Goal: Task Accomplishment & Management: Manage account settings

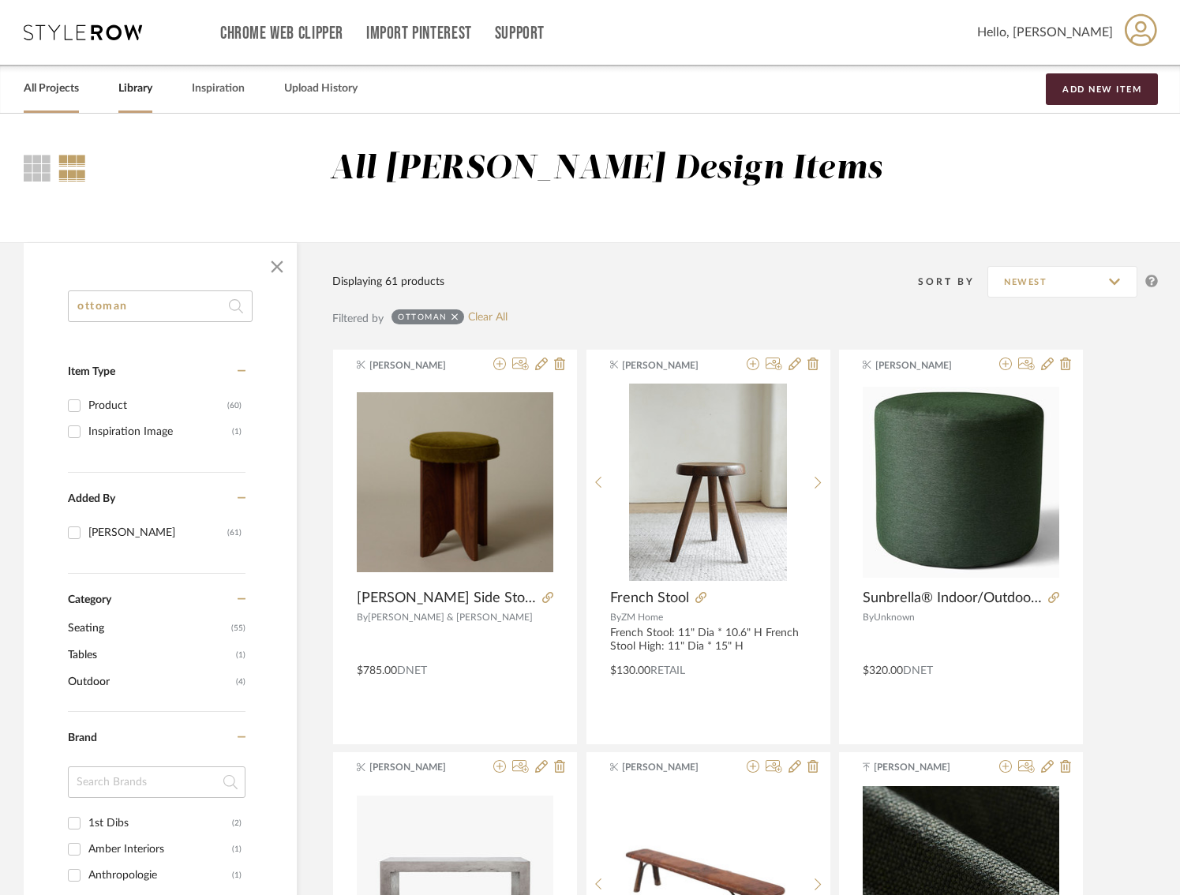
click at [65, 92] on link "All Projects" at bounding box center [51, 88] width 55 height 21
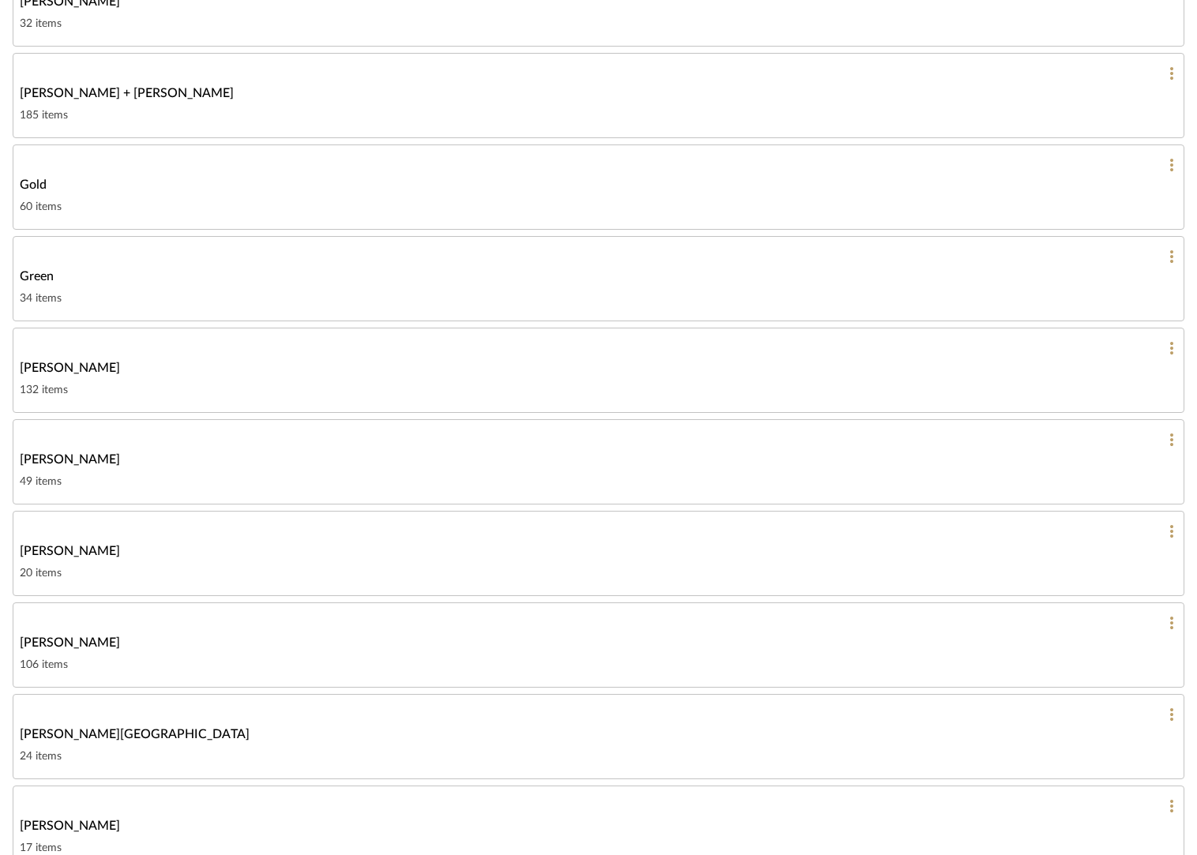
scroll to position [529, 0]
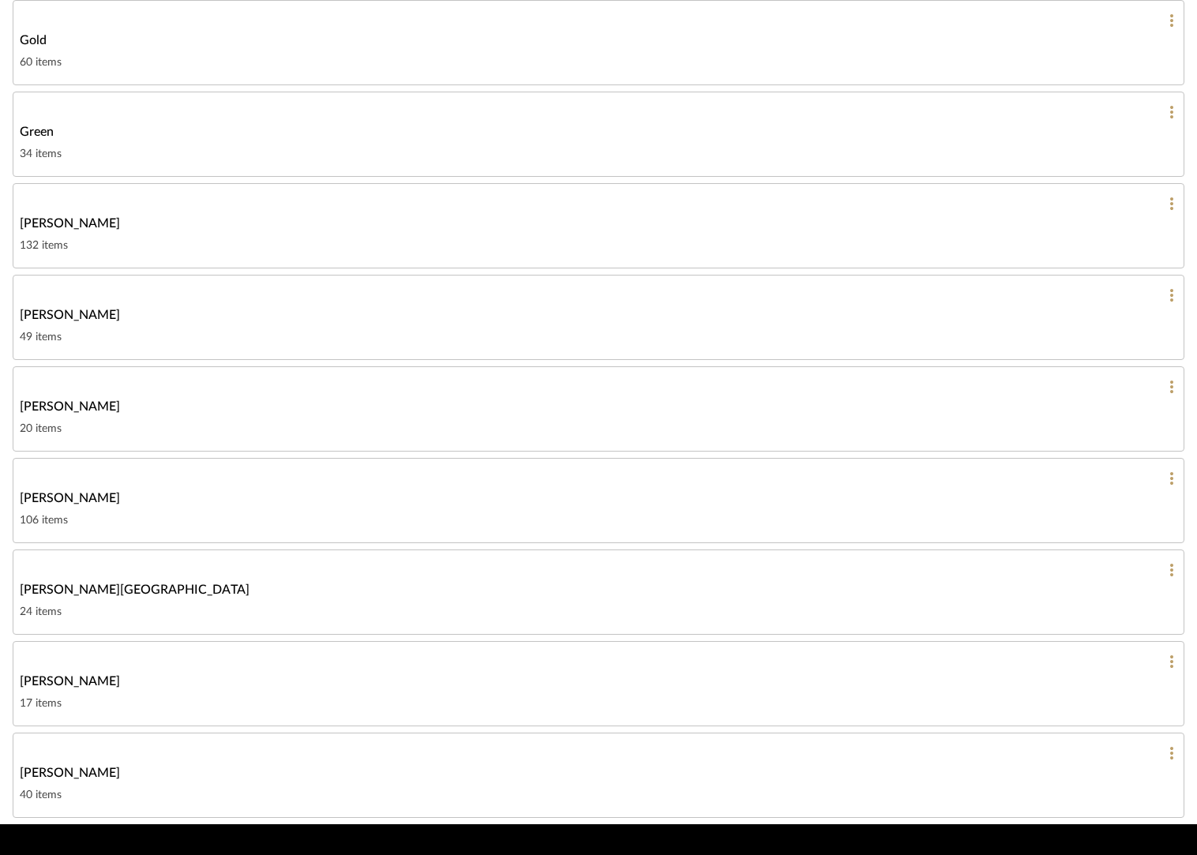
click at [756, 493] on div "[PERSON_NAME]" at bounding box center [598, 498] width 1157 height 19
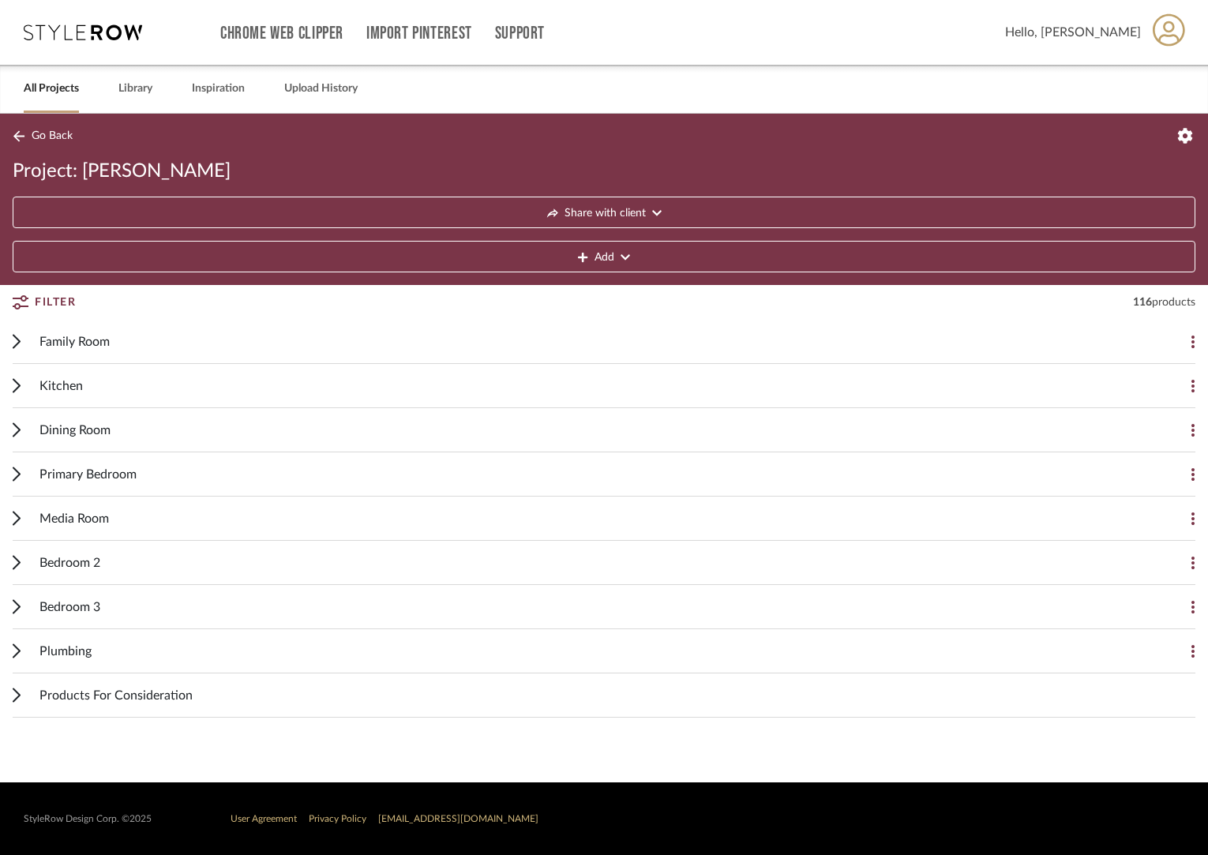
click at [17, 560] on icon at bounding box center [16, 563] width 6 height 13
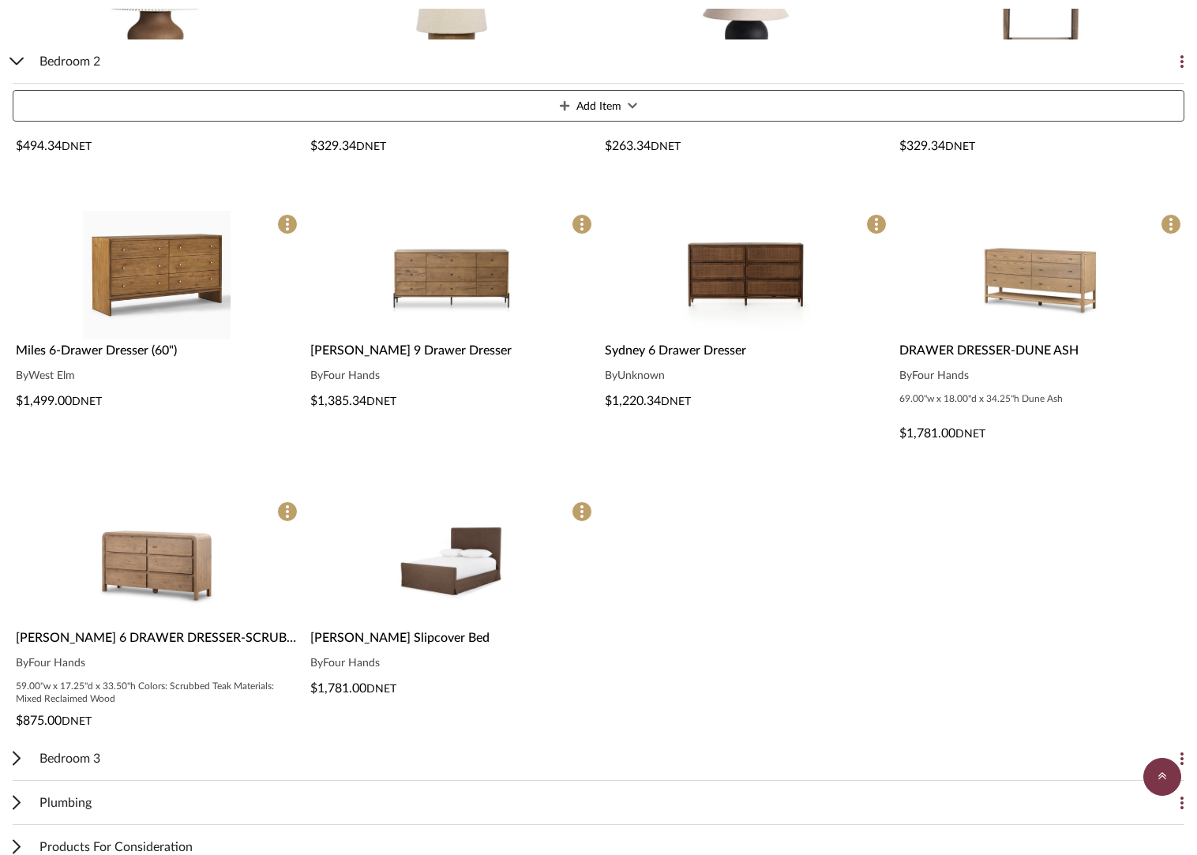
scroll to position [718, 0]
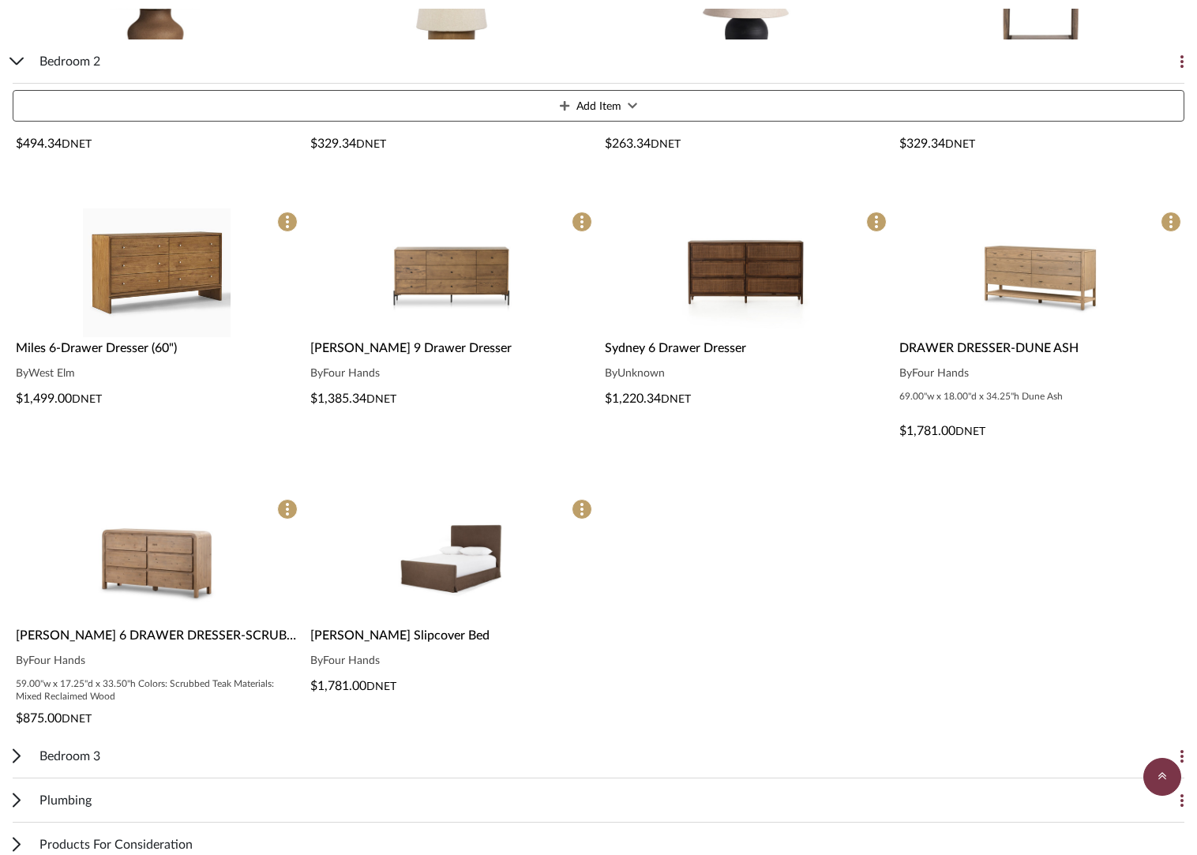
click at [377, 649] on div "Daphne Slipcover Bed By Four Hands $1,781.00 DNET" at bounding box center [451, 660] width 288 height 69
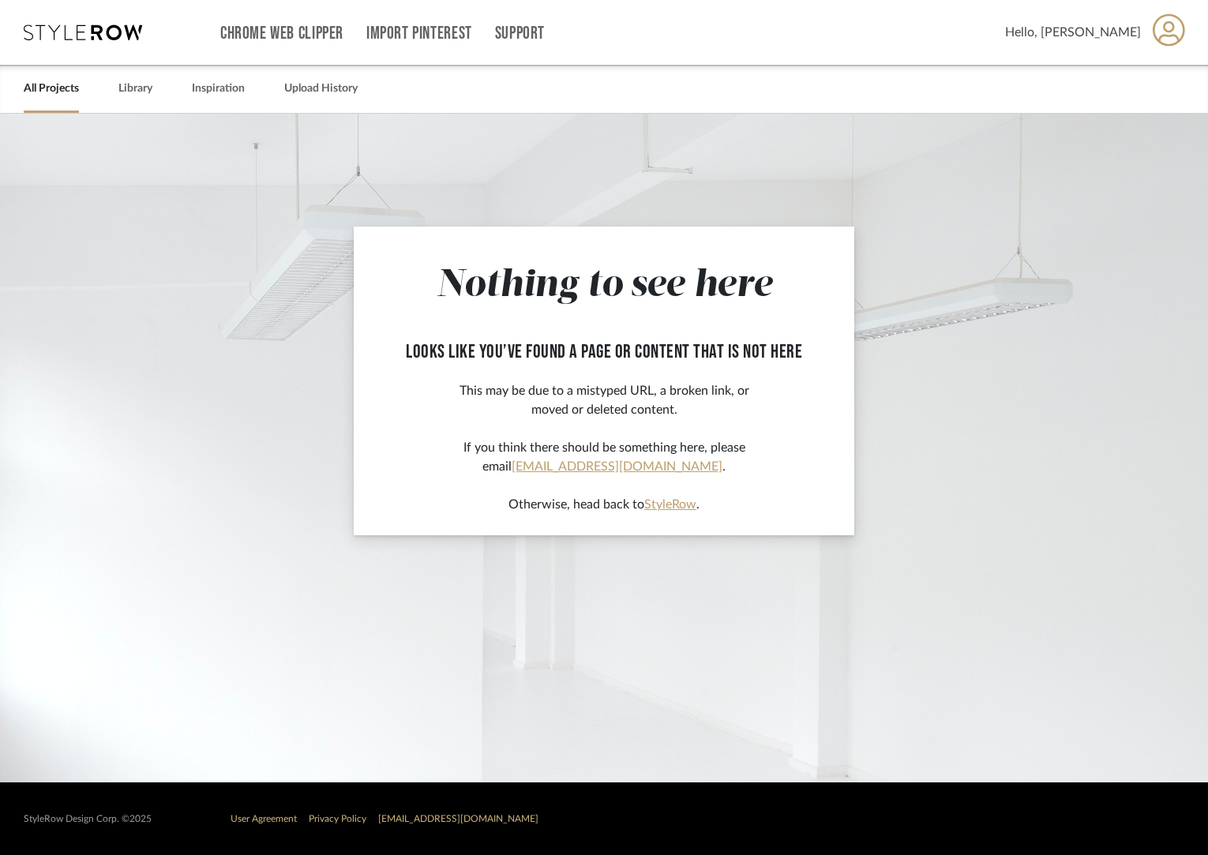
click at [57, 91] on link "All Projects" at bounding box center [51, 88] width 55 height 21
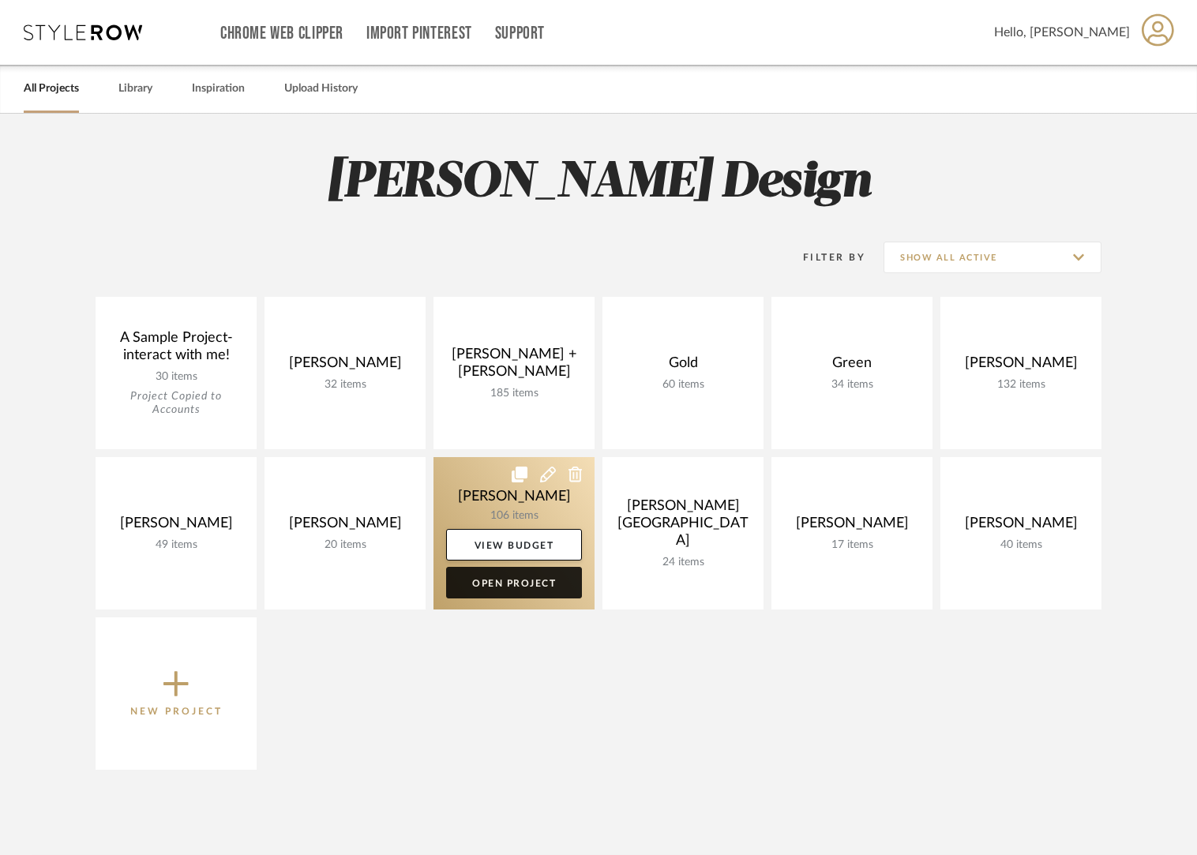
click at [544, 584] on link "Open Project" at bounding box center [514, 583] width 136 height 32
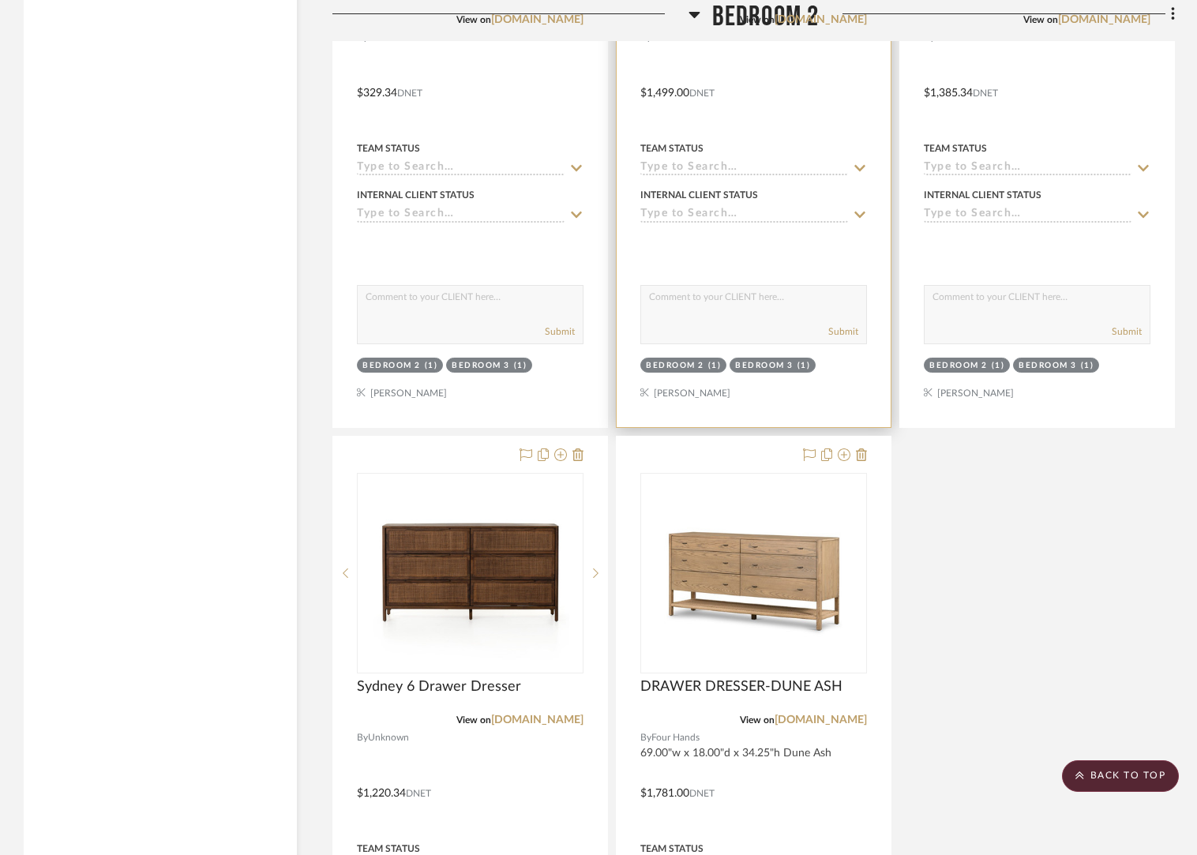
scroll to position [3926, 0]
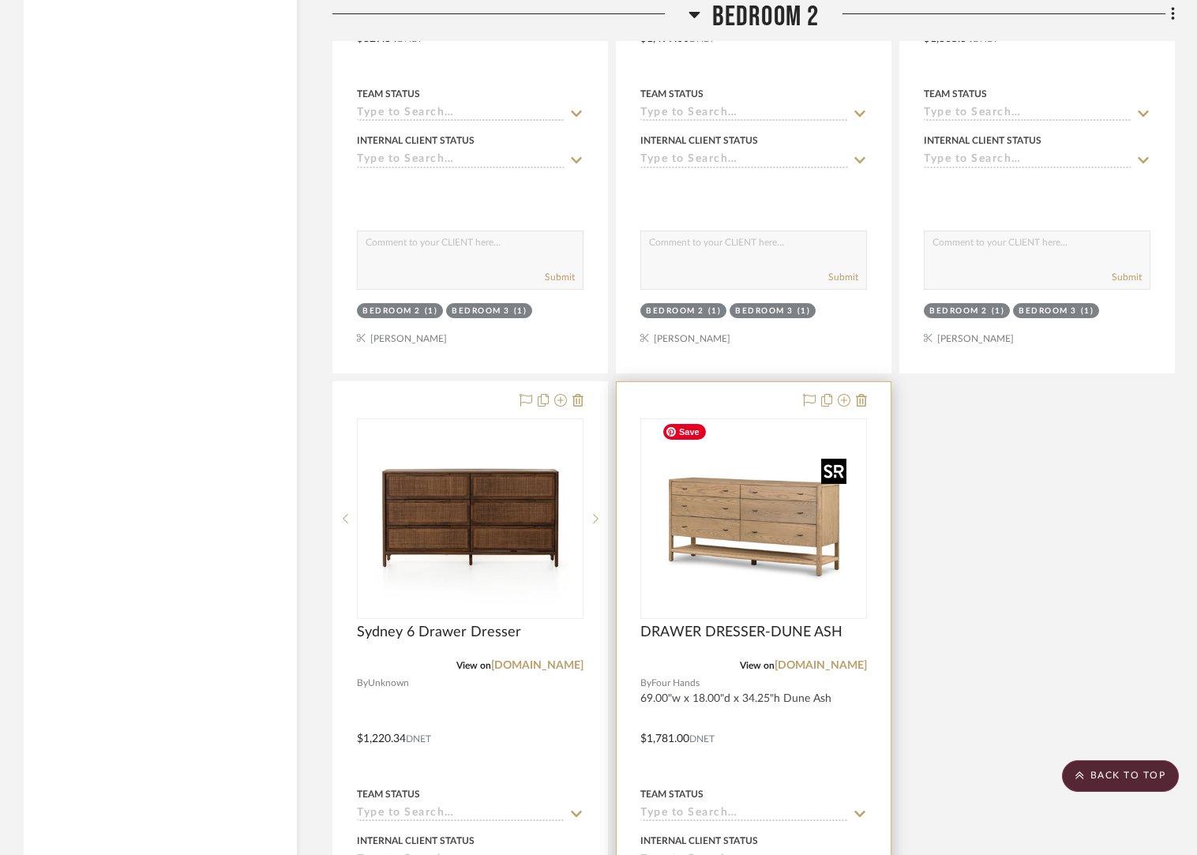
click at [765, 508] on img "0" at bounding box center [753, 518] width 197 height 197
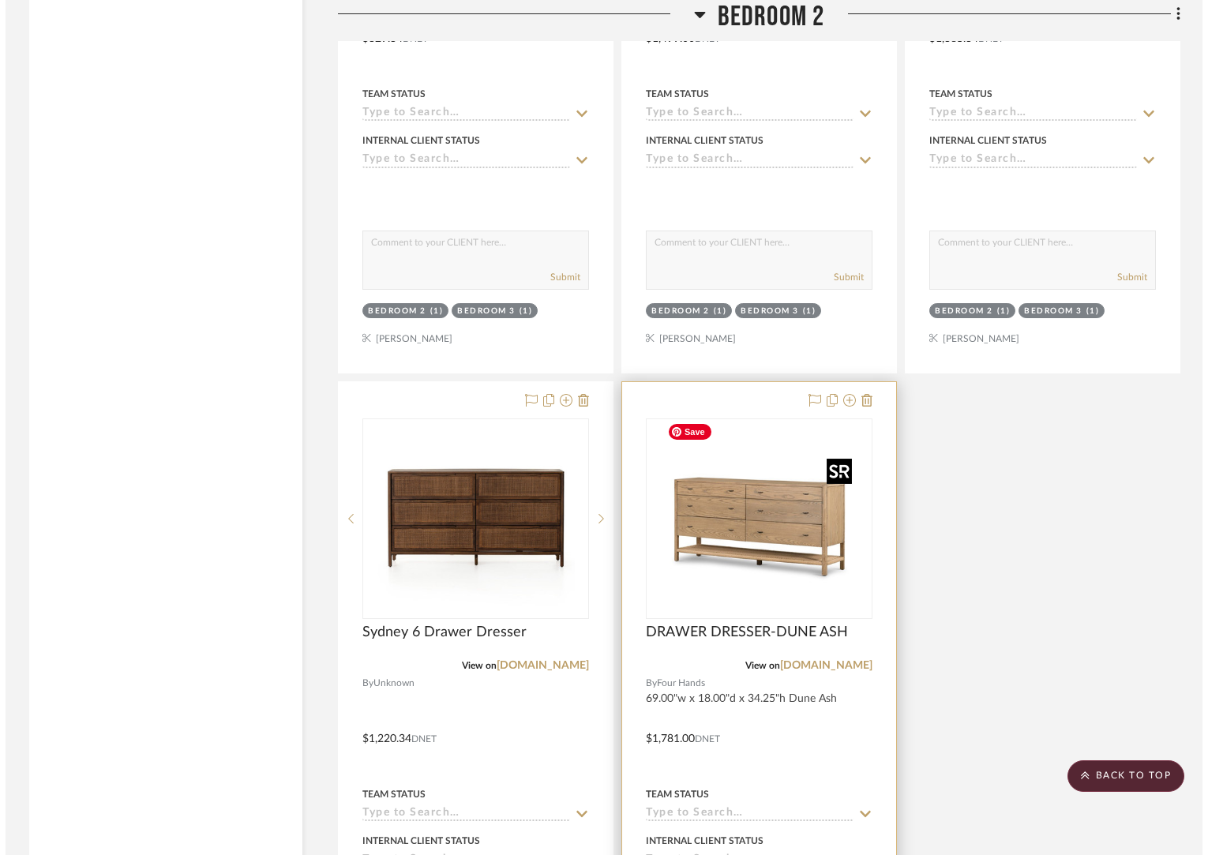
scroll to position [0, 0]
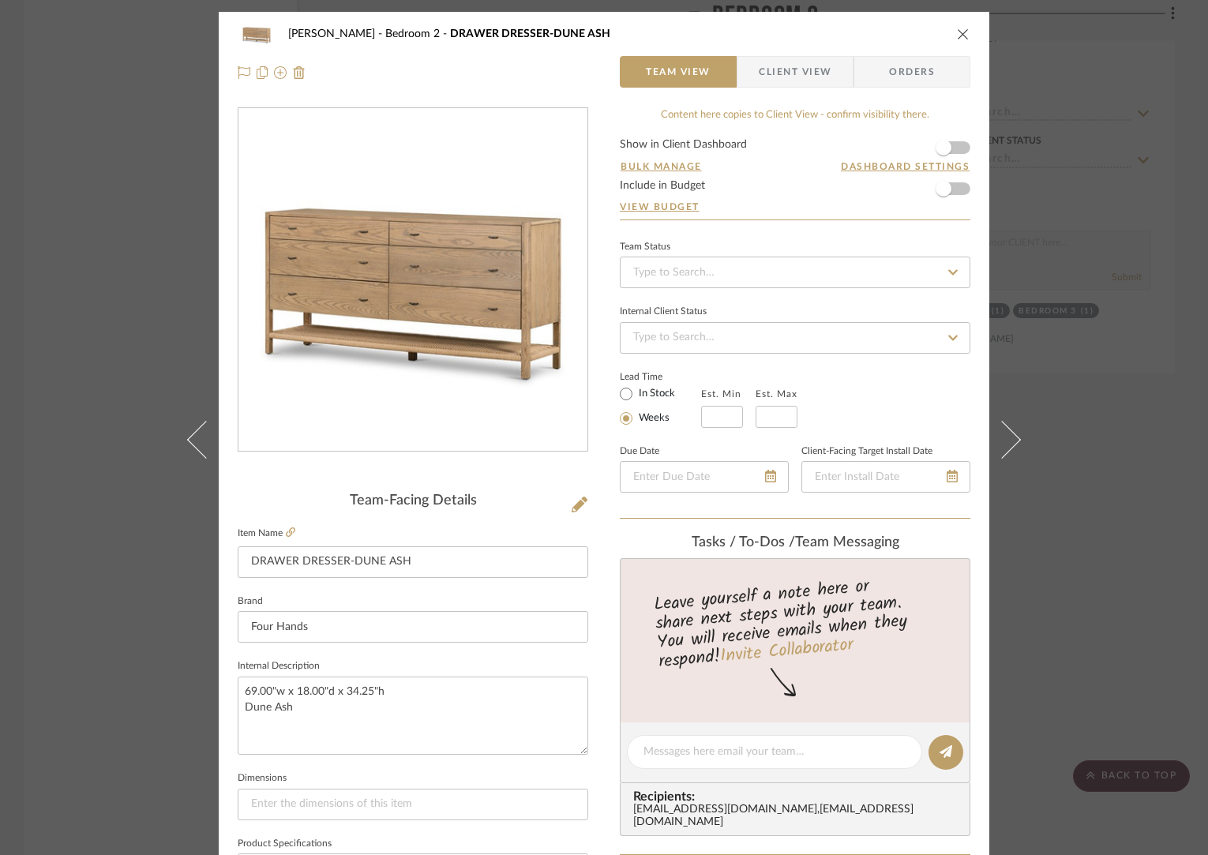
click at [957, 28] on icon "close" at bounding box center [963, 34] width 13 height 13
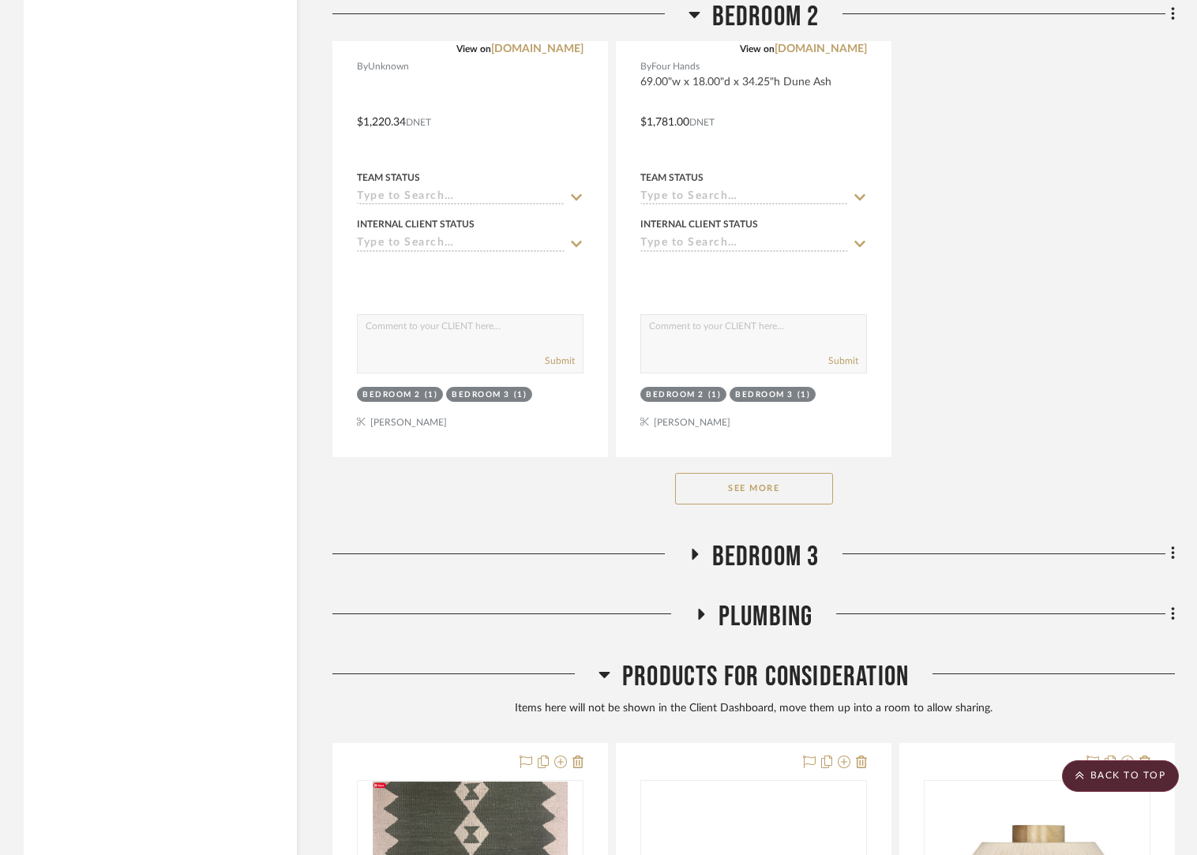
scroll to position [4554, 0]
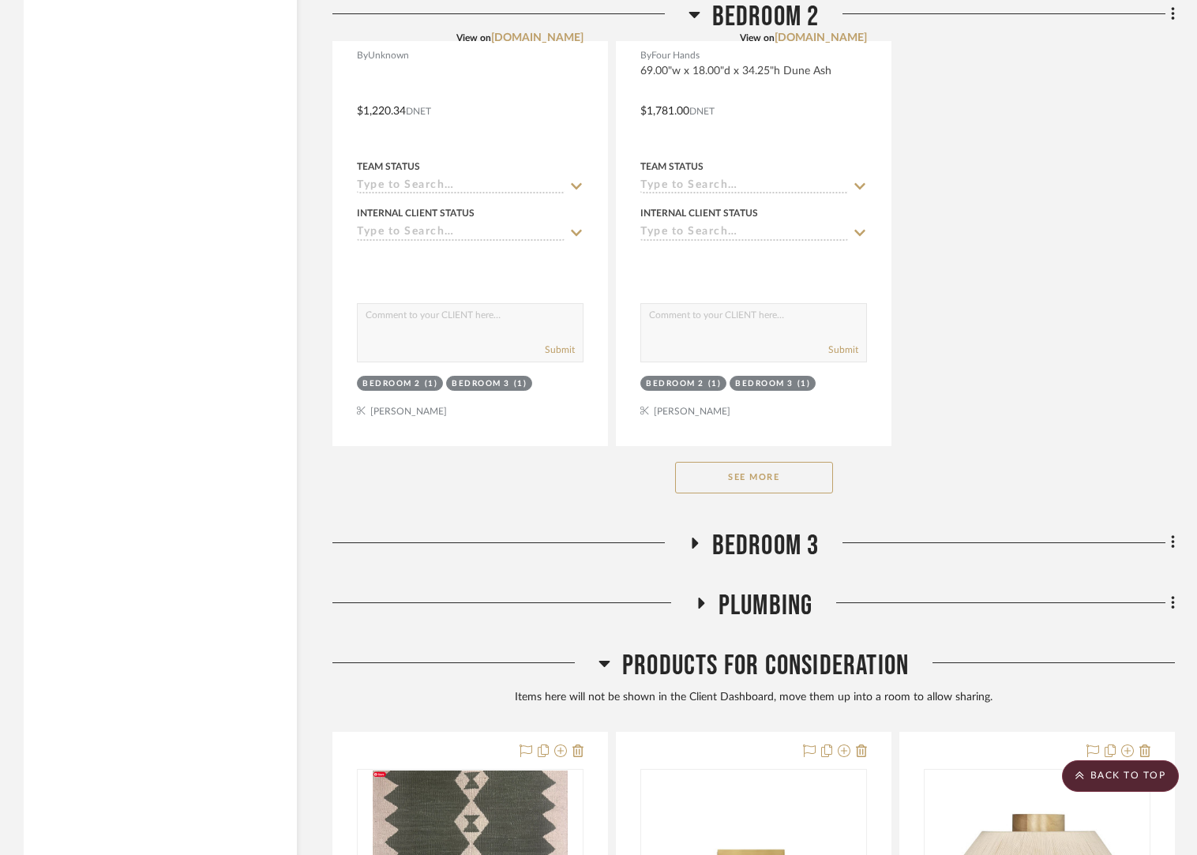
click at [718, 468] on button "See More" at bounding box center [754, 478] width 158 height 32
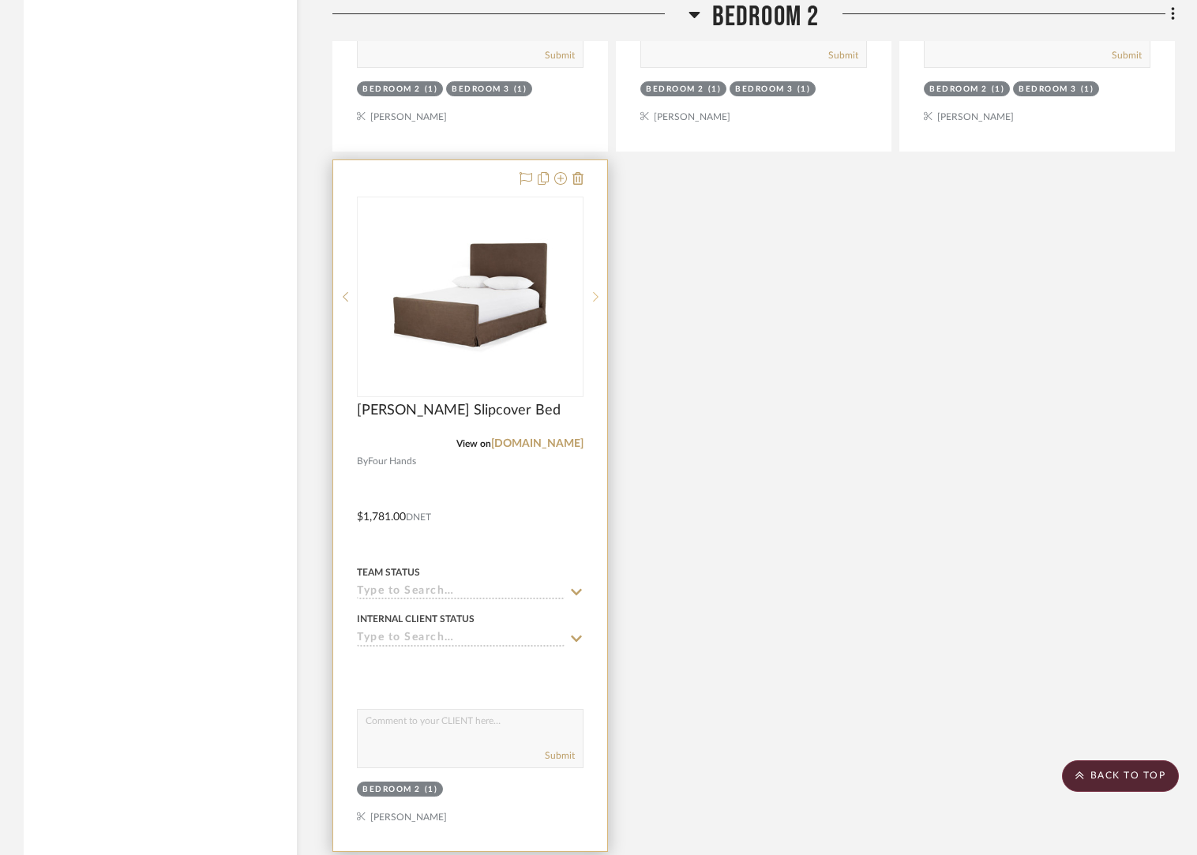
scroll to position [4877, 0]
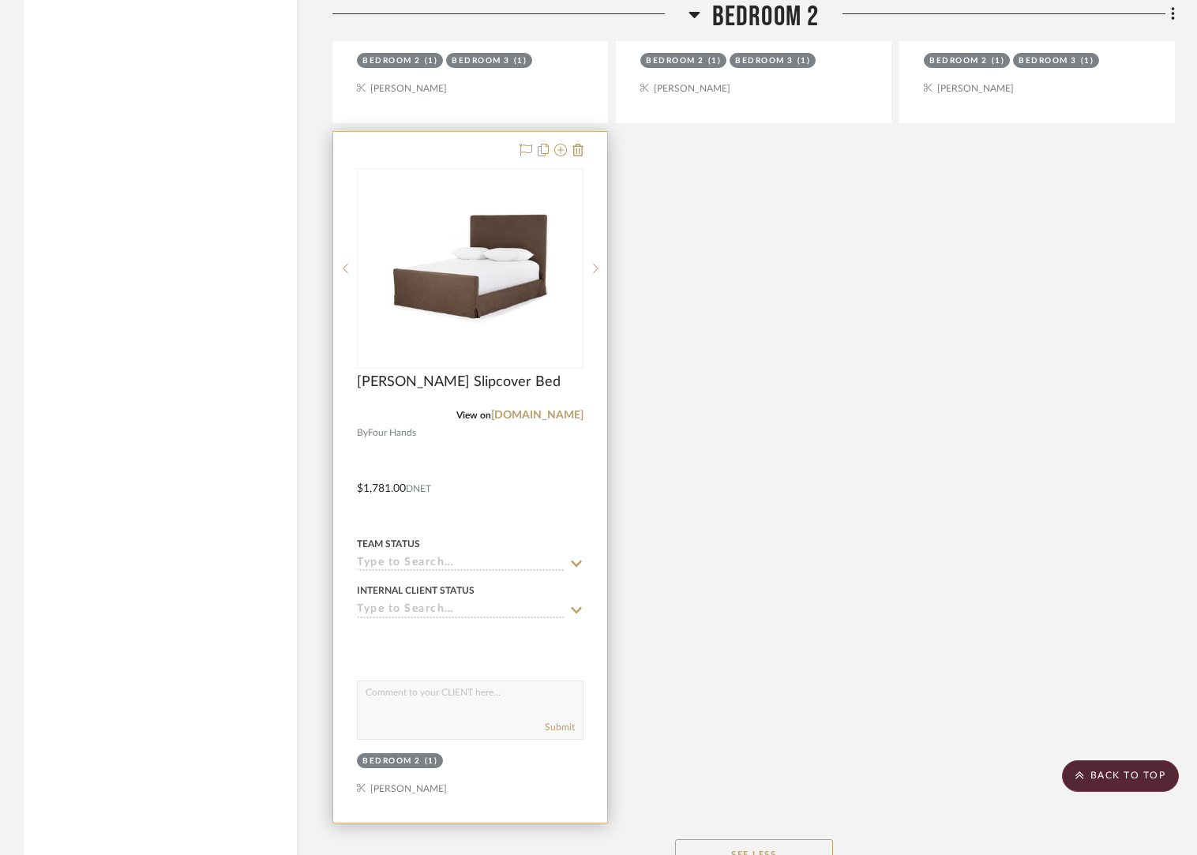
click at [428, 408] on div "View on fourhands.com" at bounding box center [470, 415] width 227 height 14
click at [430, 373] on span "[PERSON_NAME] Slipcover Bed" at bounding box center [459, 381] width 204 height 17
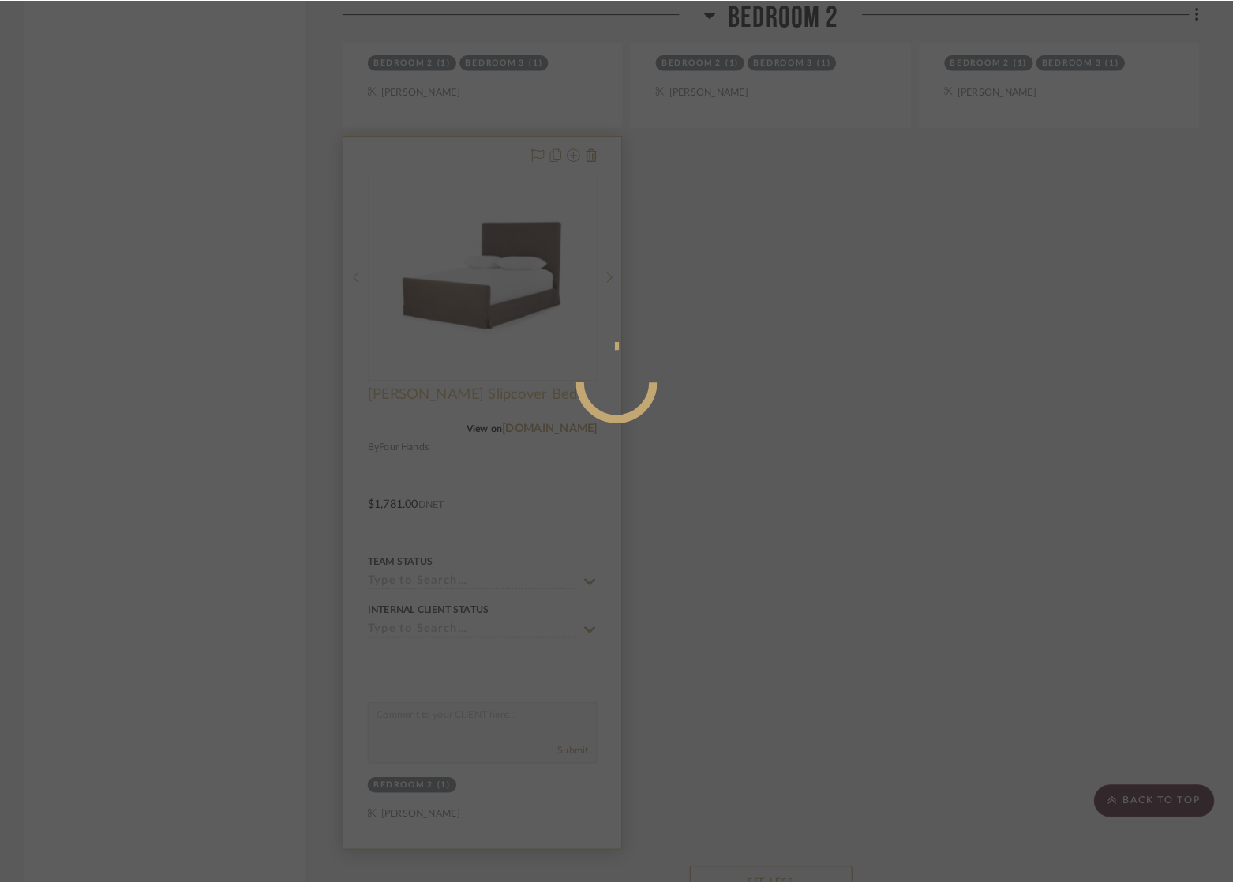
scroll to position [0, 0]
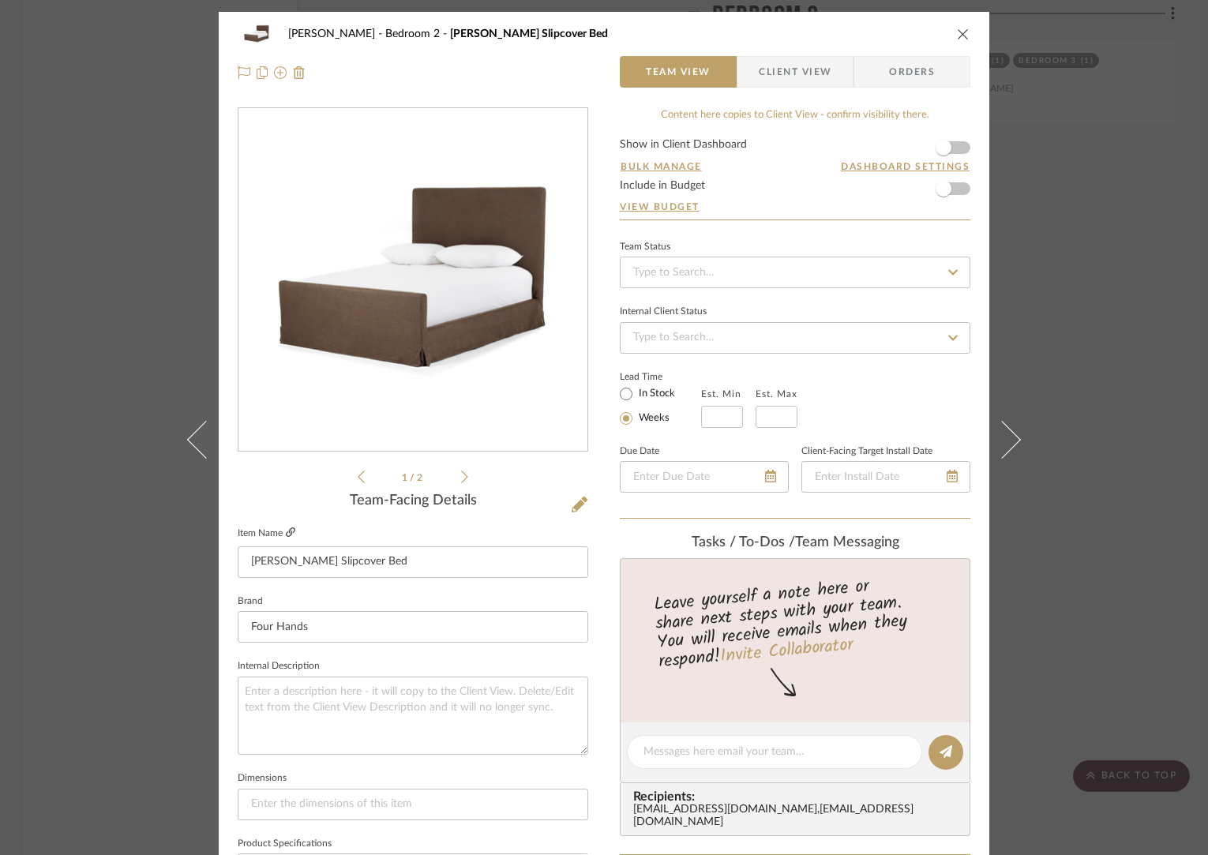
click at [286, 527] on icon at bounding box center [290, 531] width 9 height 9
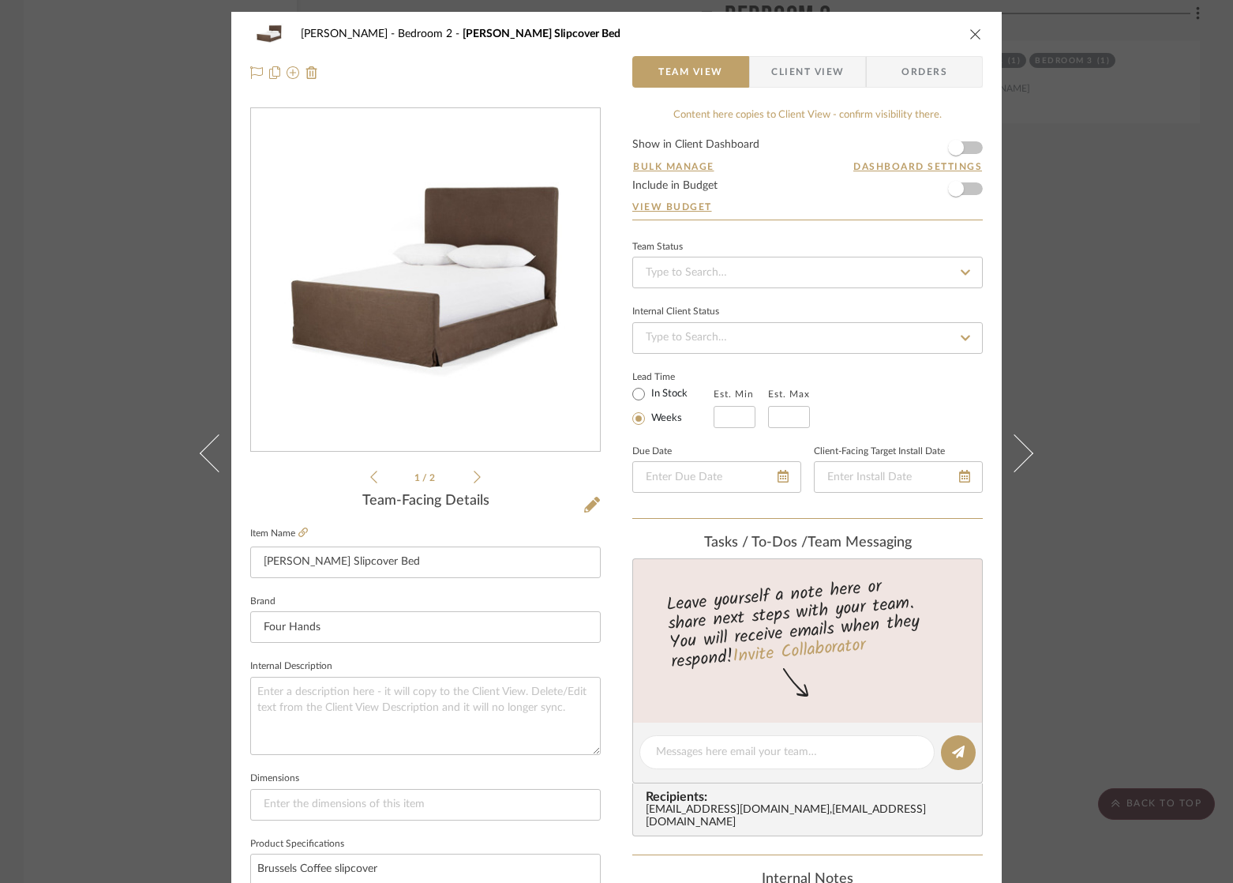
click at [972, 32] on icon "close" at bounding box center [975, 34] width 13 height 13
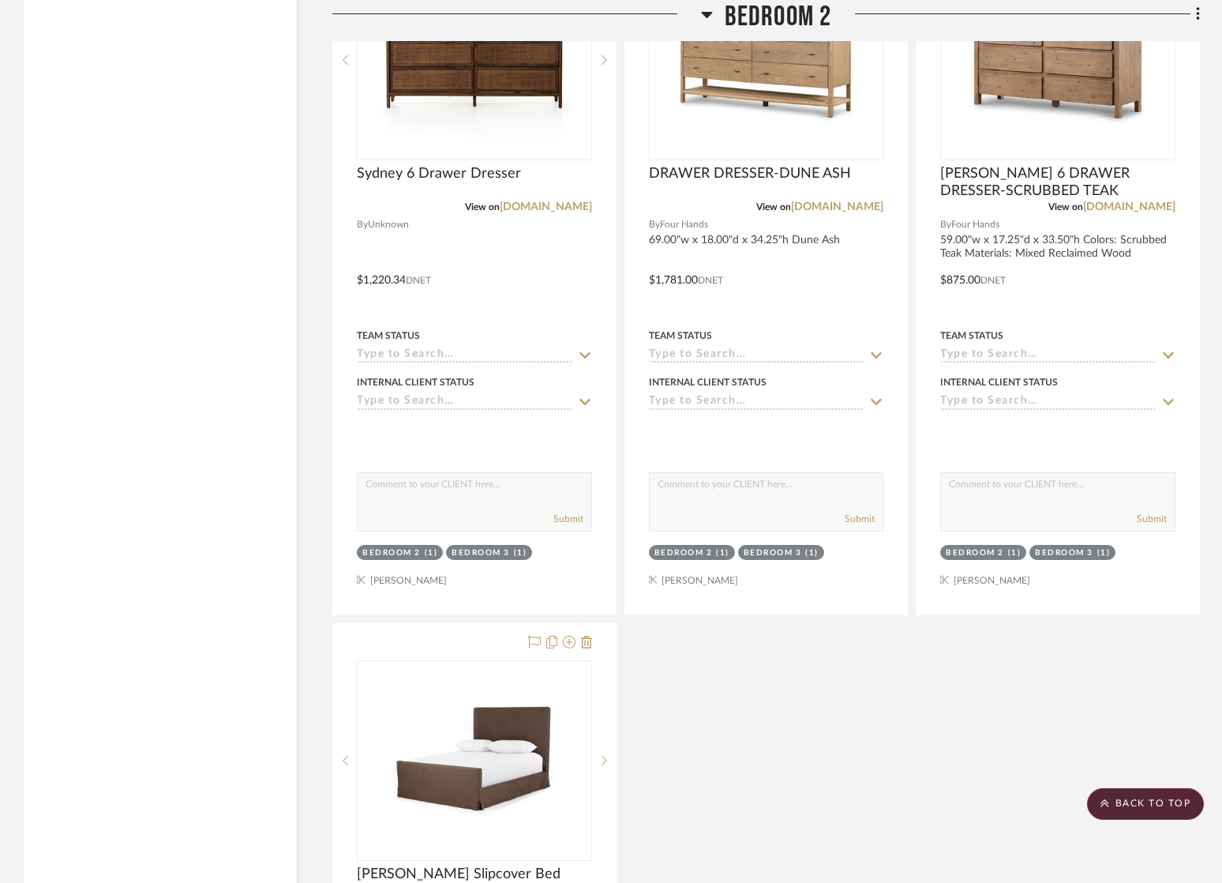
scroll to position [4281, 0]
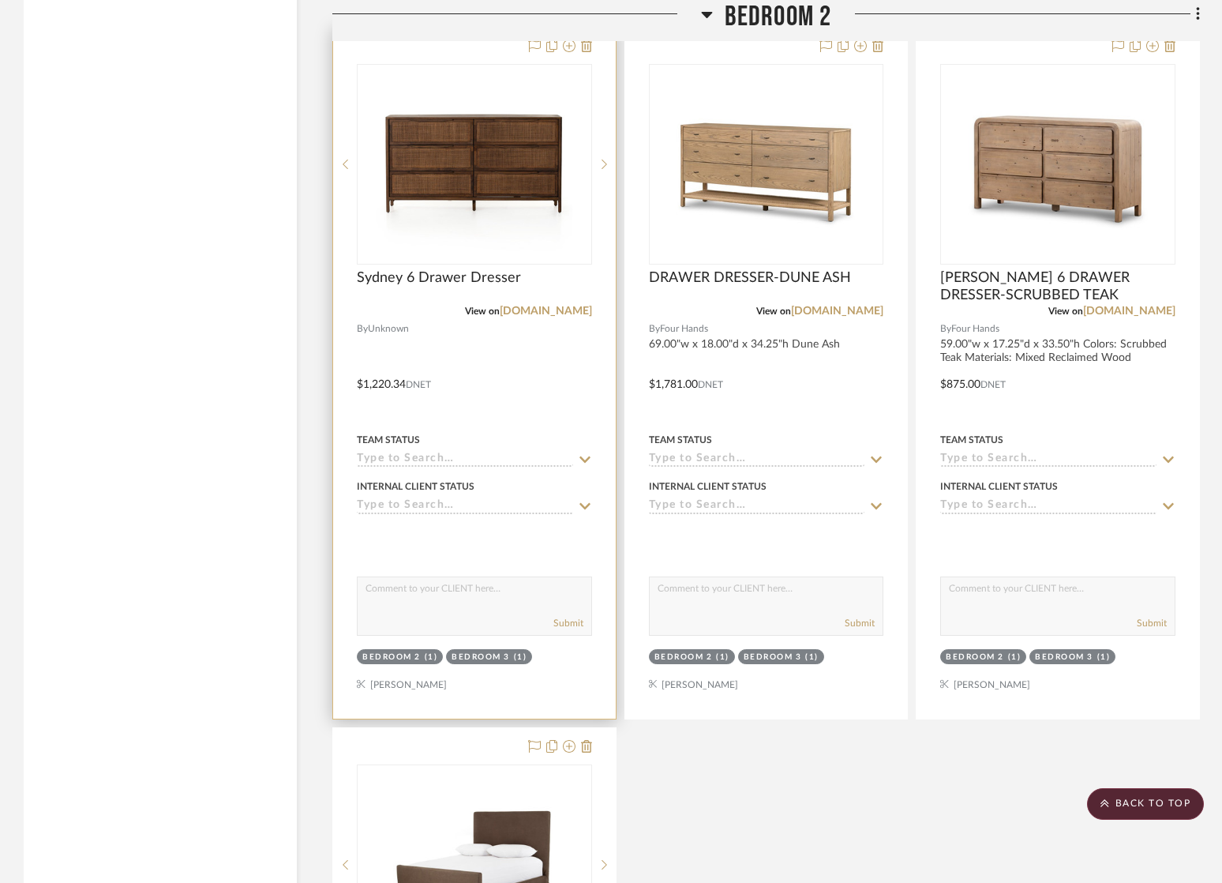
click at [445, 316] on div at bounding box center [474, 373] width 283 height 691
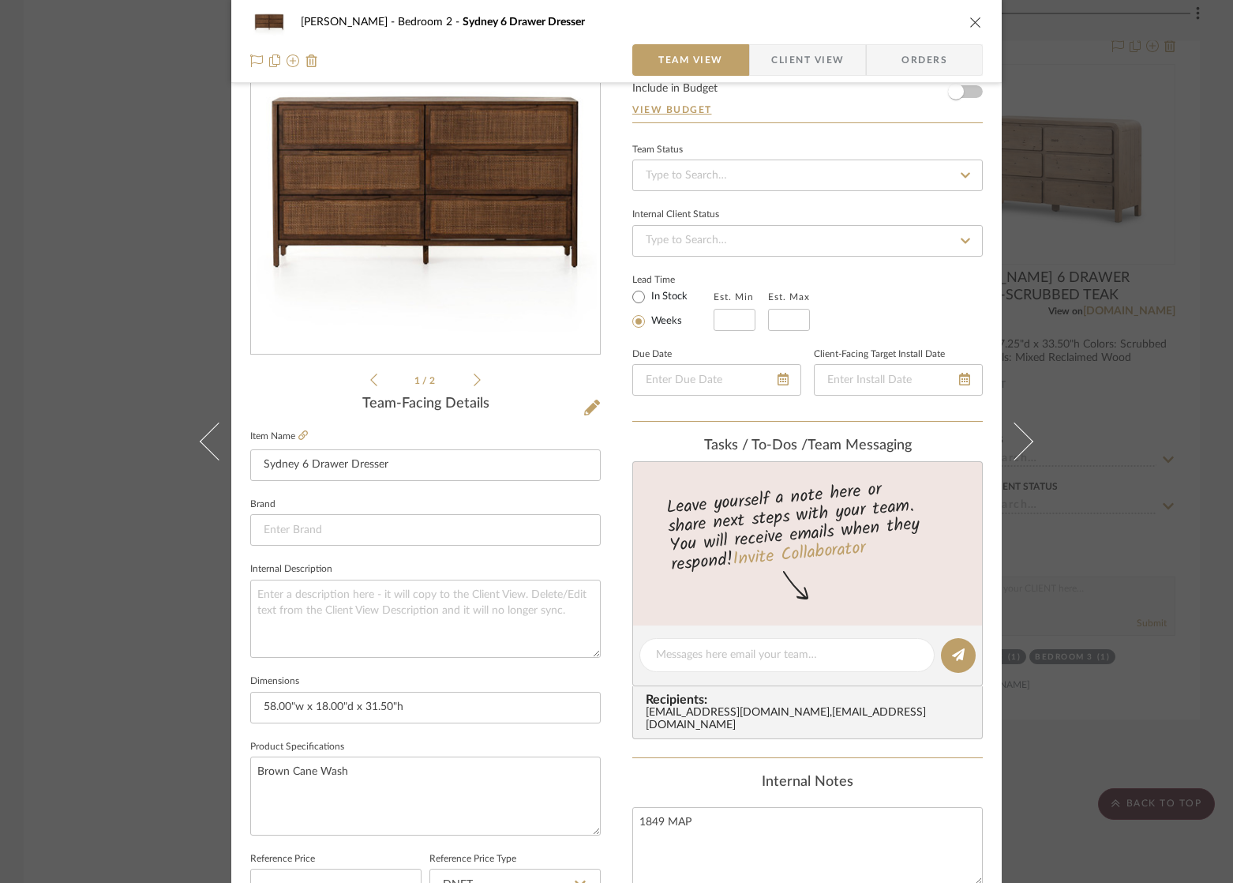
scroll to position [99, 0]
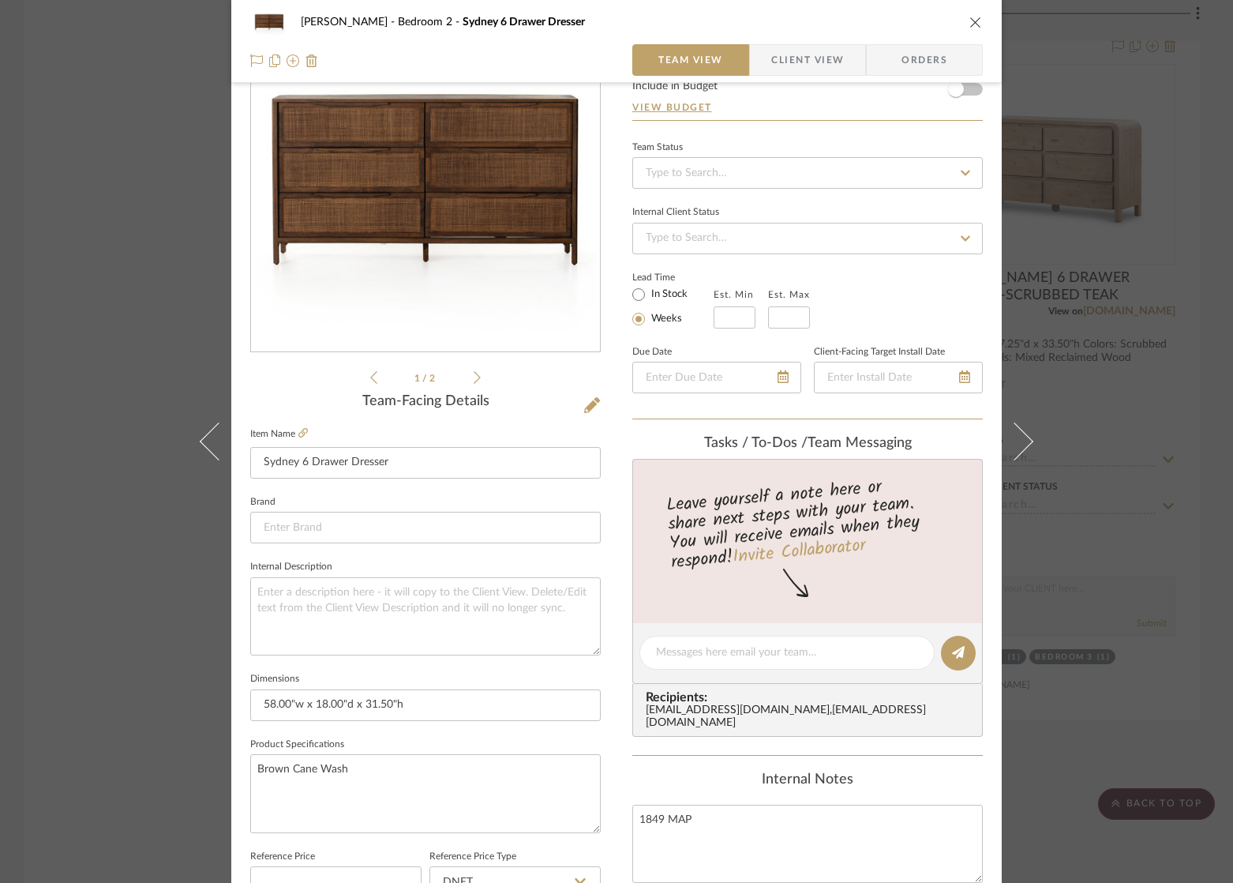
click at [972, 19] on icon "close" at bounding box center [975, 22] width 13 height 13
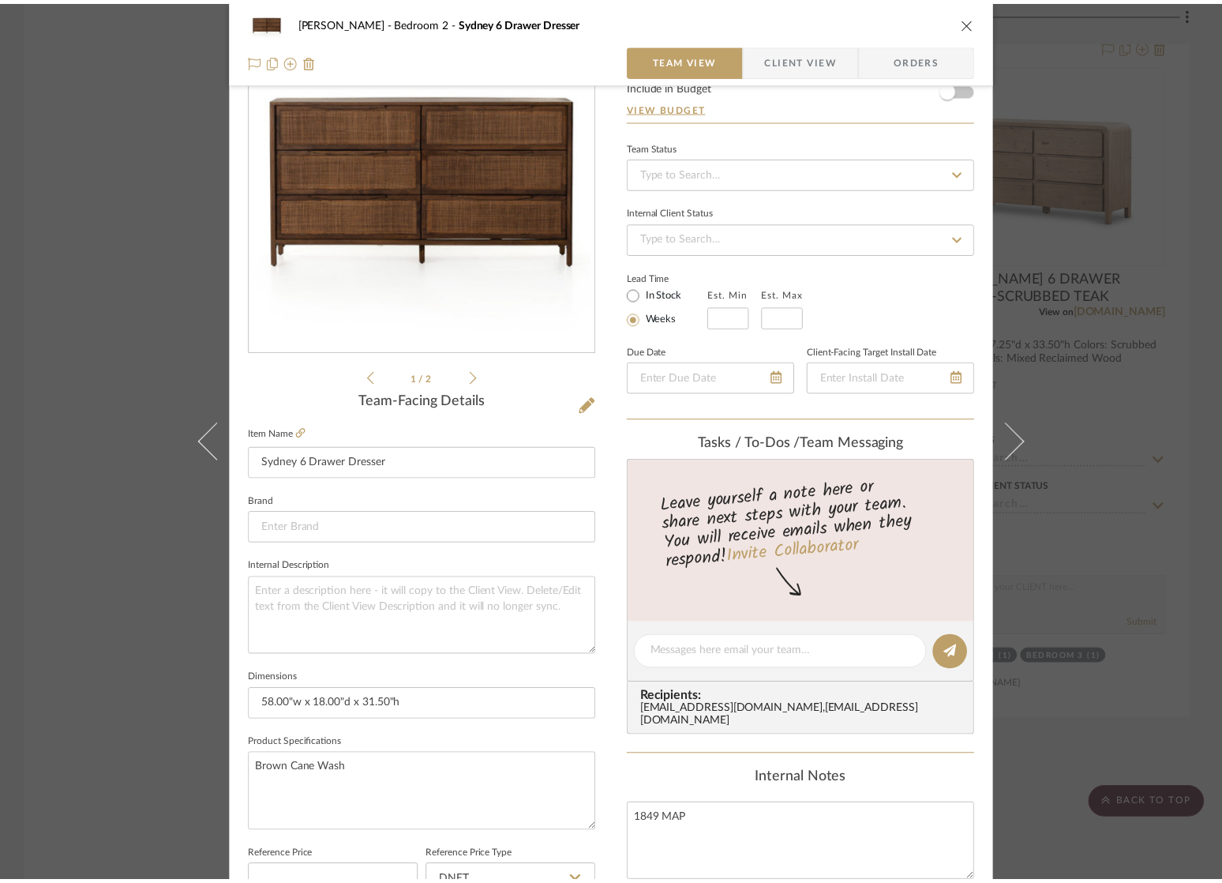
scroll to position [4281, 0]
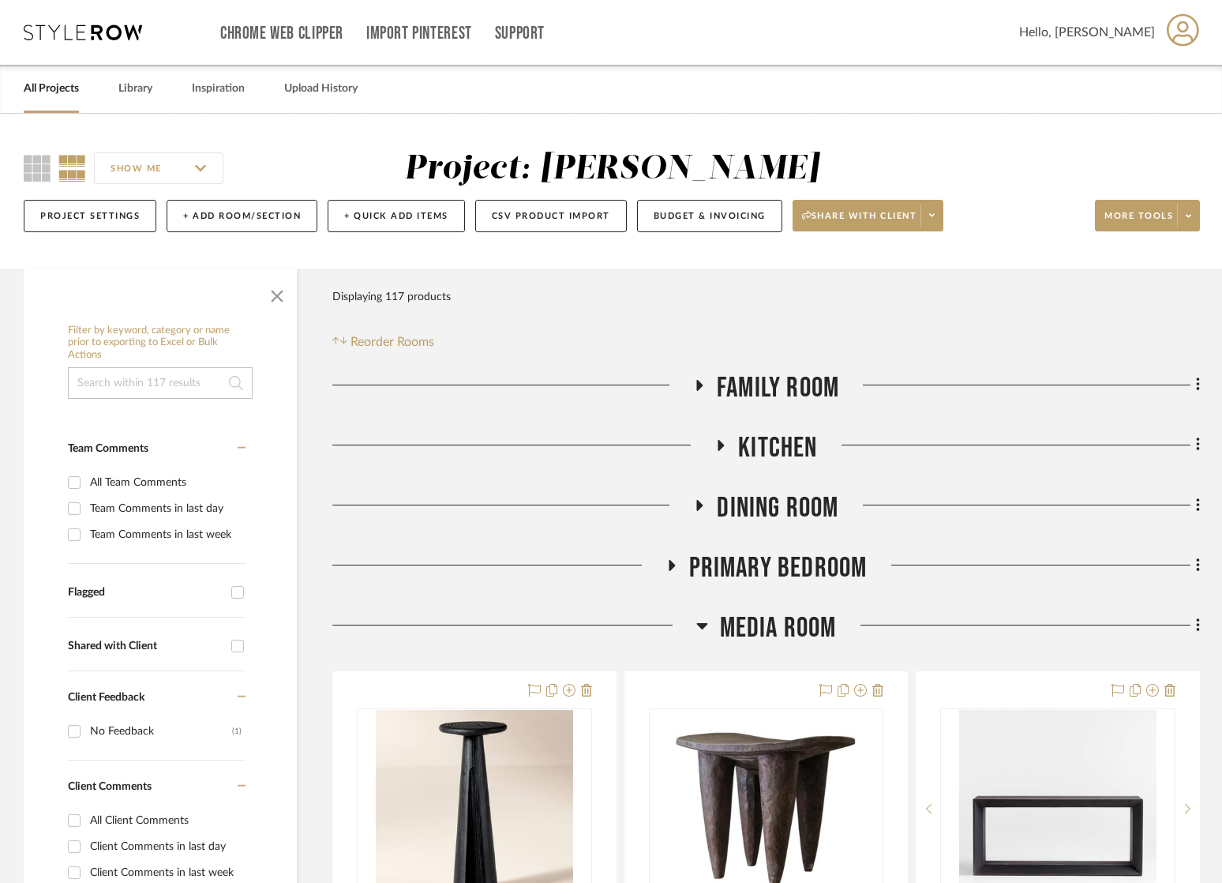
scroll to position [80, 0]
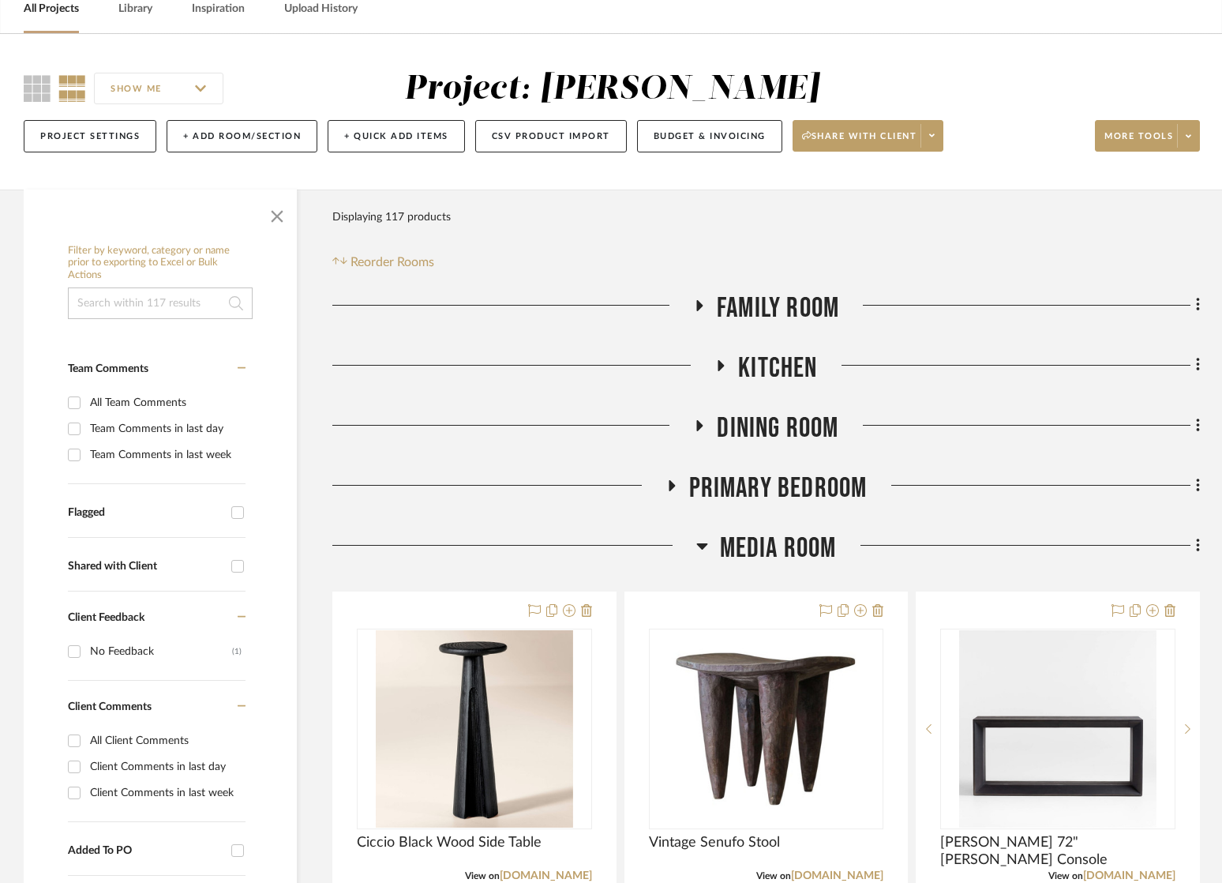
click at [698, 545] on icon at bounding box center [701, 546] width 11 height 6
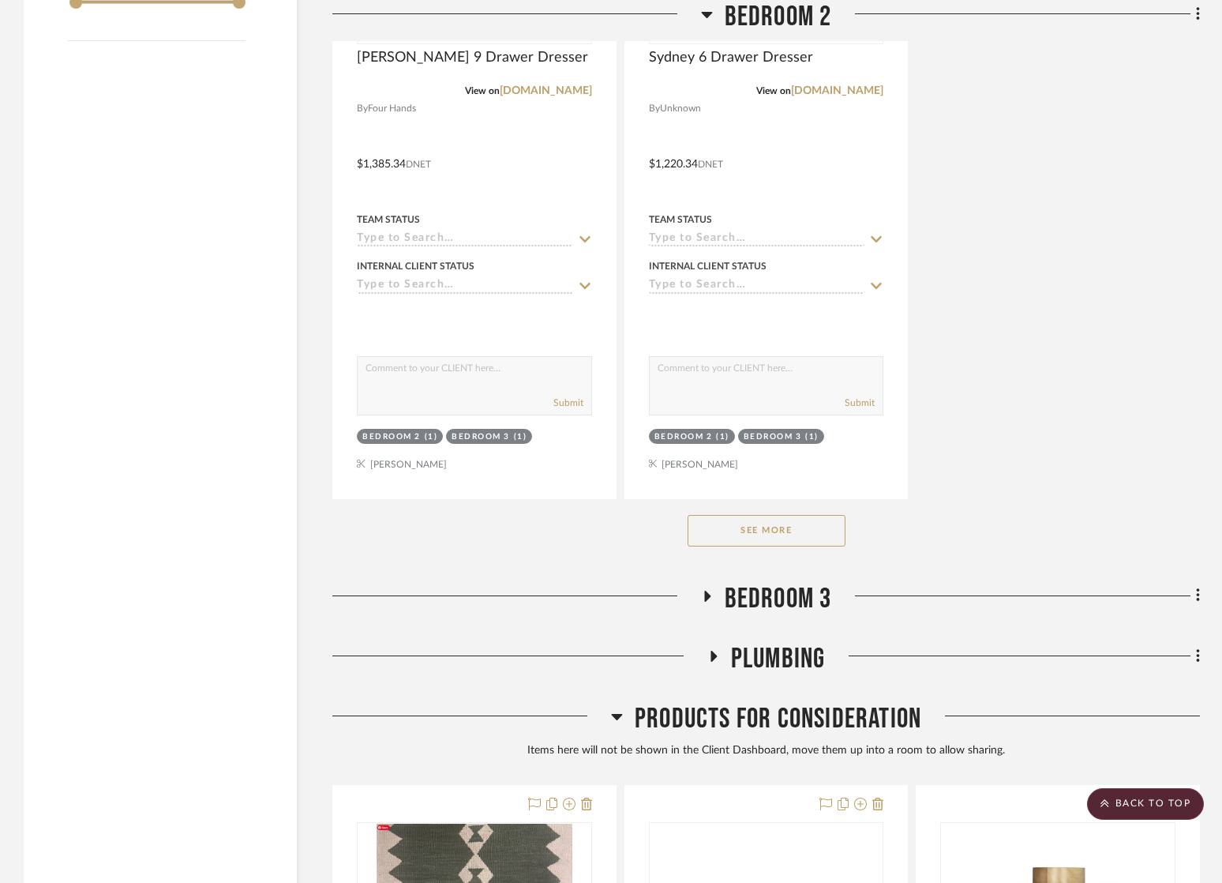
scroll to position [2326, 0]
click at [719, 533] on button "See More" at bounding box center [767, 530] width 158 height 32
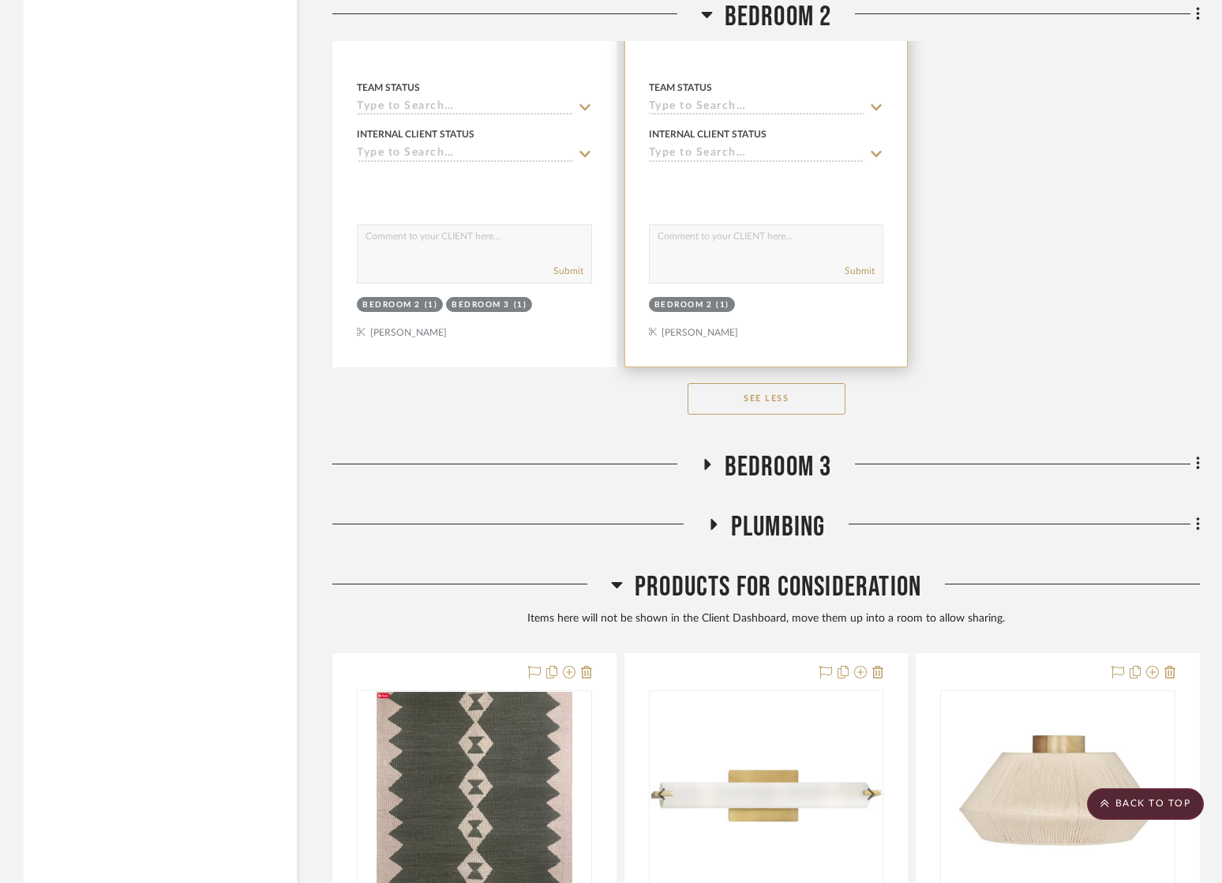
scroll to position [3274, 0]
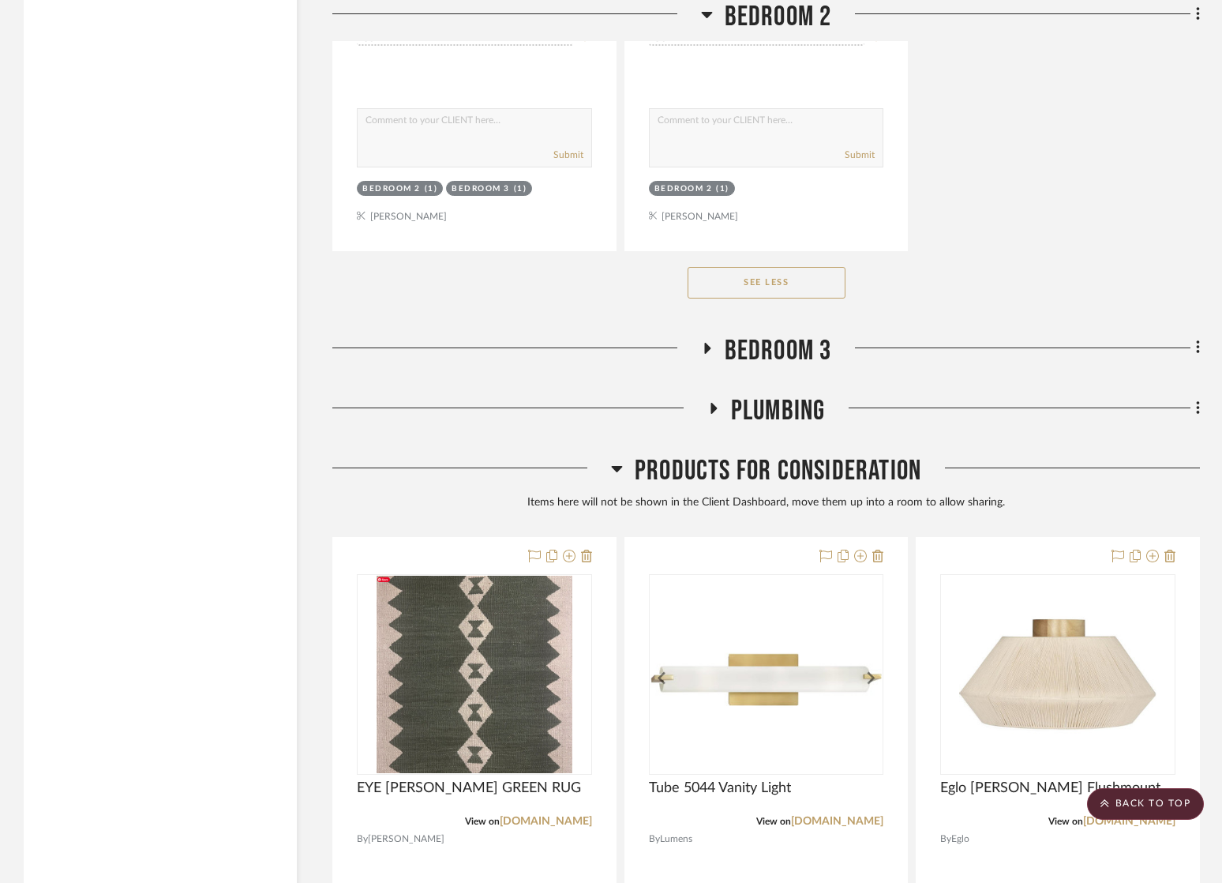
click at [710, 345] on icon at bounding box center [707, 348] width 6 height 11
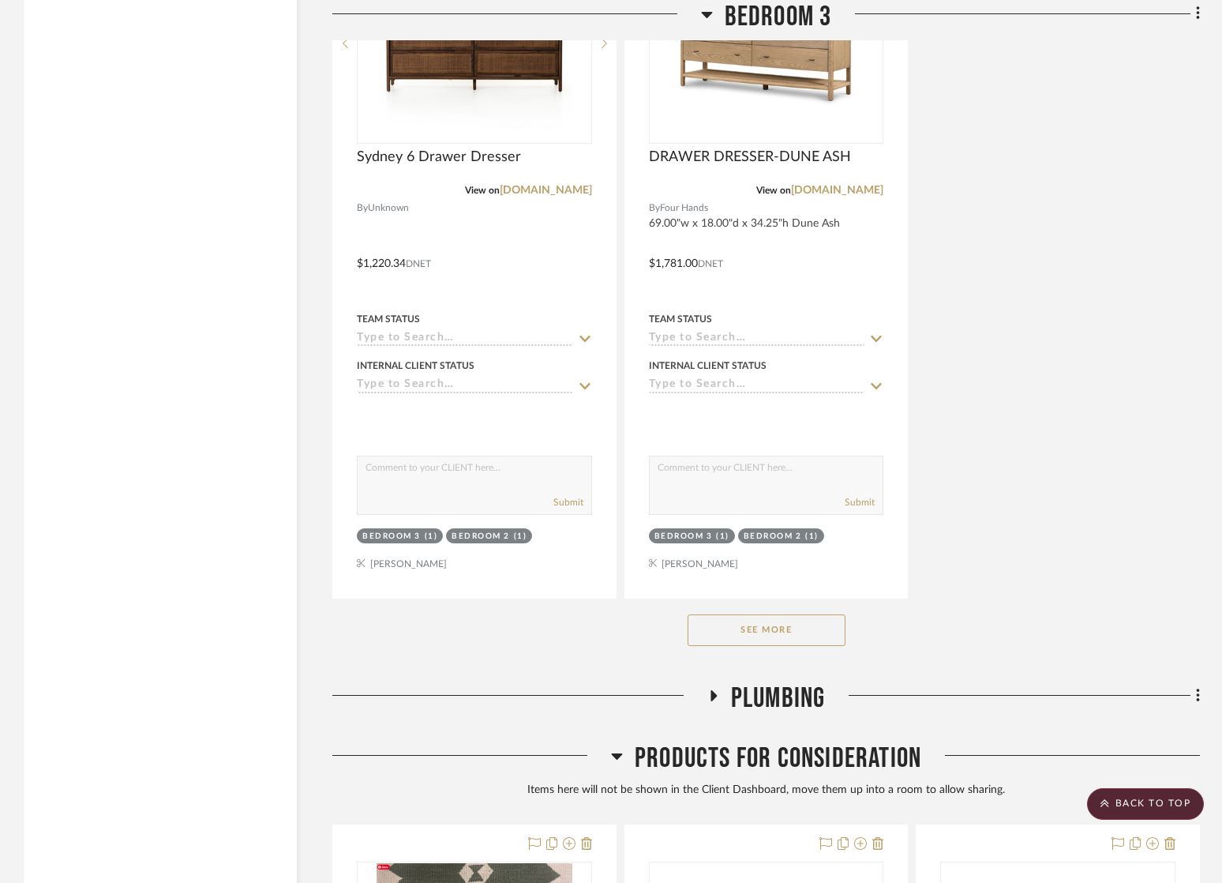
scroll to position [5163, 0]
click at [752, 618] on button "See More" at bounding box center [767, 629] width 158 height 32
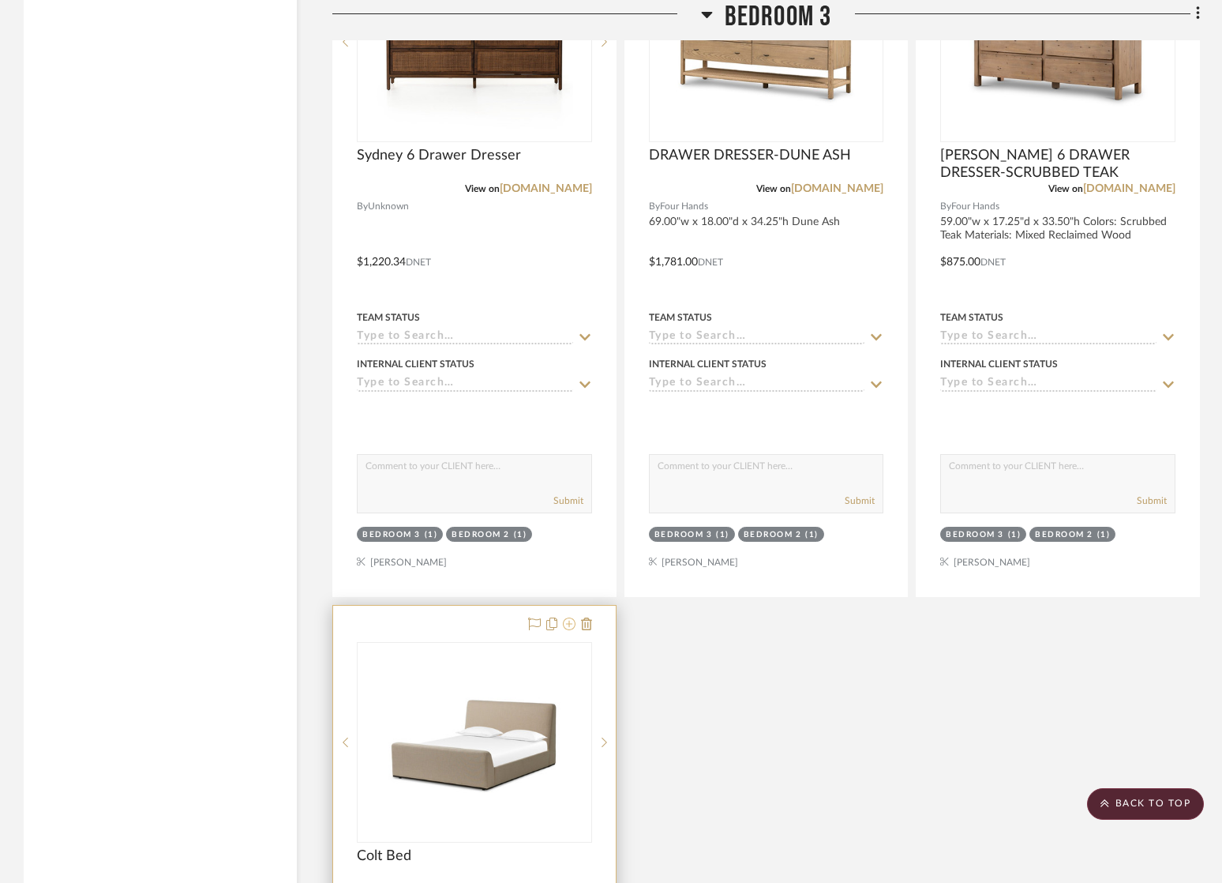
click at [565, 618] on icon at bounding box center [569, 623] width 13 height 13
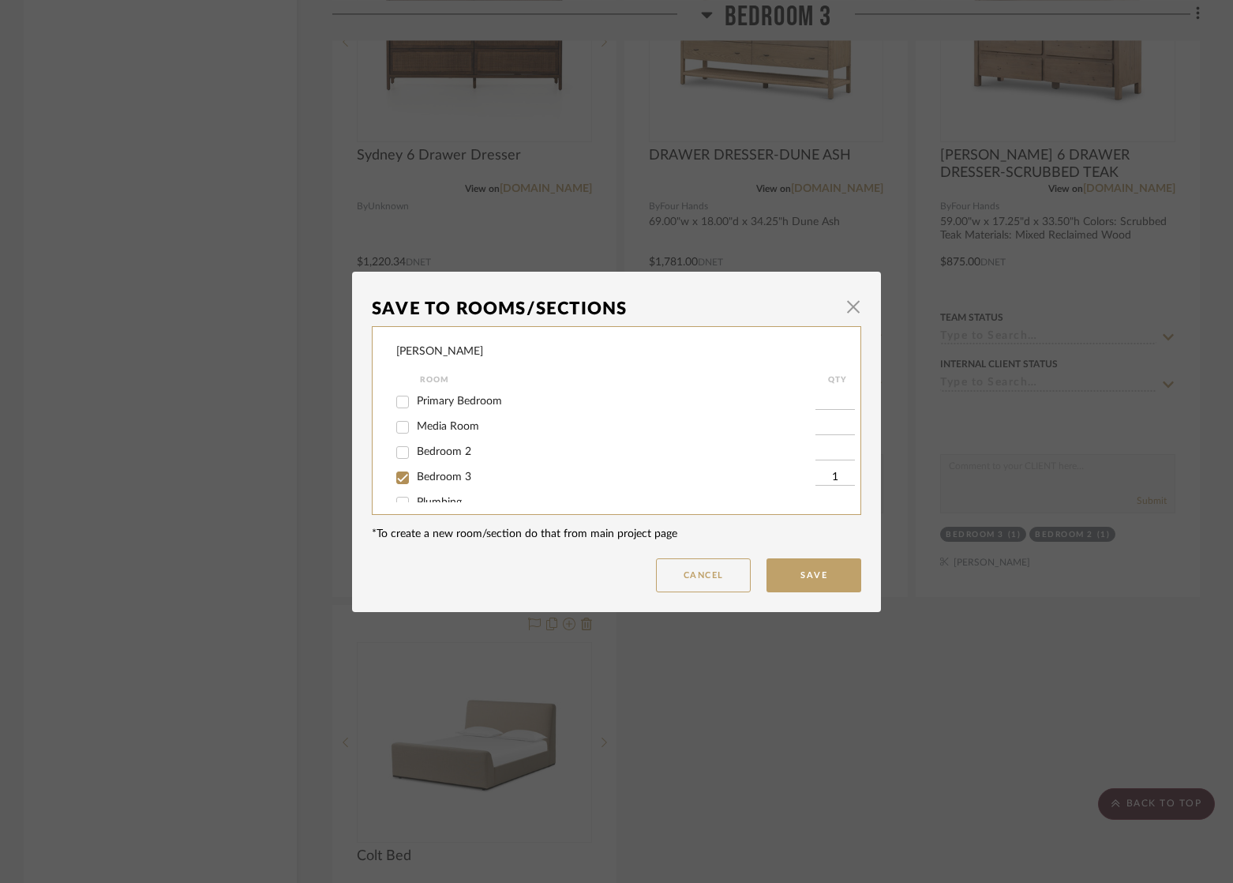
scroll to position [99, 0]
click at [398, 434] on input "Bedroom 2" at bounding box center [402, 434] width 25 height 25
checkbox input "true"
type input "1"
click at [396, 458] on input "Bedroom 3" at bounding box center [402, 460] width 25 height 25
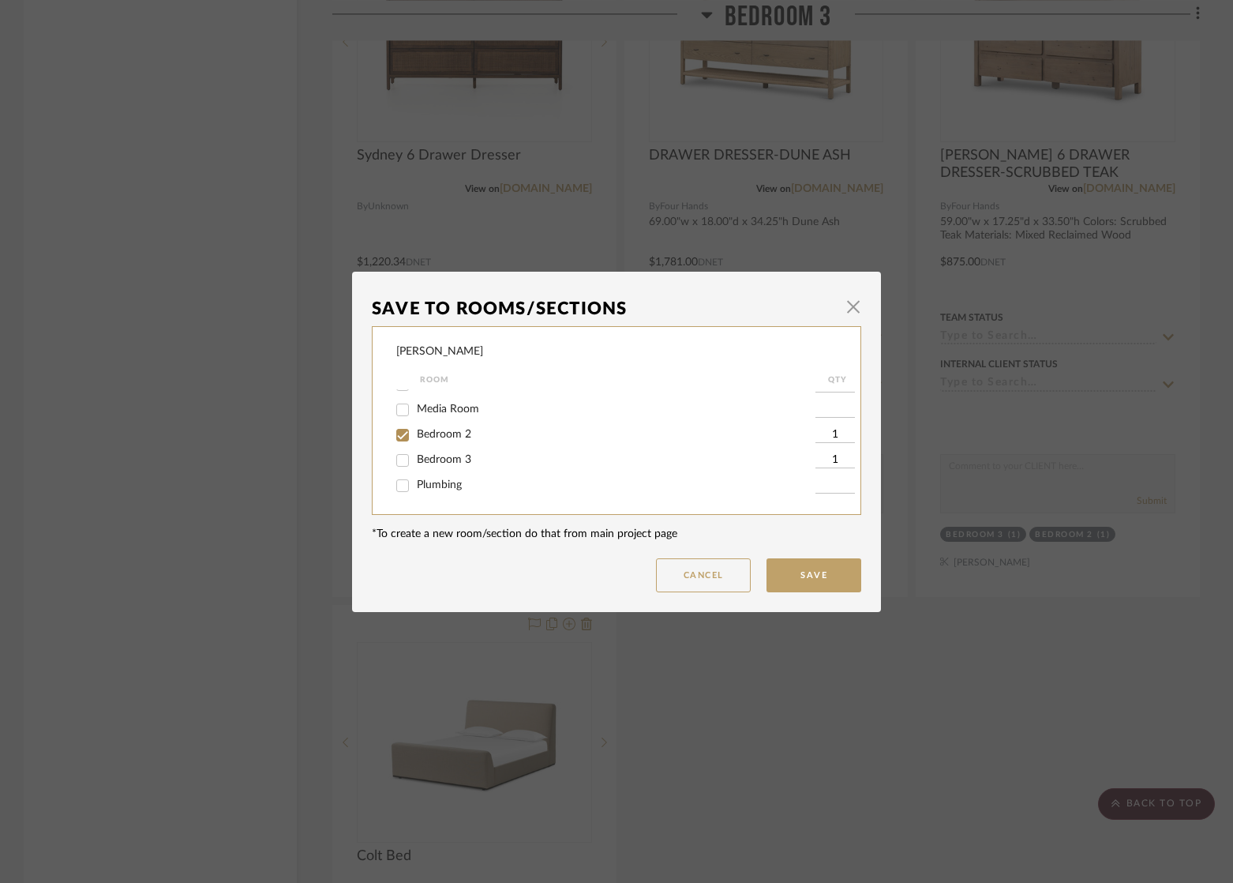
checkbox input "false"
click at [796, 579] on button "Save" at bounding box center [814, 575] width 95 height 34
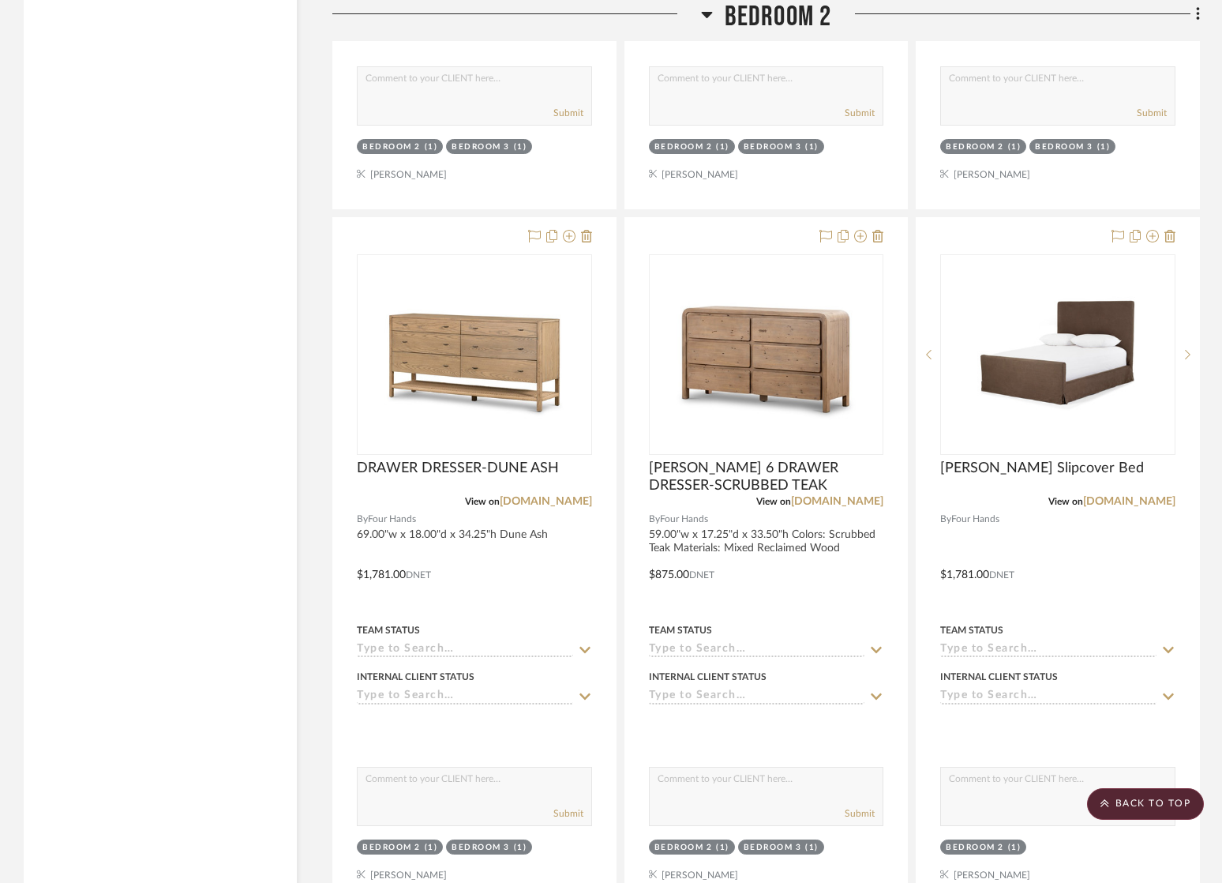
scroll to position [2592, 0]
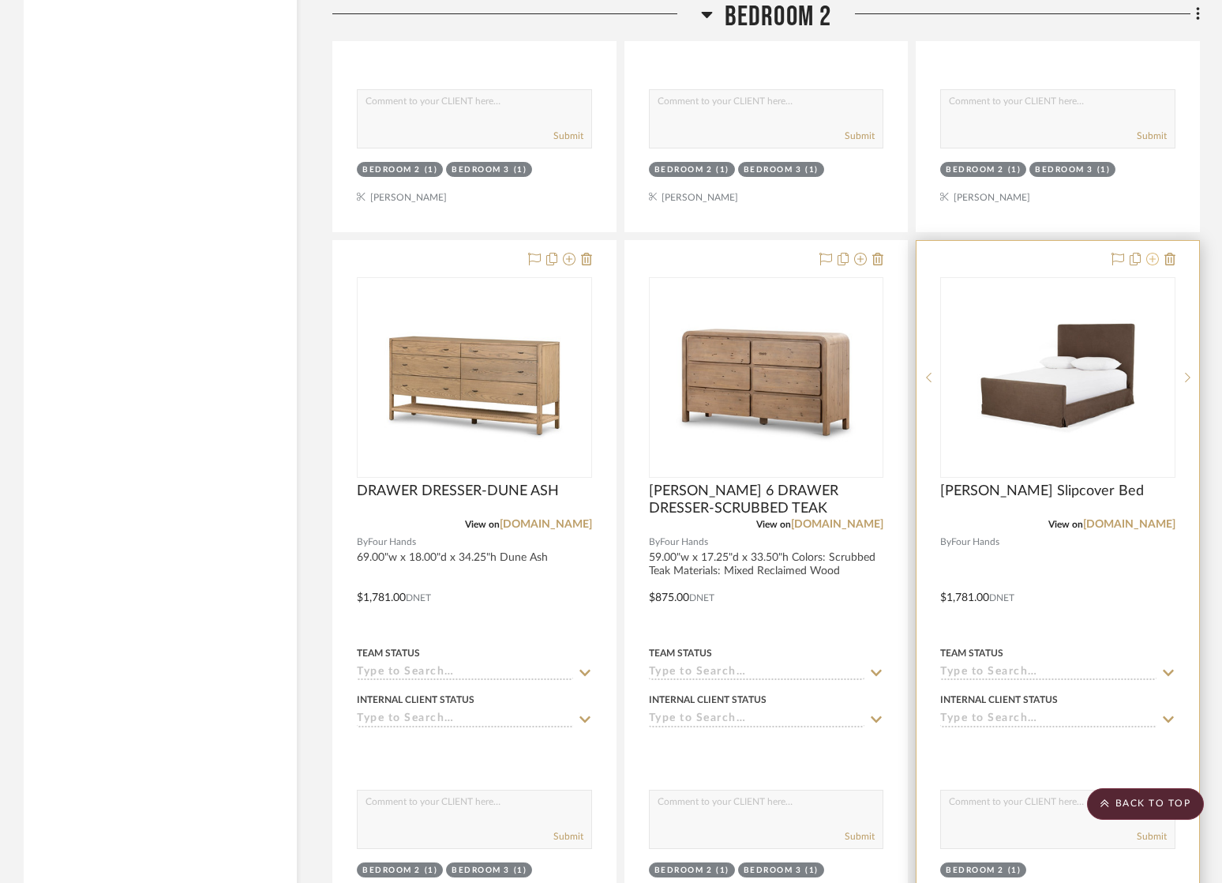
click at [1153, 257] on icon at bounding box center [1152, 259] width 13 height 13
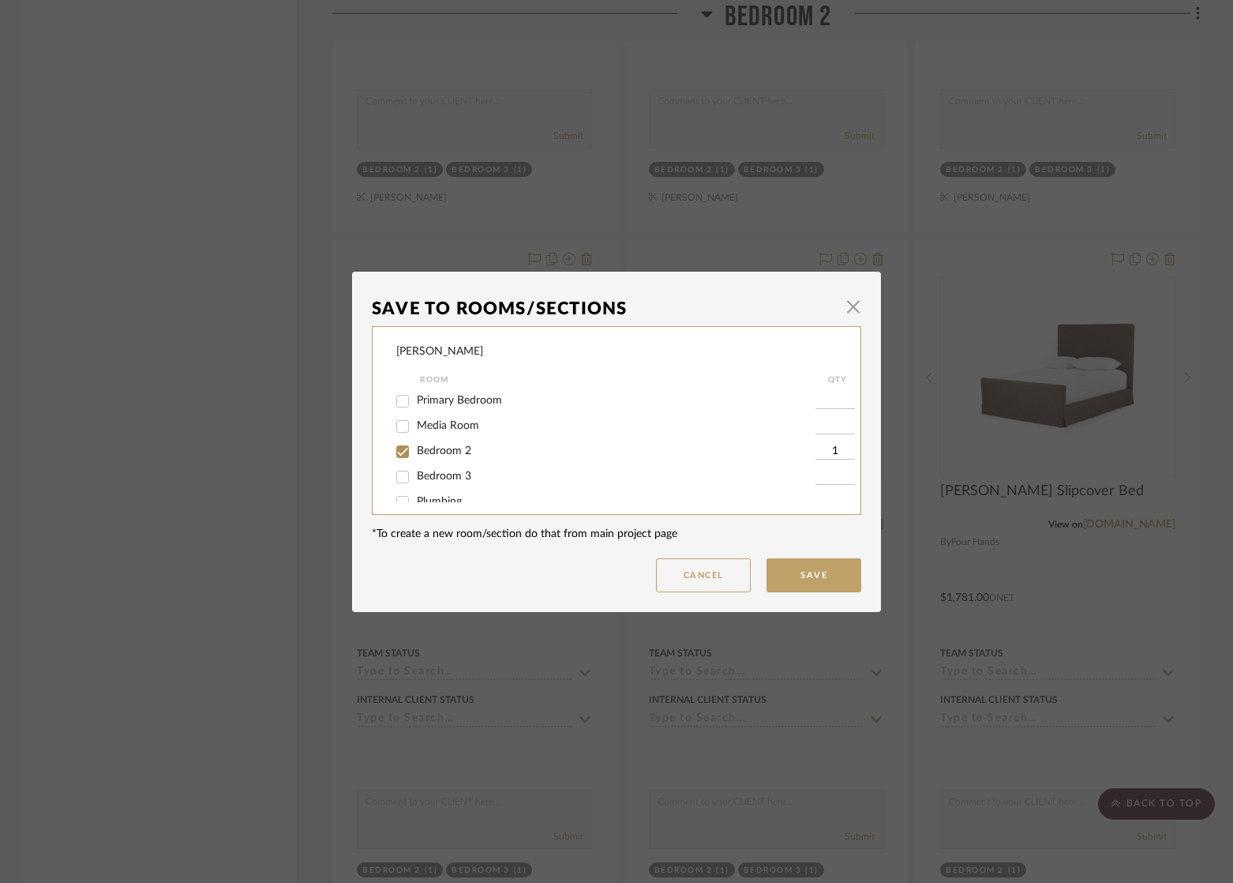
scroll to position [99, 0]
drag, startPoint x: 399, startPoint y: 460, endPoint x: 395, endPoint y: 437, distance: 23.9
click at [399, 459] on input "Bedroom 3" at bounding box center [402, 460] width 25 height 25
checkbox input "true"
type input "1"
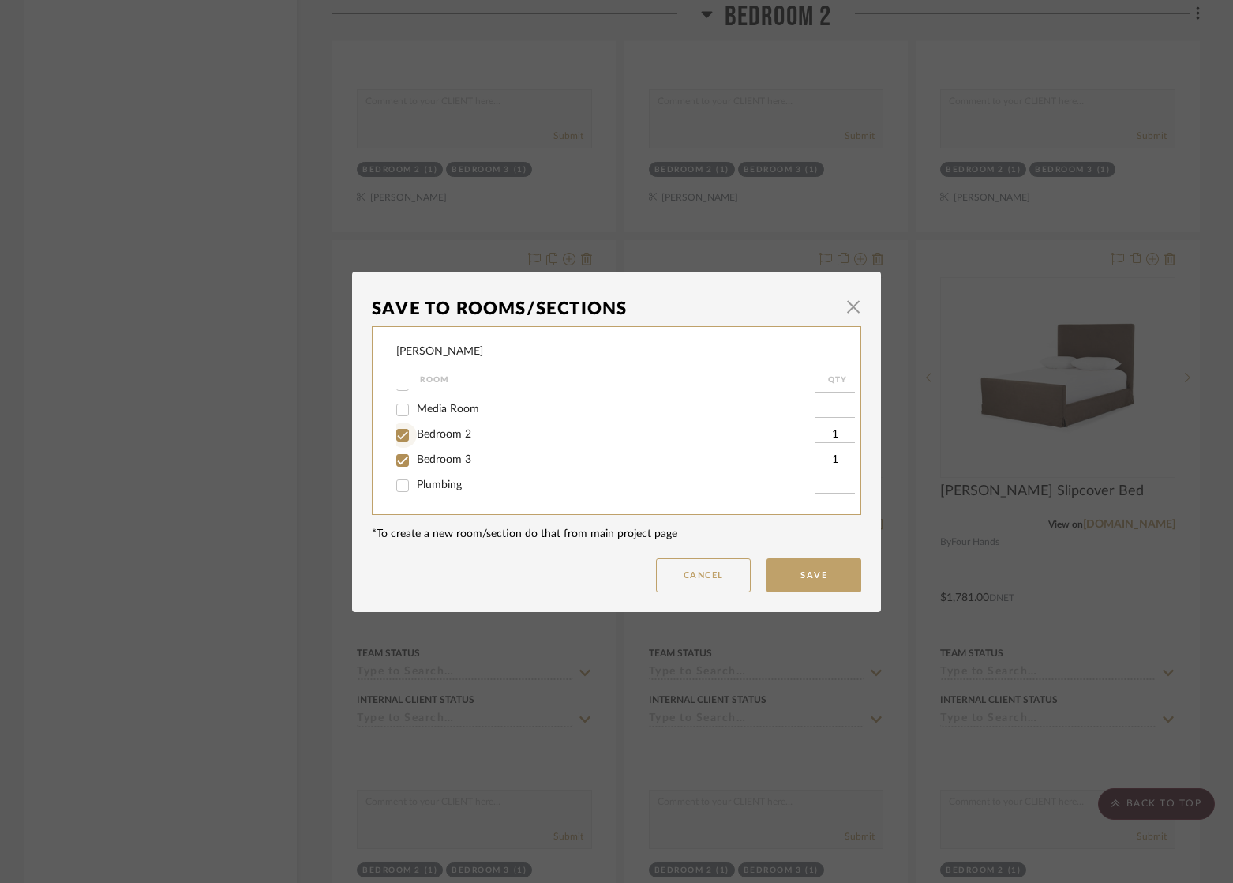
click at [395, 429] on input "Bedroom 2" at bounding box center [402, 434] width 25 height 25
checkbox input "false"
click at [808, 577] on button "Save" at bounding box center [814, 575] width 95 height 34
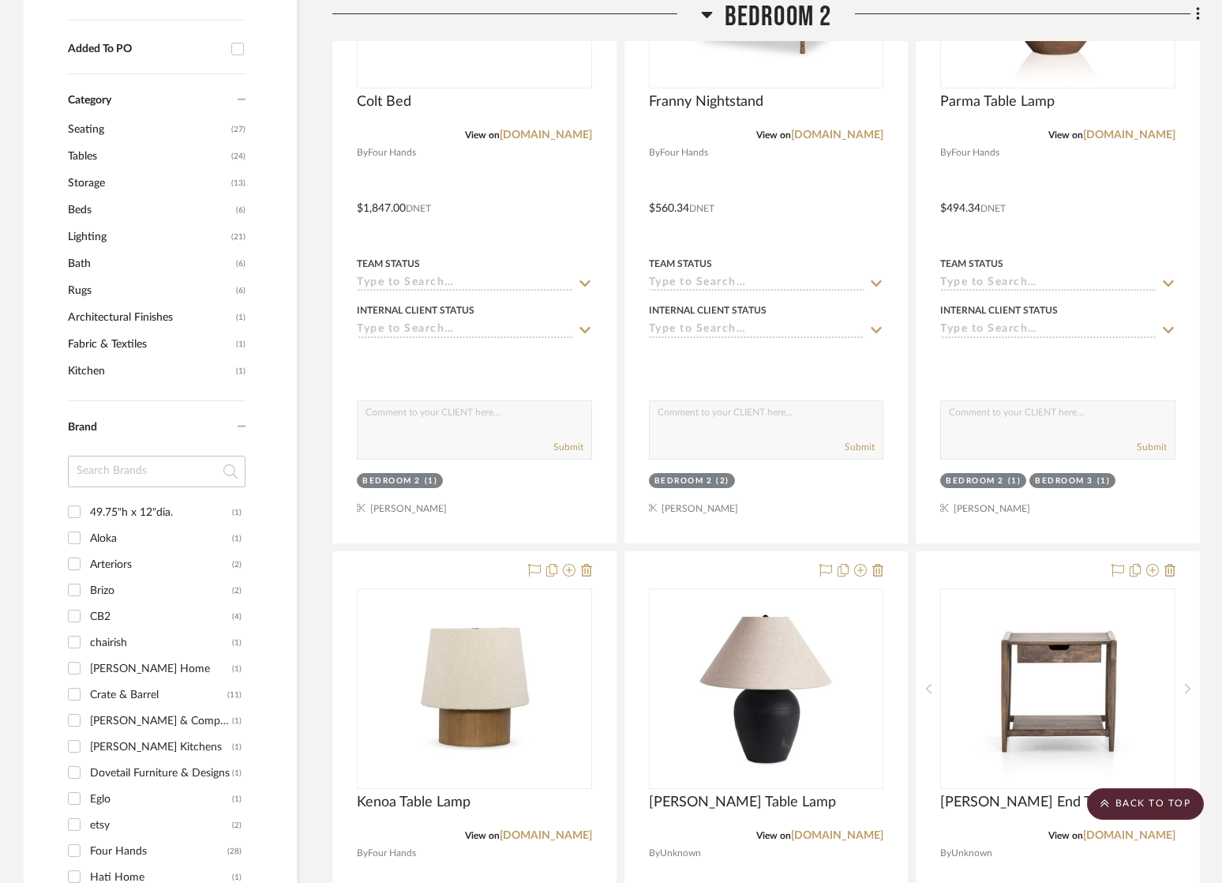
scroll to position [681, 0]
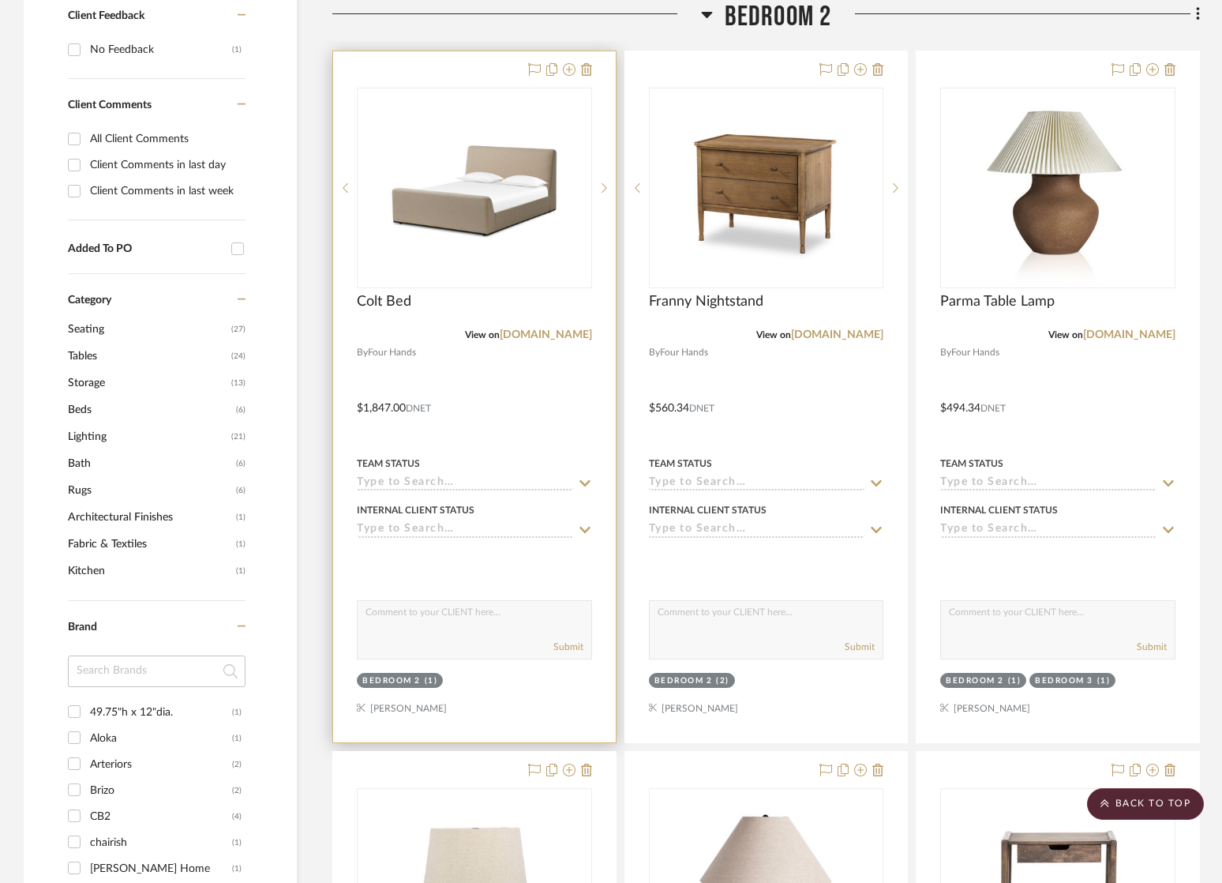
click at [453, 363] on div at bounding box center [474, 396] width 283 height 691
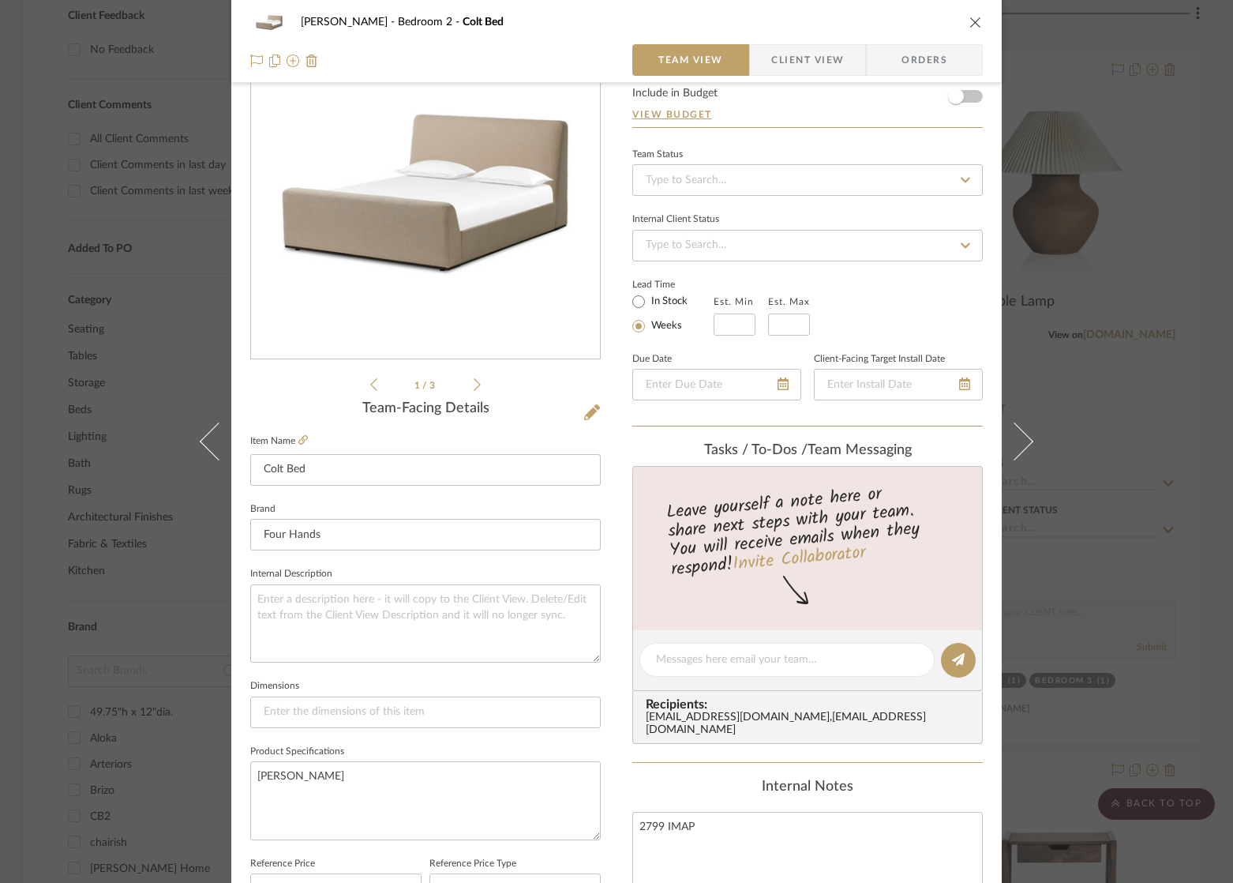
scroll to position [57, 0]
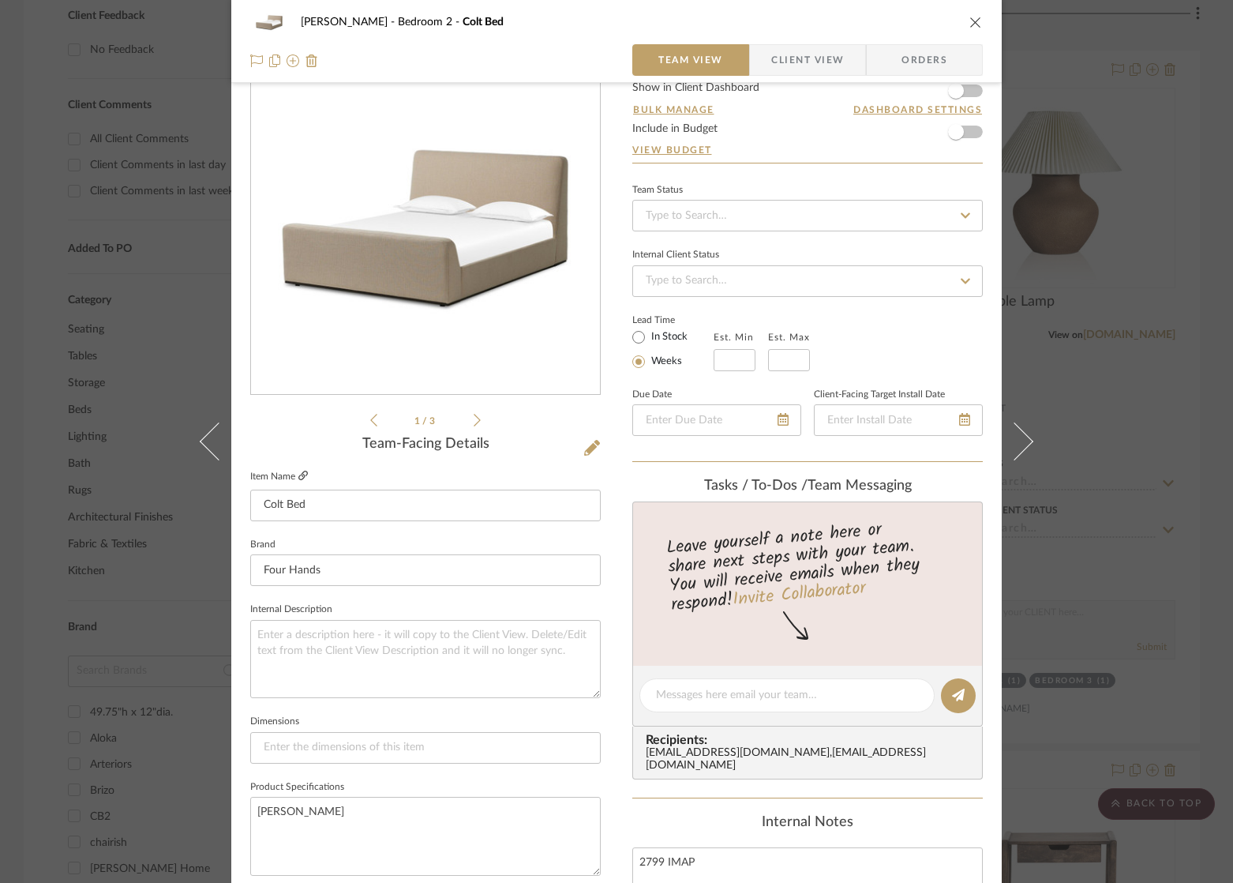
click at [298, 481] on fa-icon at bounding box center [302, 475] width 9 height 9
click at [368, 748] on input at bounding box center [425, 748] width 350 height 32
type input "64.5w x 103d"
type input "64.5w x 103d x 49.5h"
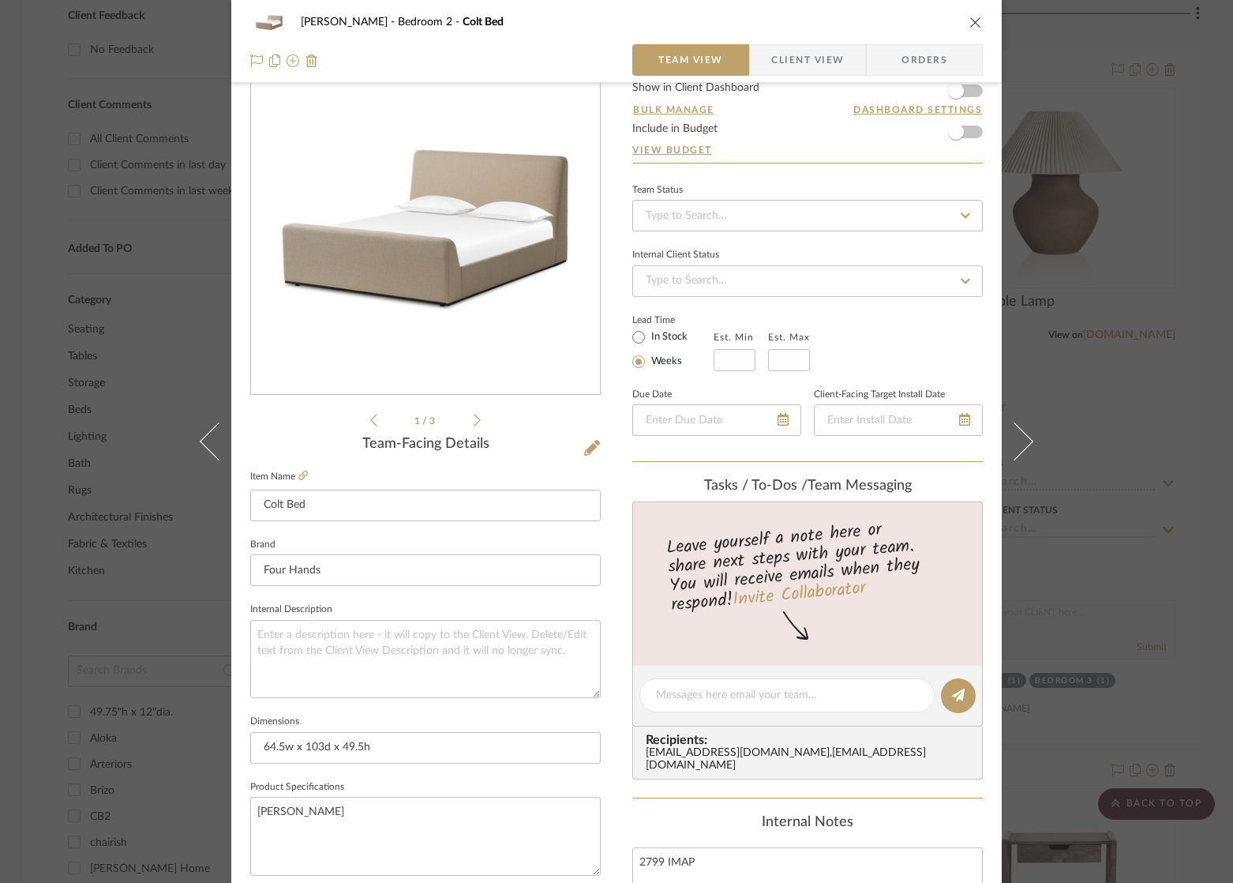
click at [969, 21] on icon "close" at bounding box center [975, 22] width 13 height 13
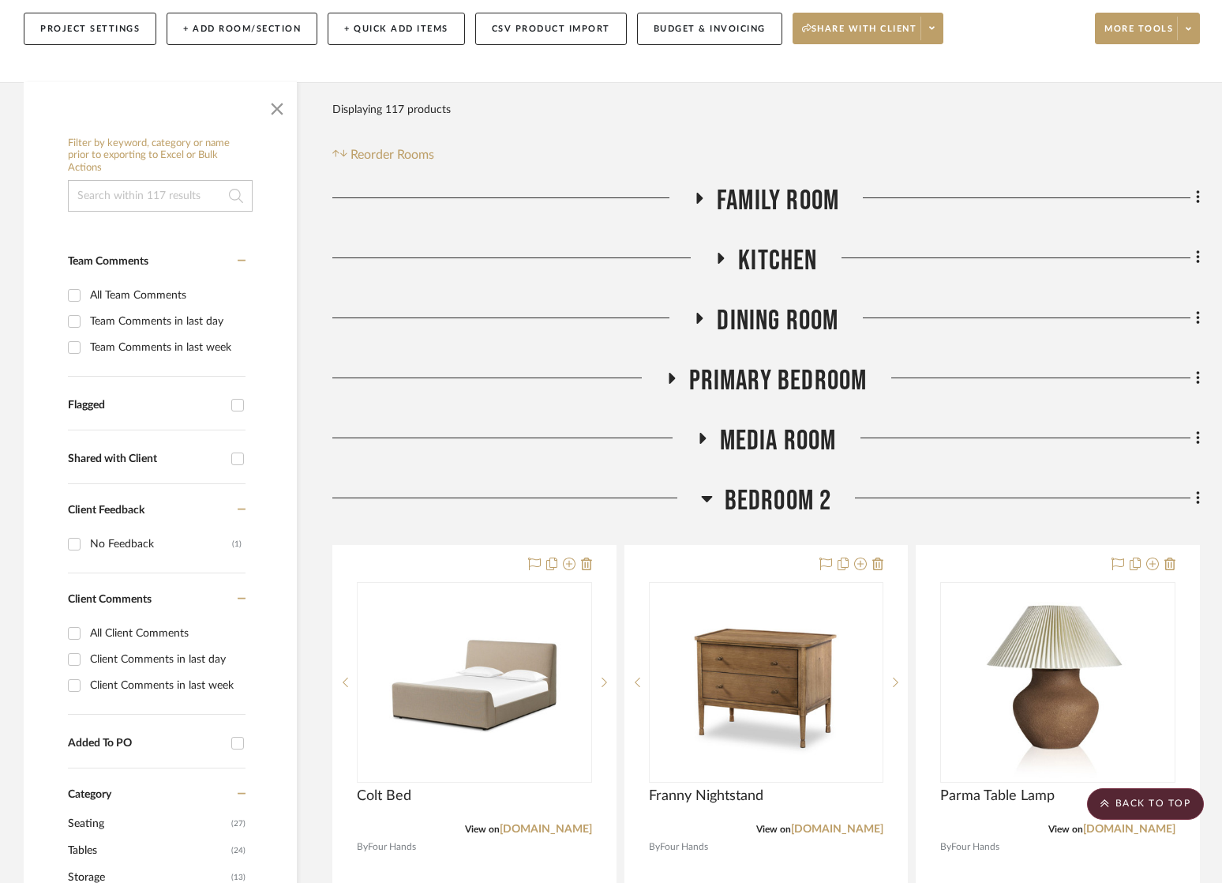
scroll to position [0, 0]
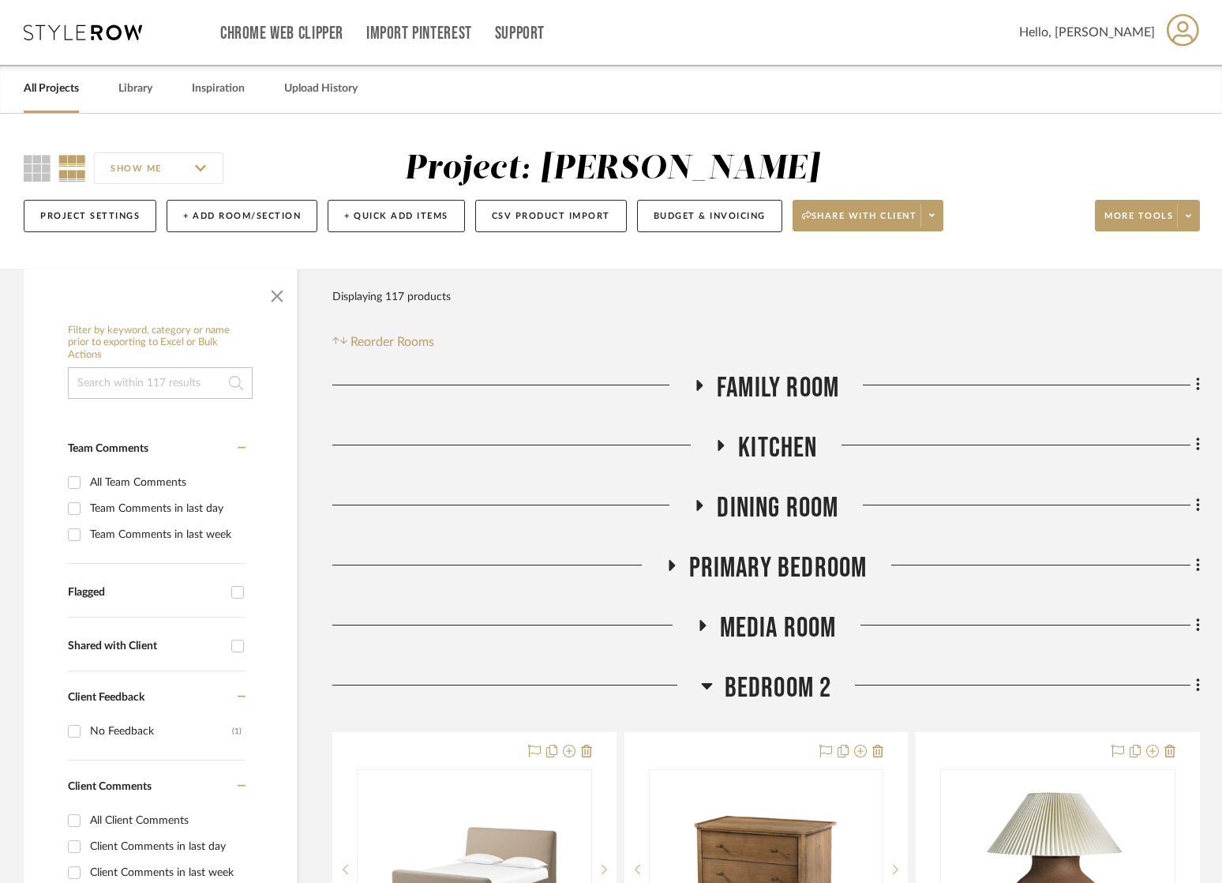
click at [697, 384] on icon at bounding box center [699, 385] width 6 height 11
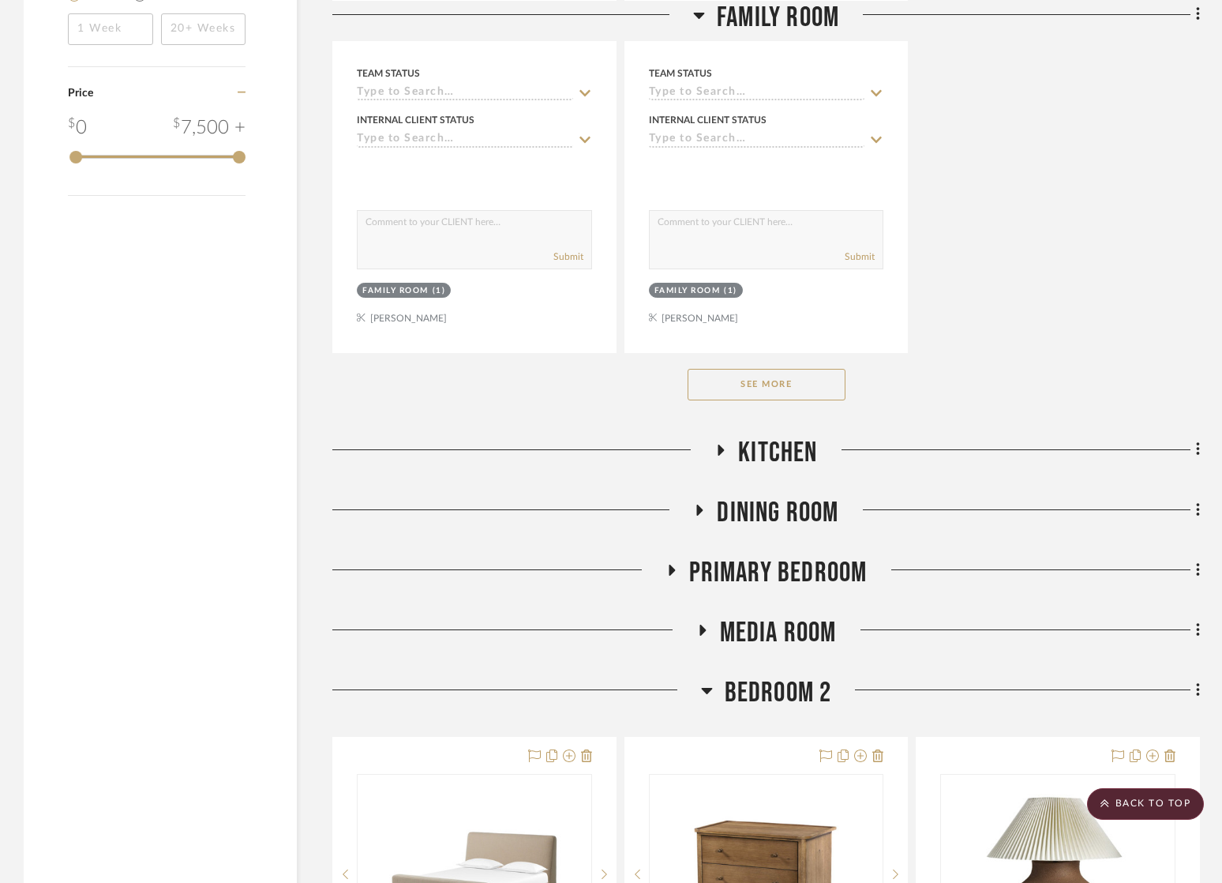
scroll to position [2214, 0]
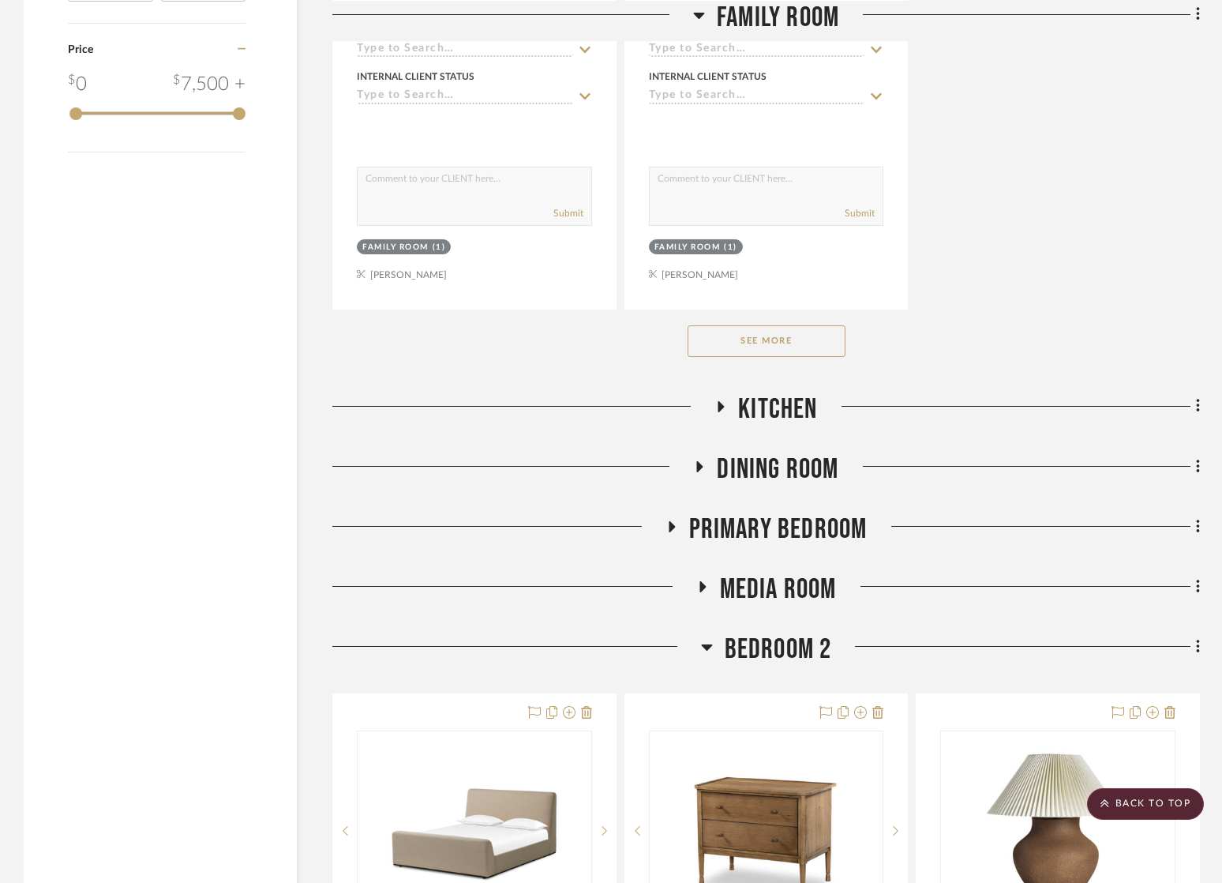
click at [771, 340] on button "See More" at bounding box center [767, 341] width 158 height 32
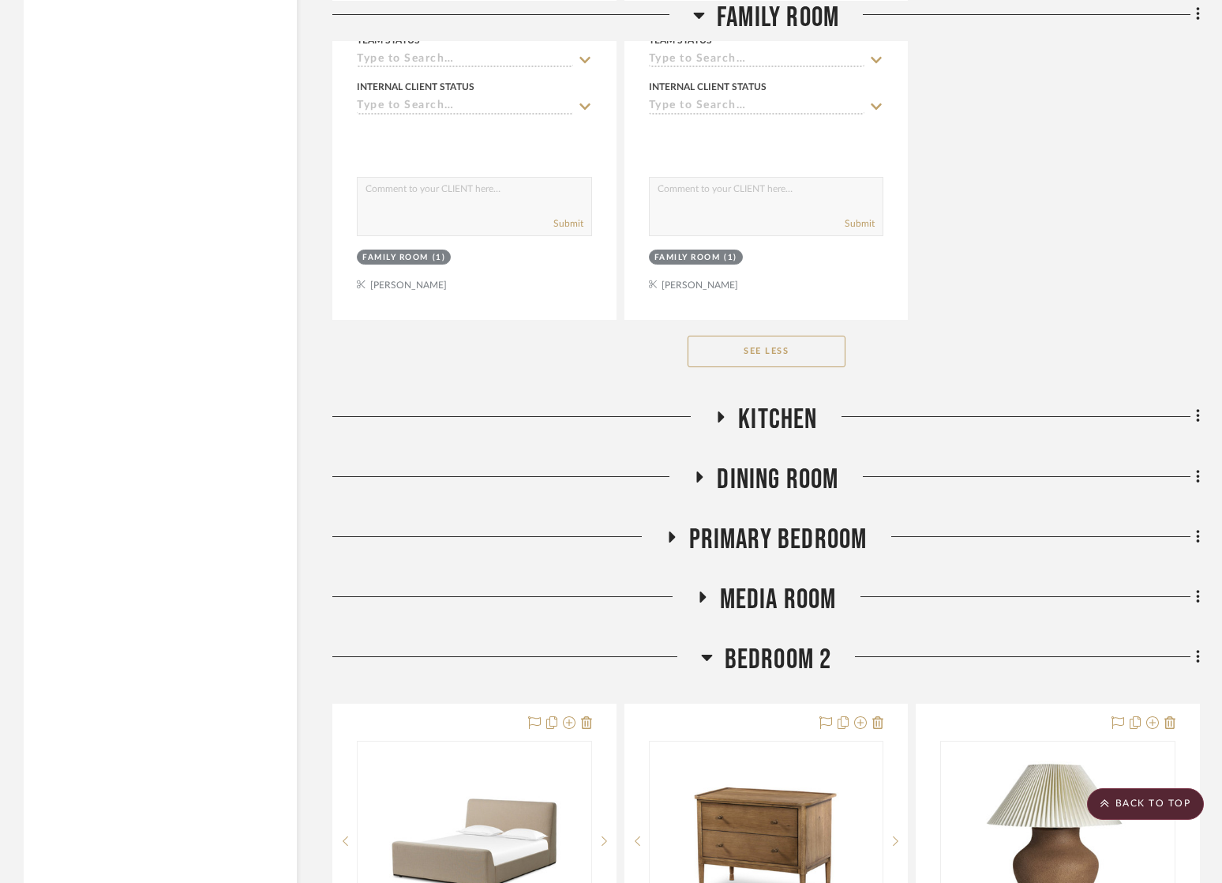
scroll to position [7072, 0]
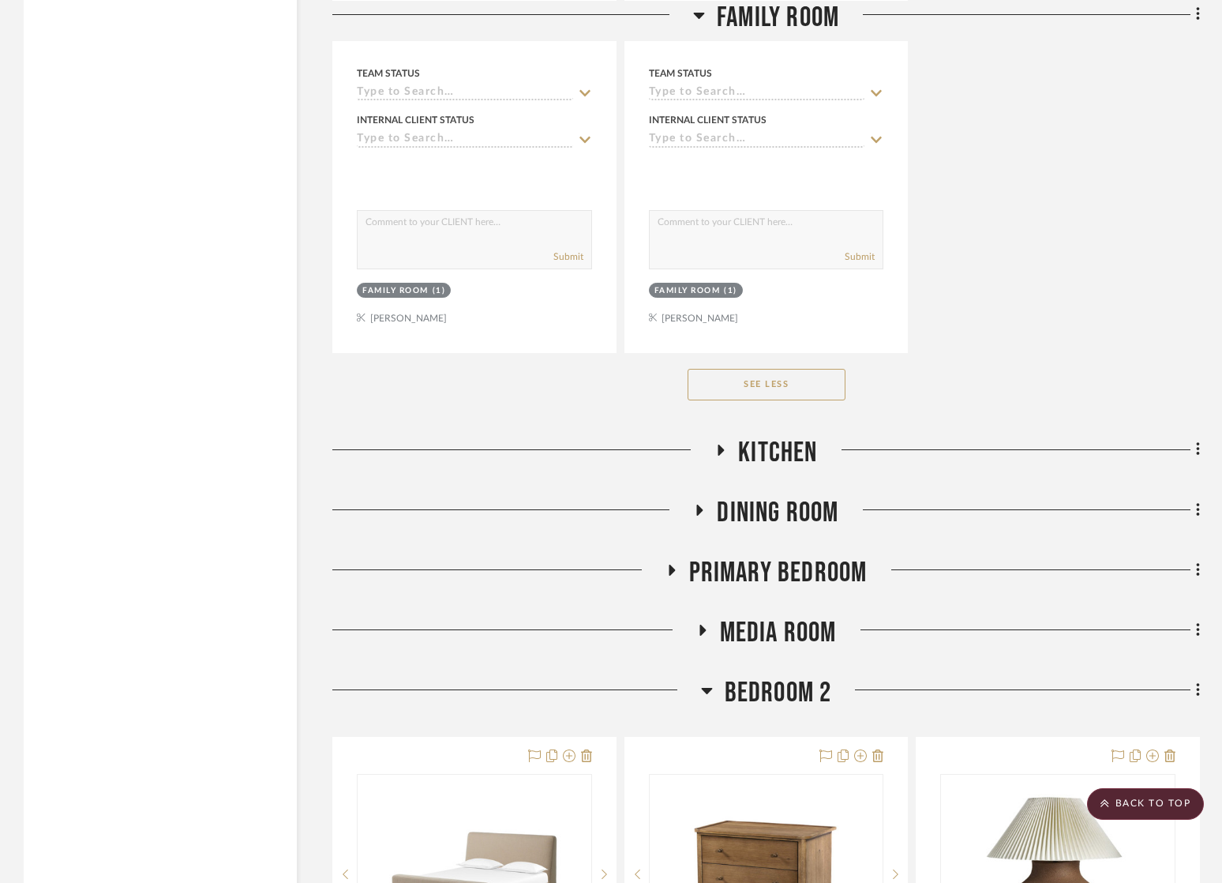
click at [673, 564] on icon at bounding box center [672, 569] width 6 height 11
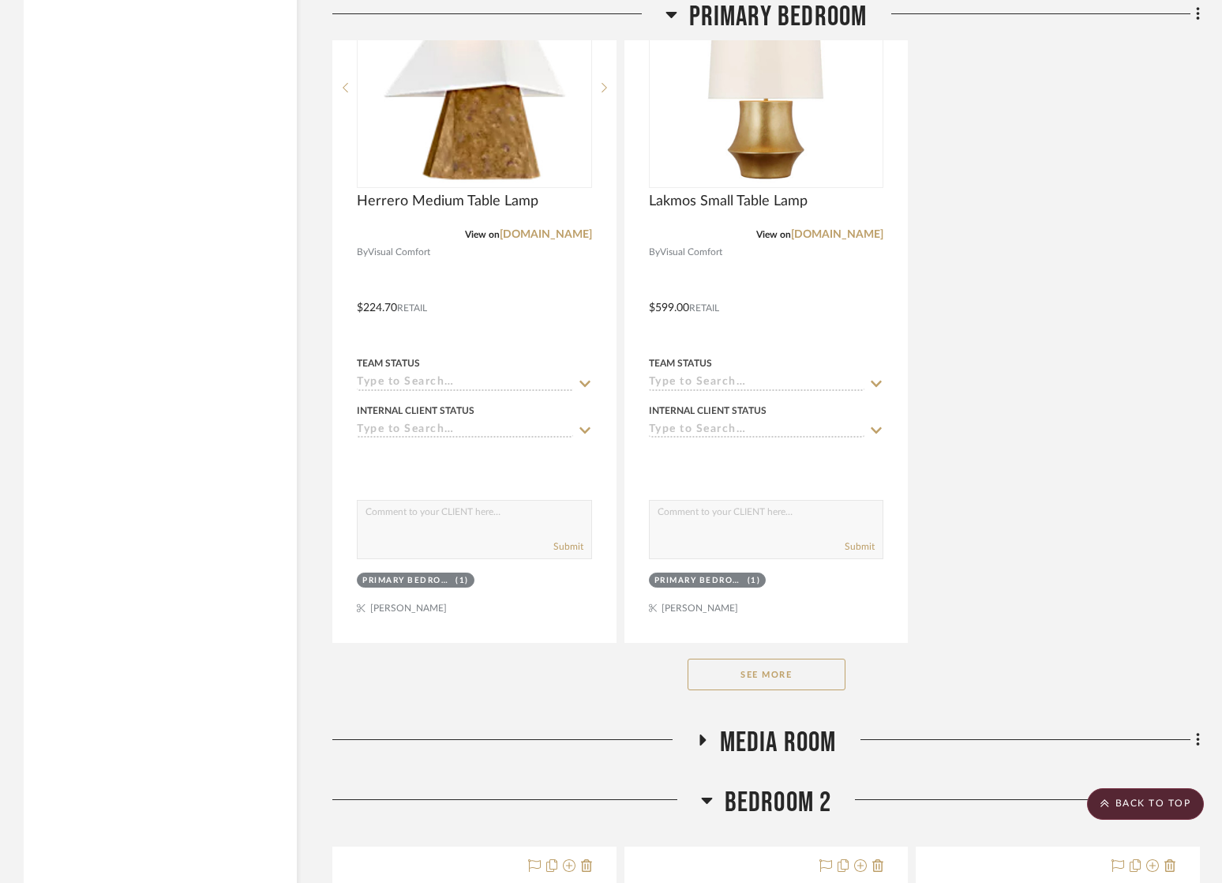
scroll to position [9144, 0]
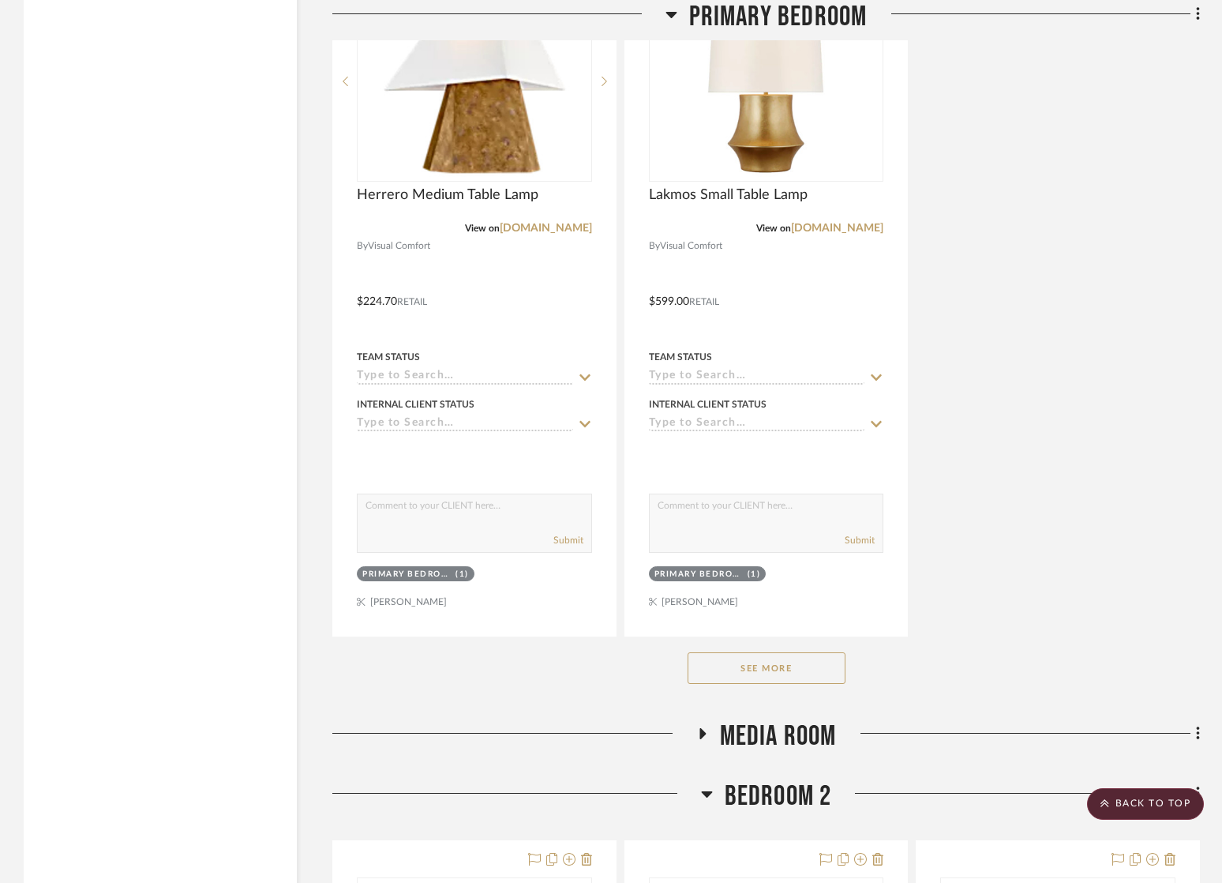
click at [720, 656] on button "See More" at bounding box center [767, 668] width 158 height 32
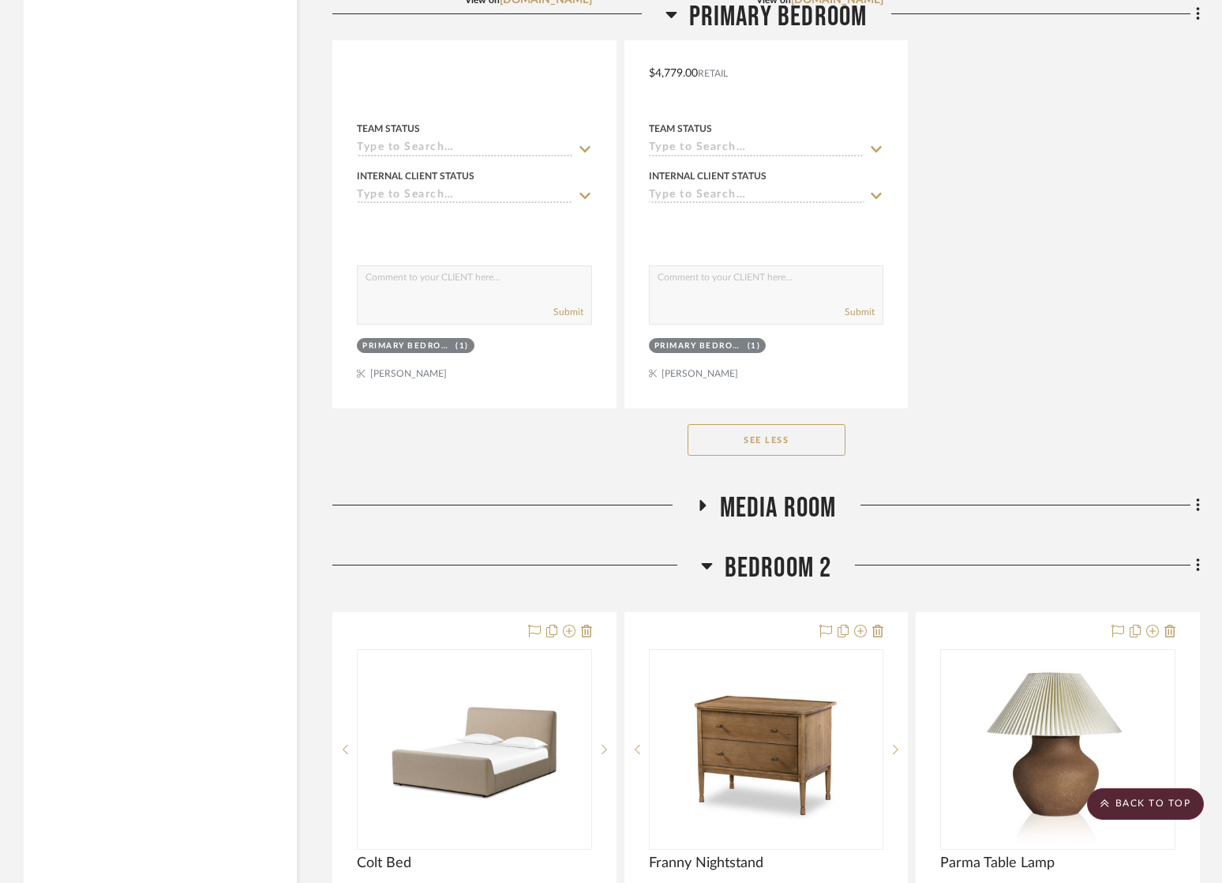
scroll to position [10780, 0]
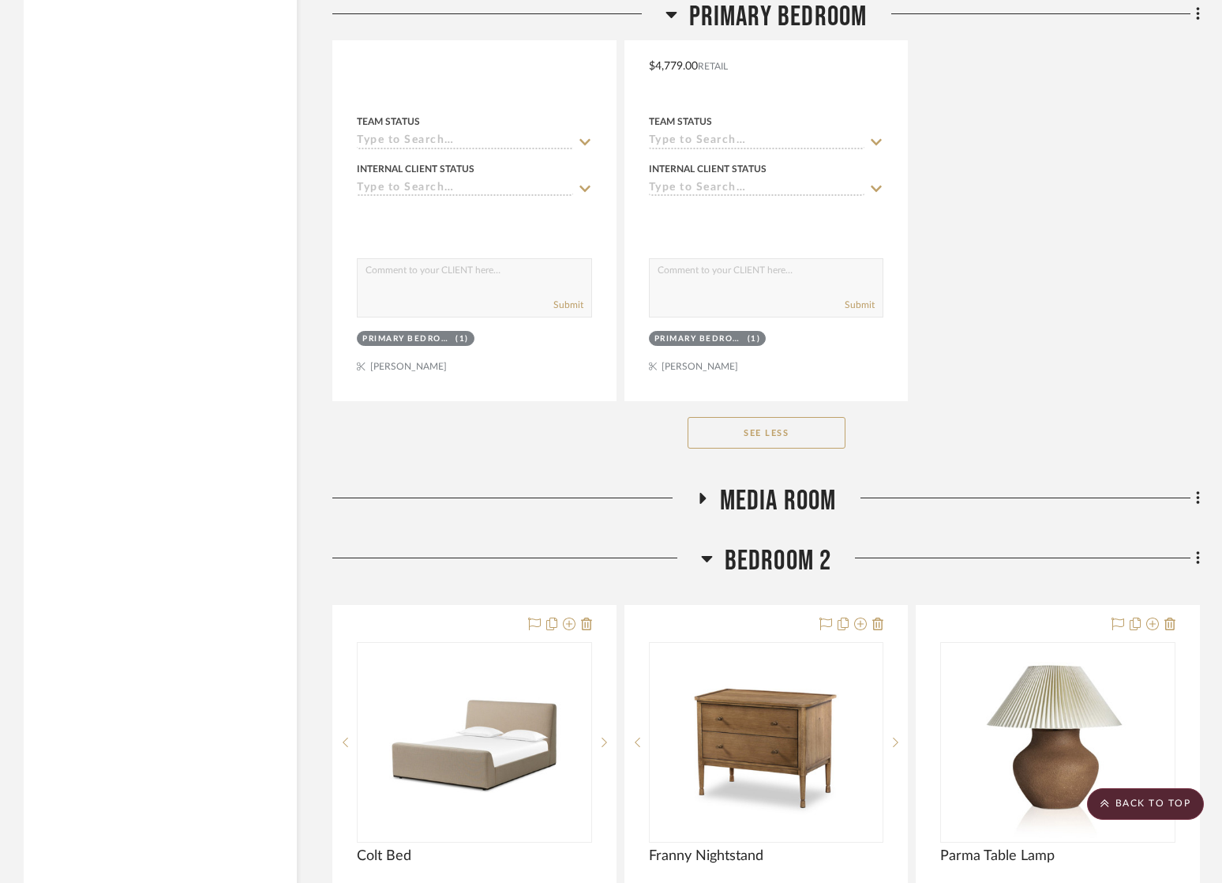
click at [701, 493] on icon at bounding box center [702, 498] width 6 height 11
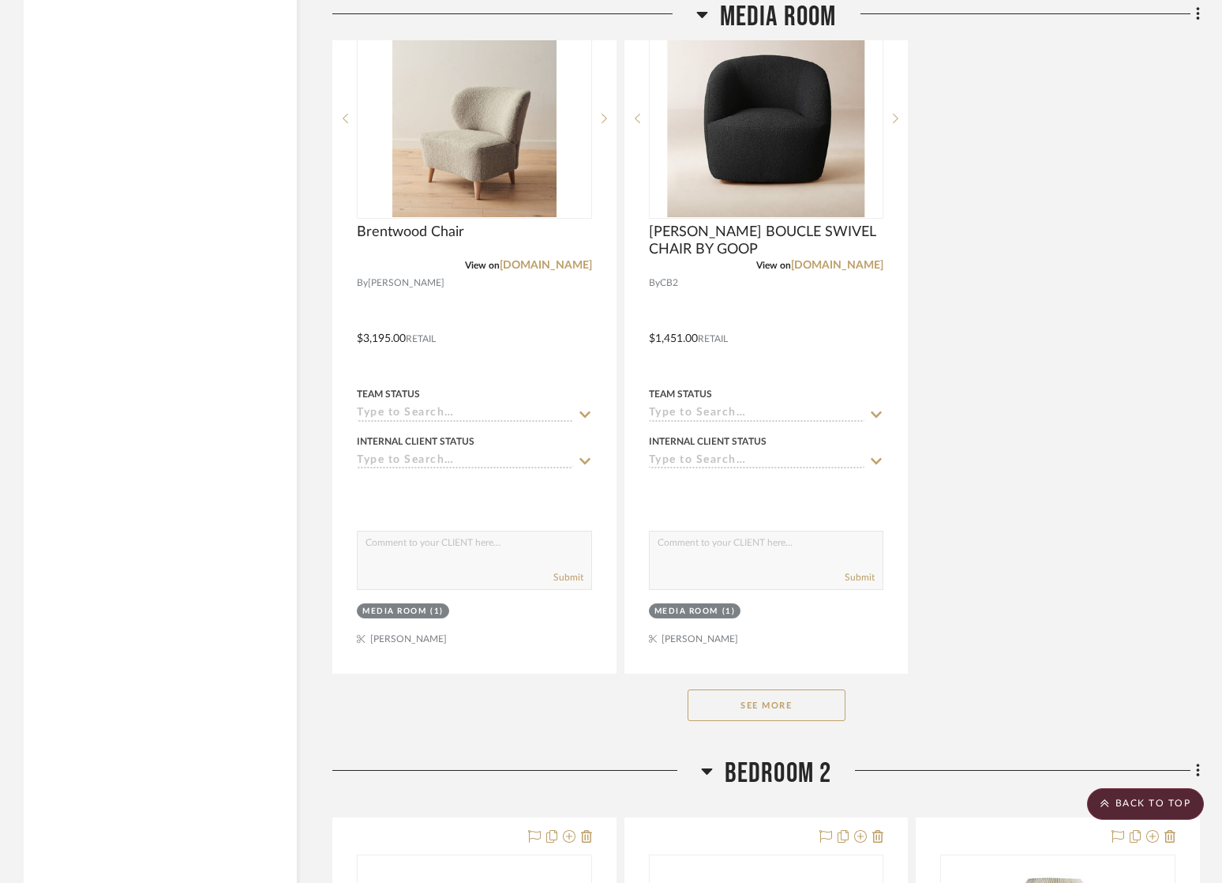
scroll to position [12744, 0]
click at [741, 697] on button "See More" at bounding box center [767, 704] width 158 height 32
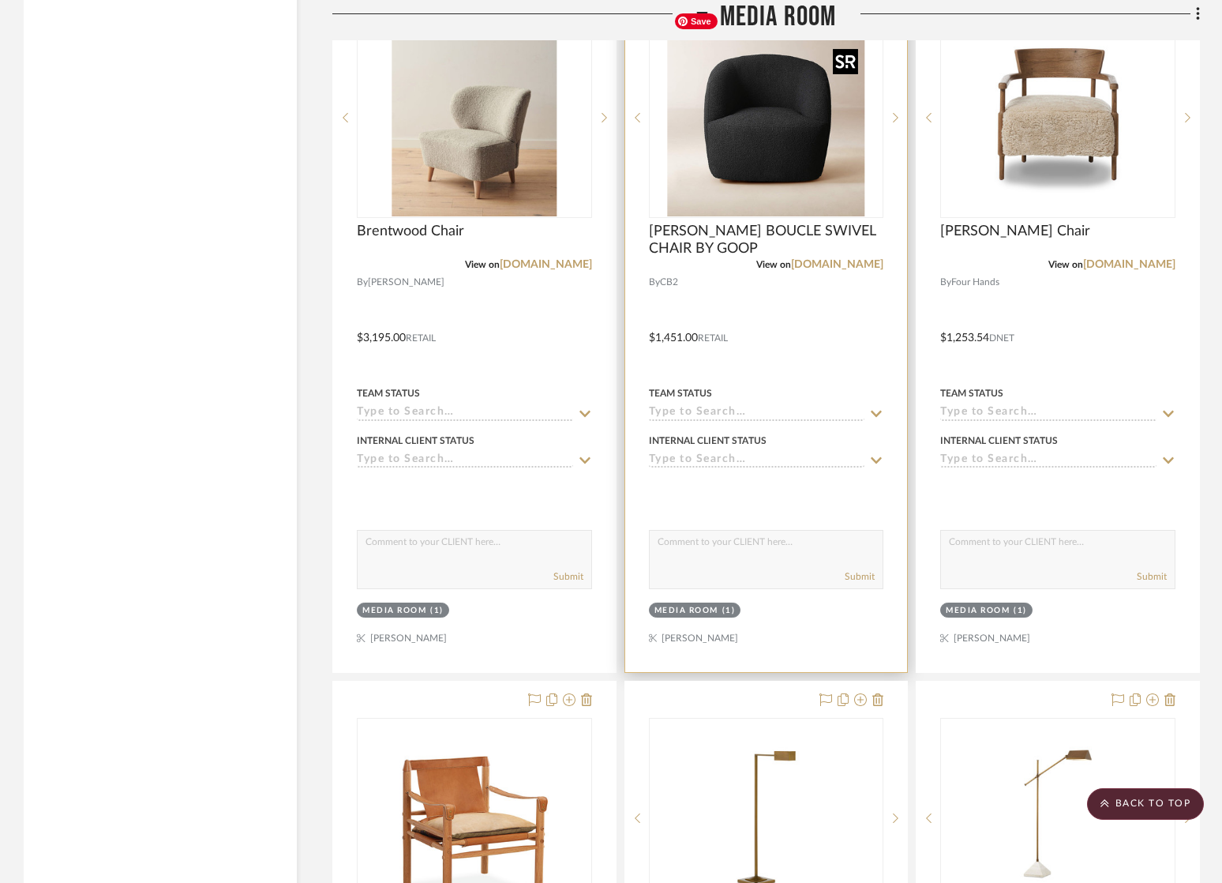
click at [733, 171] on img "0" at bounding box center [765, 117] width 197 height 197
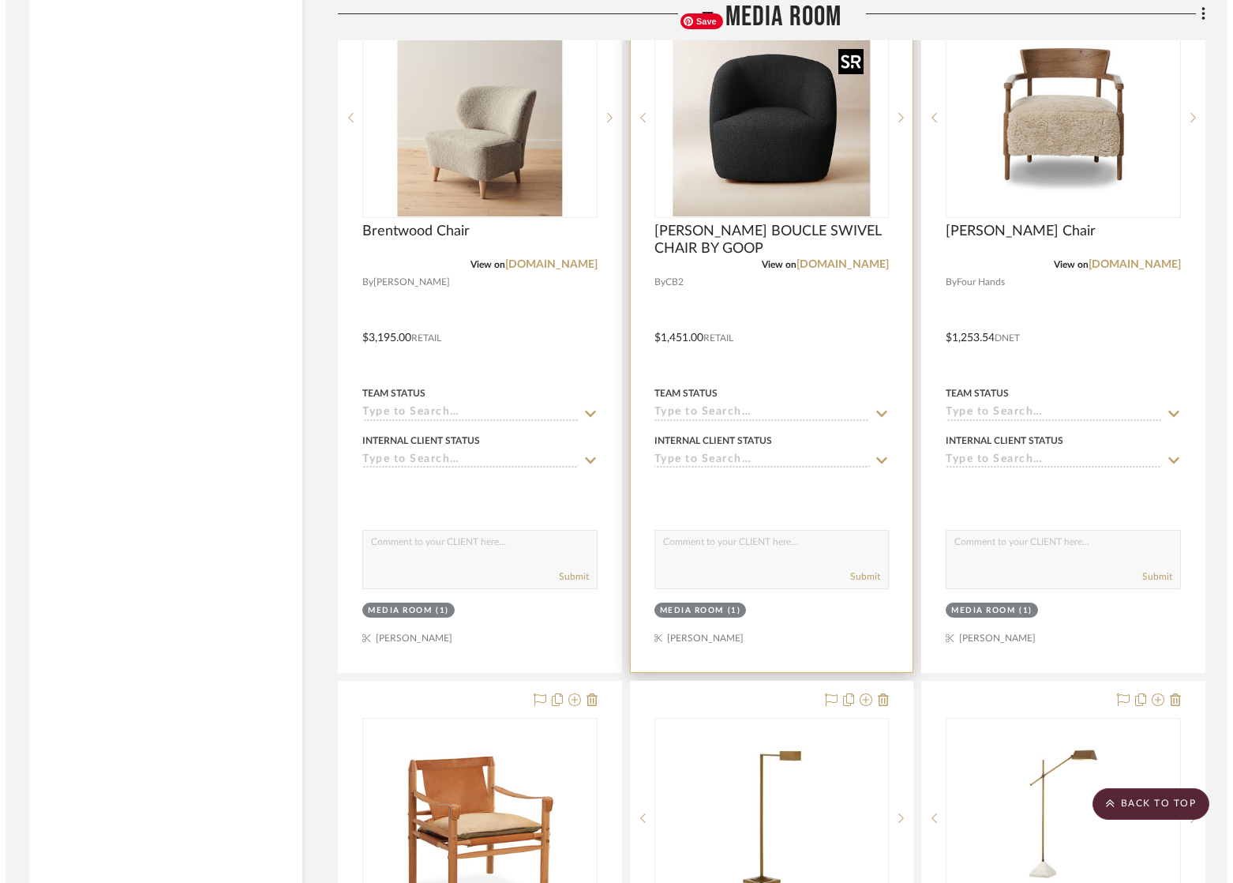
scroll to position [0, 0]
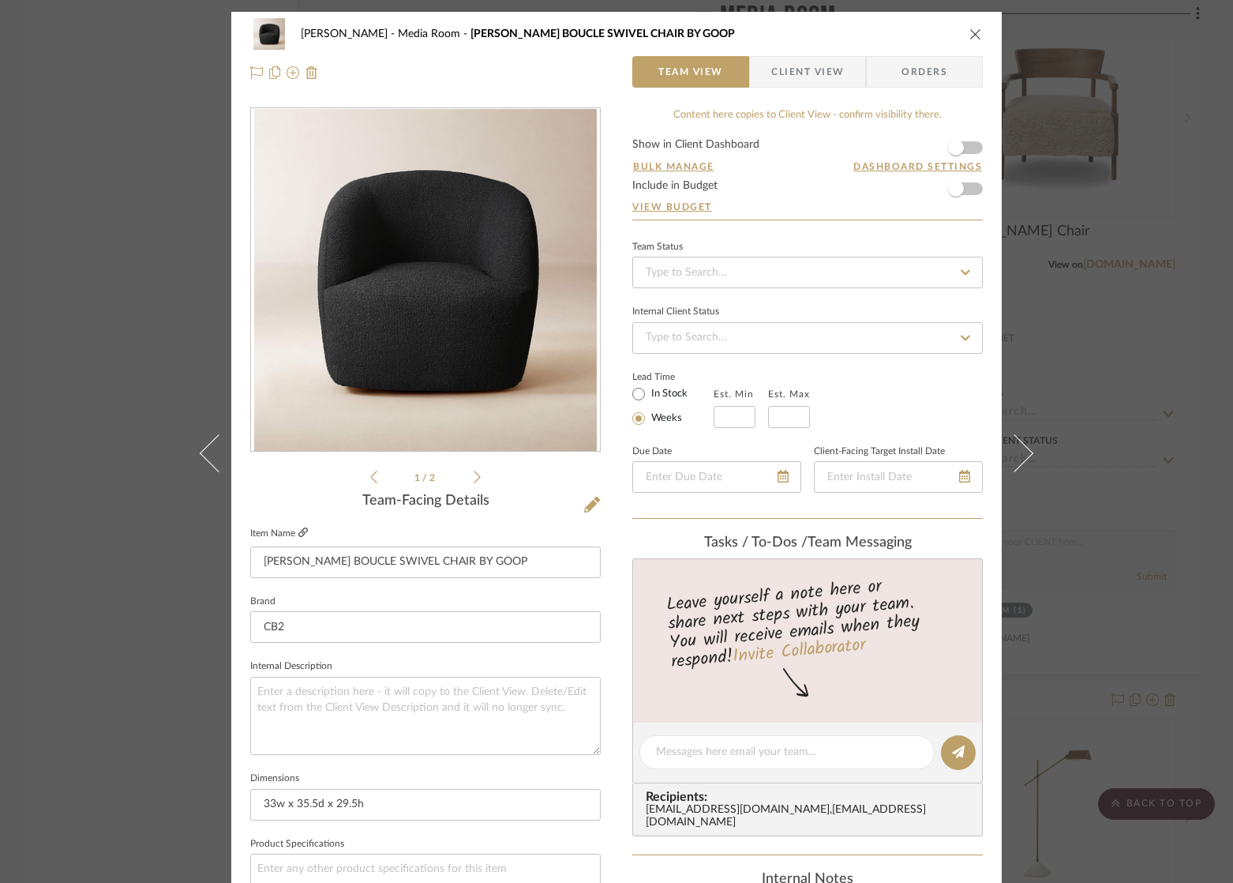
click at [300, 530] on icon at bounding box center [302, 531] width 9 height 9
click at [969, 32] on icon "close" at bounding box center [975, 34] width 13 height 13
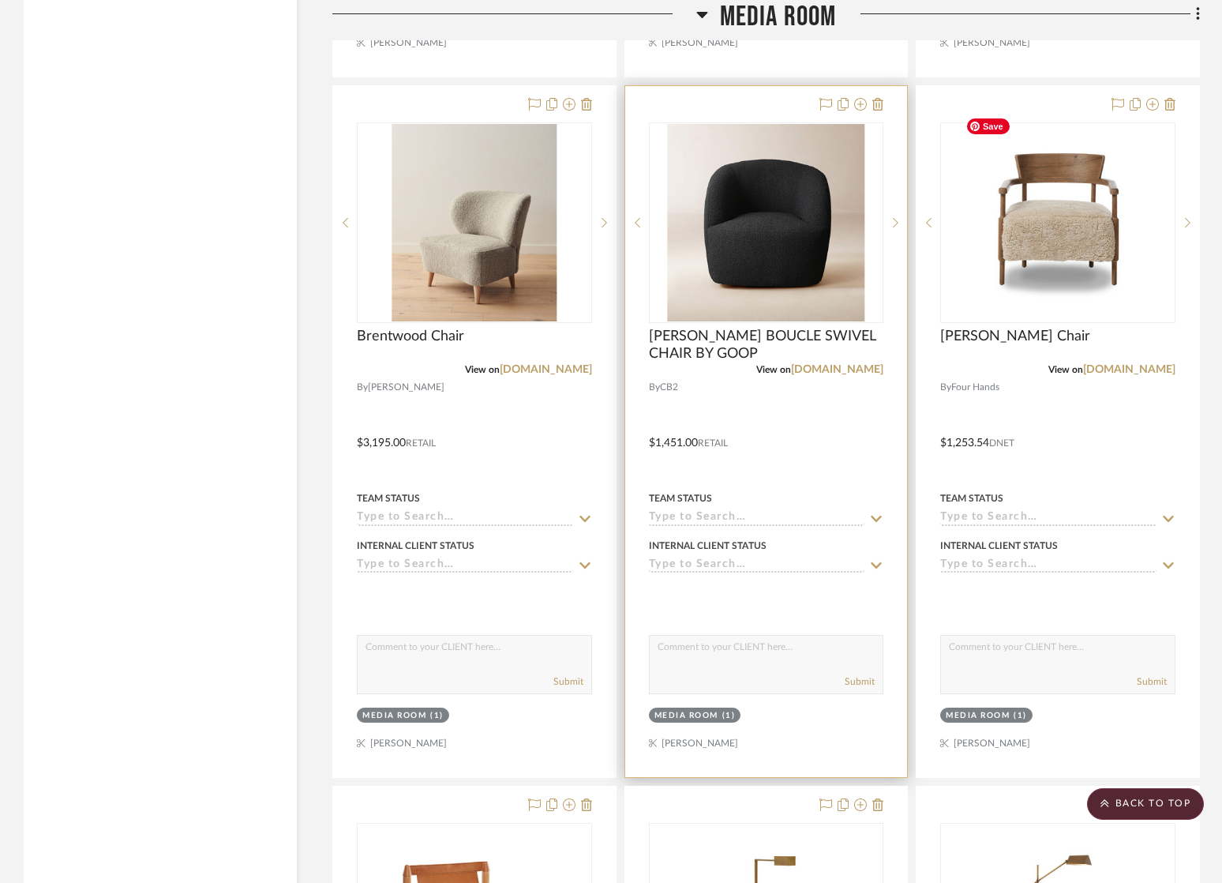
scroll to position [12626, 0]
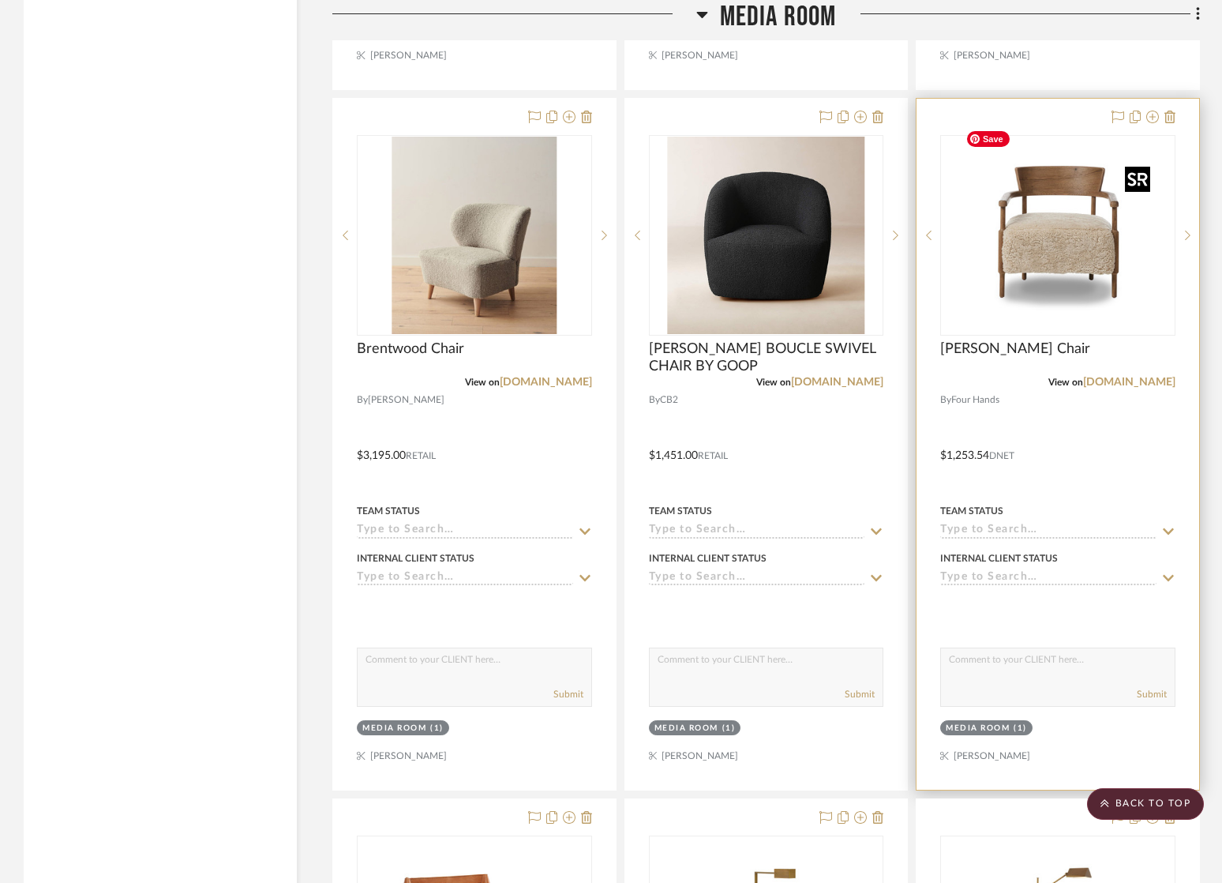
click at [1130, 276] on img "0" at bounding box center [1057, 235] width 197 height 197
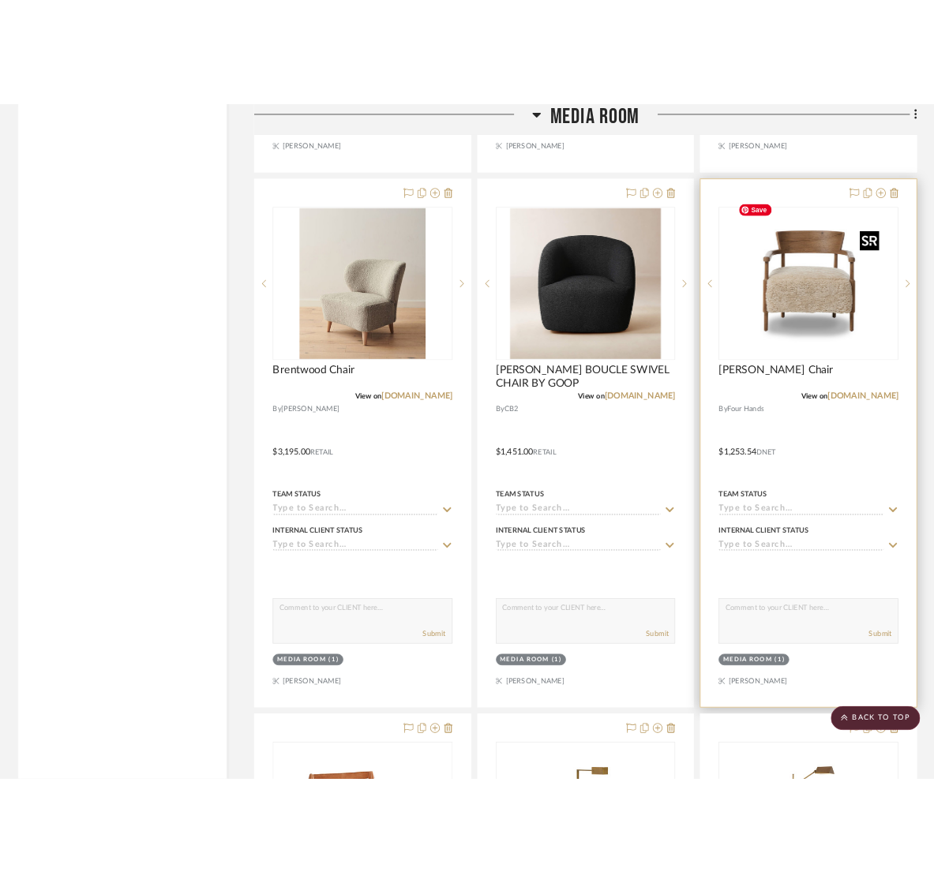
scroll to position [0, 0]
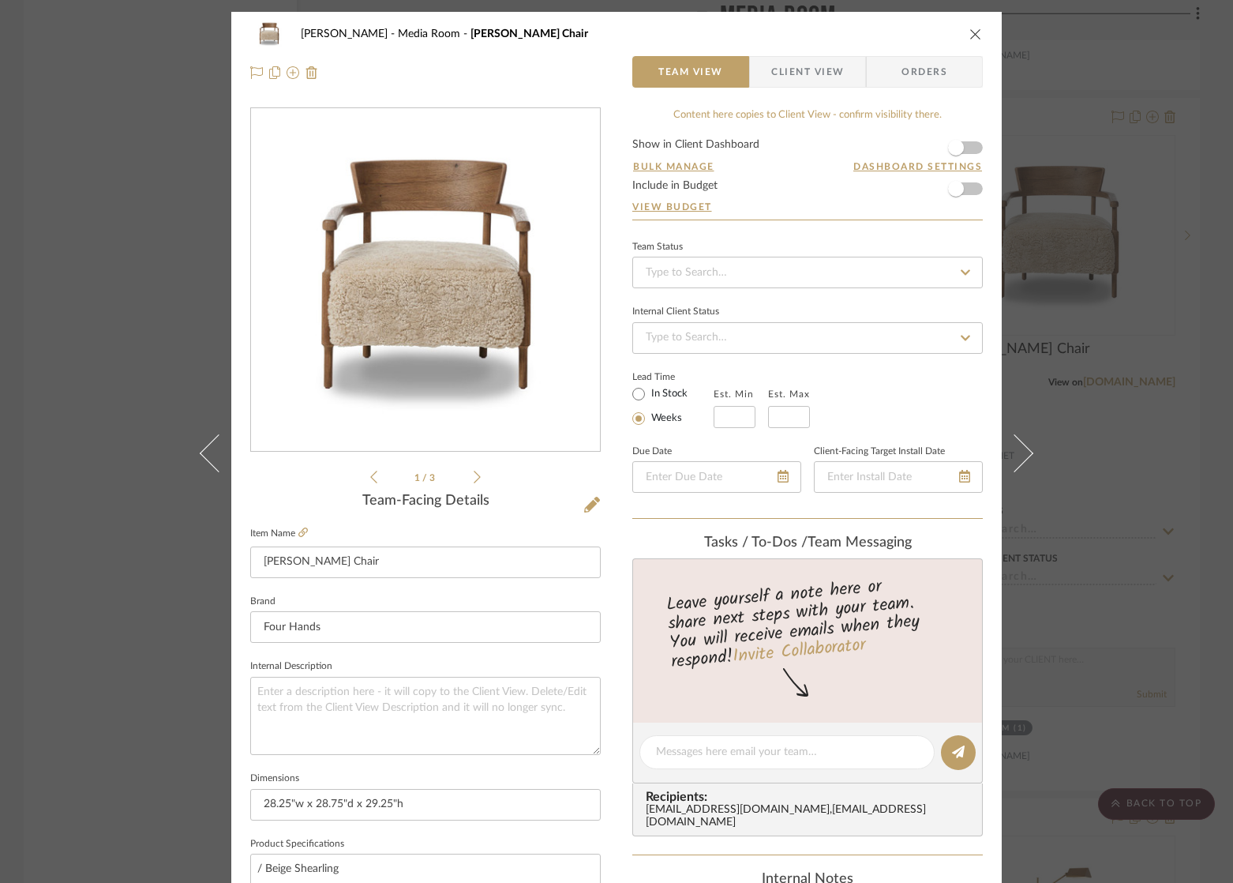
click at [474, 476] on icon at bounding box center [477, 477] width 7 height 14
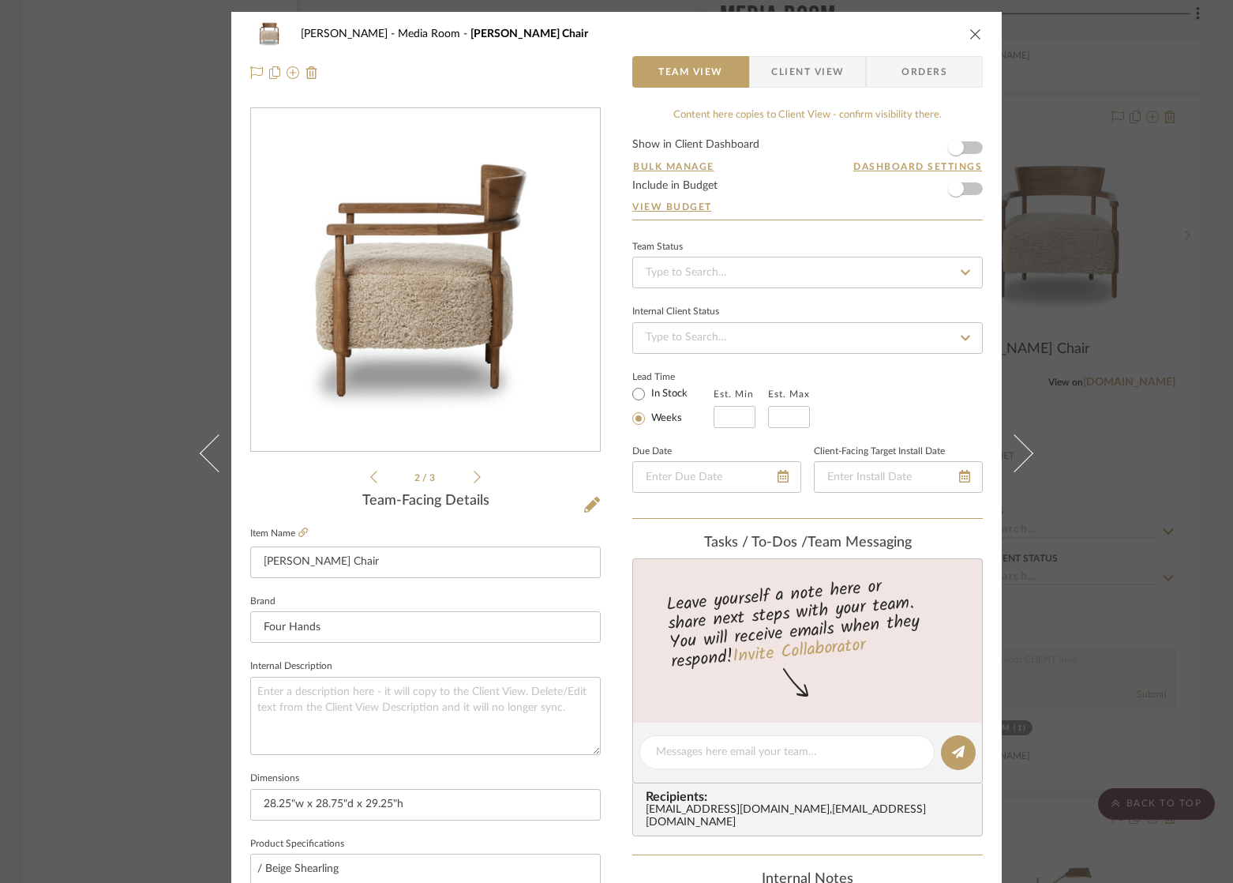
click at [474, 476] on icon at bounding box center [477, 477] width 7 height 14
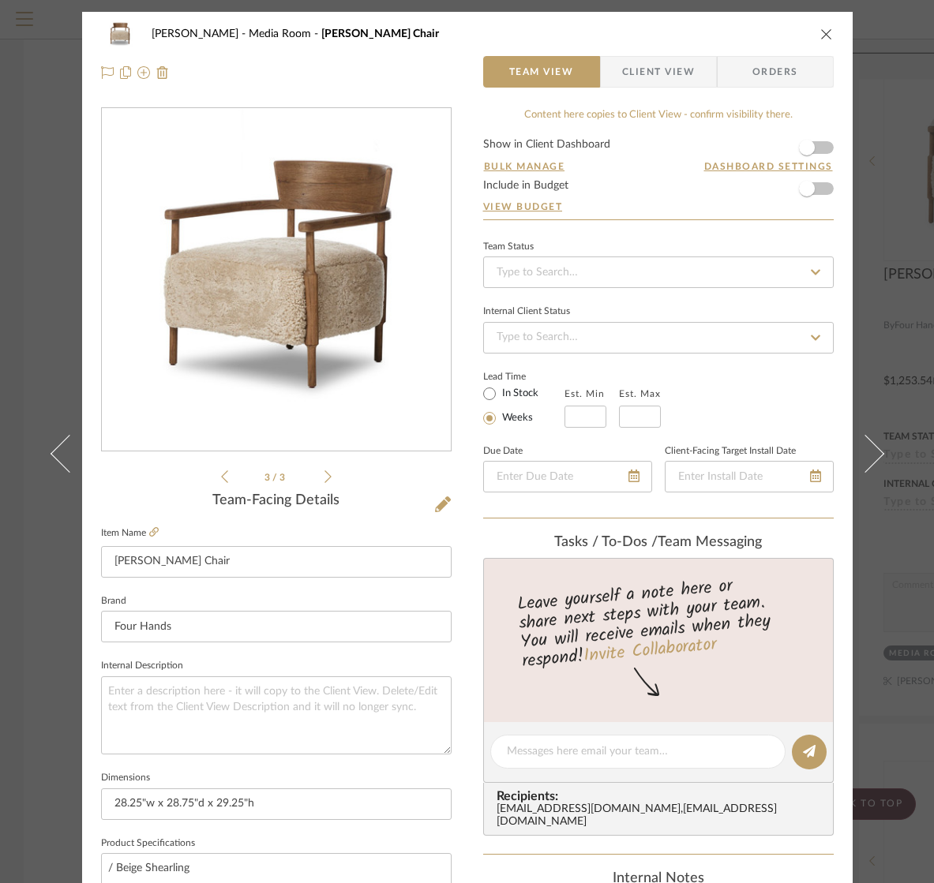
click at [820, 33] on icon "close" at bounding box center [826, 34] width 13 height 13
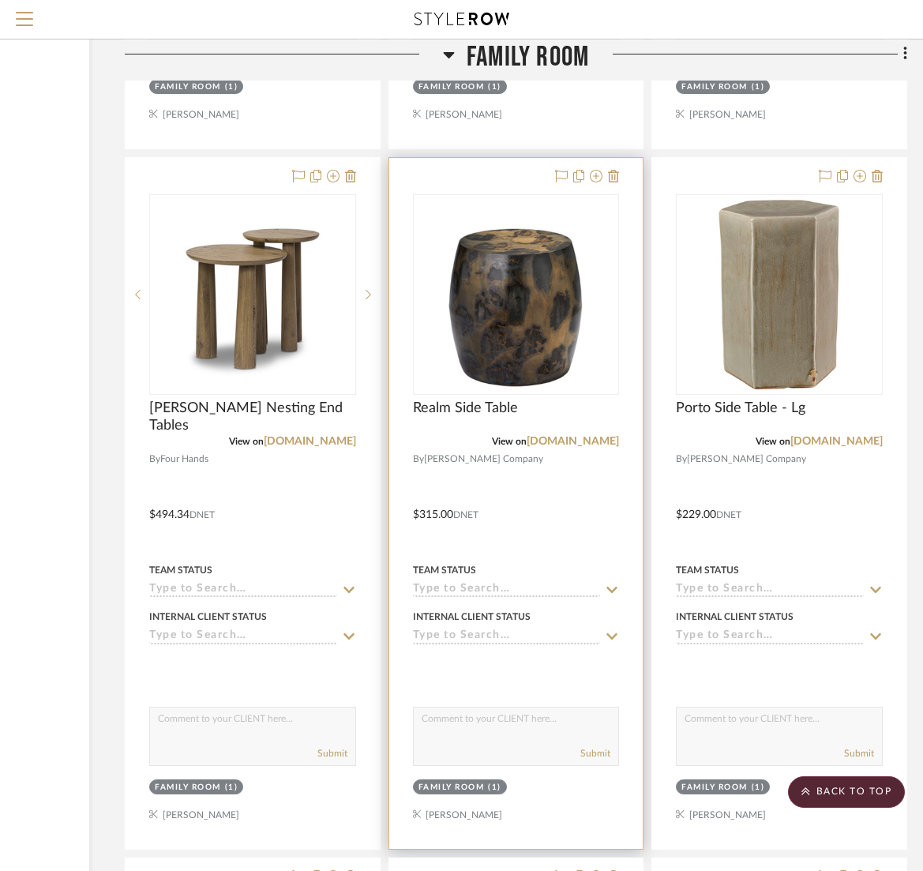
scroll to position [2994, 208]
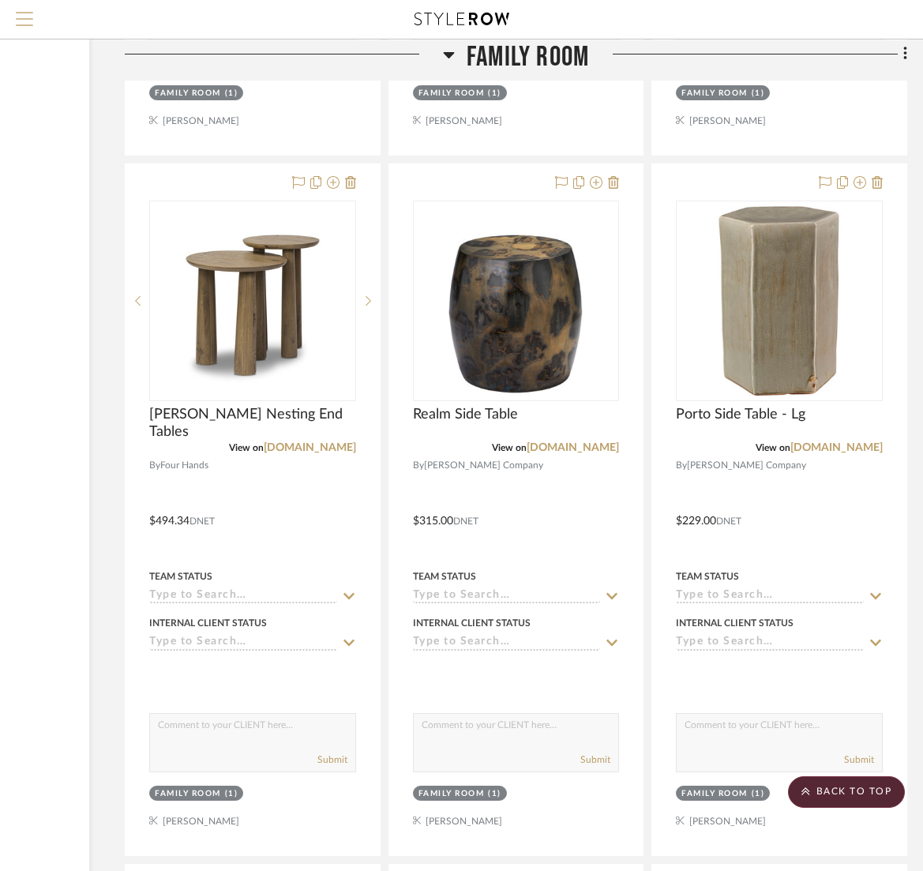
click at [23, 15] on span "Menu" at bounding box center [24, 24] width 17 height 24
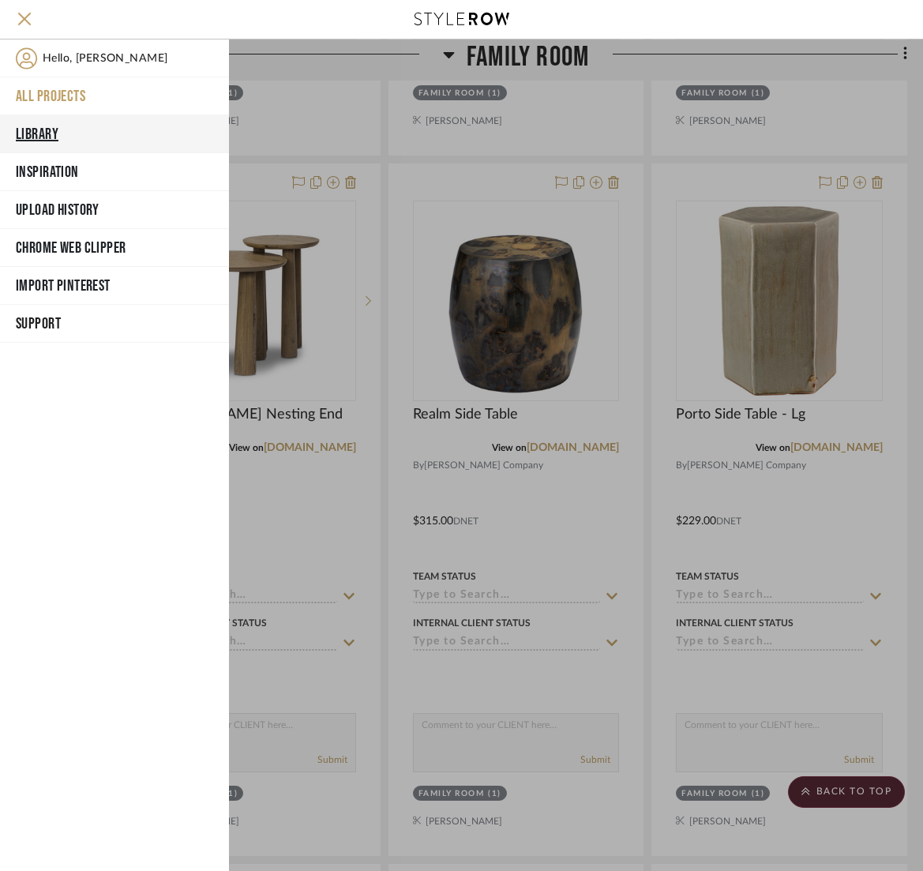
click at [46, 126] on button "Library" at bounding box center [114, 134] width 229 height 38
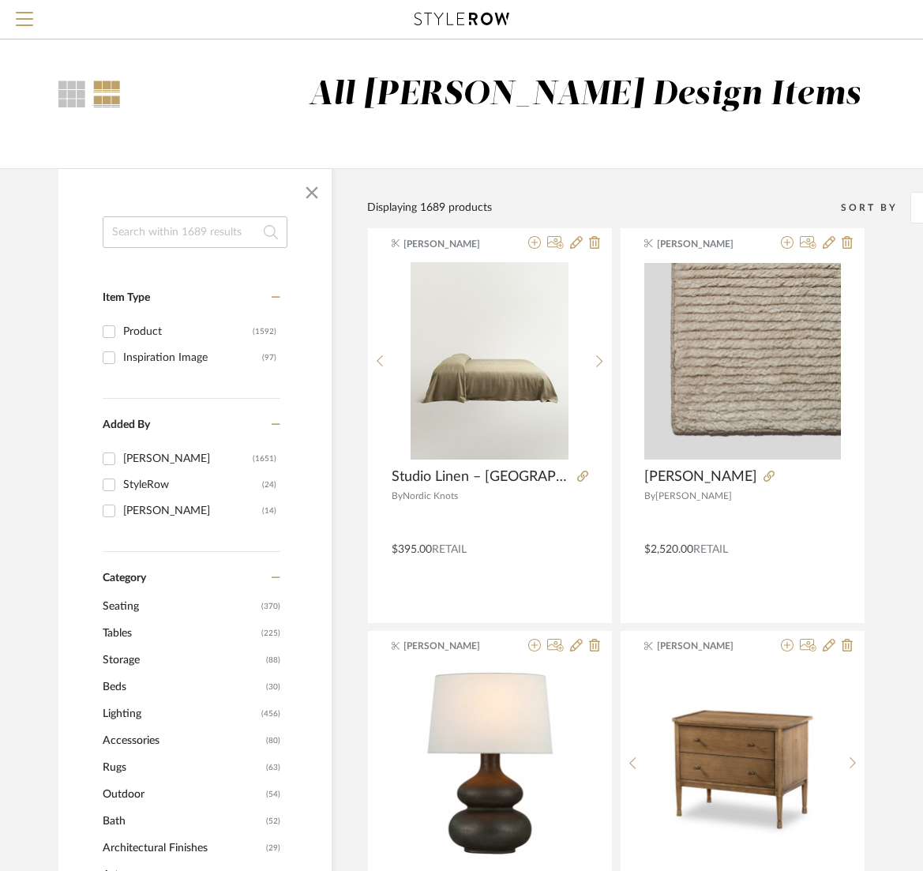
click at [144, 238] on input at bounding box center [195, 232] width 185 height 32
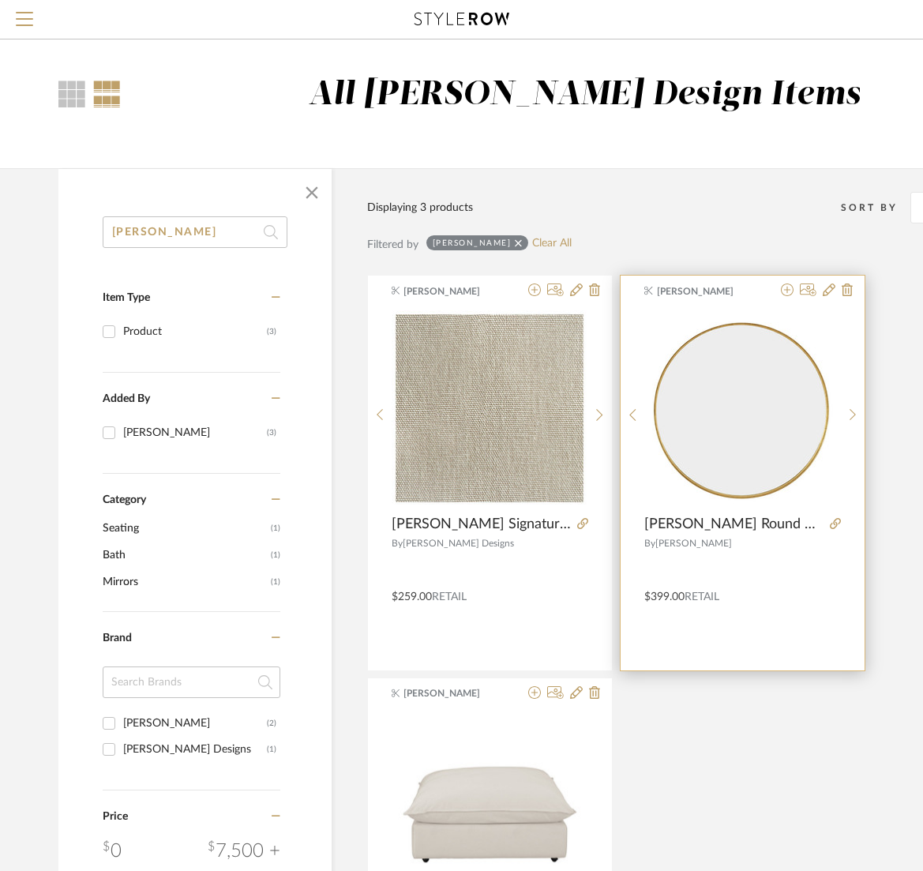
type input "[PERSON_NAME]"
click at [785, 569] on div at bounding box center [742, 566] width 197 height 27
click at [823, 478] on img "0" at bounding box center [742, 407] width 193 height 197
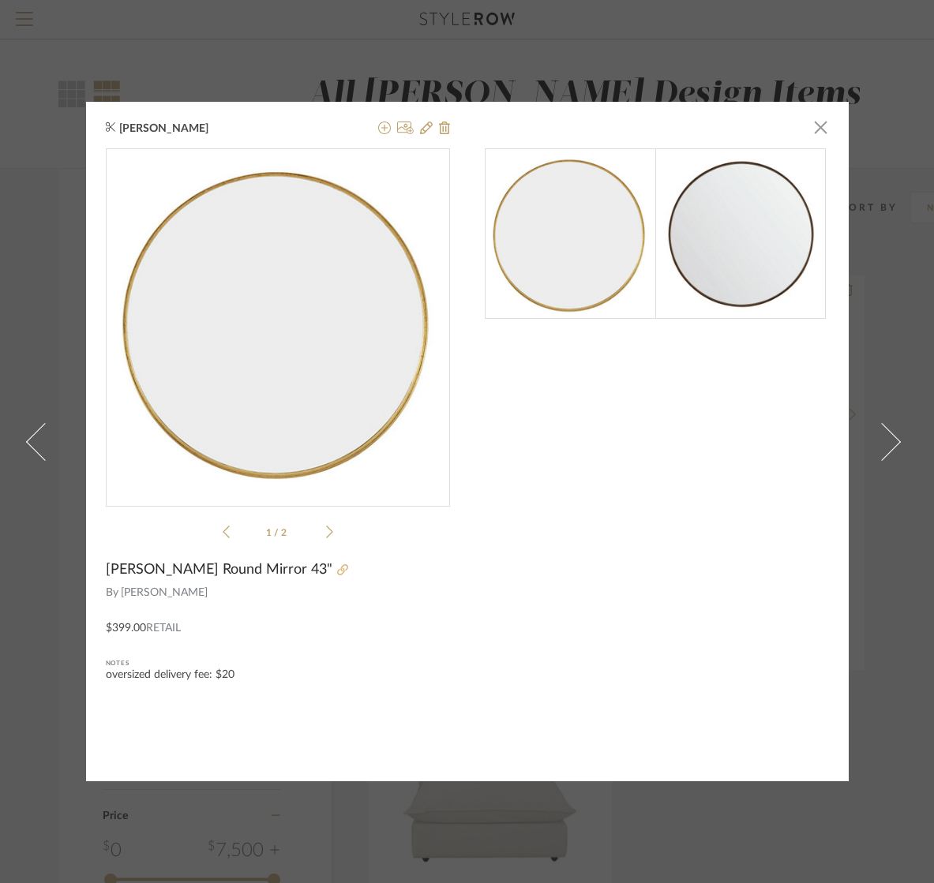
click at [337, 572] on icon at bounding box center [342, 569] width 11 height 11
click at [755, 252] on img at bounding box center [740, 233] width 171 height 171
click at [326, 534] on icon at bounding box center [329, 532] width 7 height 14
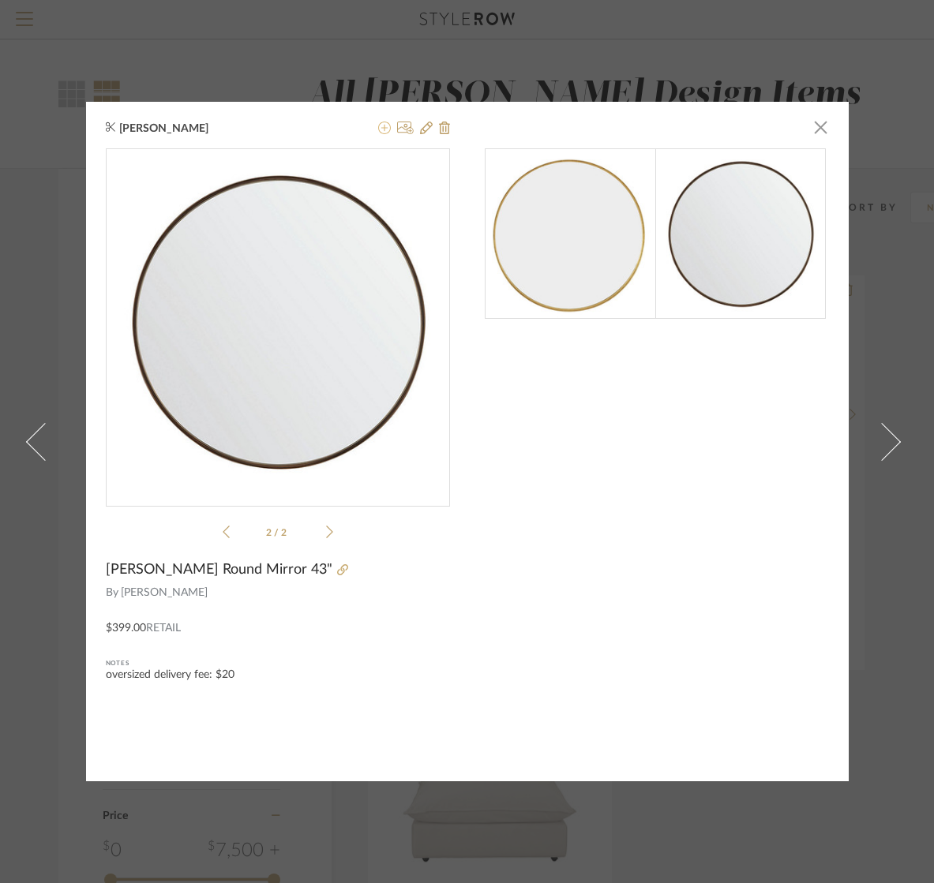
click at [380, 127] on icon at bounding box center [384, 128] width 13 height 13
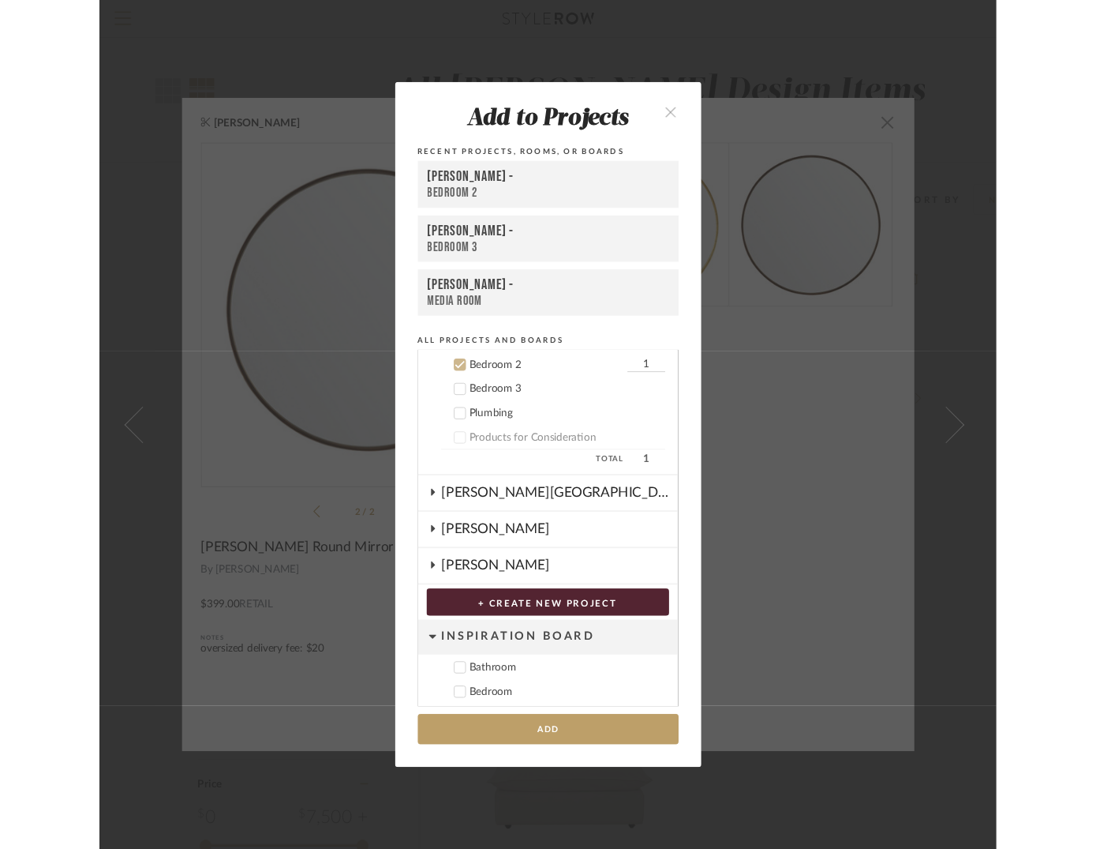
scroll to position [493, 0]
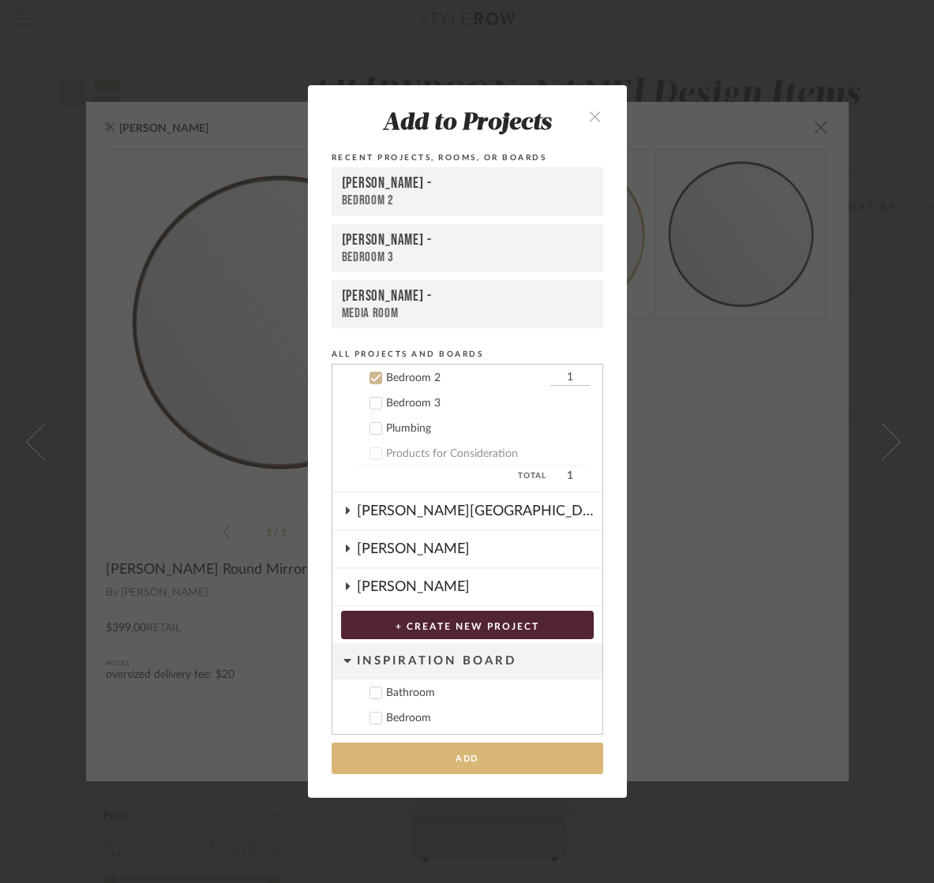
click at [505, 760] on button "Add" at bounding box center [468, 759] width 272 height 32
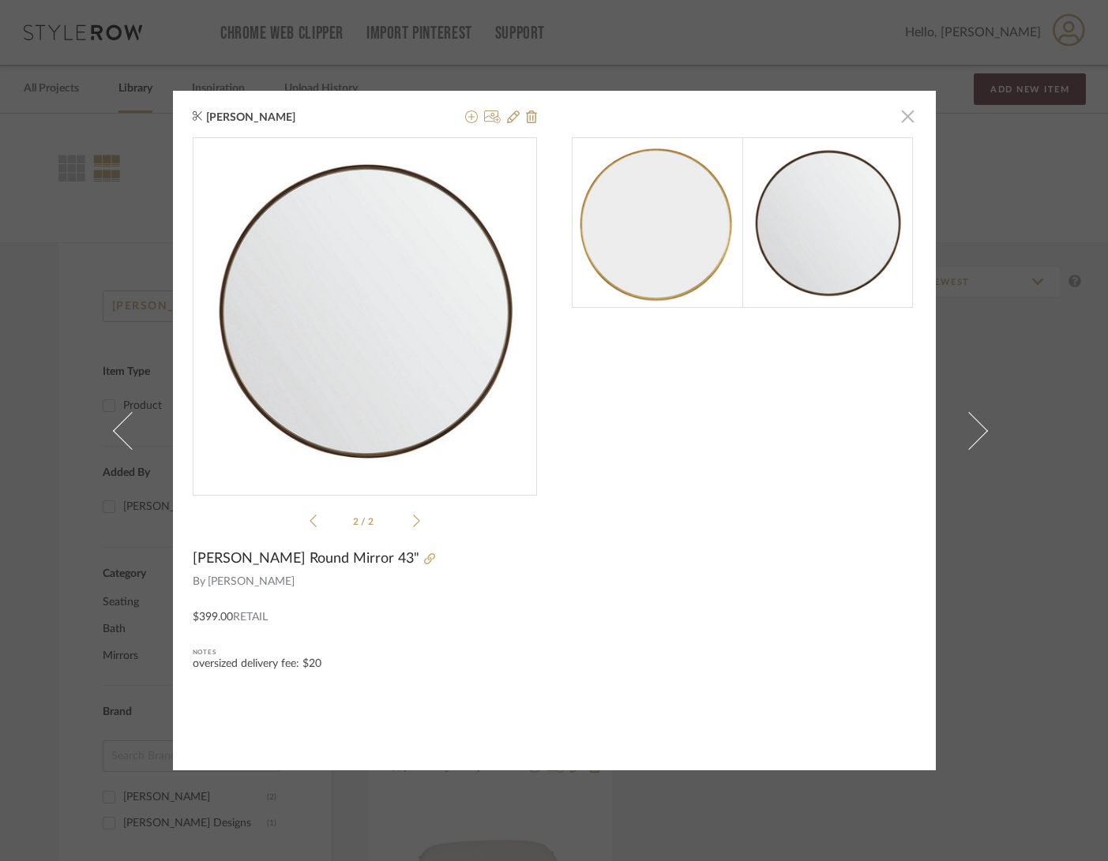
click at [907, 117] on span "button" at bounding box center [908, 116] width 32 height 32
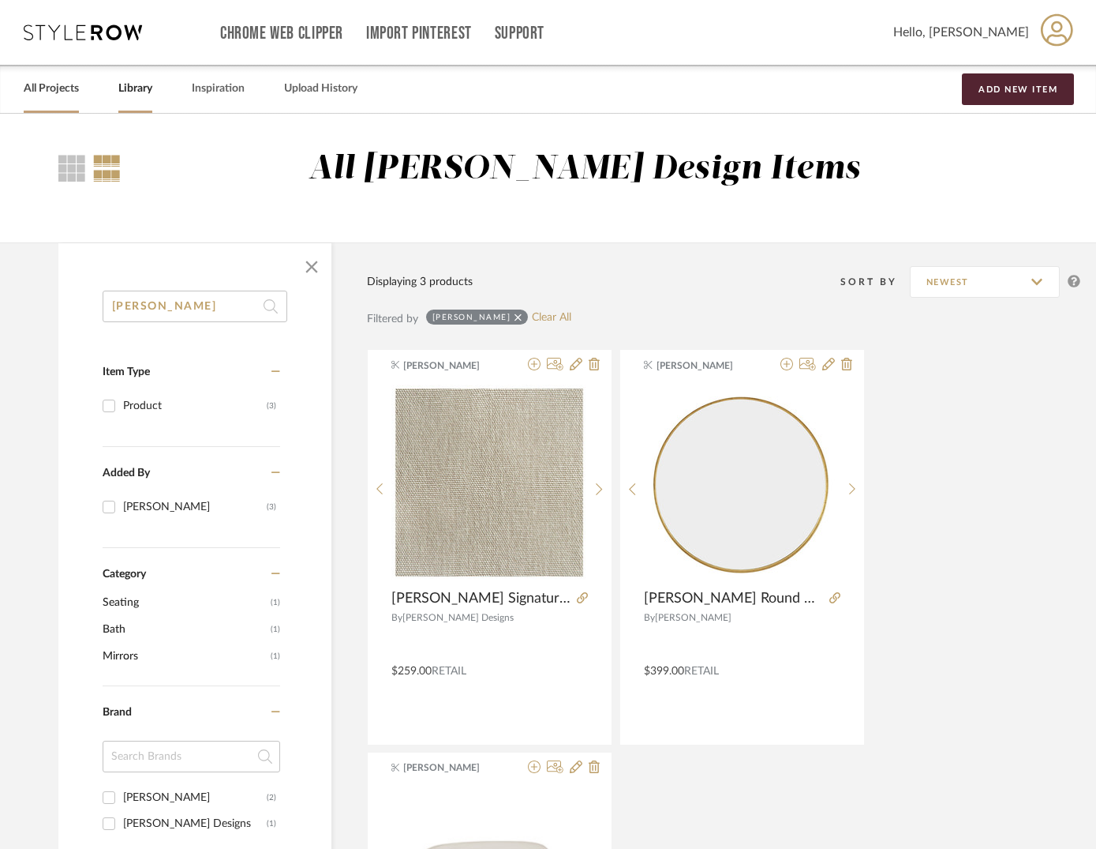
click at [57, 88] on link "All Projects" at bounding box center [51, 88] width 55 height 21
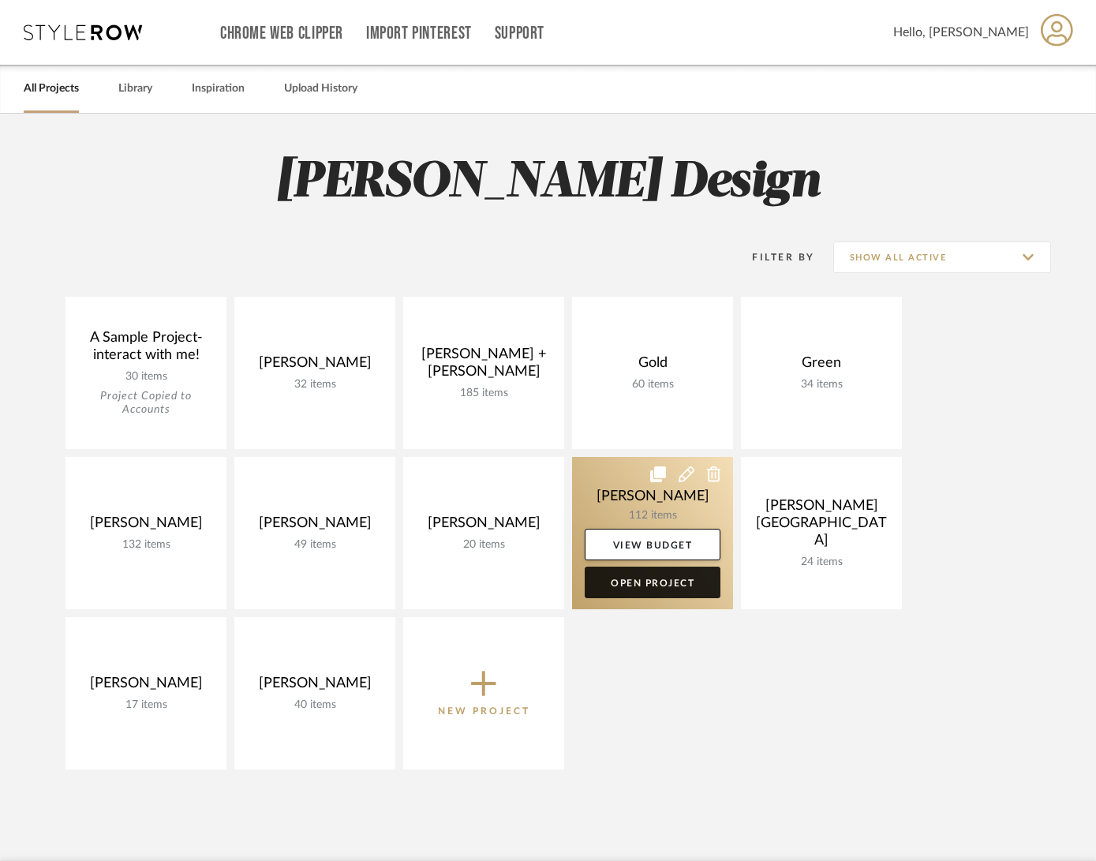
click at [643, 582] on link "Open Project" at bounding box center [653, 583] width 136 height 32
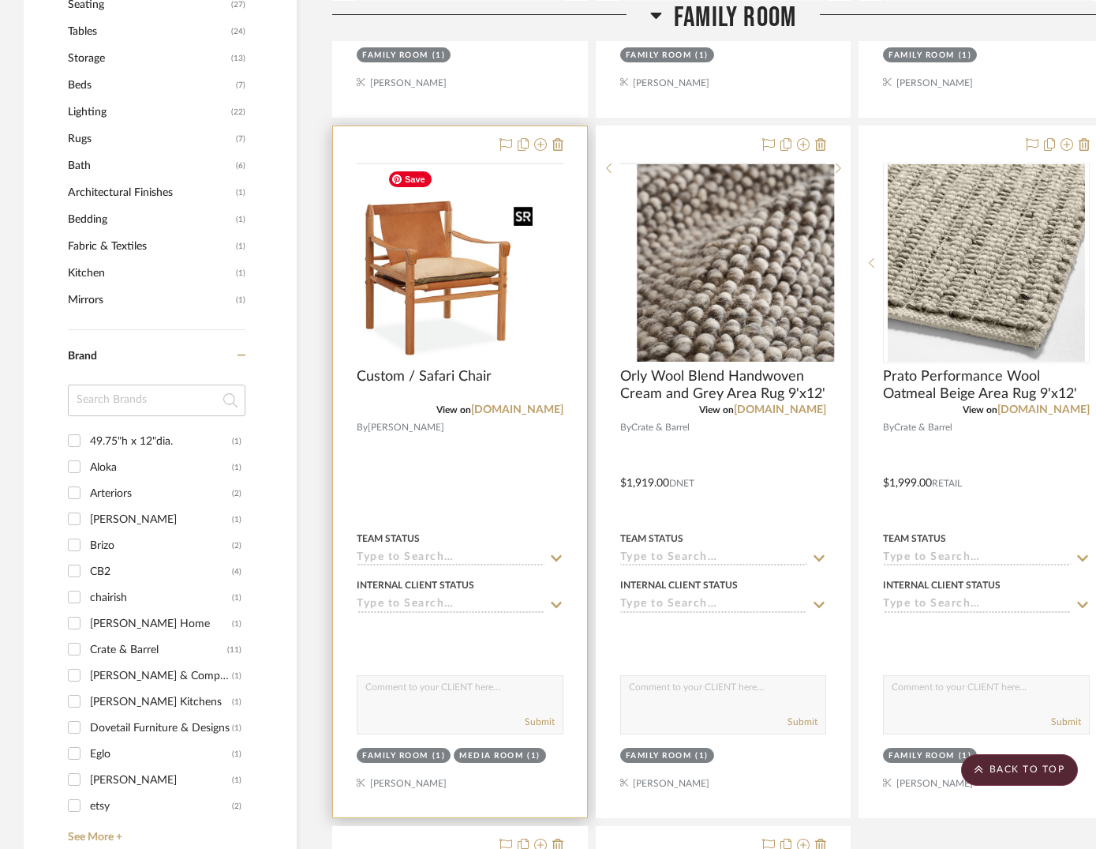
scroll to position [1012, 0]
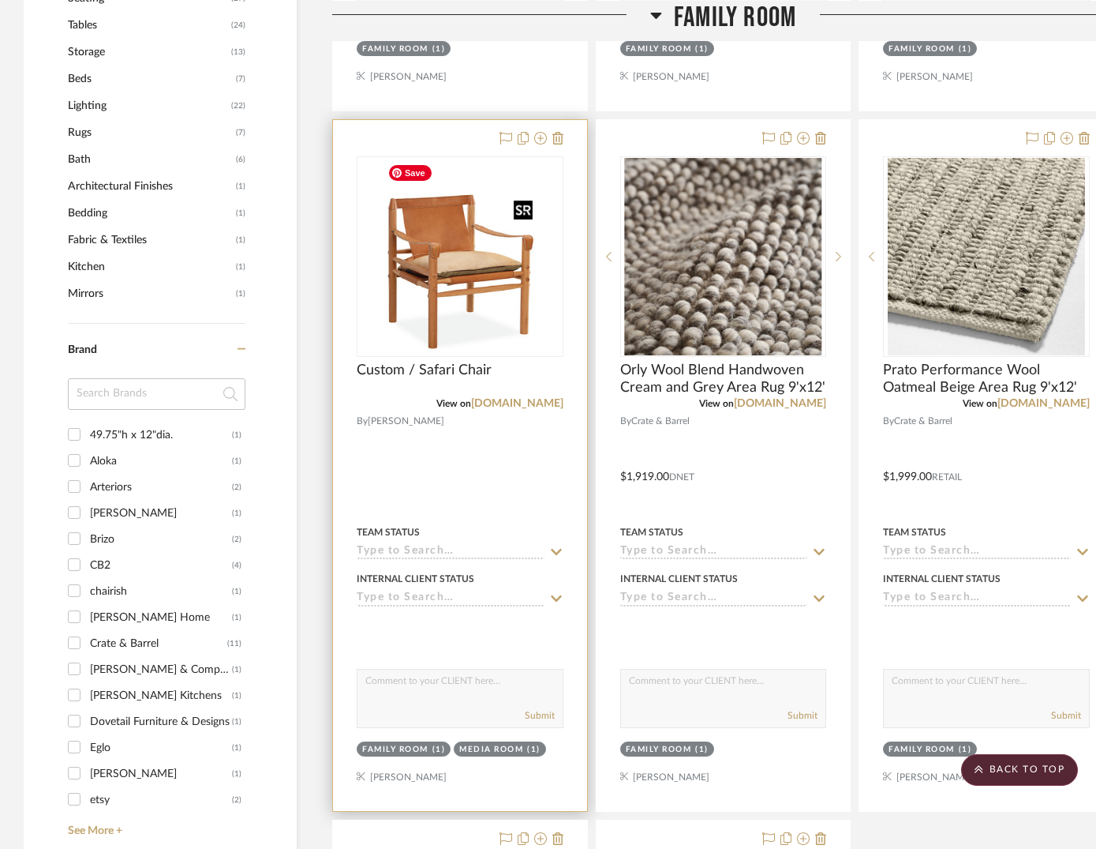
click at [418, 296] on img "0" at bounding box center [460, 256] width 158 height 197
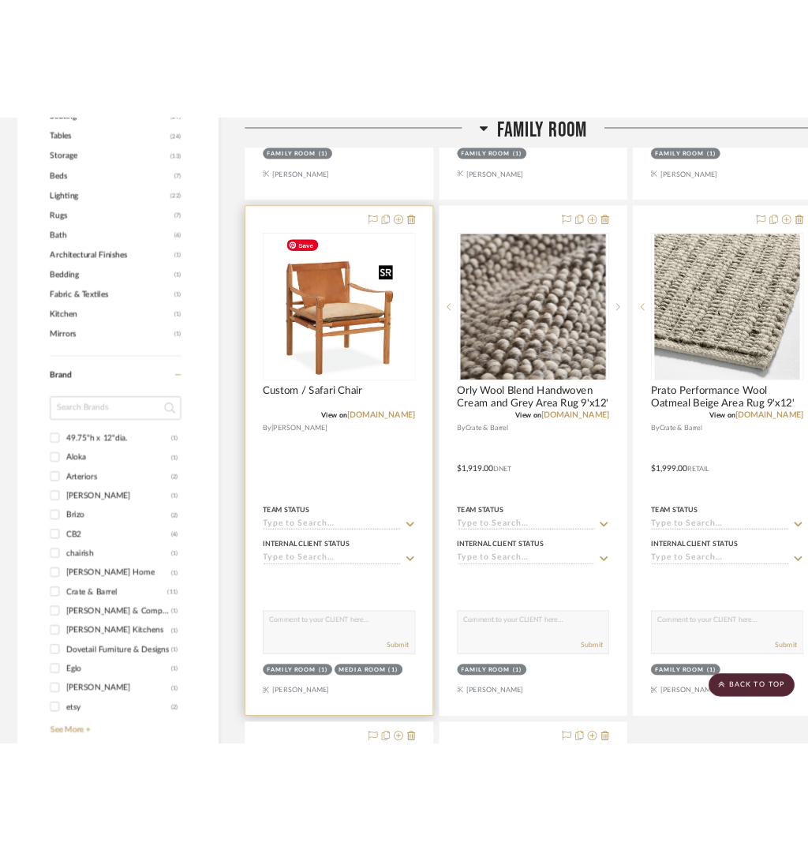
scroll to position [0, 0]
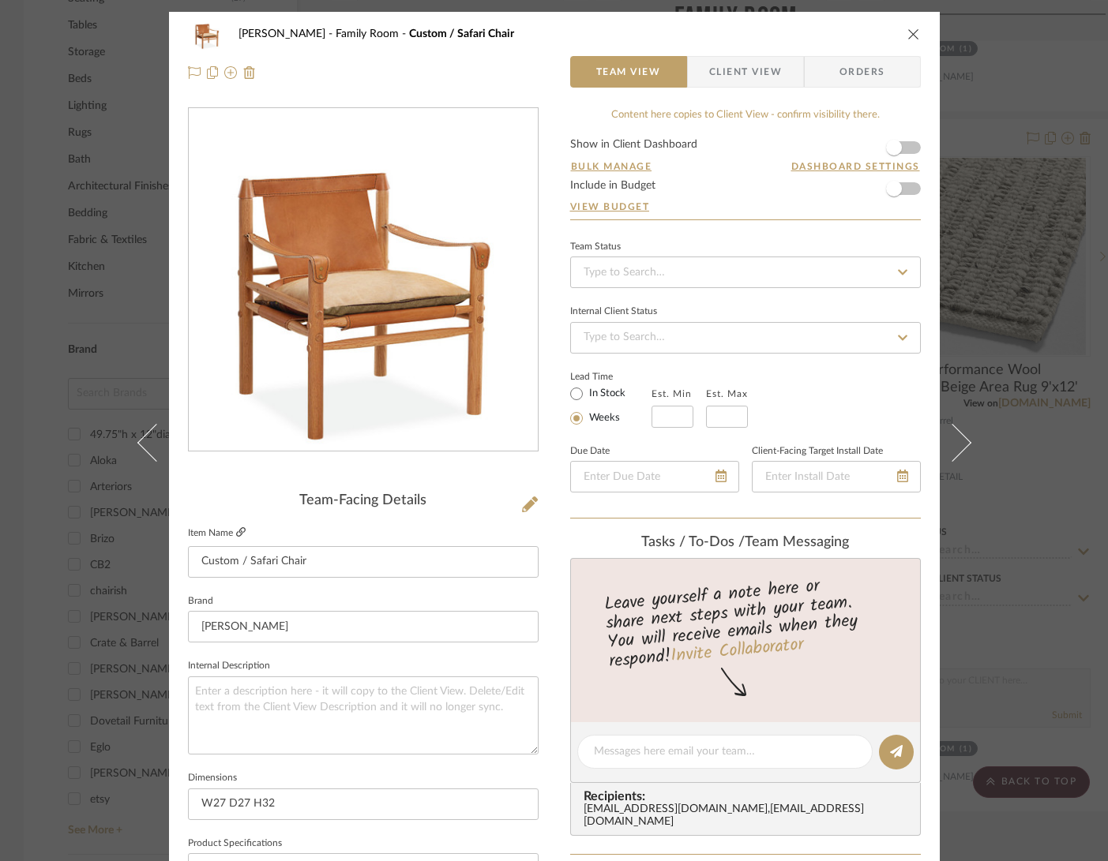
click at [236, 532] on icon at bounding box center [240, 531] width 9 height 9
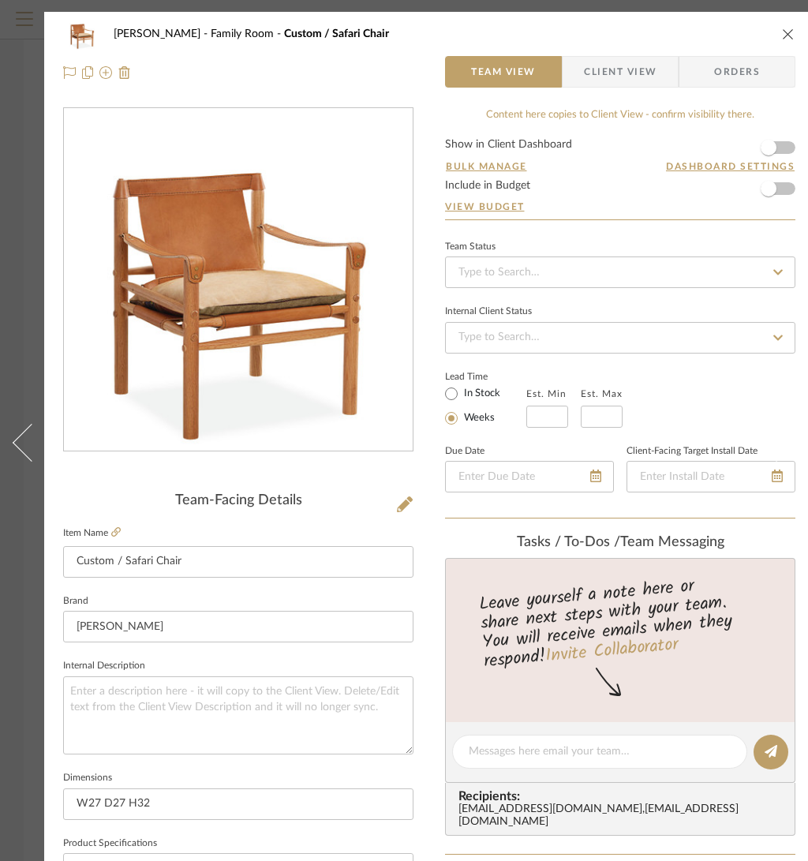
click at [786, 35] on icon "close" at bounding box center [788, 34] width 13 height 13
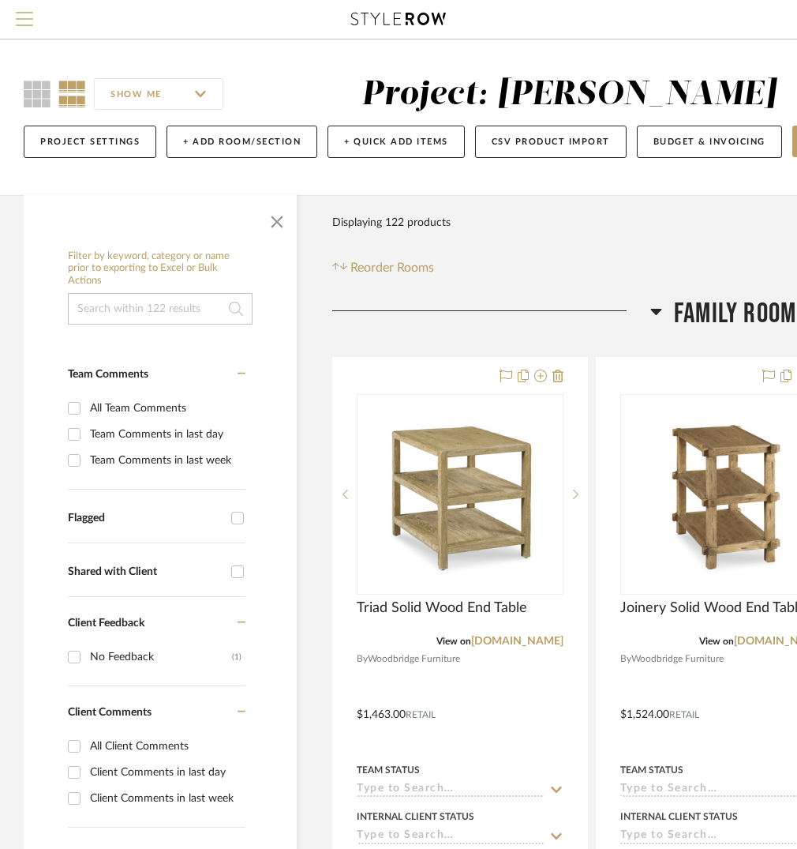
click at [24, 17] on span "Menu" at bounding box center [24, 24] width 17 height 24
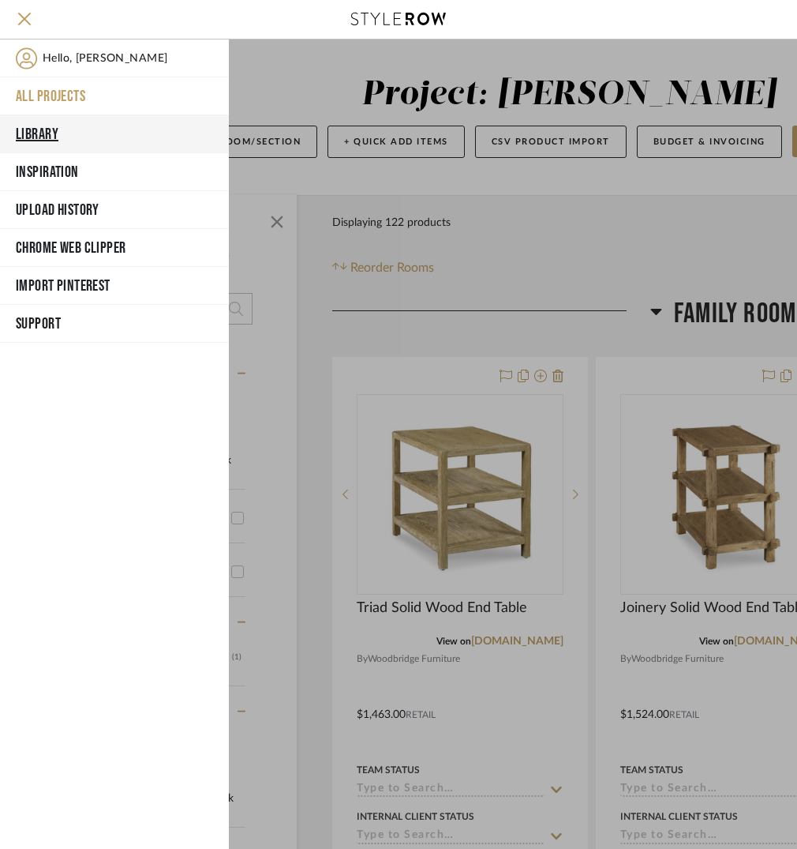
click at [35, 131] on button "Library" at bounding box center [114, 134] width 229 height 38
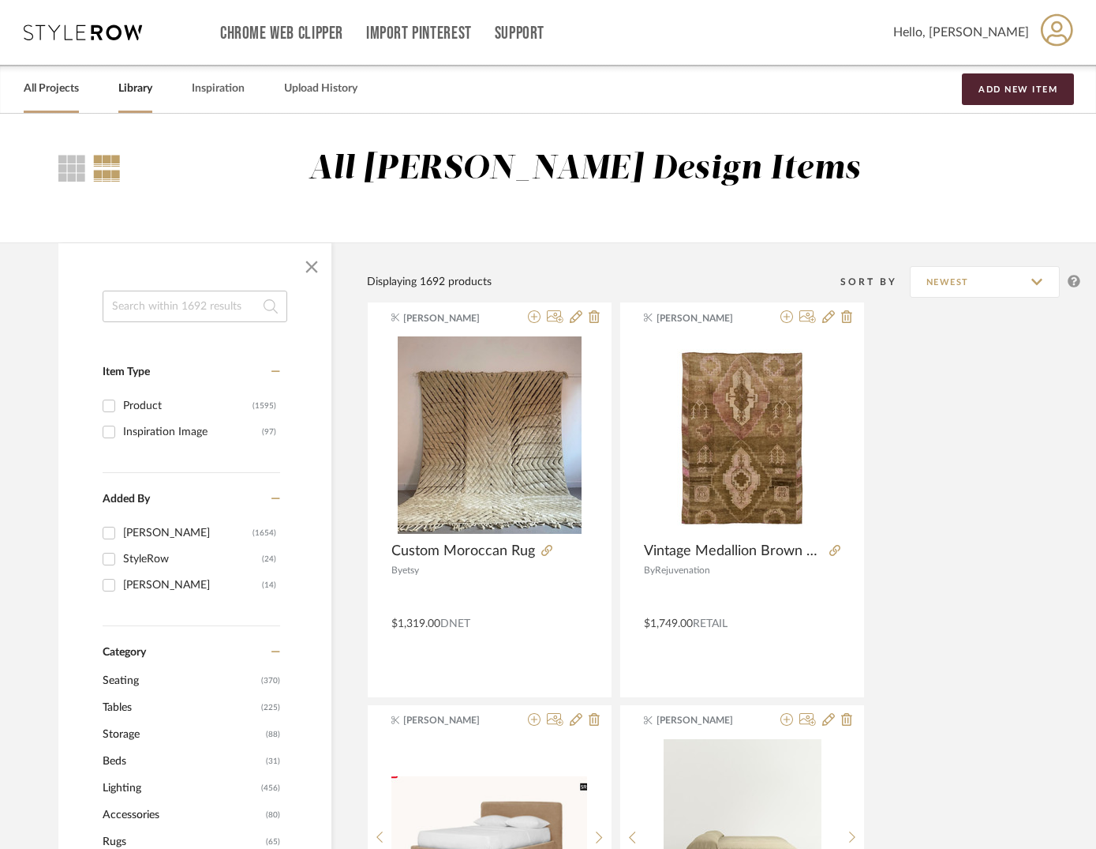
click at [35, 86] on link "All Projects" at bounding box center [51, 88] width 55 height 21
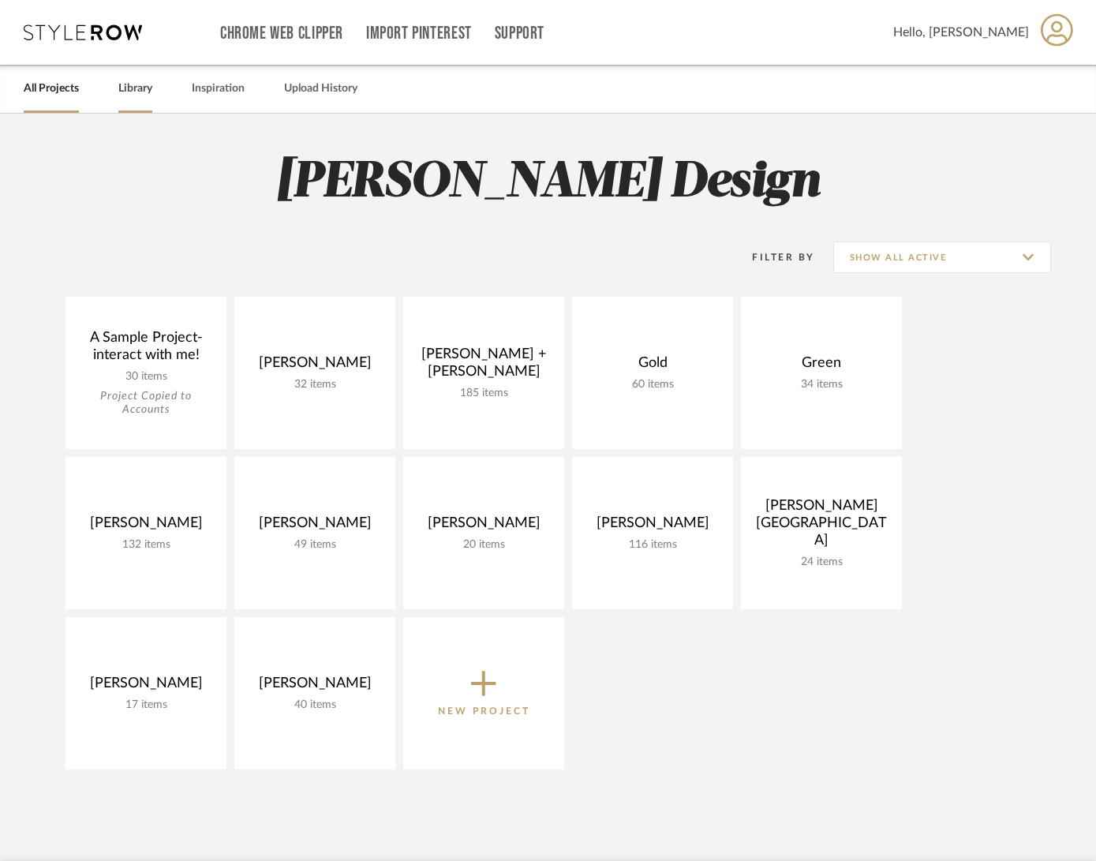
click at [131, 89] on link "Library" at bounding box center [135, 88] width 34 height 21
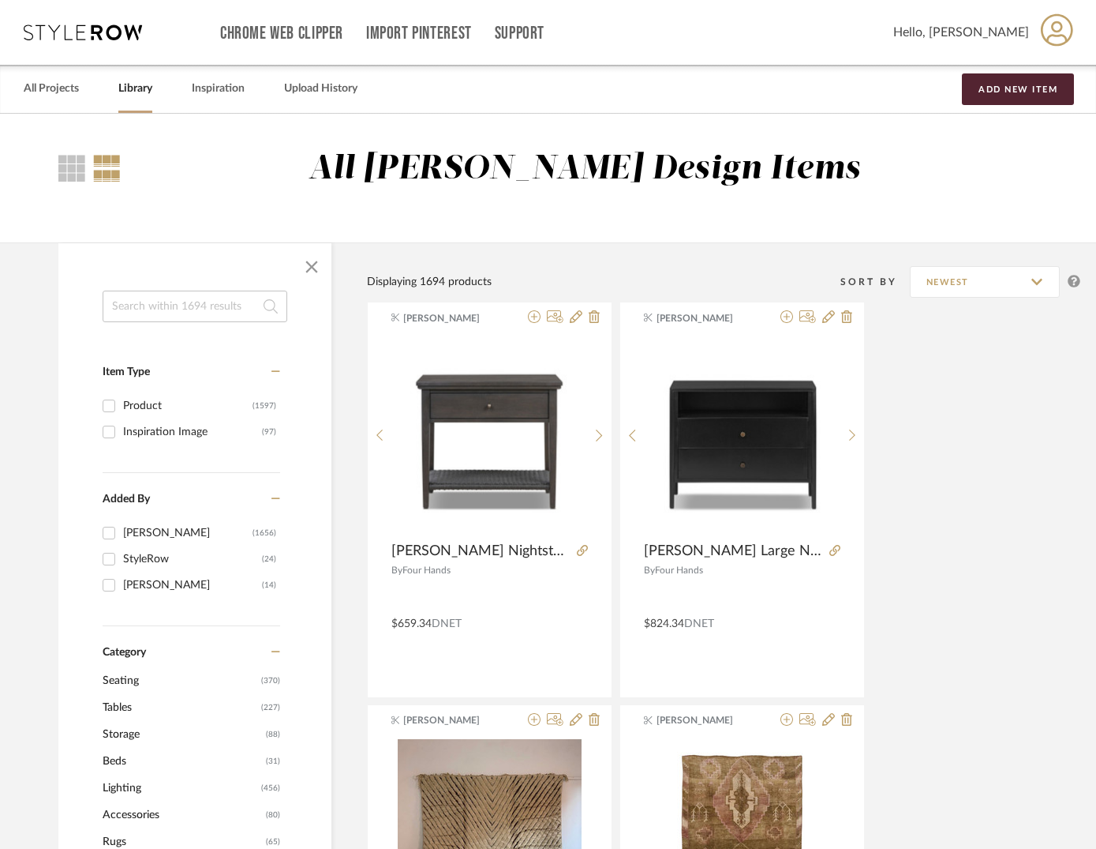
click at [171, 309] on input at bounding box center [195, 306] width 185 height 32
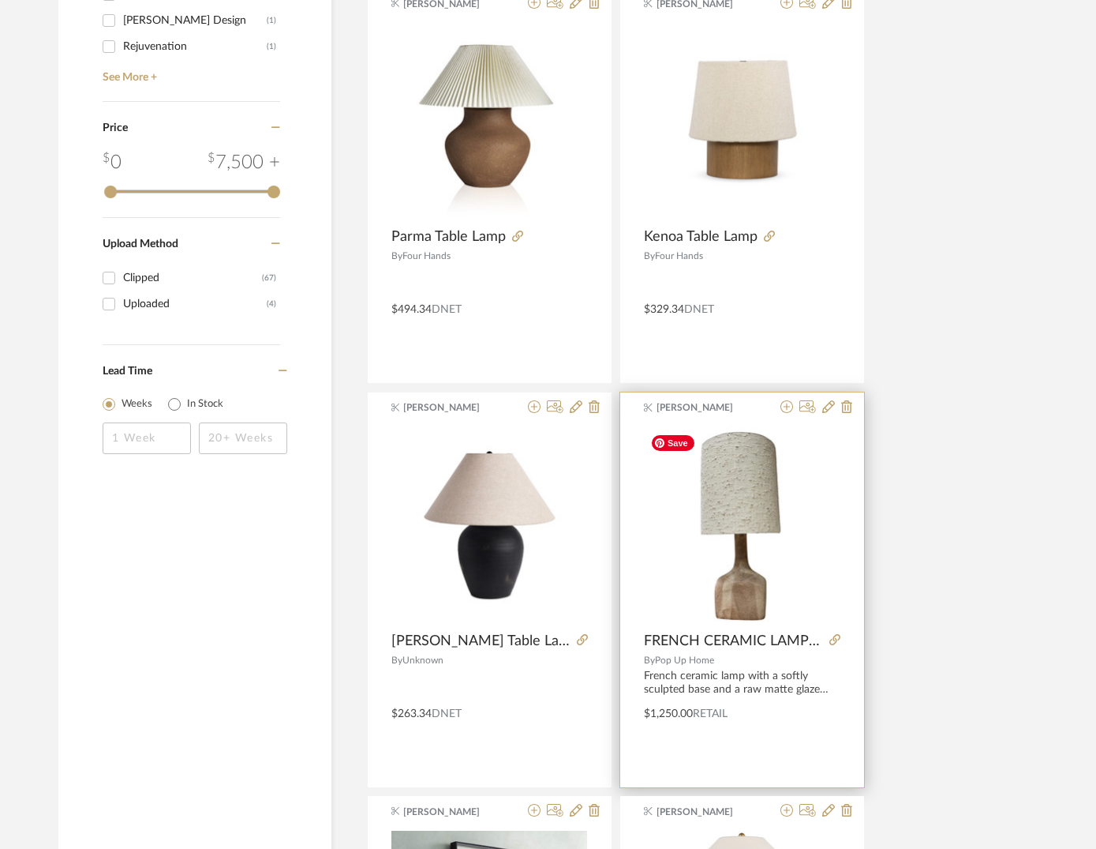
scroll to position [1192, 0]
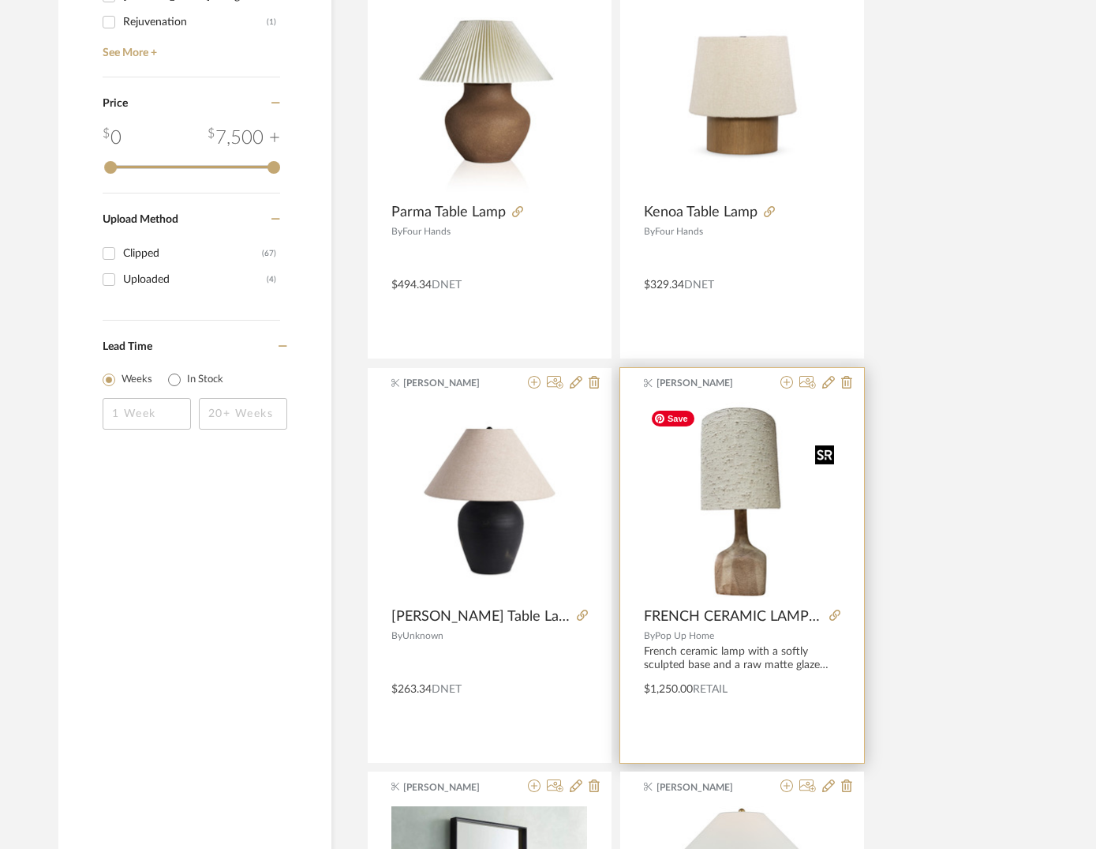
type input "table lamp"
click at [769, 562] on img "0" at bounding box center [742, 500] width 197 height 197
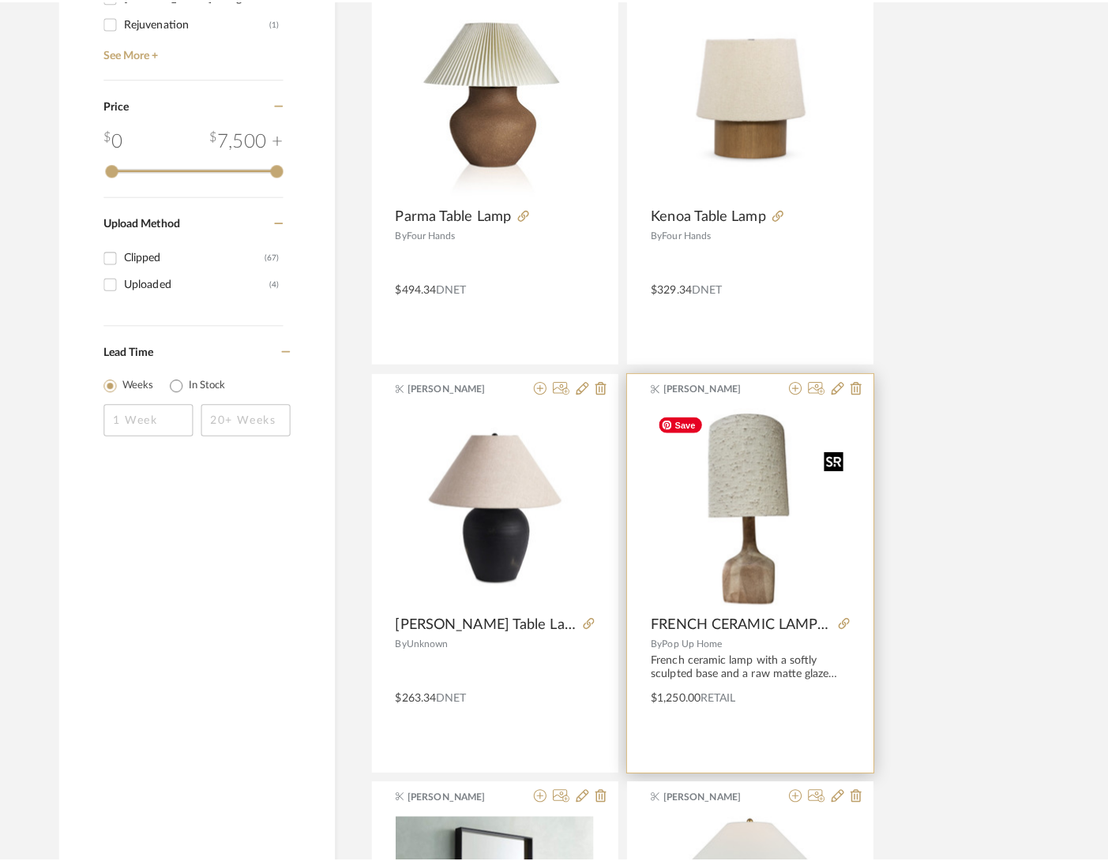
scroll to position [0, 0]
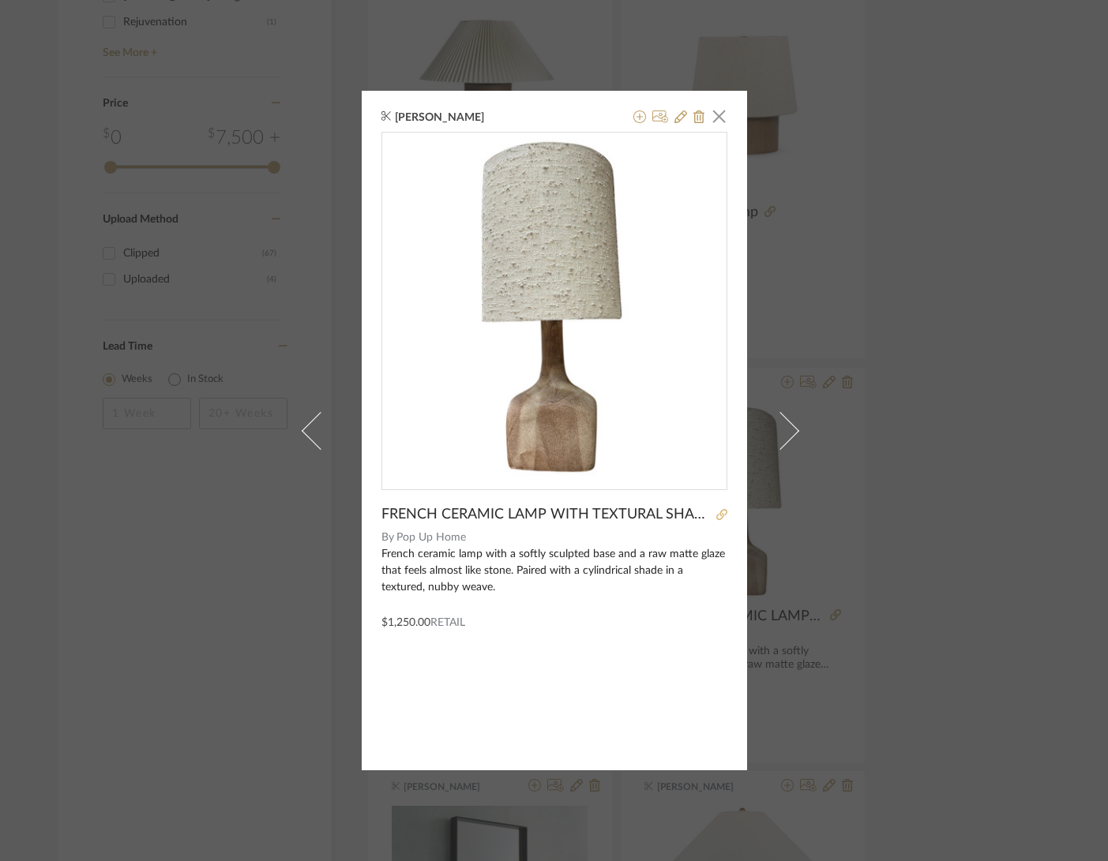
click at [716, 516] on icon at bounding box center [721, 514] width 11 height 11
click at [718, 118] on span "button" at bounding box center [719, 116] width 32 height 32
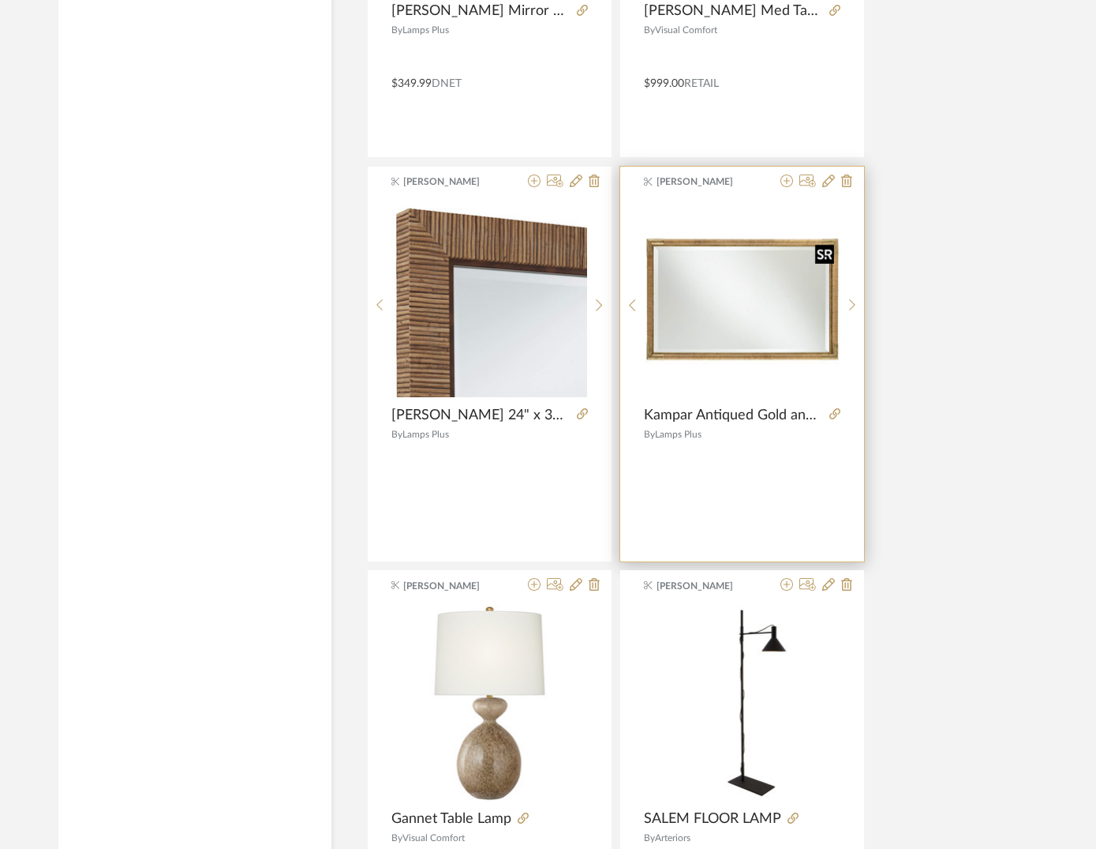
scroll to position [2129, 0]
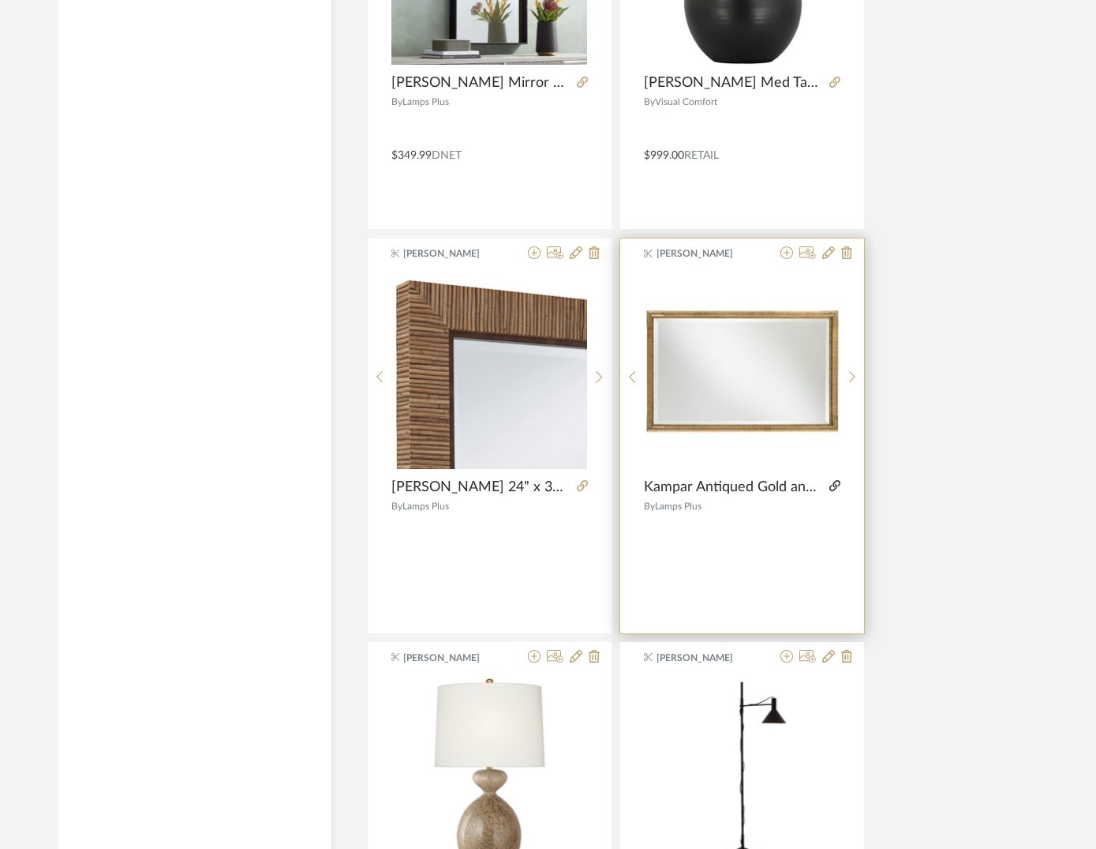
click at [834, 485] on icon at bounding box center [835, 485] width 11 height 11
click at [785, 252] on icon at bounding box center [787, 252] width 13 height 13
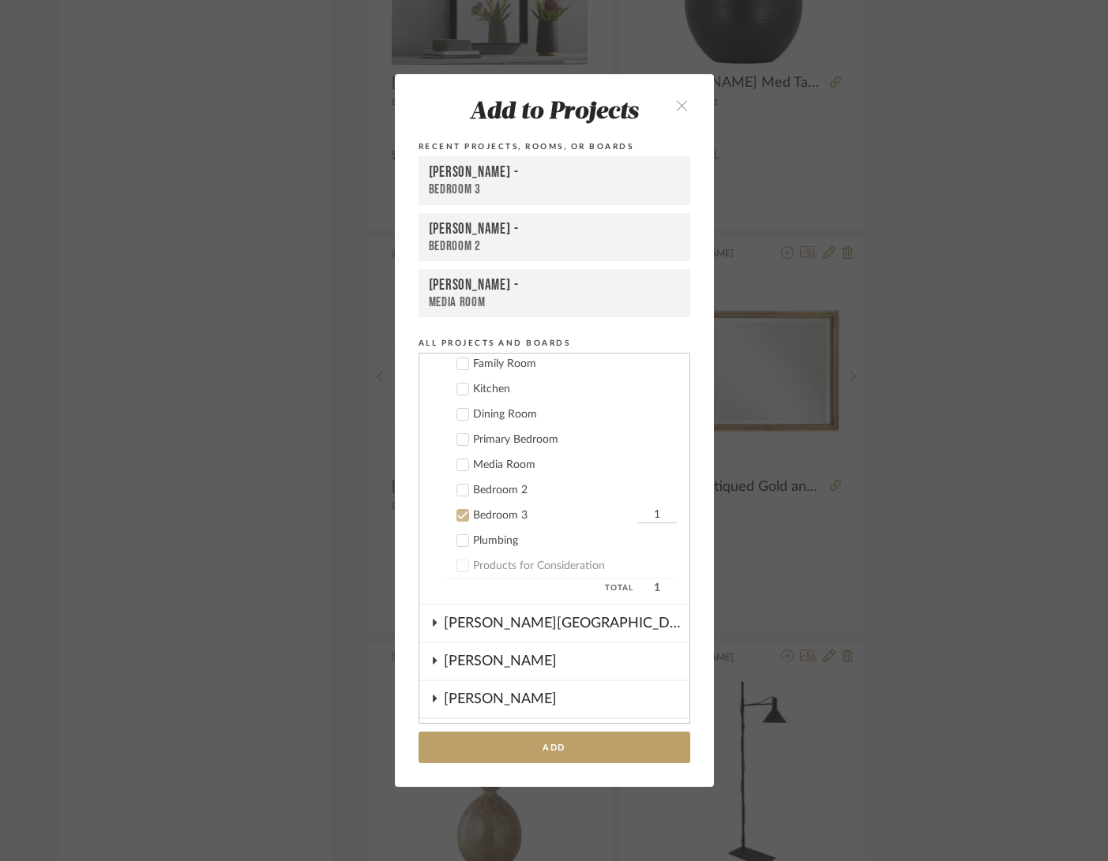
scroll to position [365, 0]
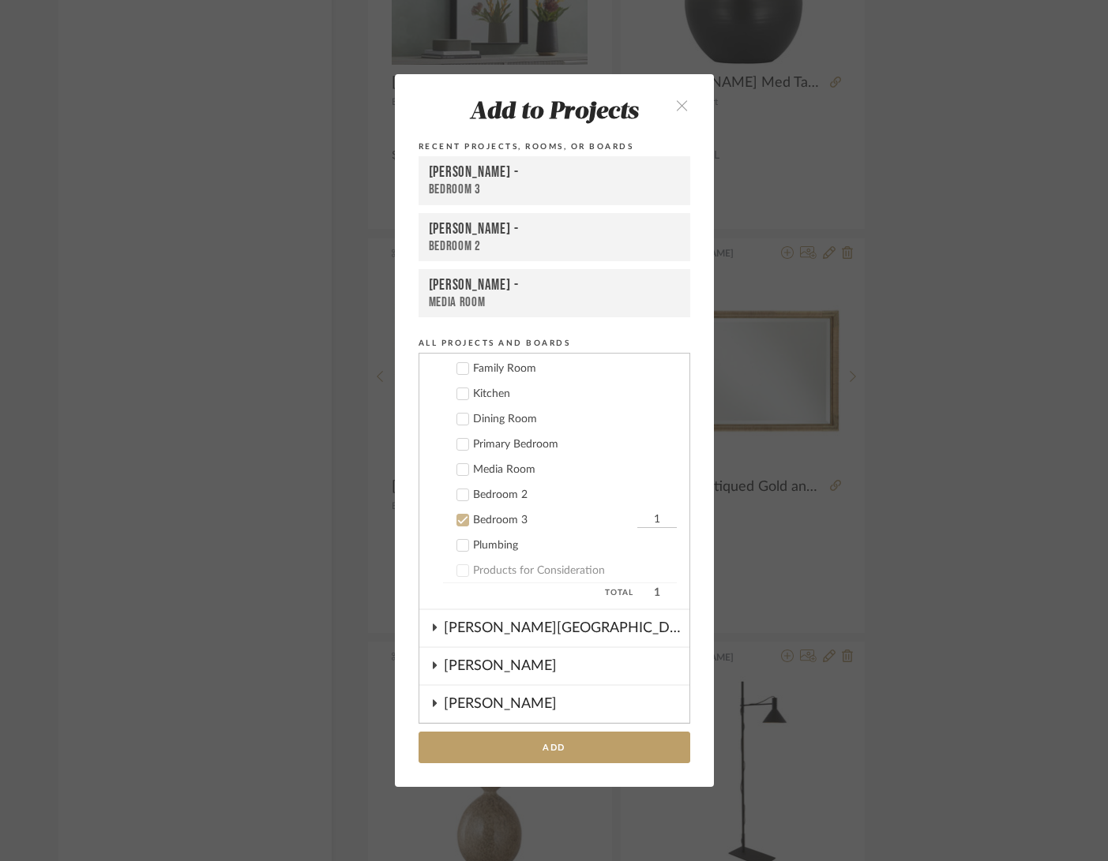
drag, startPoint x: 459, startPoint y: 447, endPoint x: 454, endPoint y: 502, distance: 55.5
click at [459, 448] on icon at bounding box center [462, 444] width 11 height 11
click at [460, 521] on icon at bounding box center [462, 520] width 11 height 11
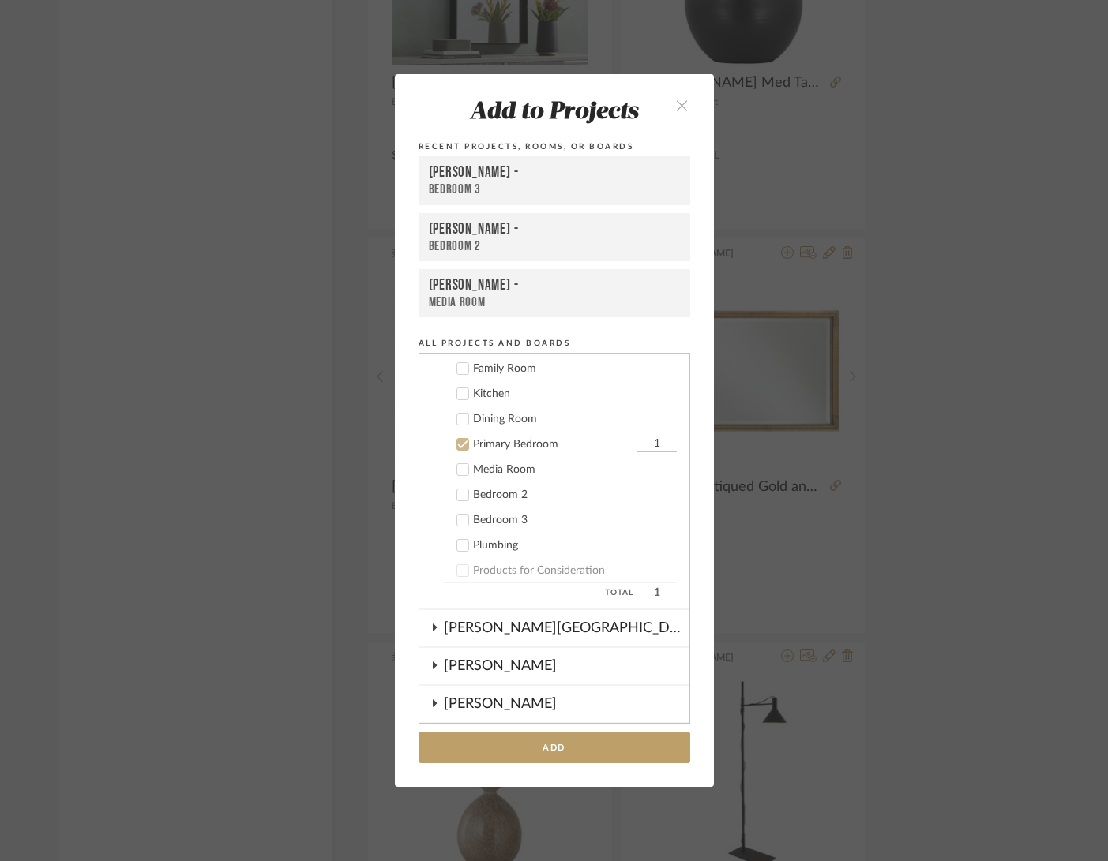
drag, startPoint x: 644, startPoint y: 446, endPoint x: 659, endPoint y: 446, distance: 15.0
click at [659, 446] on div "Family Room Kitchen Dining Room Primary Bedroom 1 Media Room Bedroom 2 Bedroom …" at bounding box center [554, 481] width 270 height 253
type input "2"
click at [587, 741] on button "Add" at bounding box center [554, 748] width 272 height 32
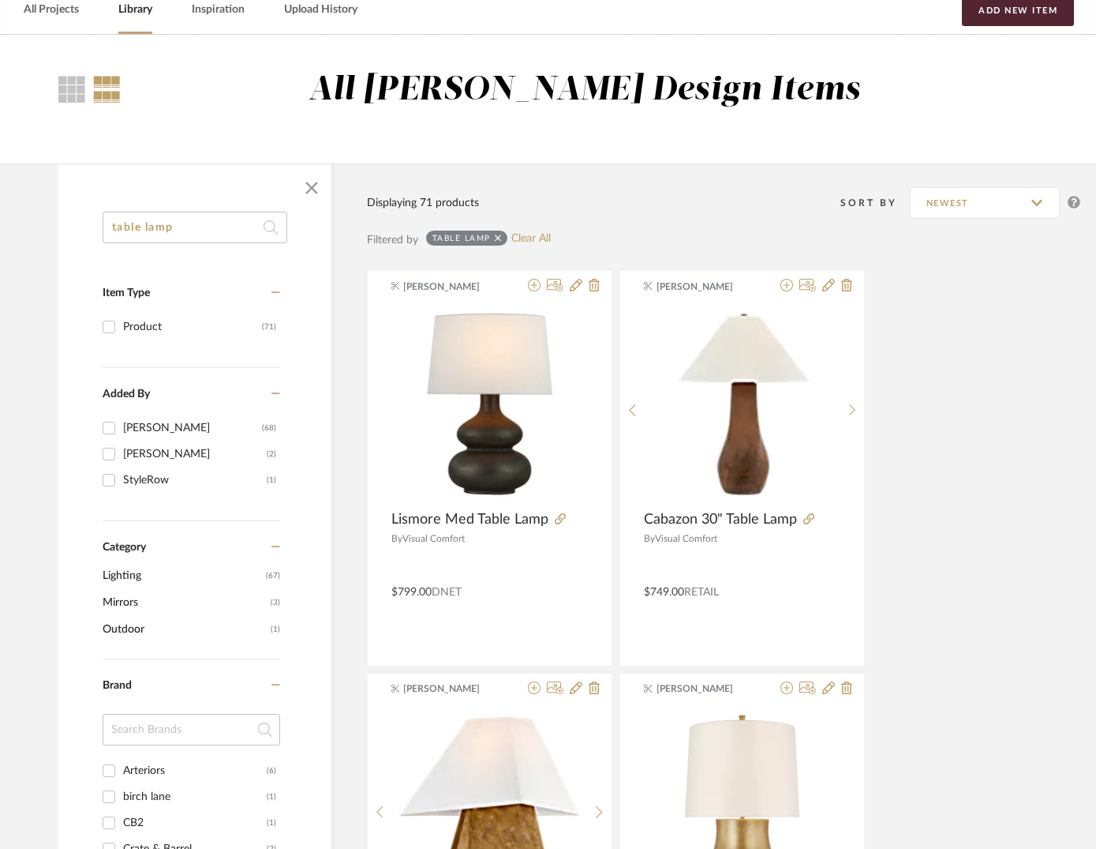
scroll to position [0, 0]
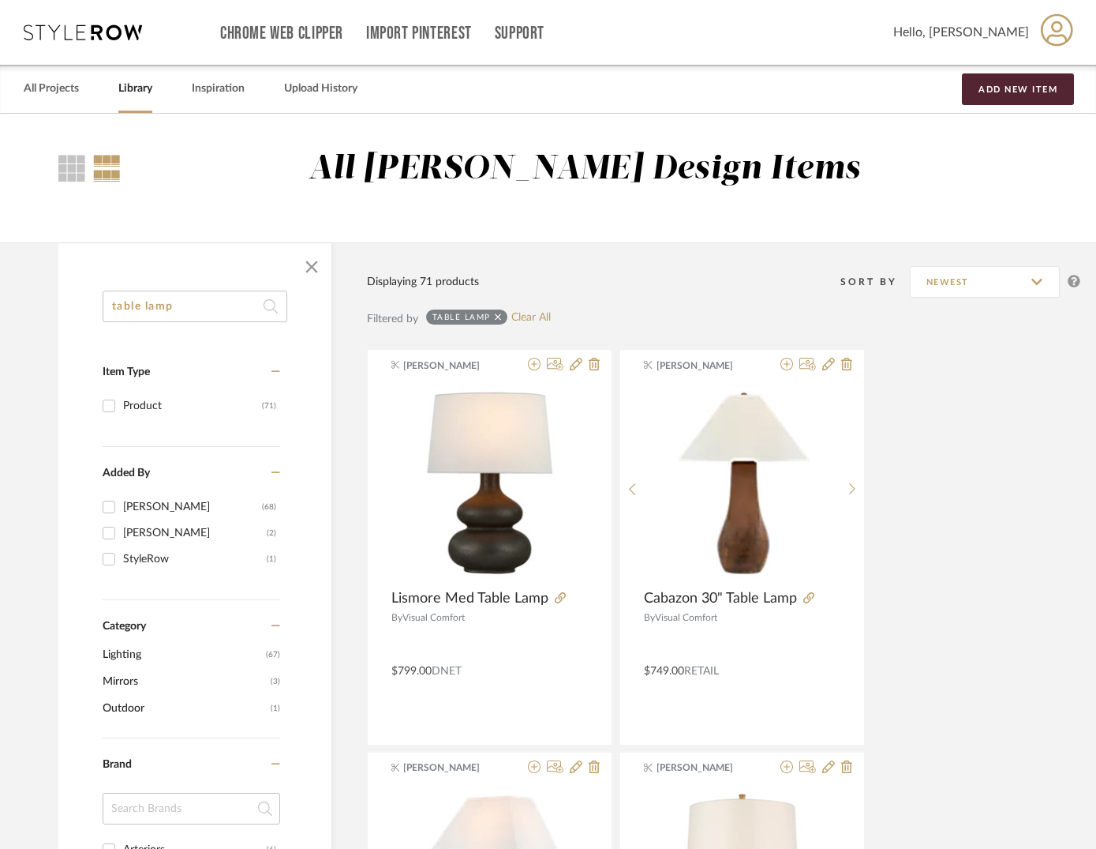
click at [188, 309] on input "table lamp" at bounding box center [195, 306] width 185 height 32
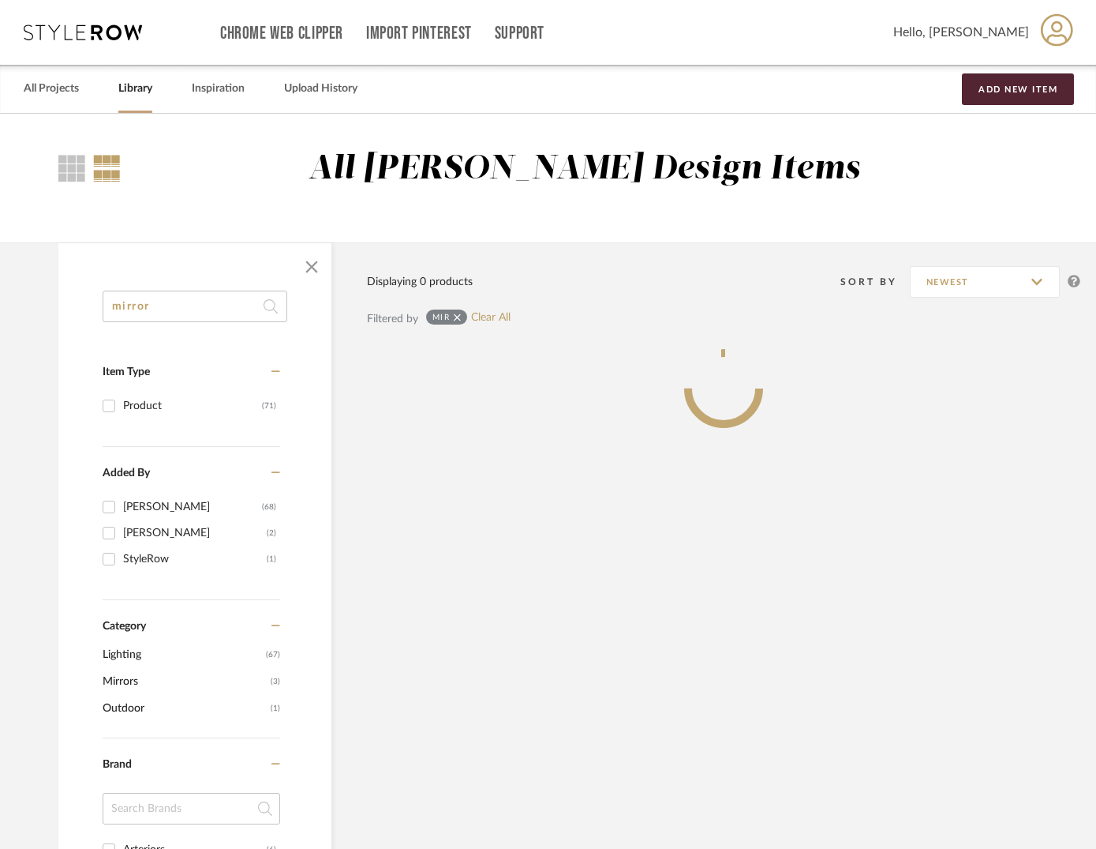
type input "mirror"
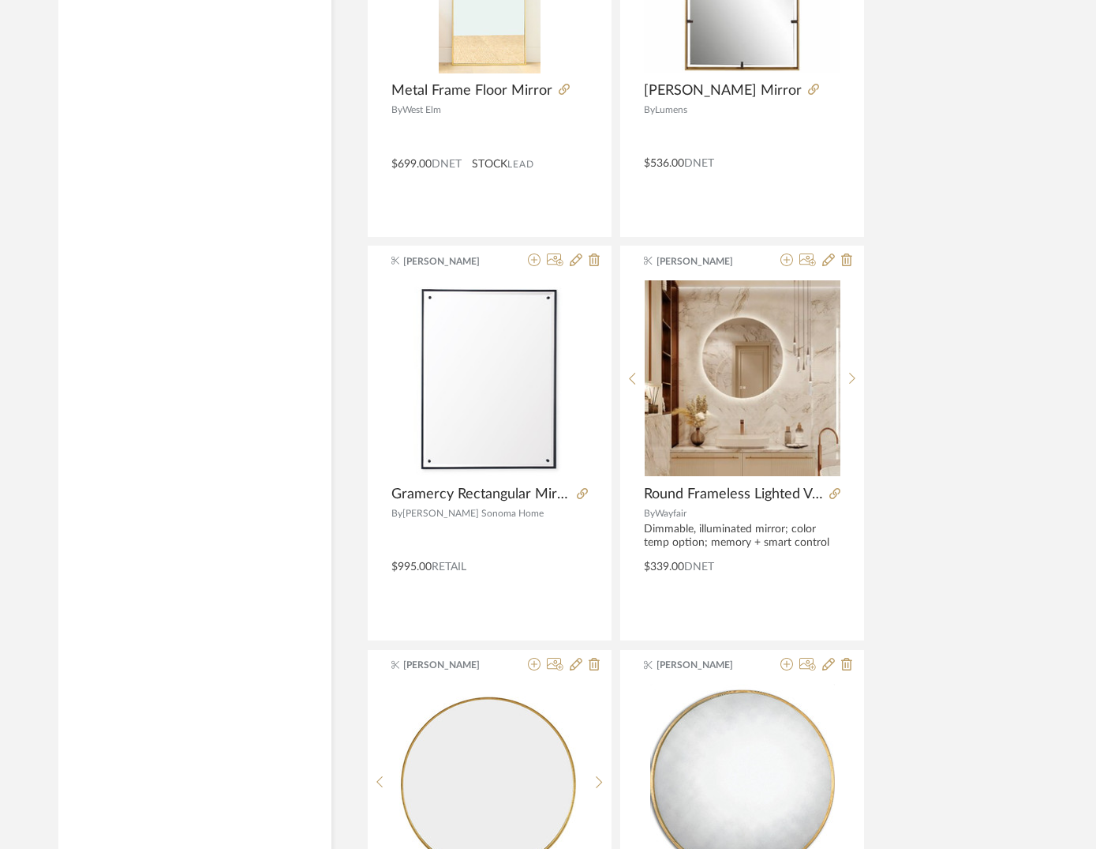
scroll to position [5756, 0]
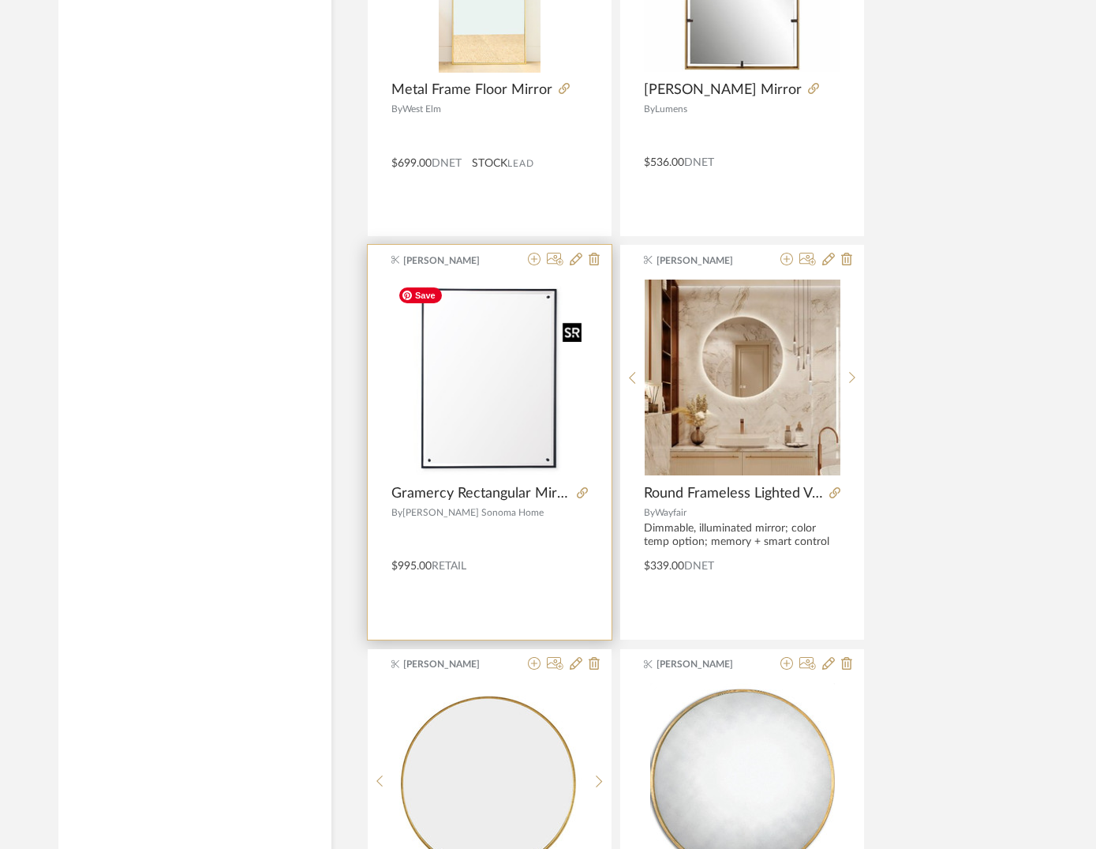
click at [495, 374] on img "0" at bounding box center [490, 377] width 197 height 197
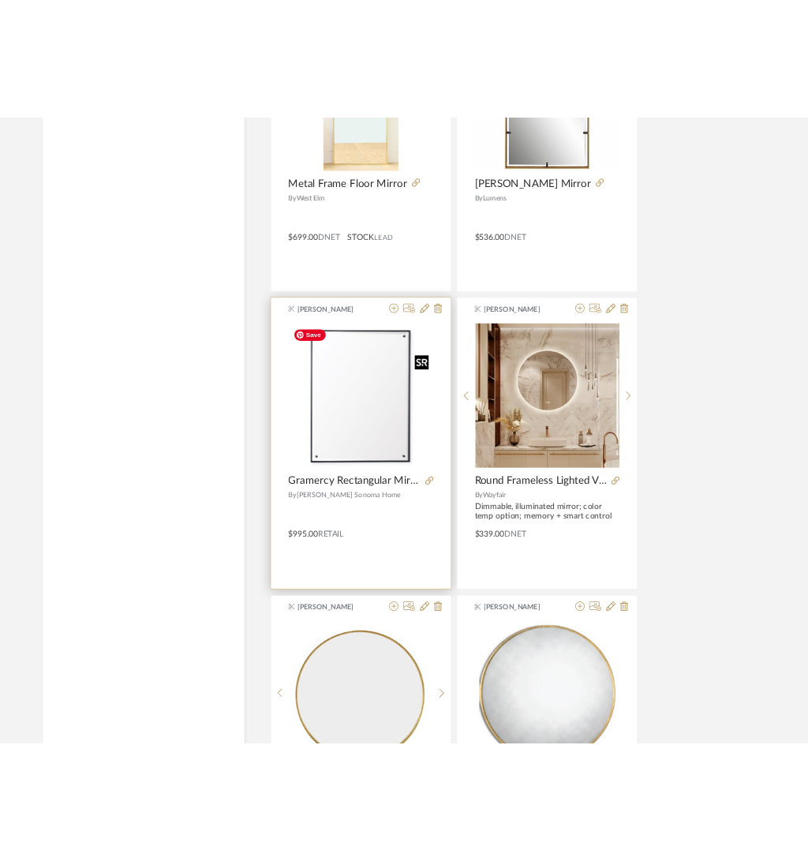
scroll to position [0, 0]
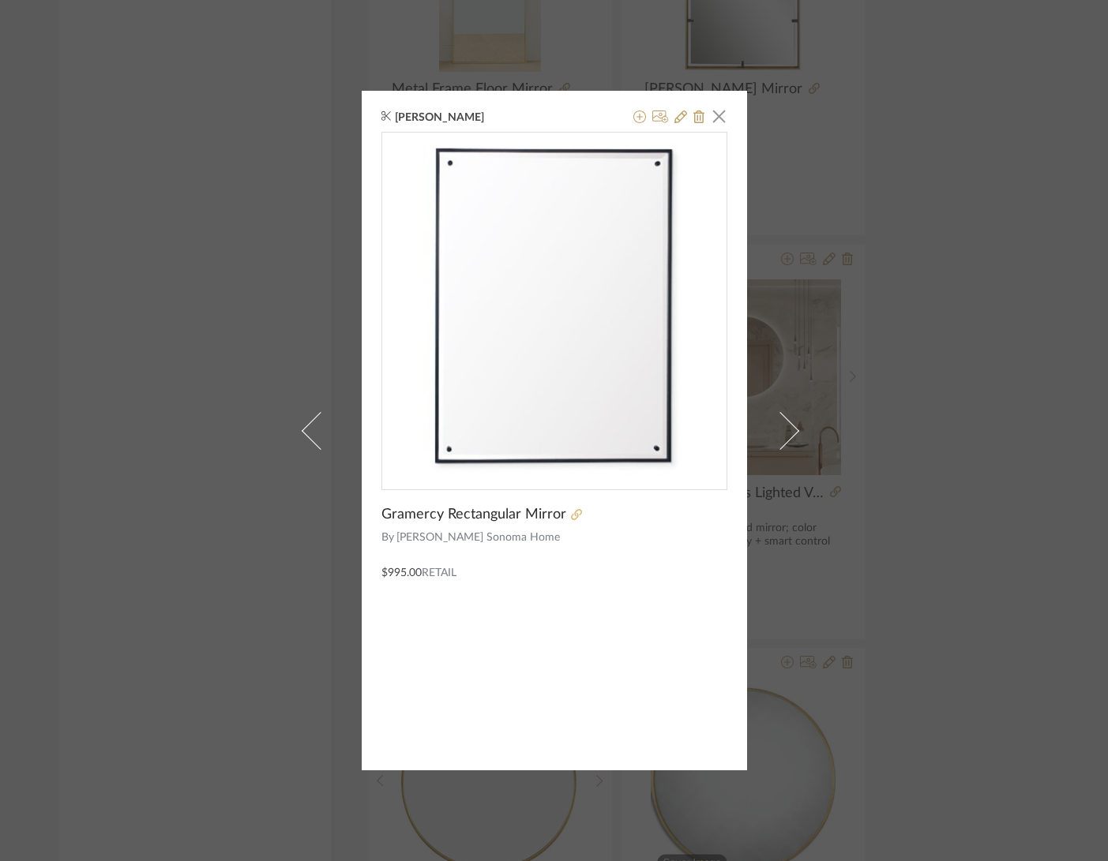
click at [571, 515] on icon at bounding box center [576, 514] width 11 height 11
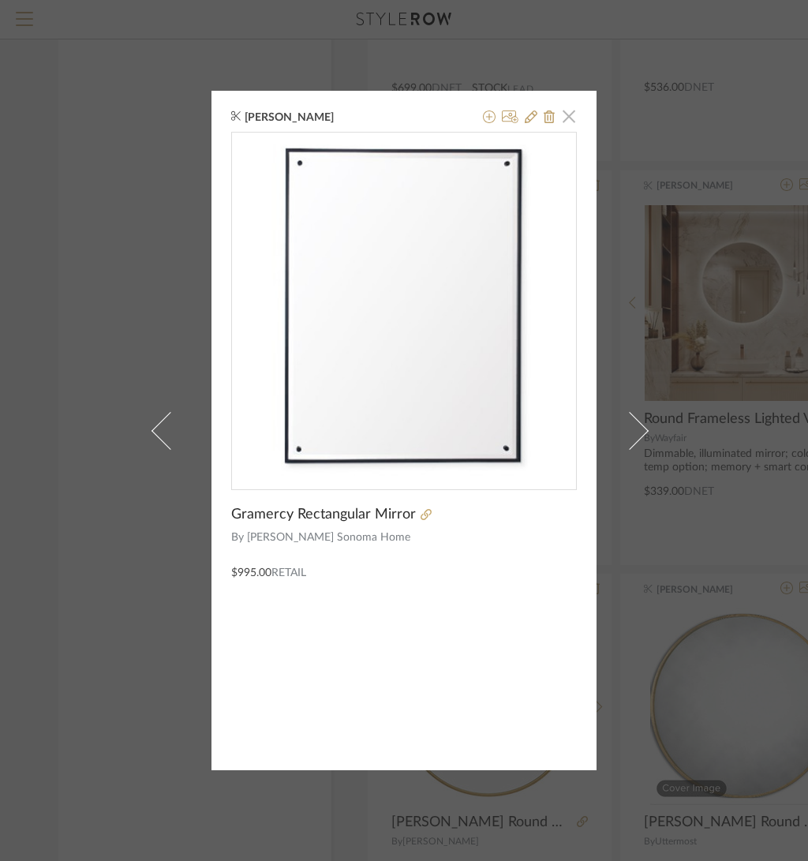
click at [564, 118] on span "button" at bounding box center [569, 116] width 32 height 32
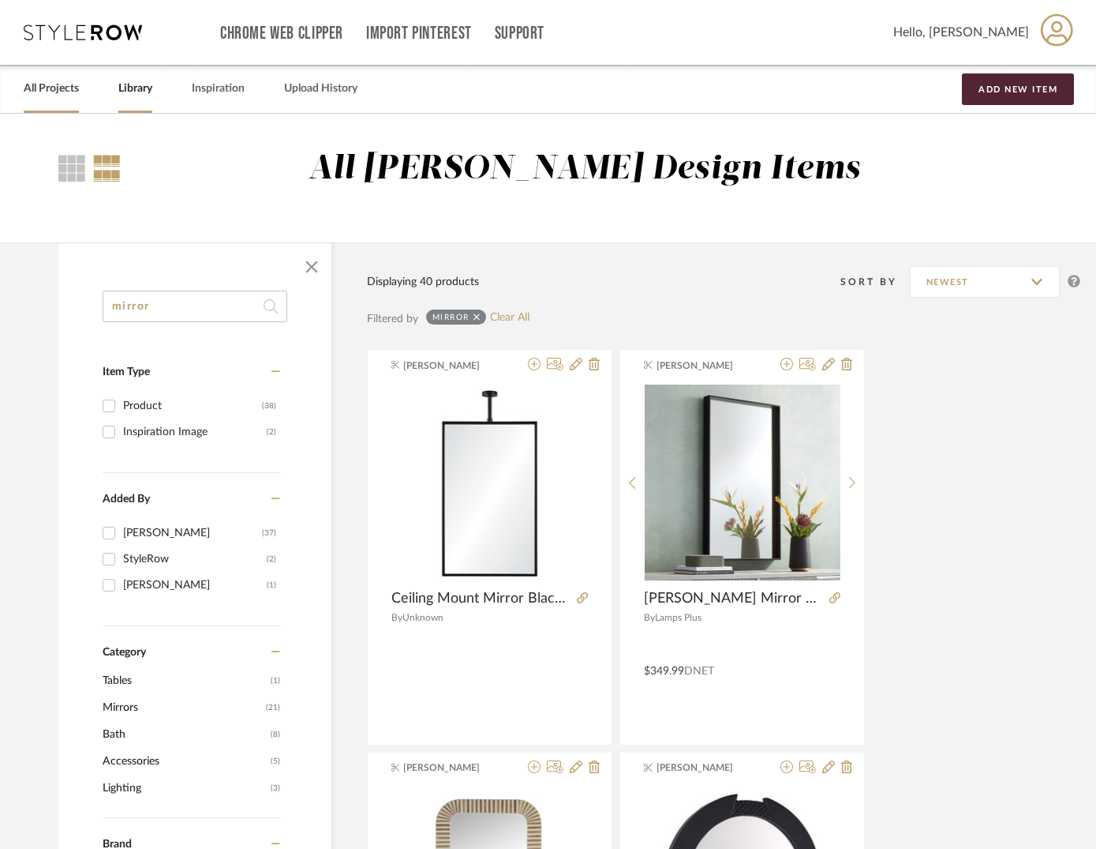
click at [54, 92] on link "All Projects" at bounding box center [51, 88] width 55 height 21
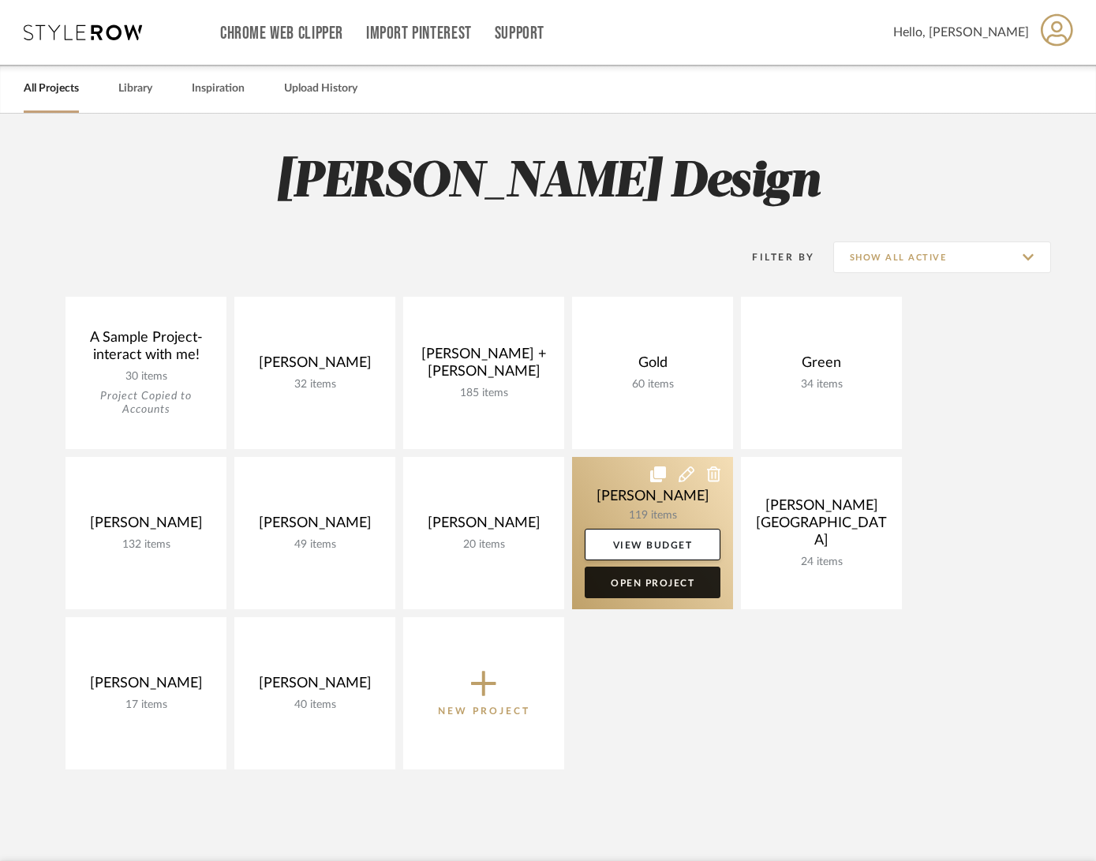
click at [669, 583] on link "Open Project" at bounding box center [653, 583] width 136 height 32
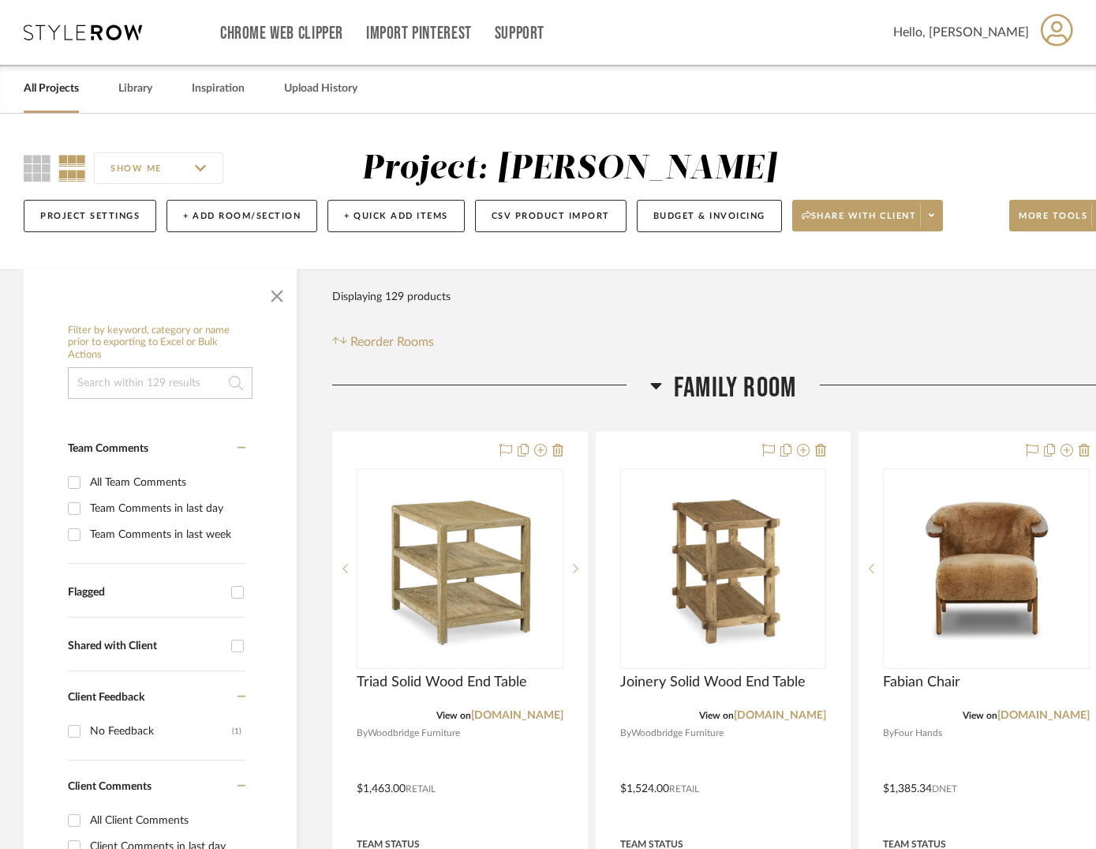
click at [658, 384] on icon at bounding box center [655, 386] width 11 height 6
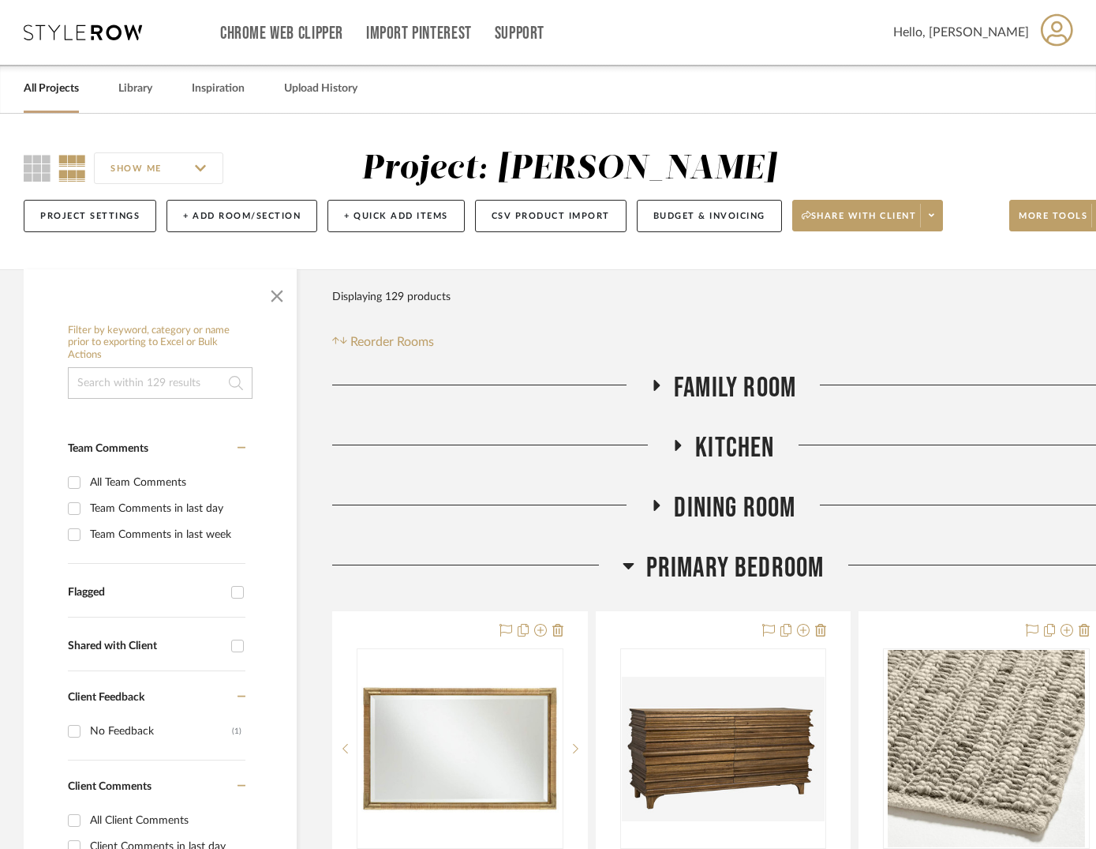
click at [629, 564] on icon at bounding box center [628, 566] width 11 height 6
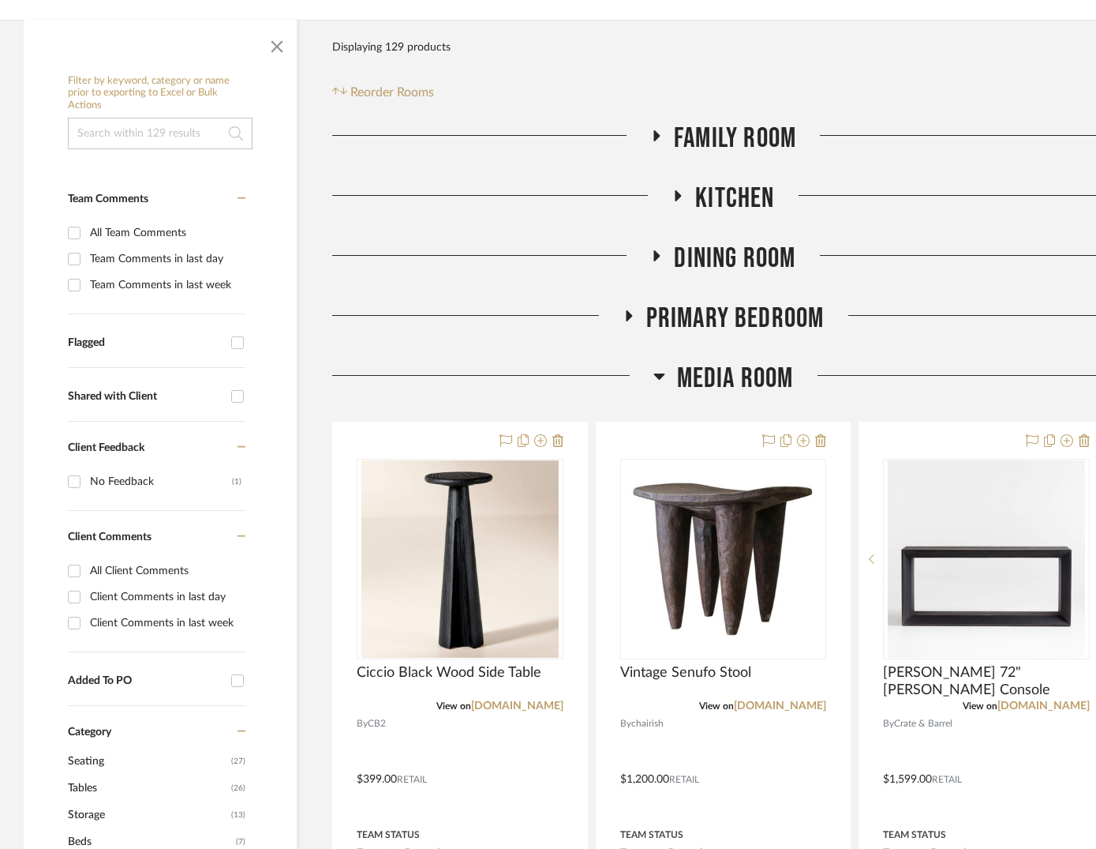
click at [663, 377] on icon at bounding box center [660, 375] width 12 height 19
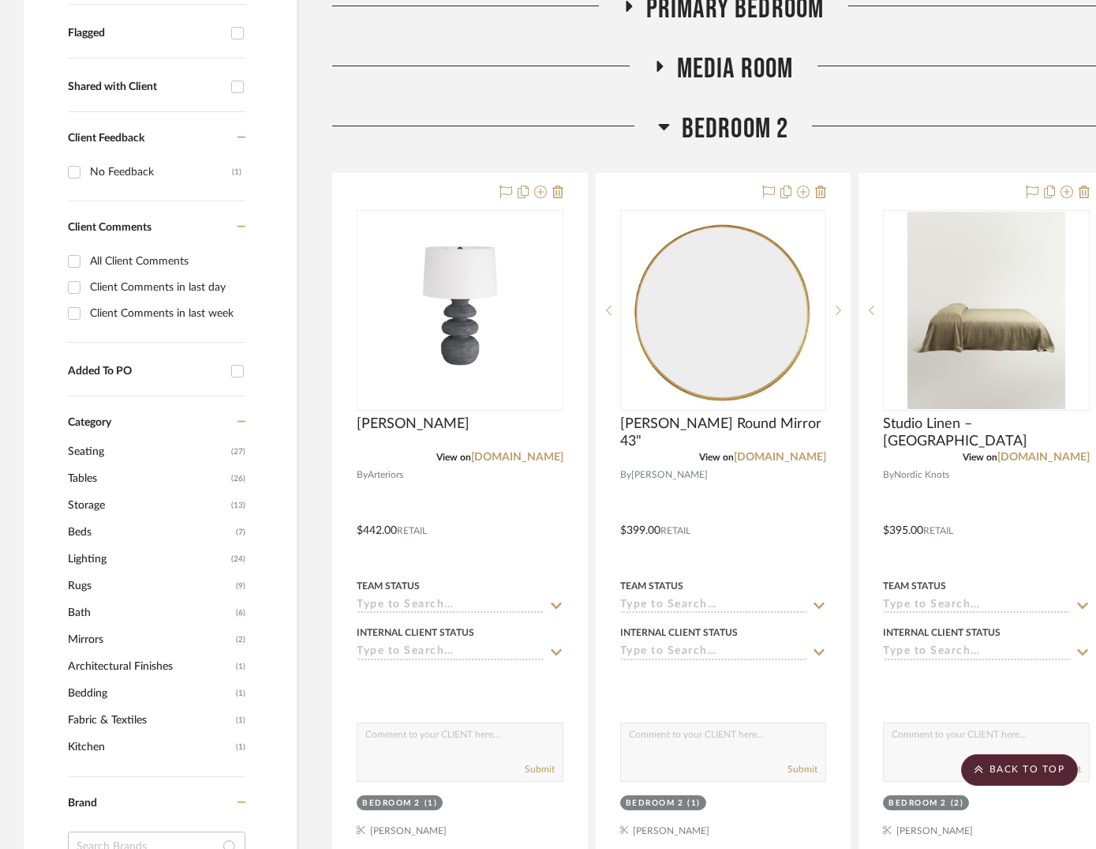
scroll to position [565, 0]
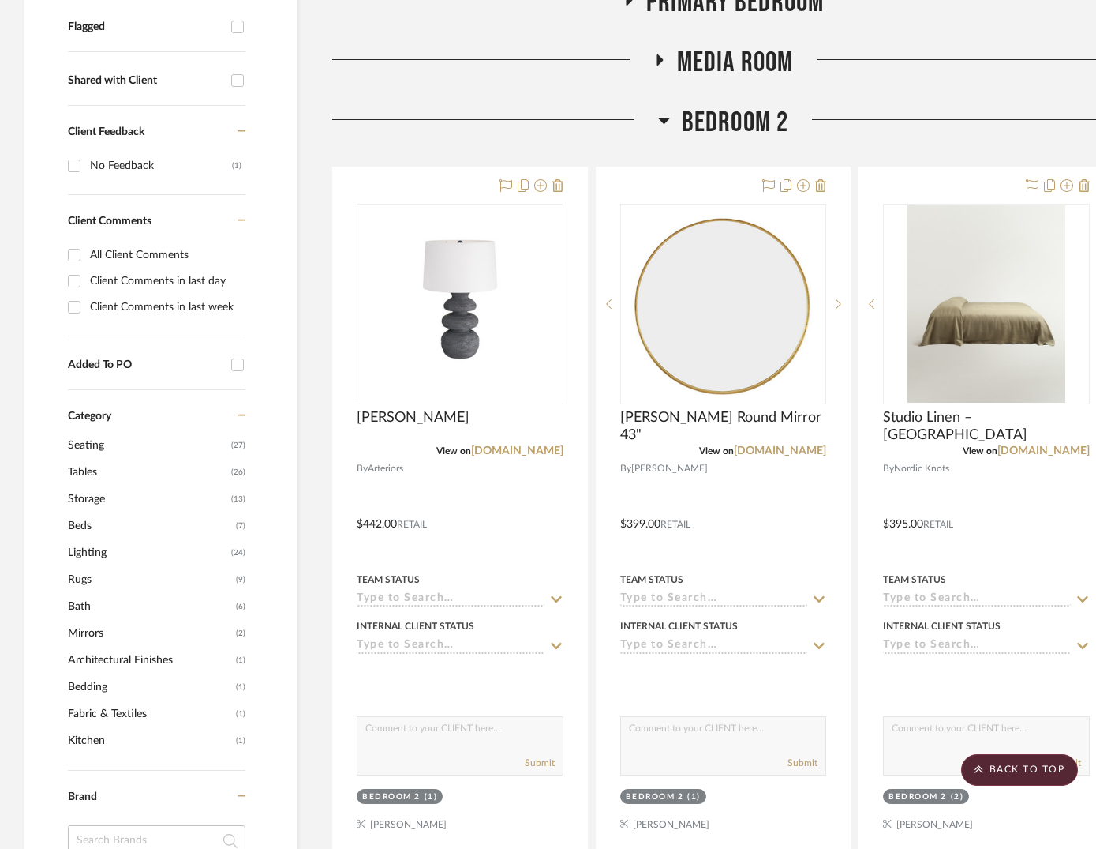
click at [663, 119] on icon at bounding box center [663, 121] width 11 height 6
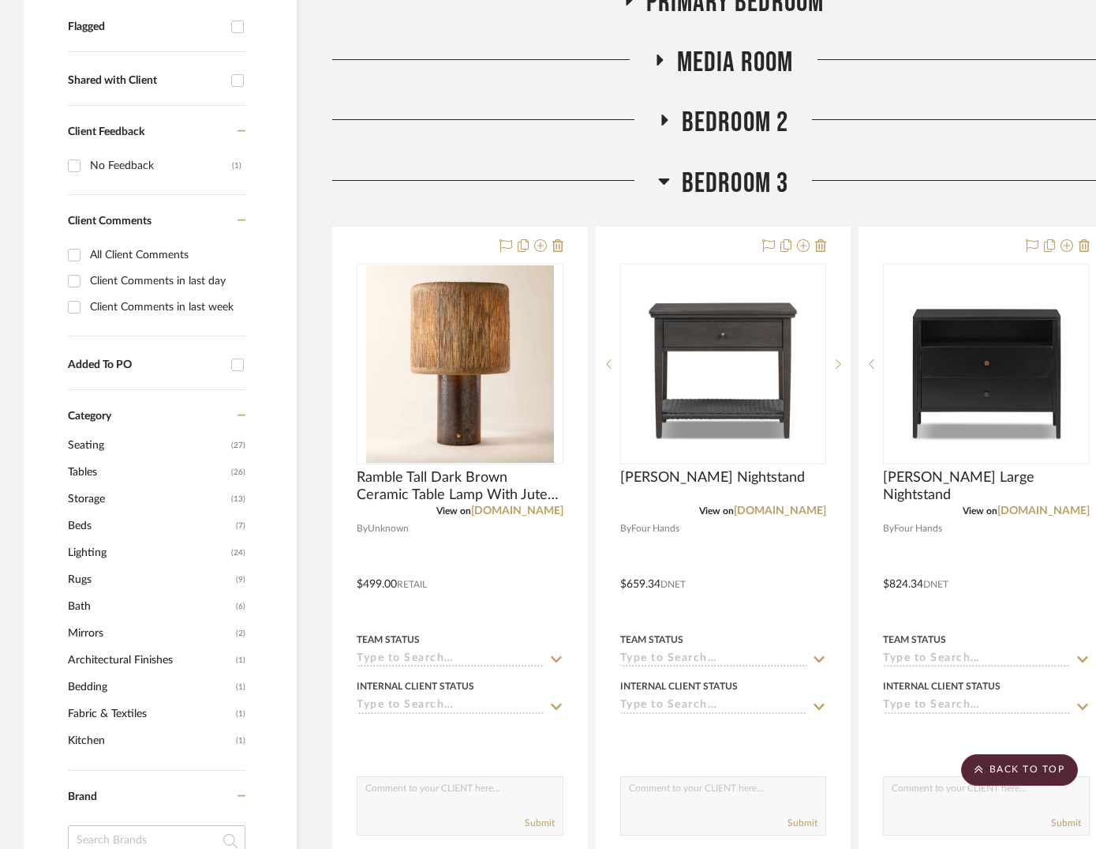
click at [663, 182] on icon at bounding box center [663, 181] width 11 height 6
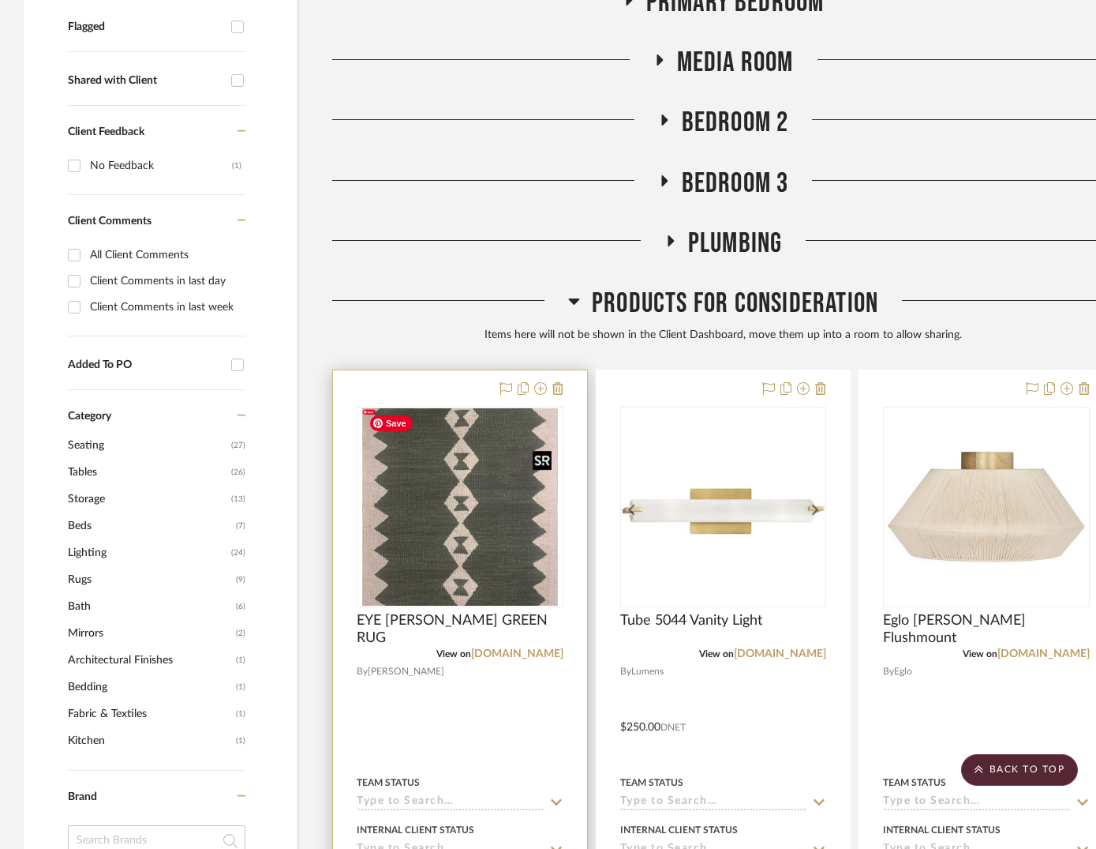
click at [461, 494] on img "0" at bounding box center [460, 506] width 196 height 197
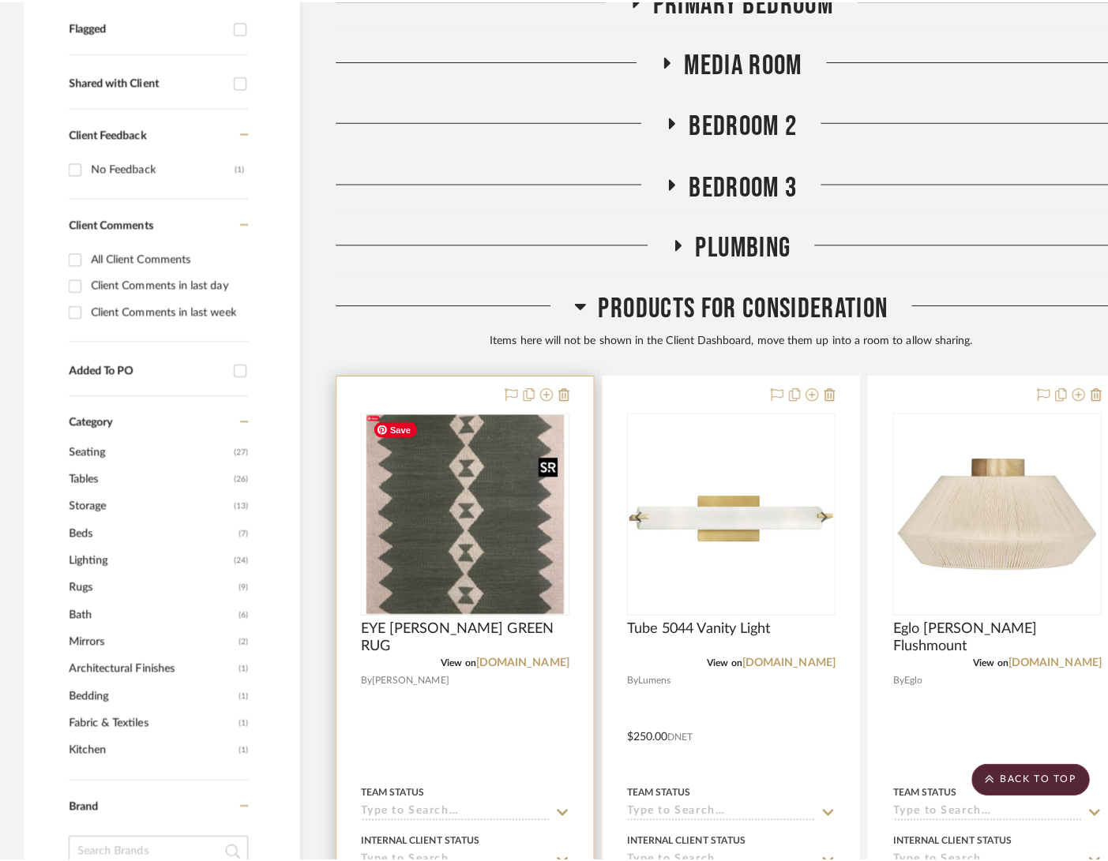
scroll to position [0, 0]
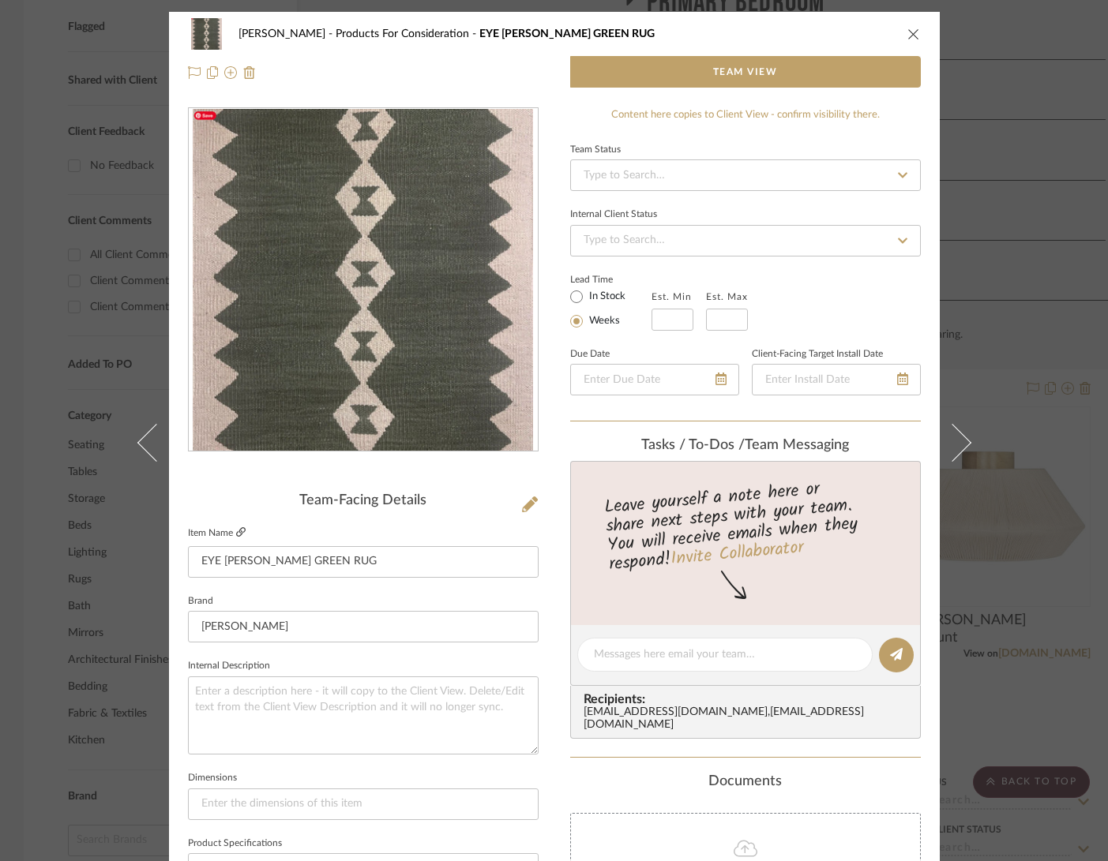
click at [236, 532] on icon at bounding box center [240, 531] width 9 height 9
drag, startPoint x: 905, startPoint y: 32, endPoint x: 856, endPoint y: 16, distance: 51.7
click at [907, 32] on icon "close" at bounding box center [913, 34] width 13 height 13
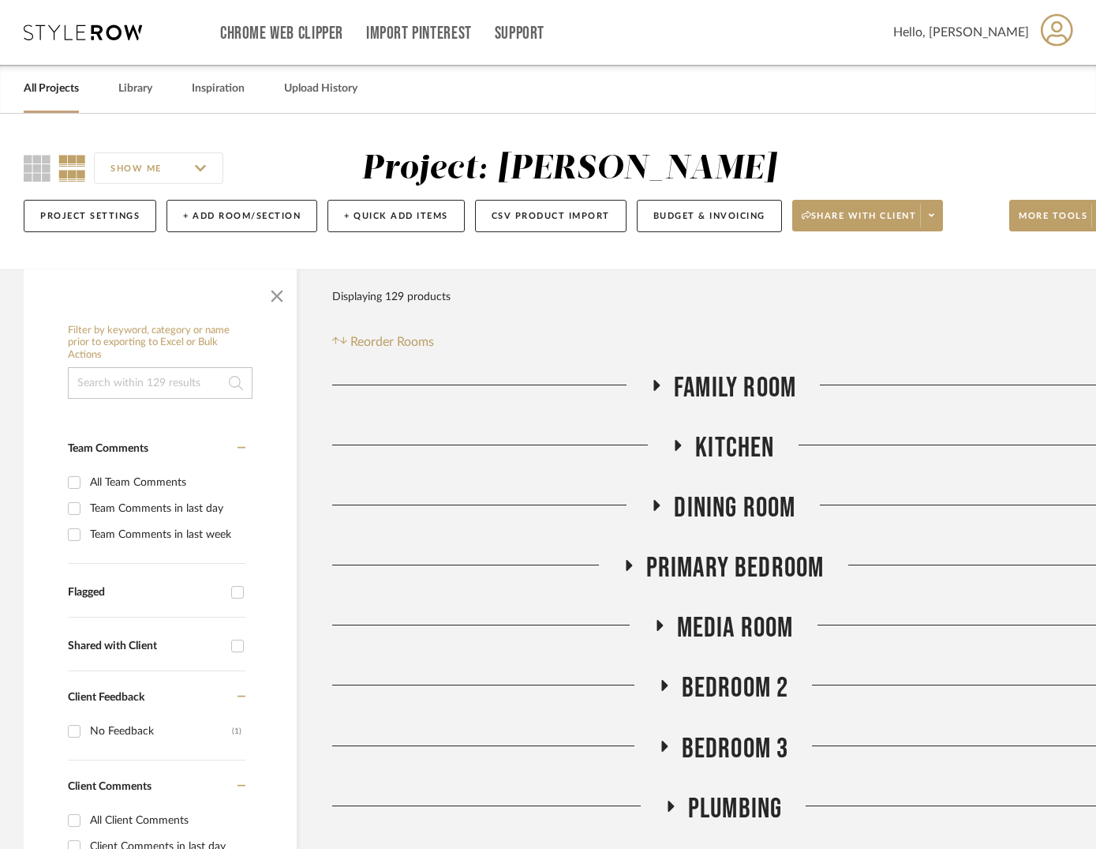
click at [714, 300] on div "Filter Products Displaying 129 products Reorder Rooms" at bounding box center [723, 316] width 782 height 70
click at [249, 215] on button "+ Add Room/Section" at bounding box center [242, 216] width 151 height 32
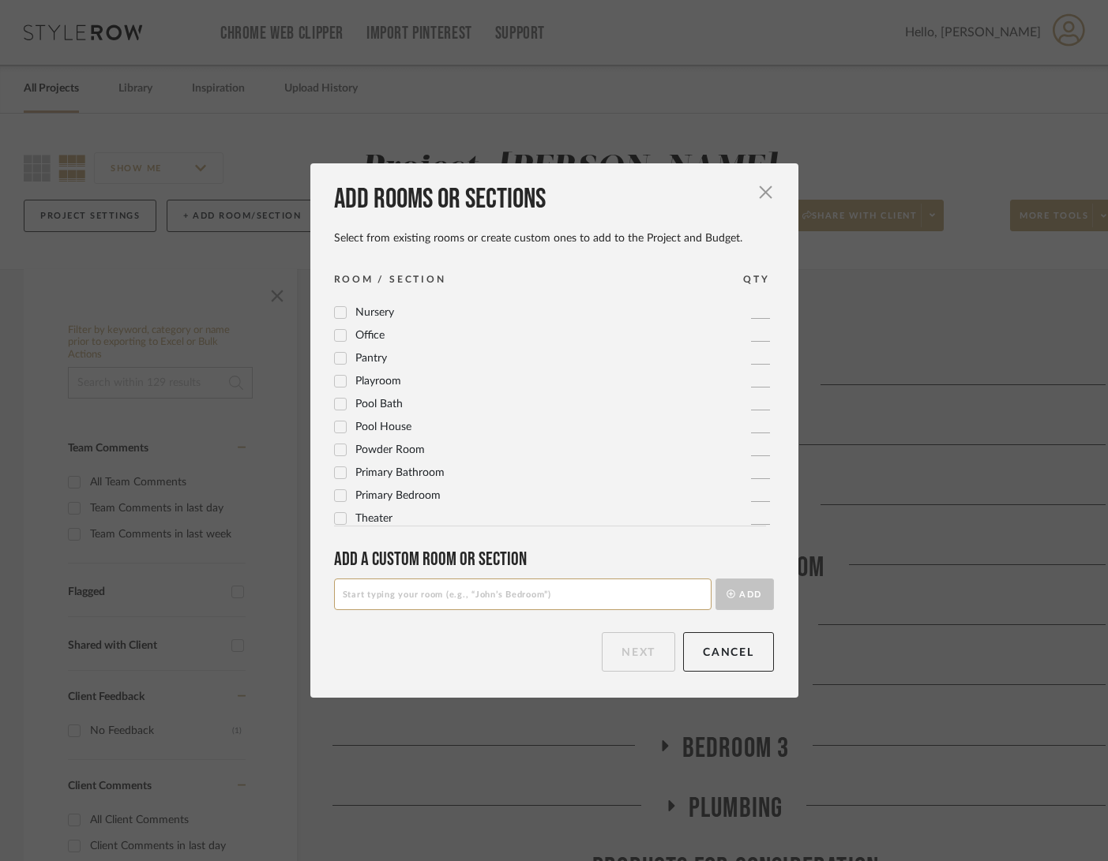
scroll to position [527, 0]
click at [377, 592] on input at bounding box center [522, 595] width 377 height 32
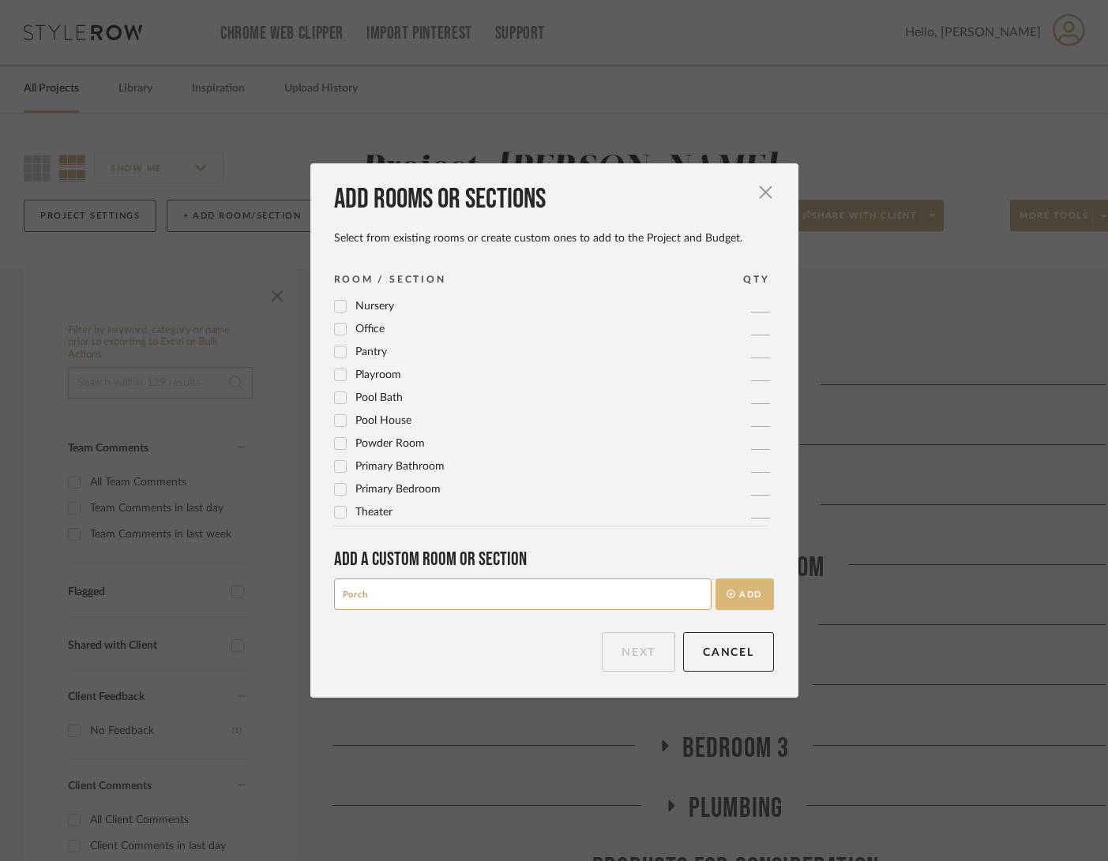
type input "Porch"
click at [733, 594] on button "Add" at bounding box center [744, 595] width 58 height 32
click at [626, 658] on button "Next" at bounding box center [638, 651] width 73 height 39
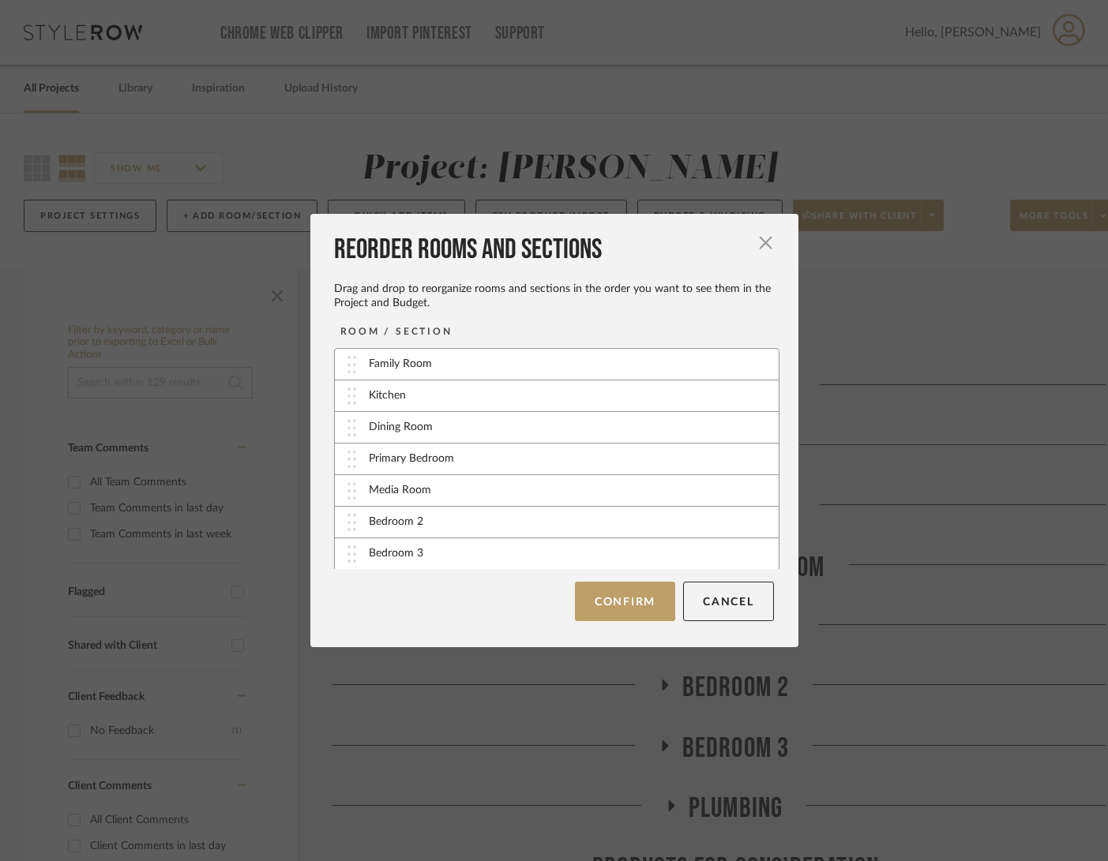
scroll to position [64, 0]
drag, startPoint x: 449, startPoint y: 552, endPoint x: 444, endPoint y: 515, distance: 36.7
click at [615, 605] on button "Confirm" at bounding box center [625, 601] width 100 height 39
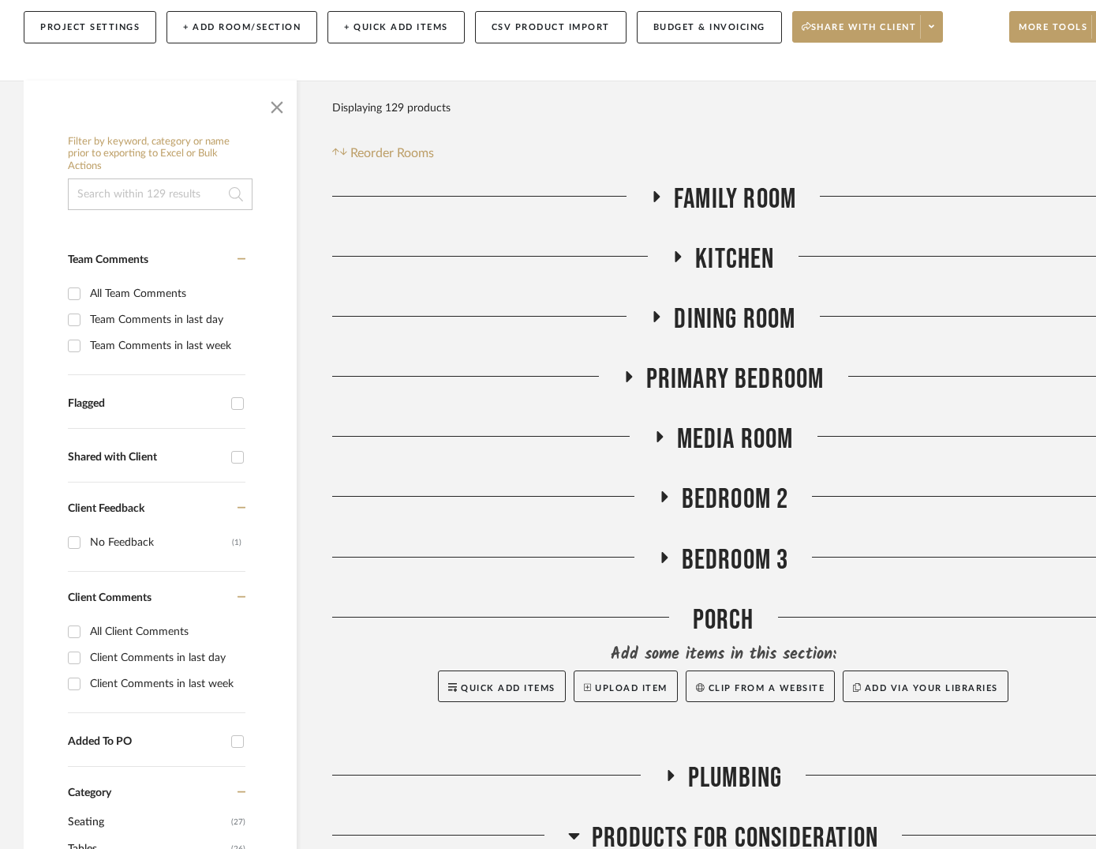
scroll to position [197, 0]
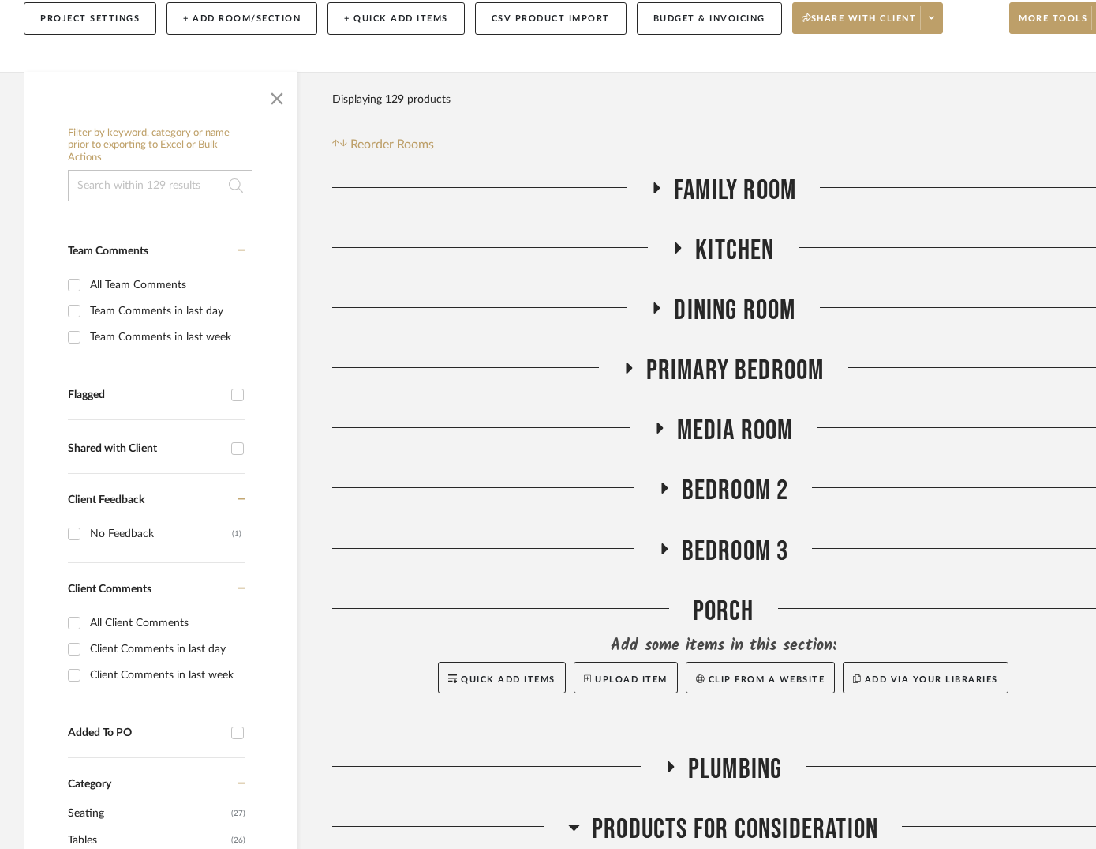
click at [714, 606] on div "Porch" at bounding box center [723, 614] width 782 height 40
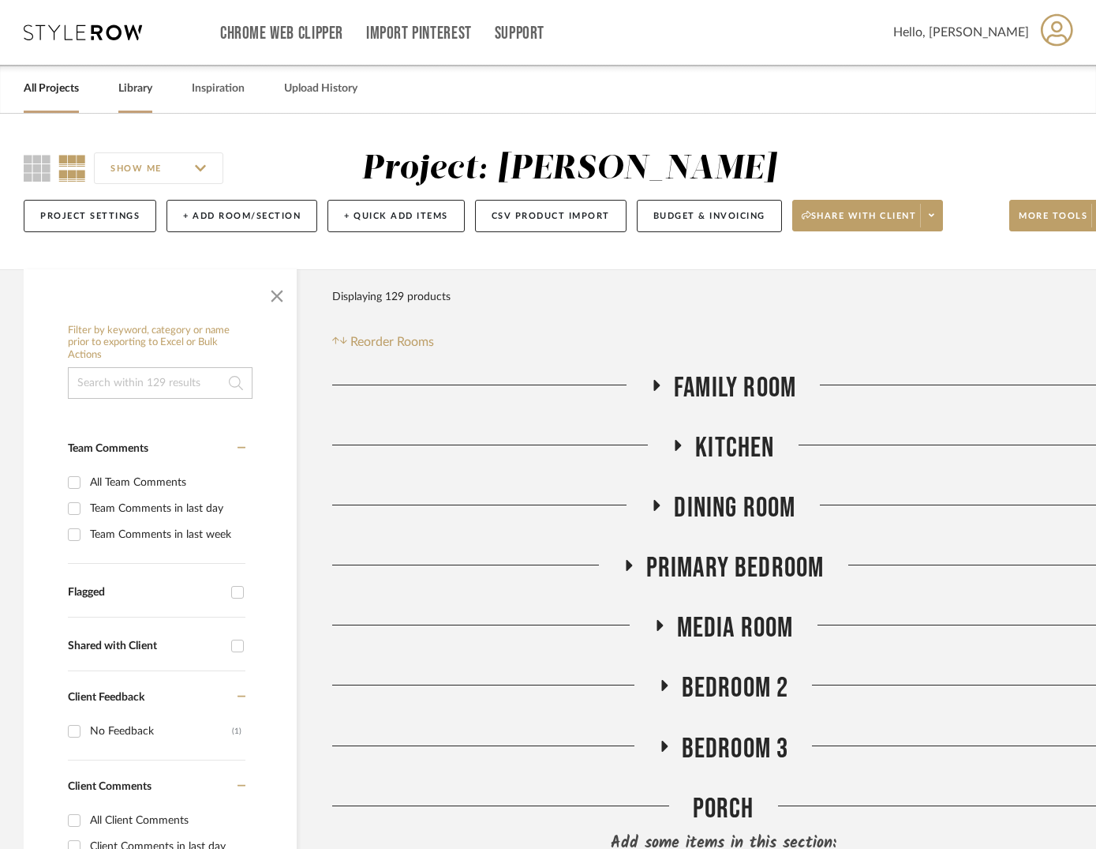
click at [134, 96] on link "Library" at bounding box center [135, 88] width 34 height 21
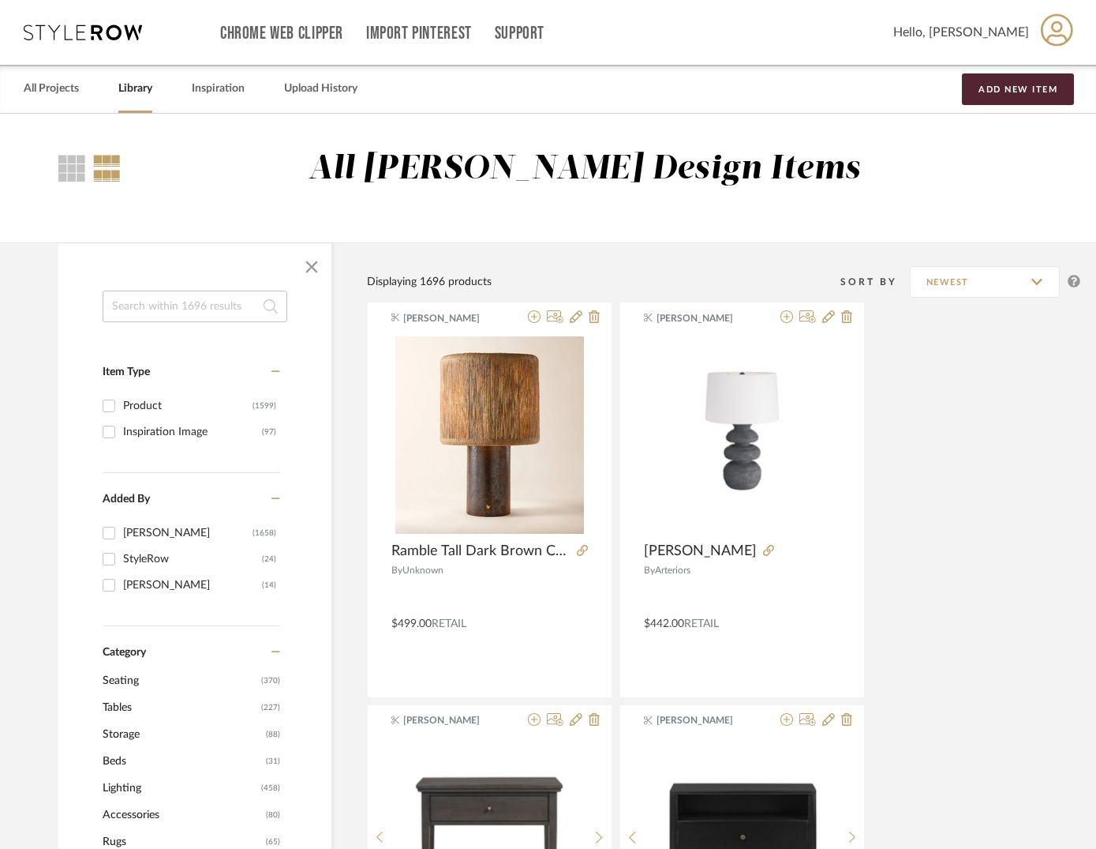
click at [170, 309] on input at bounding box center [195, 306] width 185 height 32
type input "outdoor"
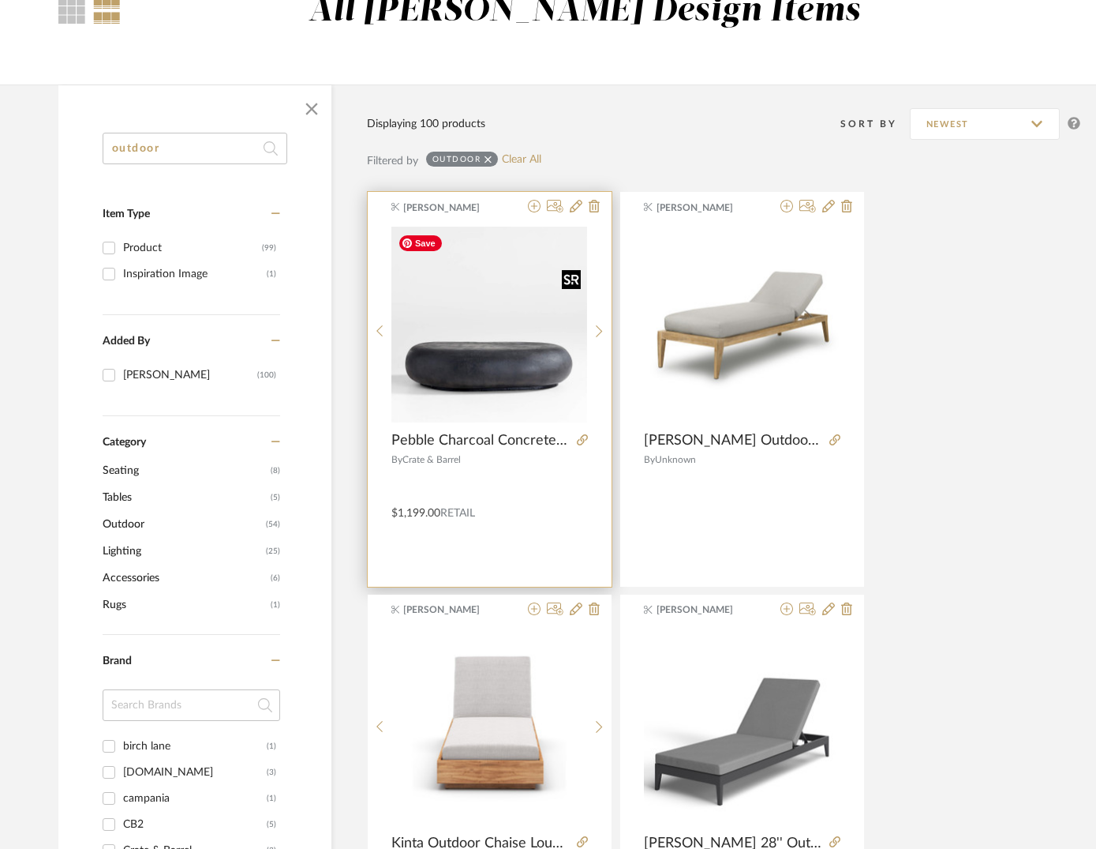
scroll to position [163, 0]
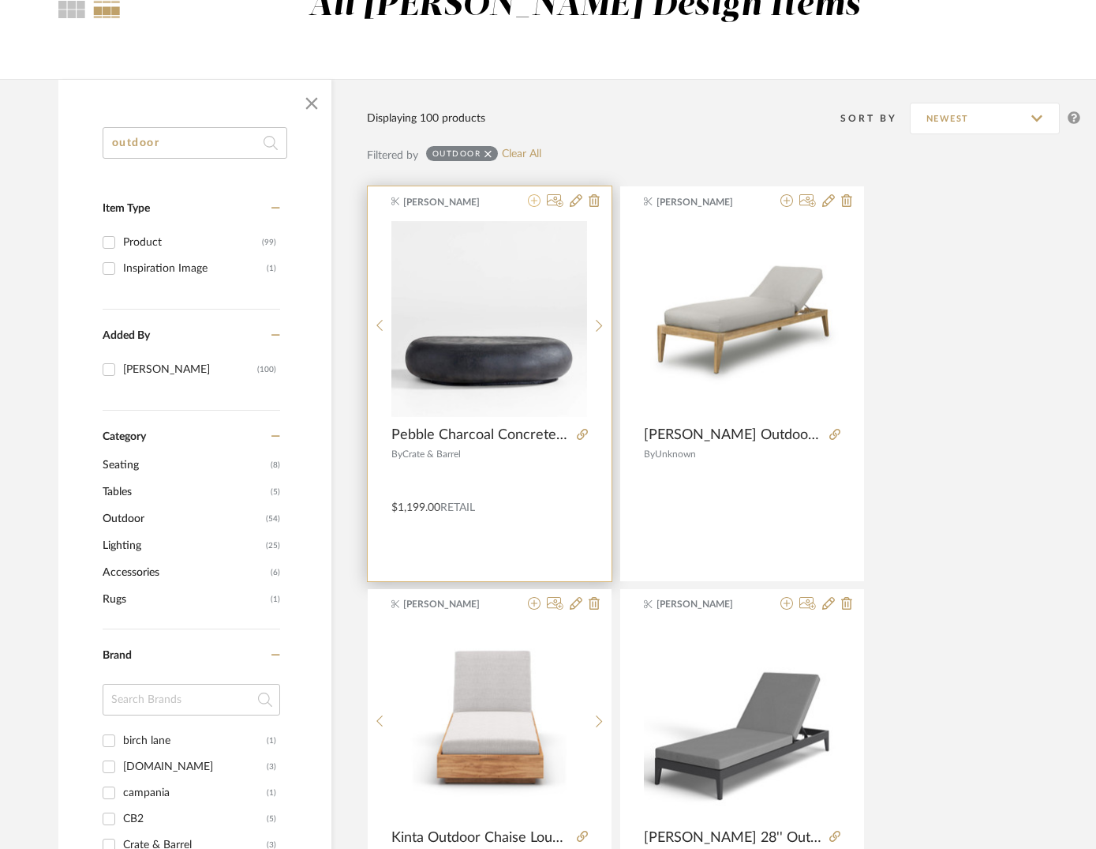
click at [531, 202] on icon at bounding box center [534, 200] width 13 height 13
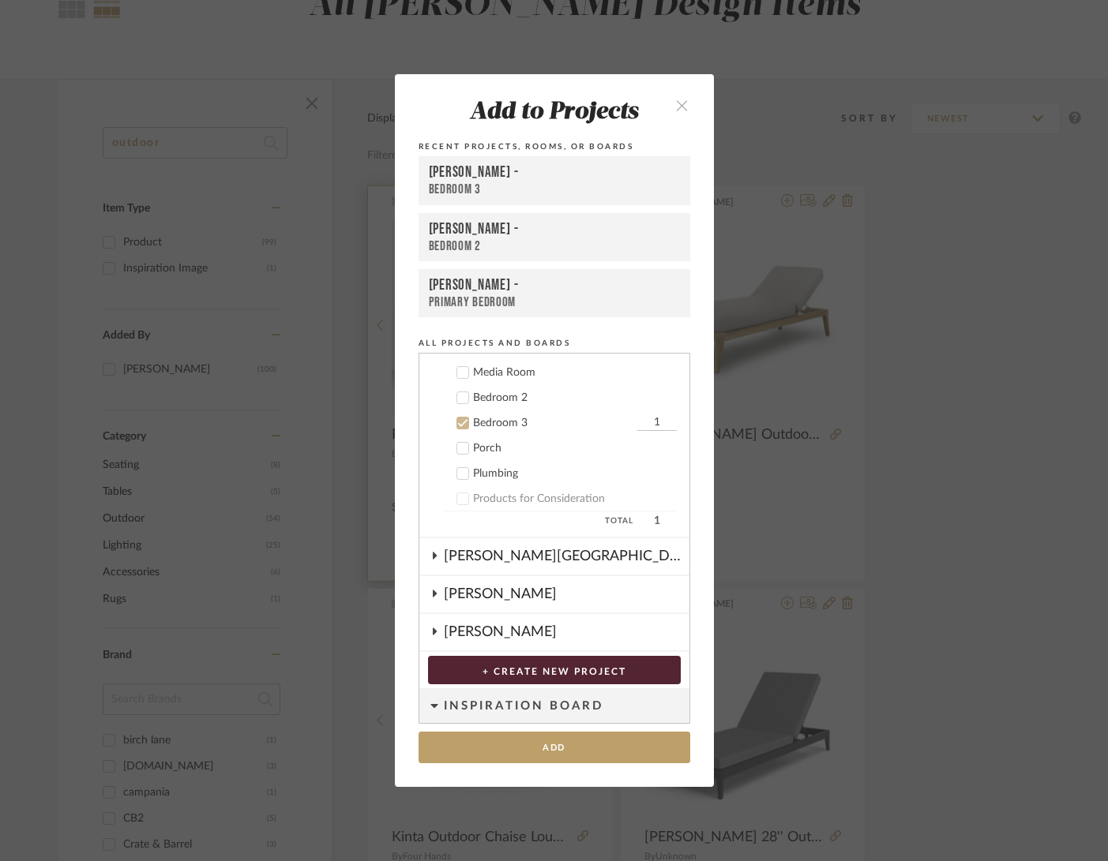
scroll to position [519, 0]
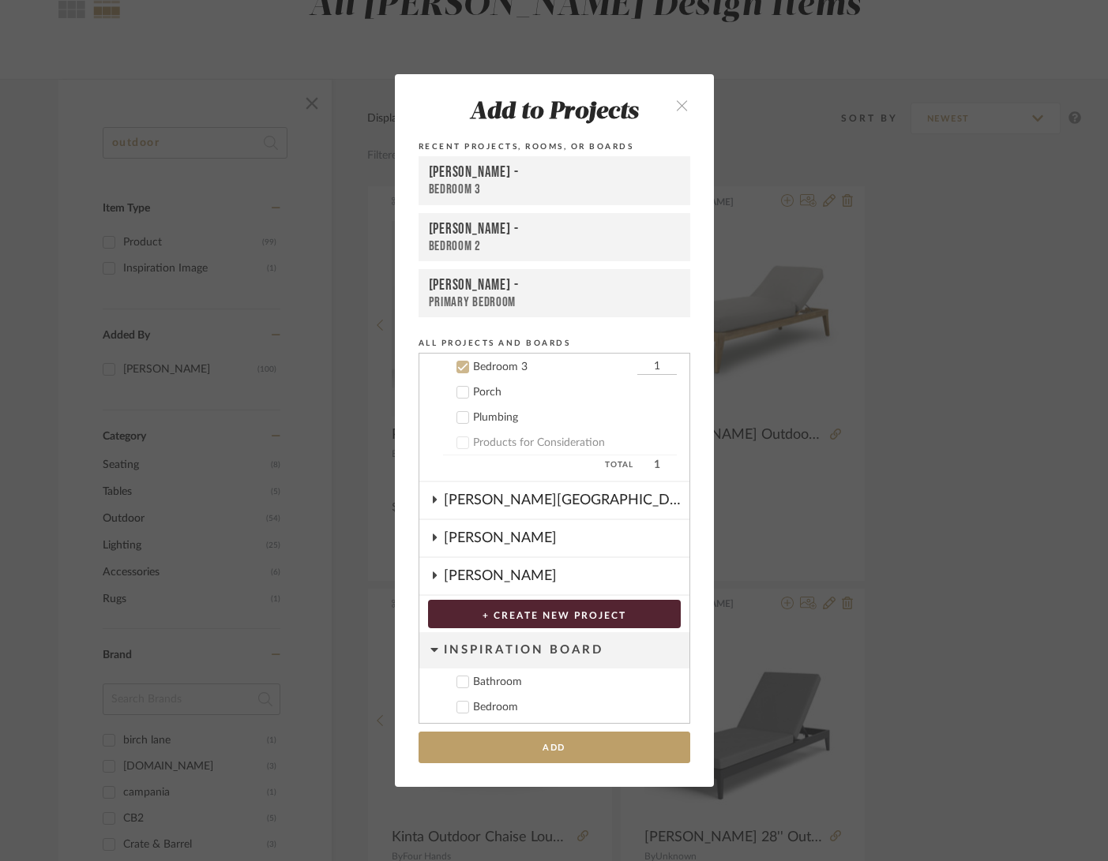
click at [458, 366] on icon at bounding box center [462, 367] width 10 height 8
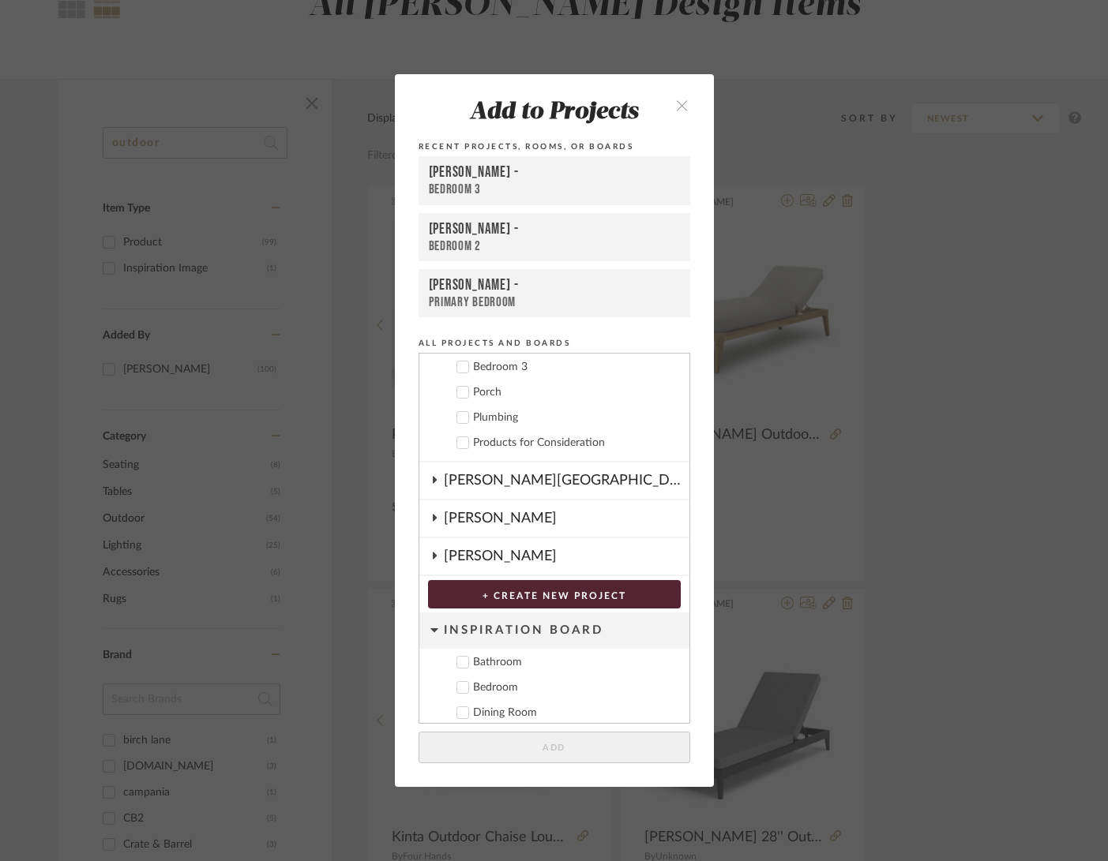
drag, startPoint x: 459, startPoint y: 392, endPoint x: 474, endPoint y: 433, distance: 43.4
click at [459, 392] on icon at bounding box center [462, 392] width 11 height 11
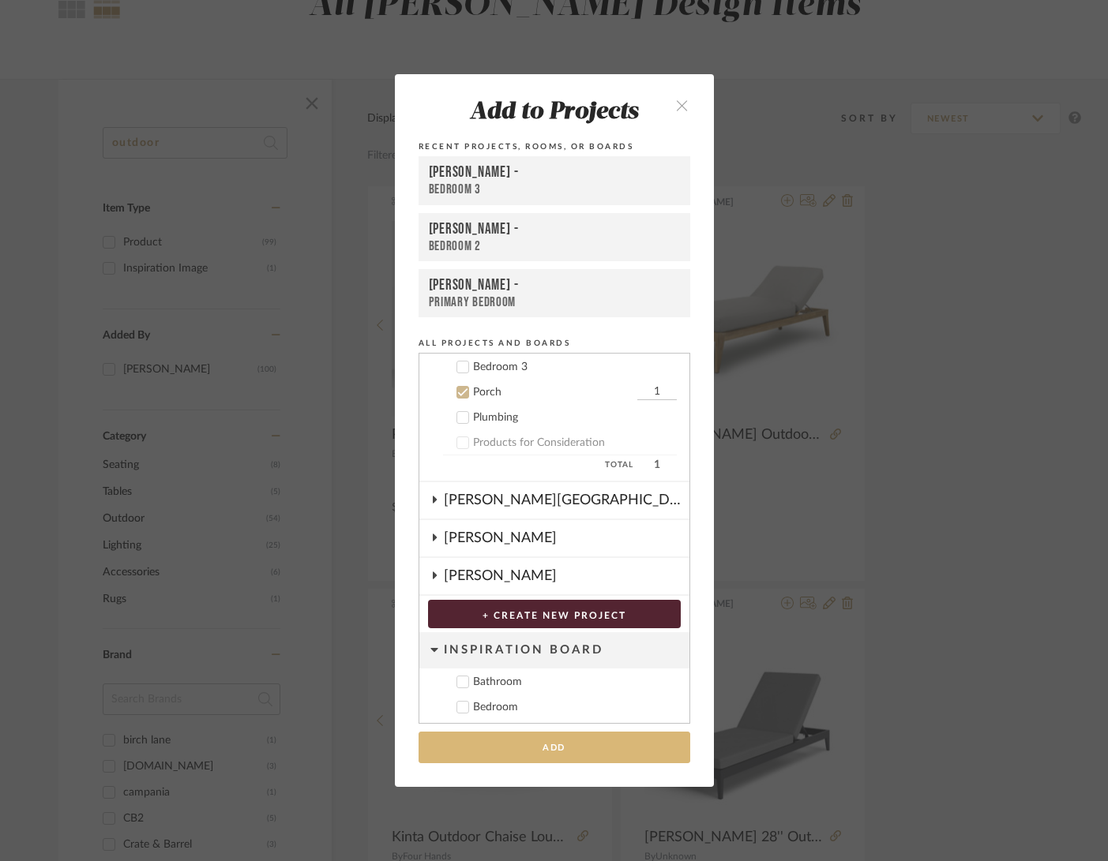
click at [563, 746] on button "Add" at bounding box center [554, 748] width 272 height 32
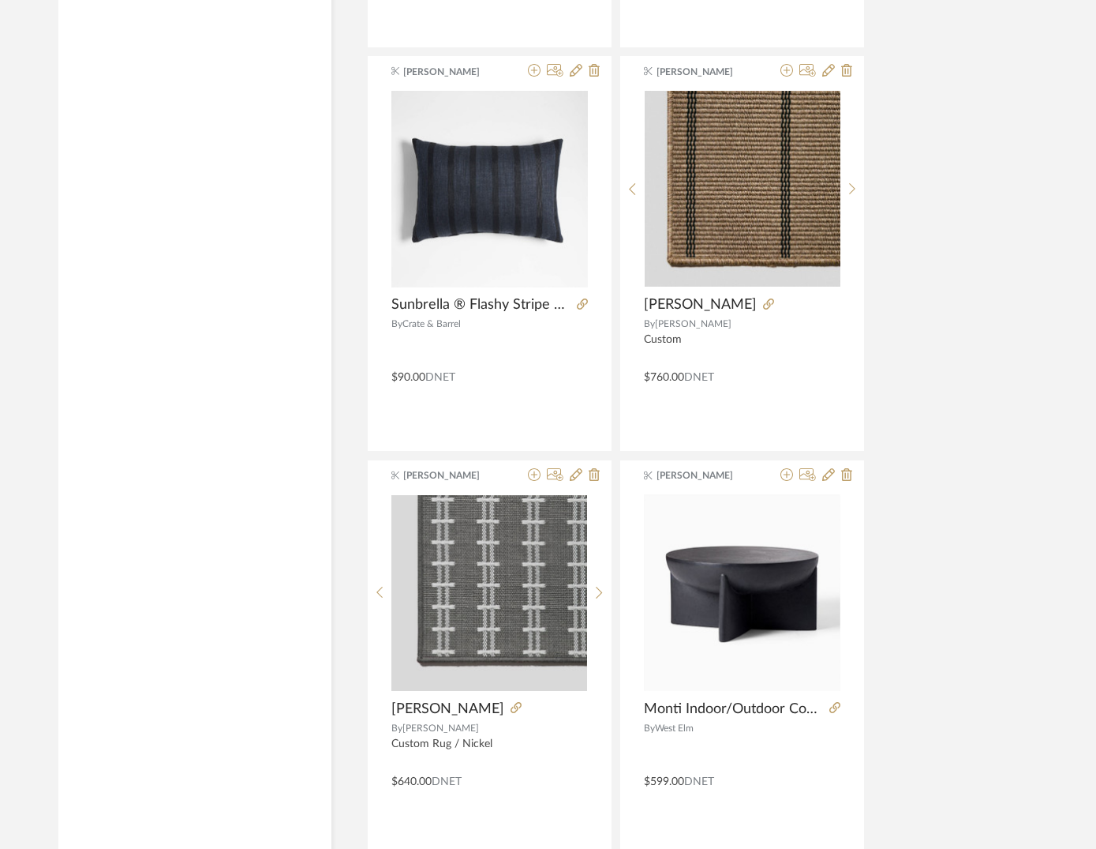
scroll to position [2719, 0]
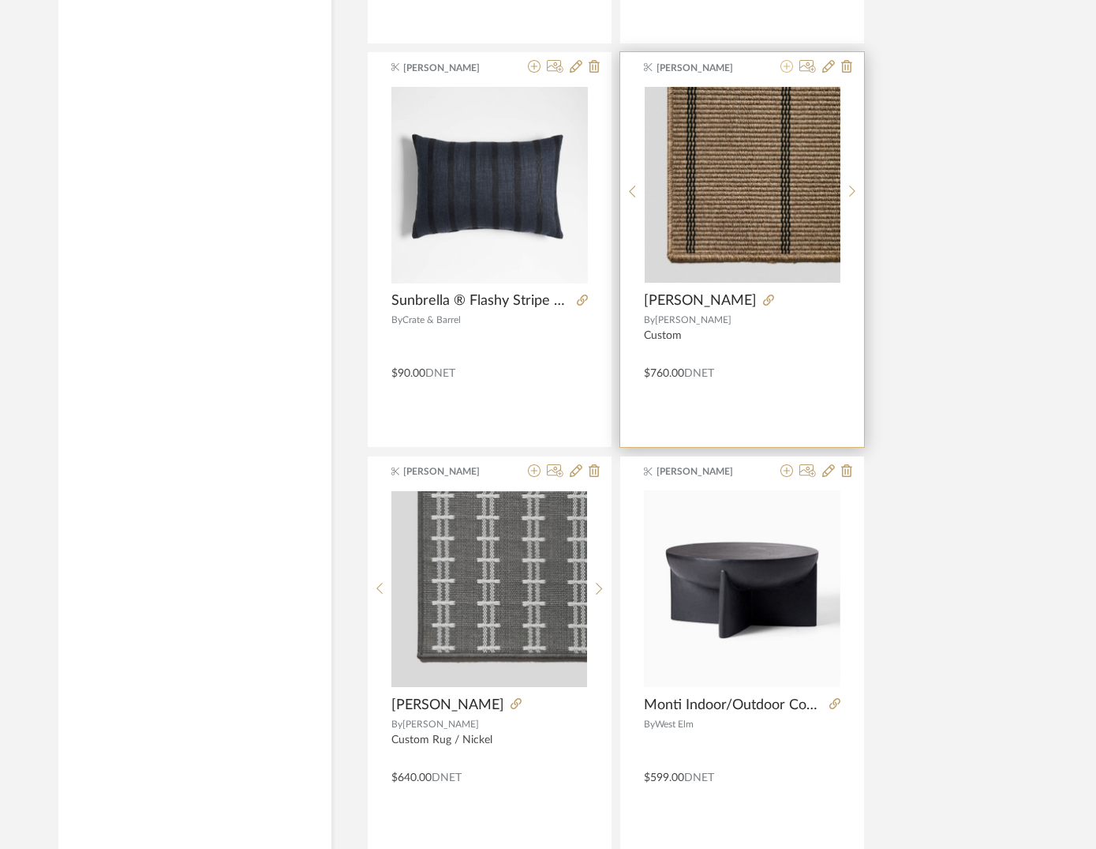
click at [788, 67] on icon at bounding box center [787, 66] width 13 height 13
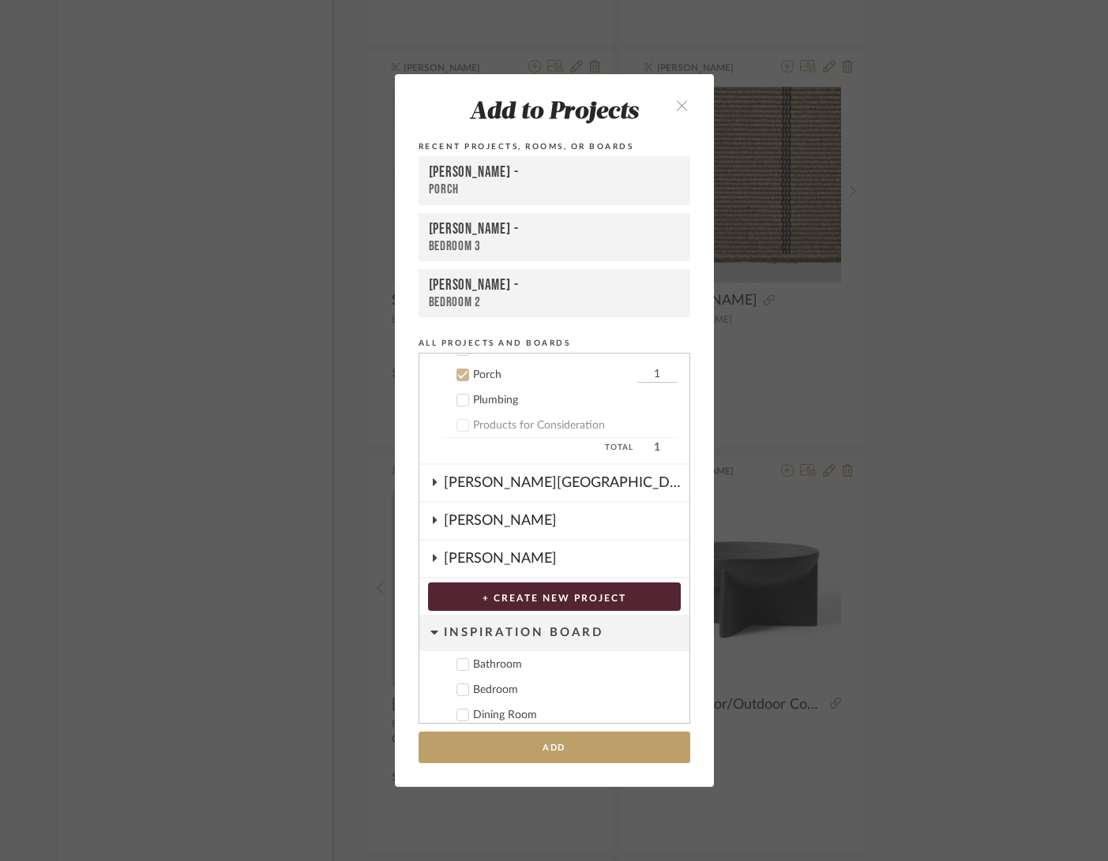
scroll to position [544, 0]
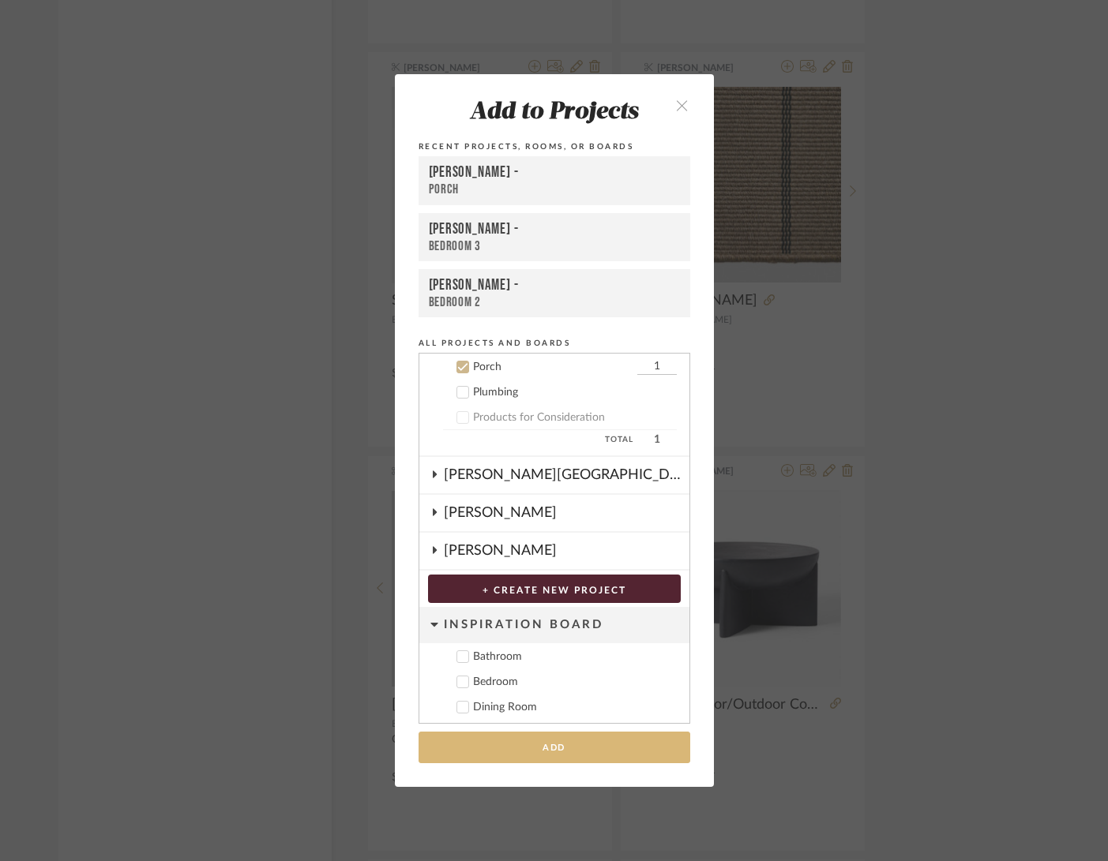
click at [607, 745] on button "Add" at bounding box center [554, 748] width 272 height 32
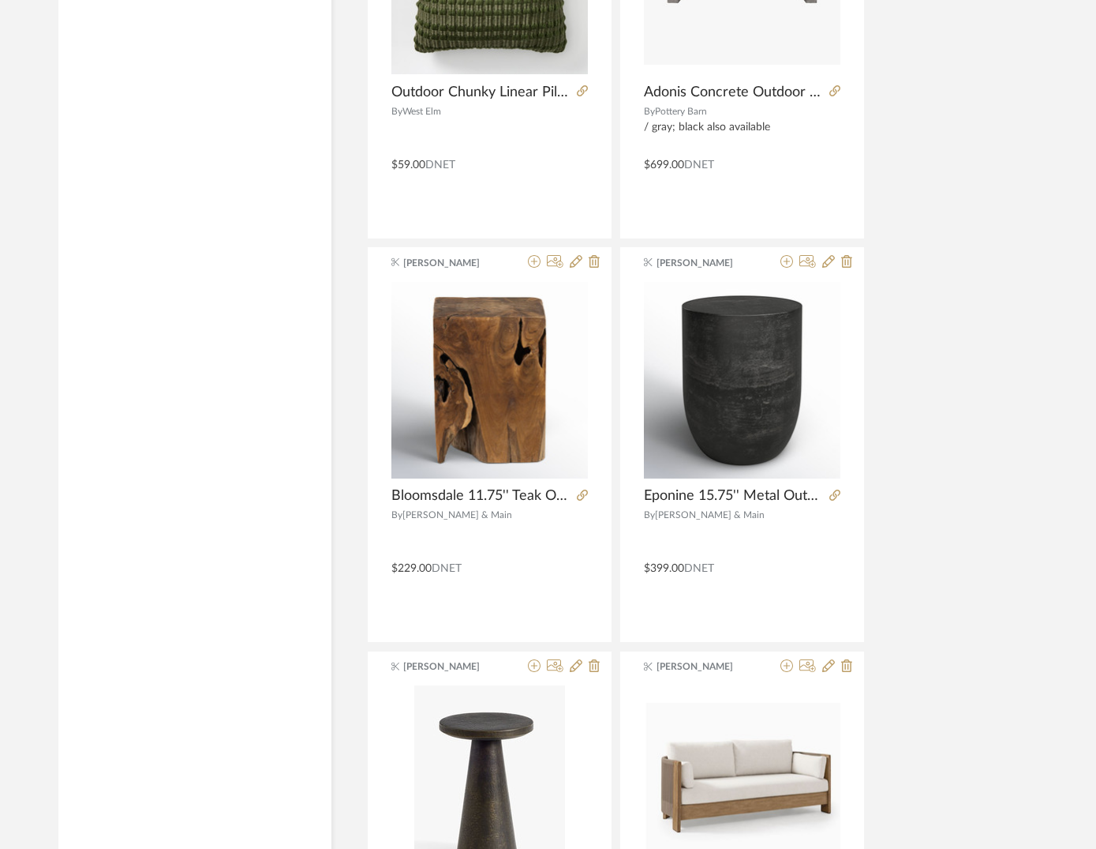
scroll to position [4141, 0]
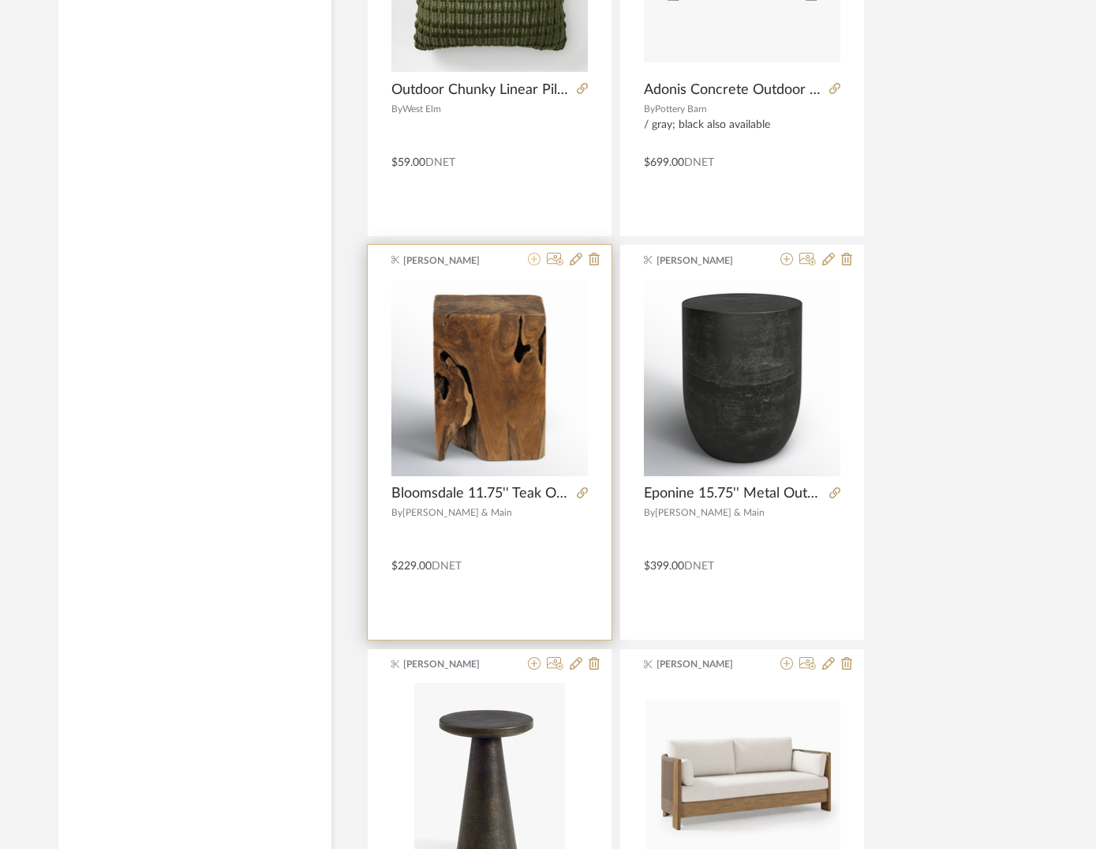
click at [536, 263] on icon at bounding box center [534, 259] width 13 height 13
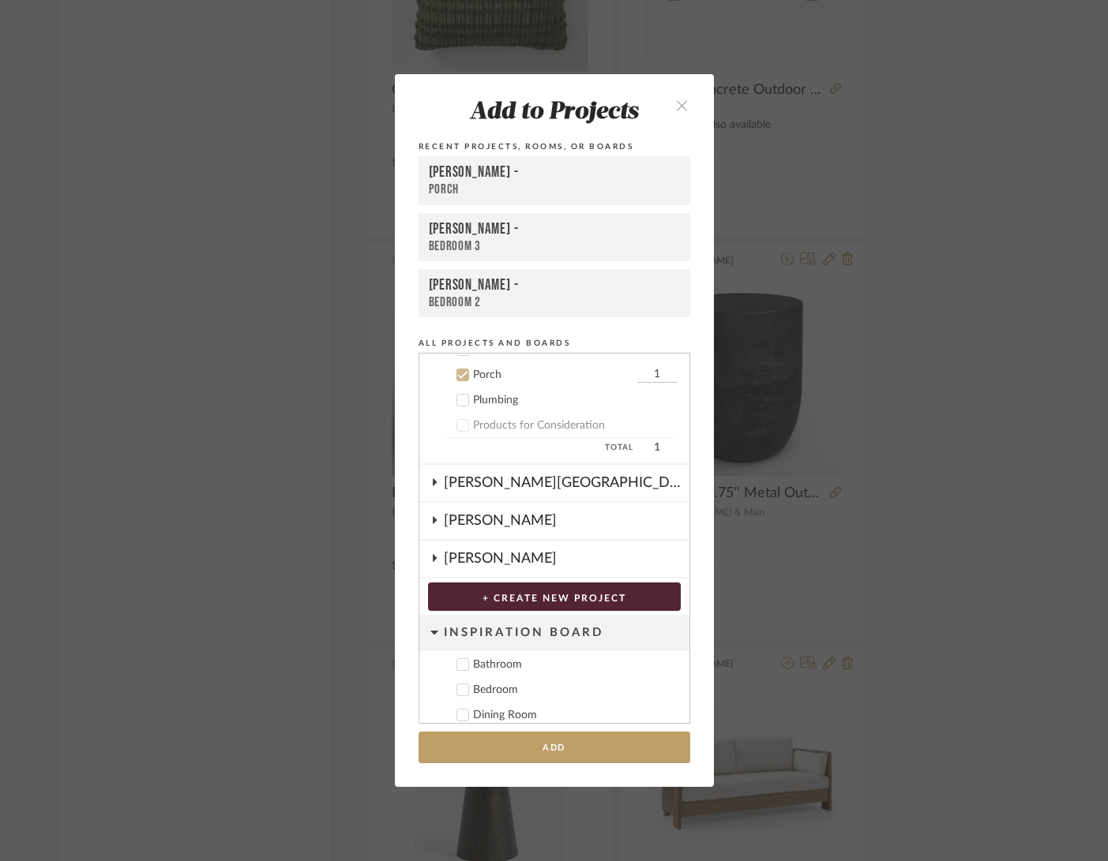
scroll to position [544, 0]
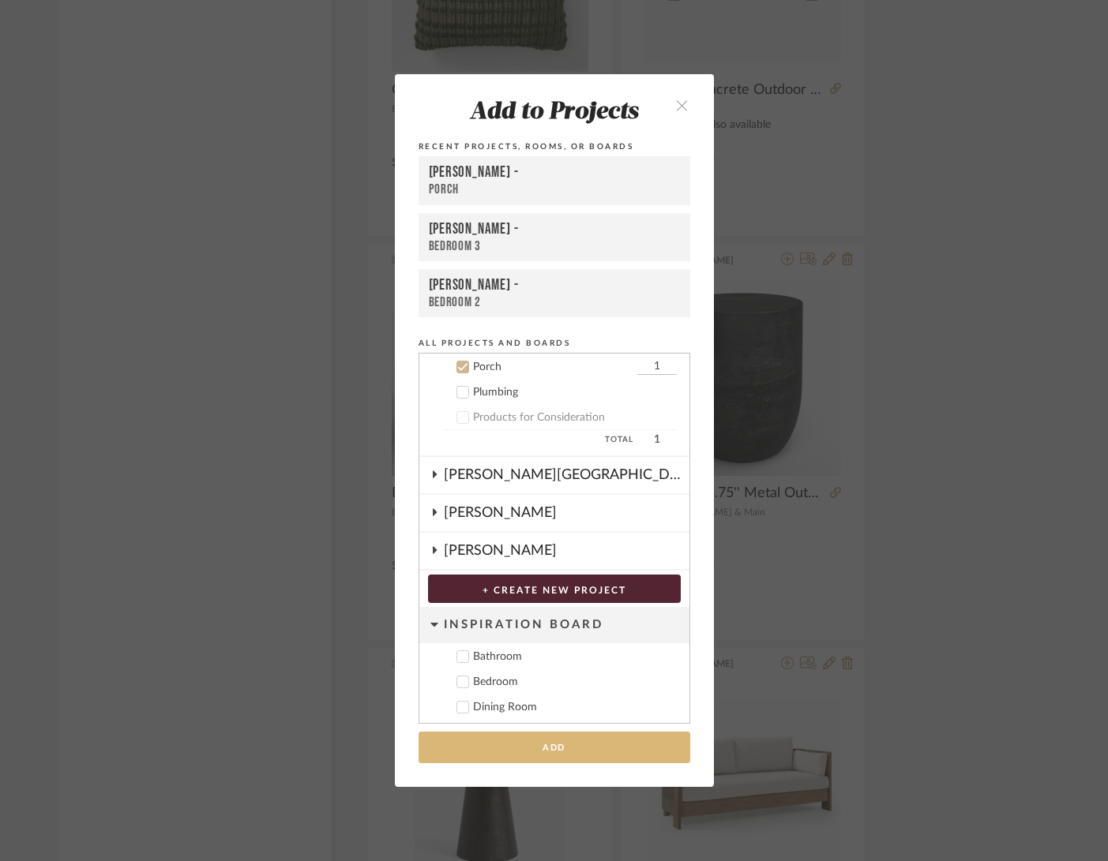
click at [613, 739] on button "Add" at bounding box center [554, 748] width 272 height 32
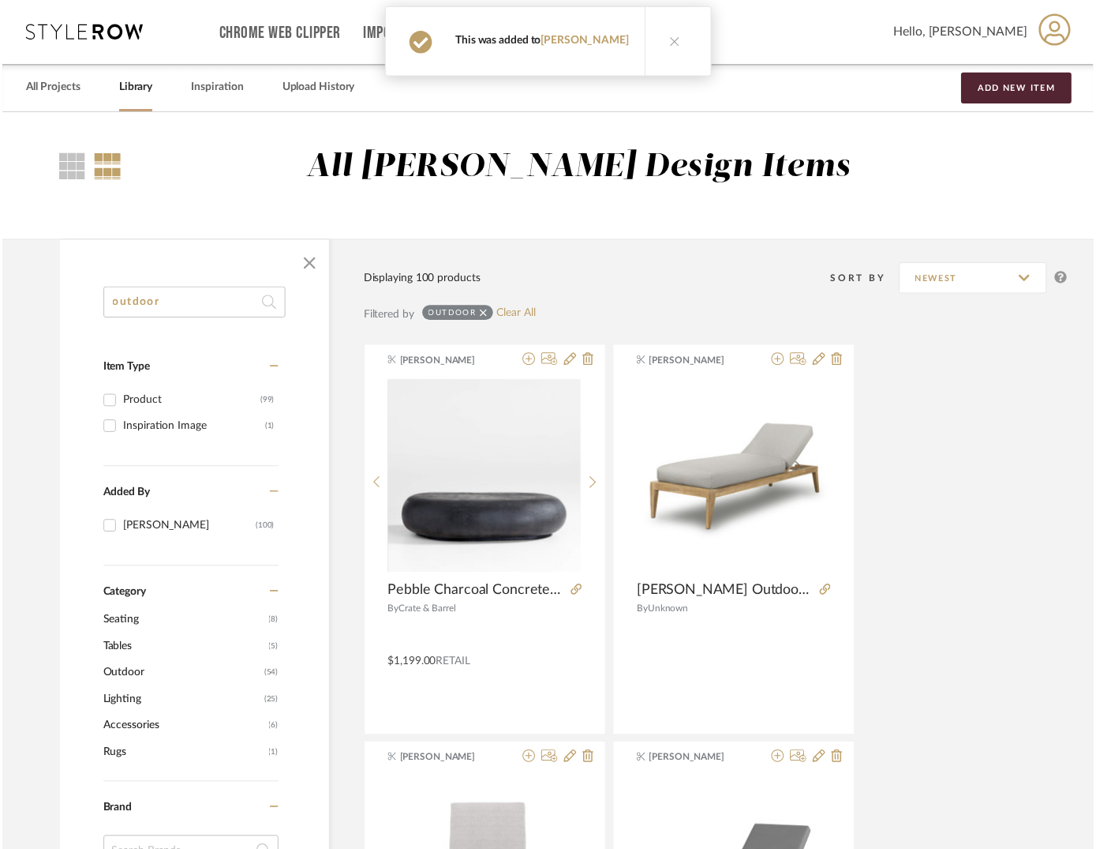
scroll to position [4141, 0]
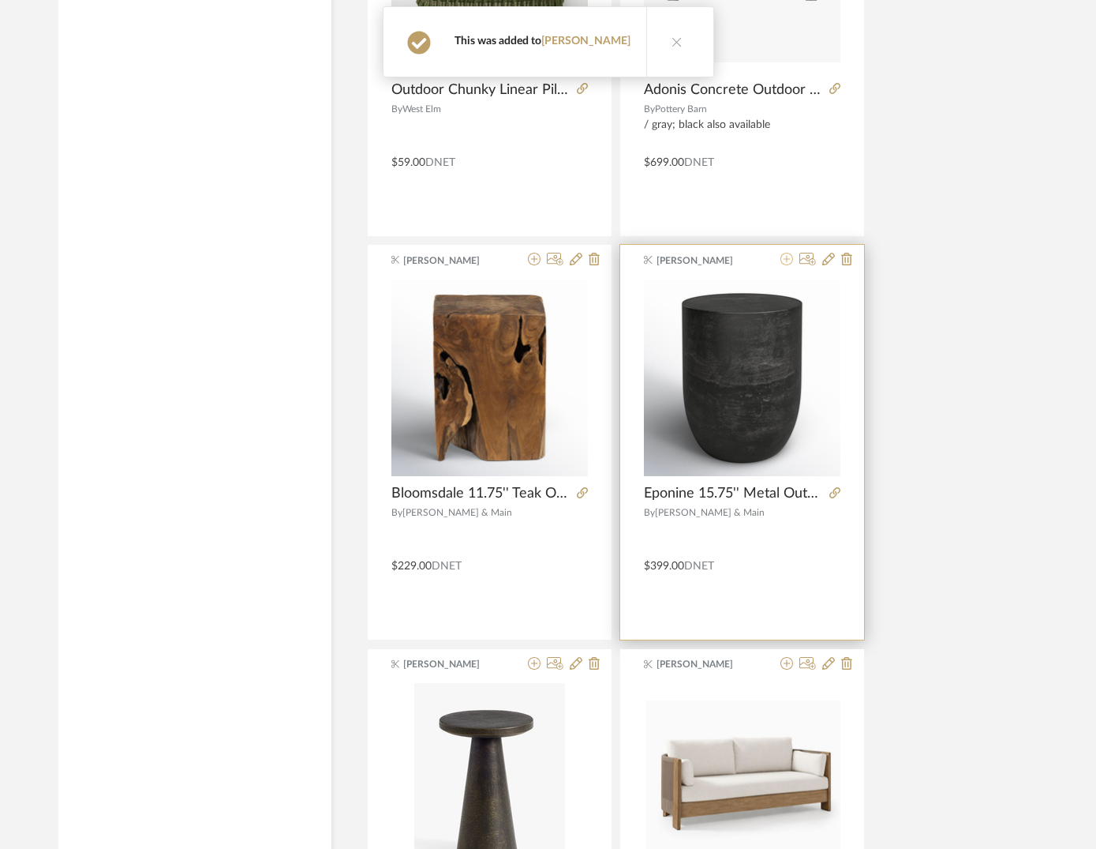
click at [788, 261] on icon at bounding box center [787, 259] width 13 height 13
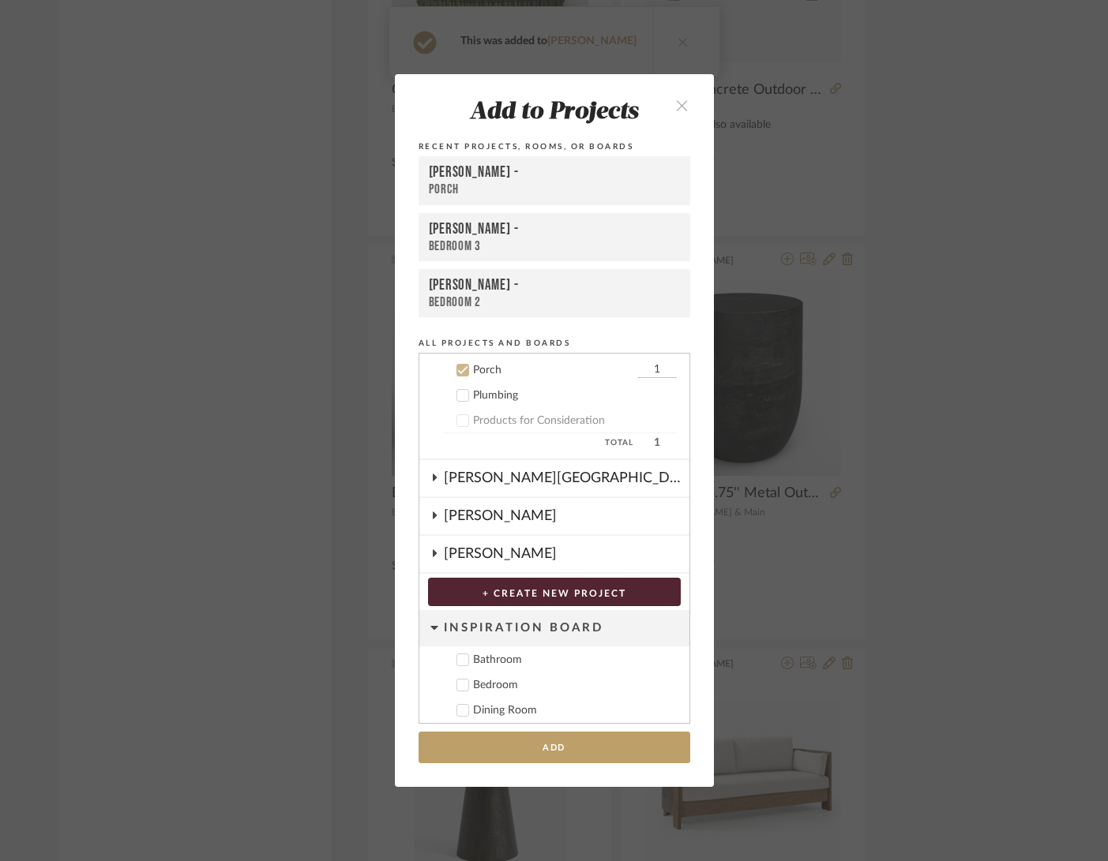
scroll to position [544, 0]
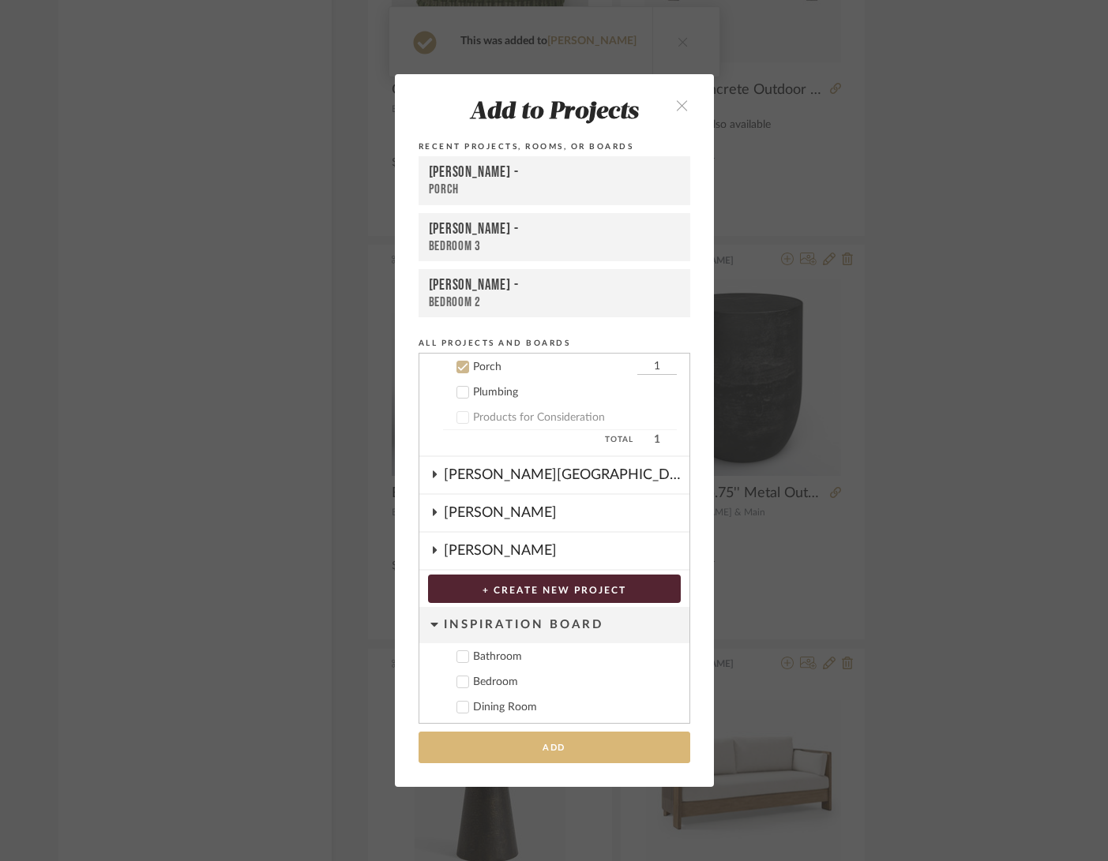
click at [540, 742] on button "Add" at bounding box center [554, 748] width 272 height 32
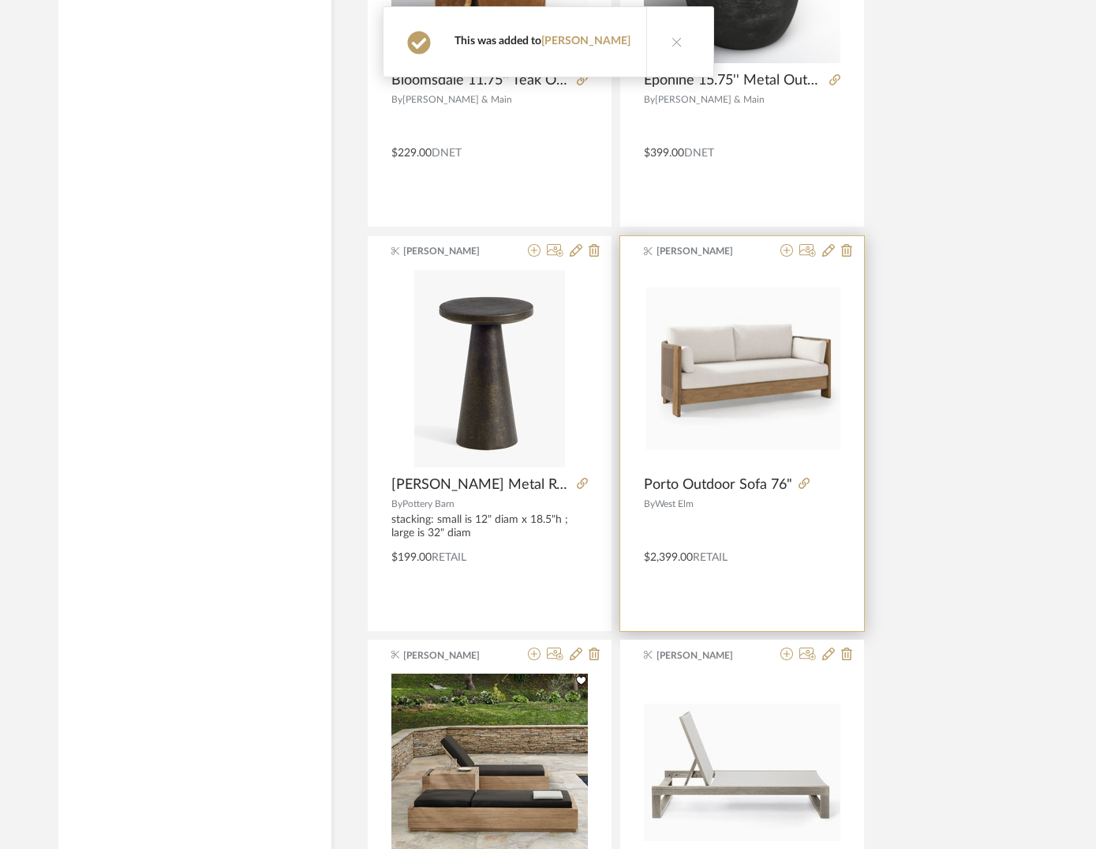
scroll to position [4607, 0]
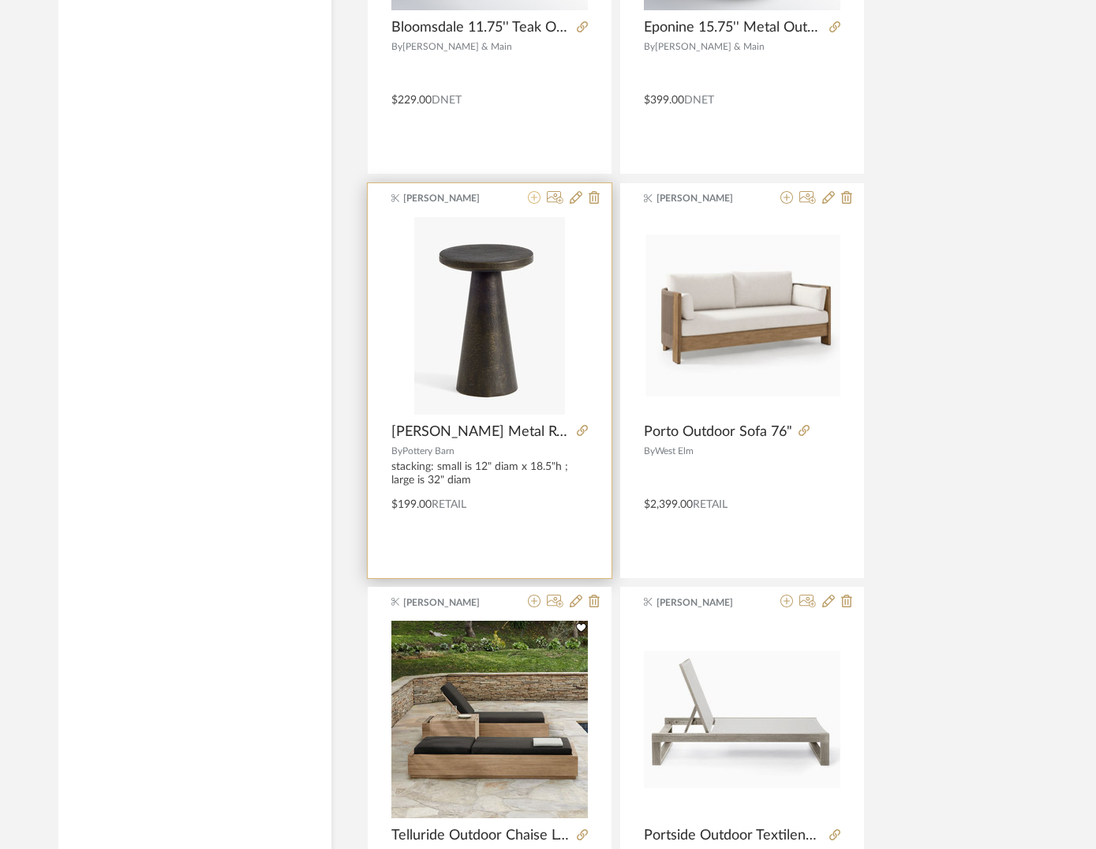
click at [533, 198] on icon at bounding box center [534, 197] width 13 height 13
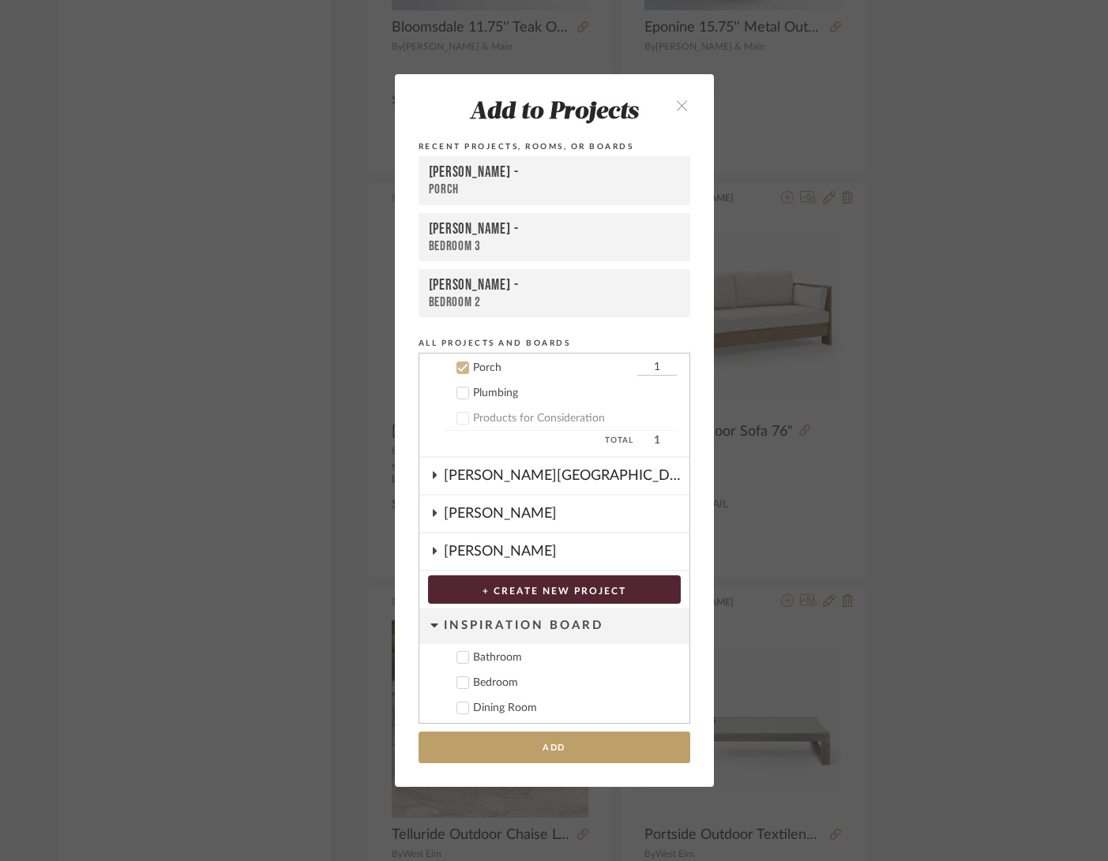
scroll to position [544, 0]
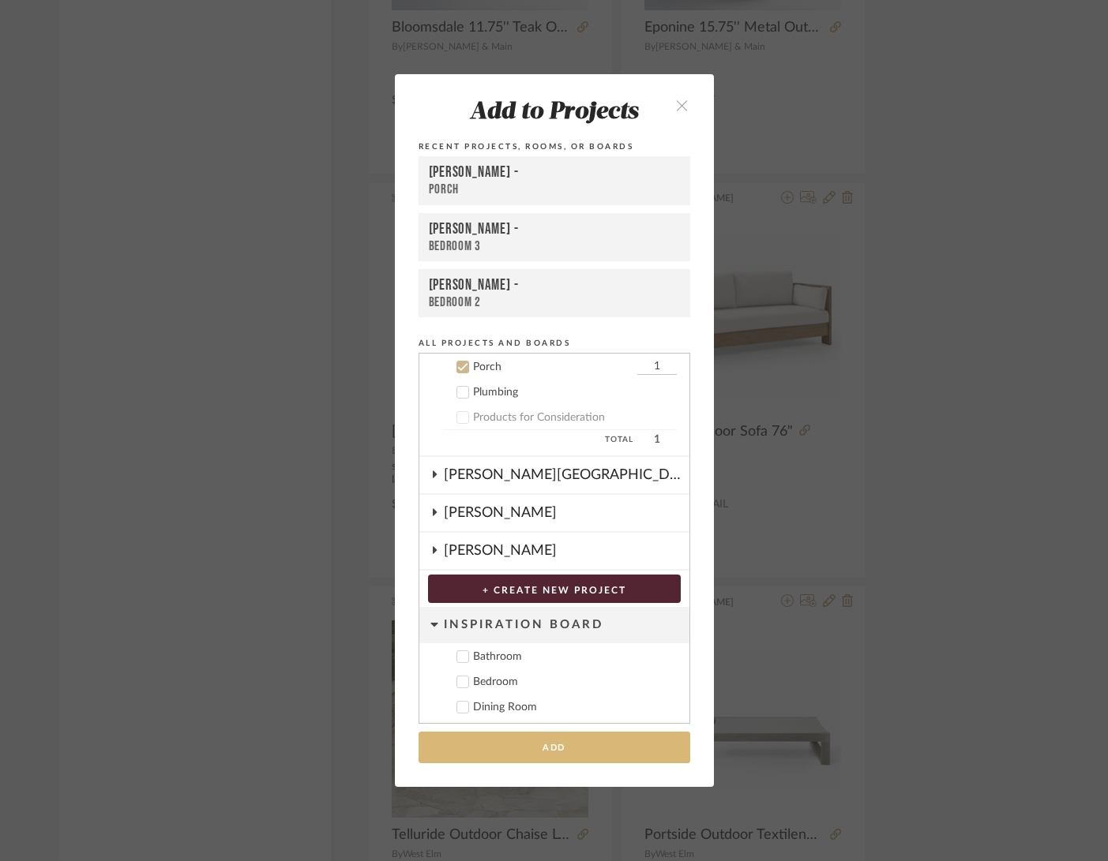
click at [613, 744] on button "Add" at bounding box center [554, 748] width 272 height 32
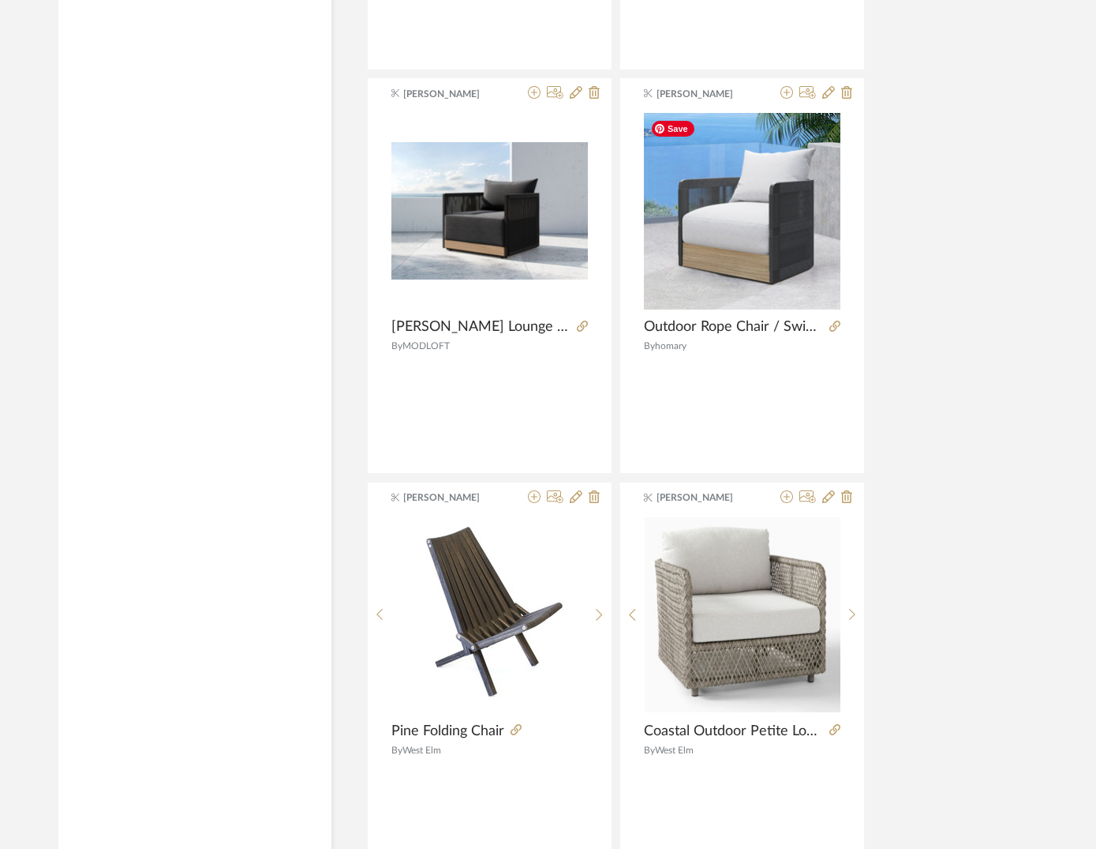
scroll to position [6742, 0]
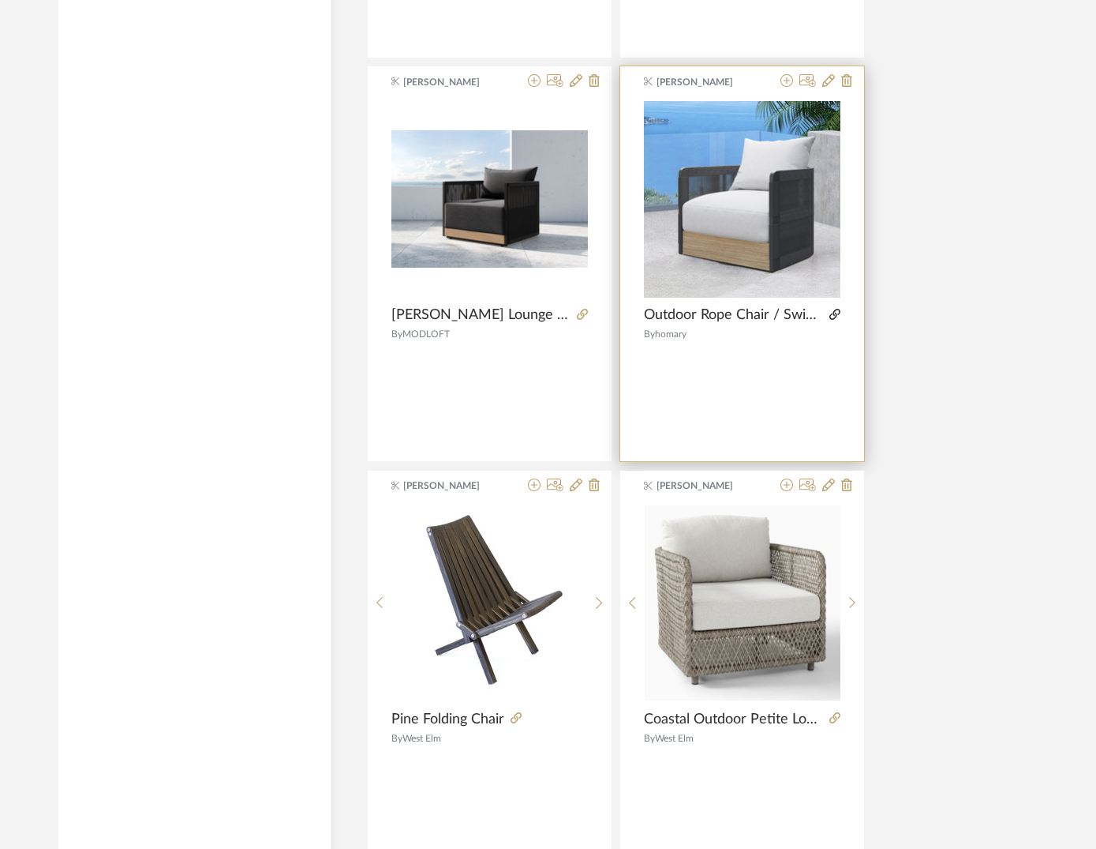
click at [834, 310] on icon at bounding box center [835, 314] width 11 height 11
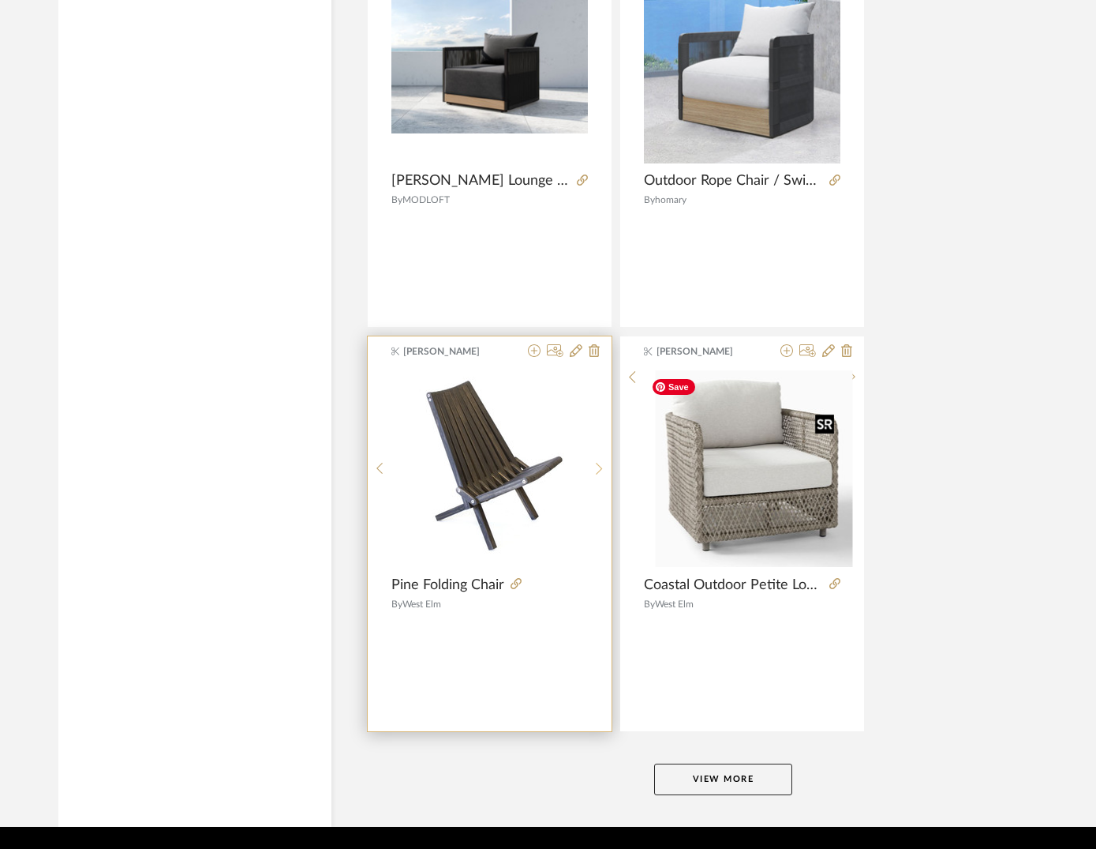
scroll to position [6926, 0]
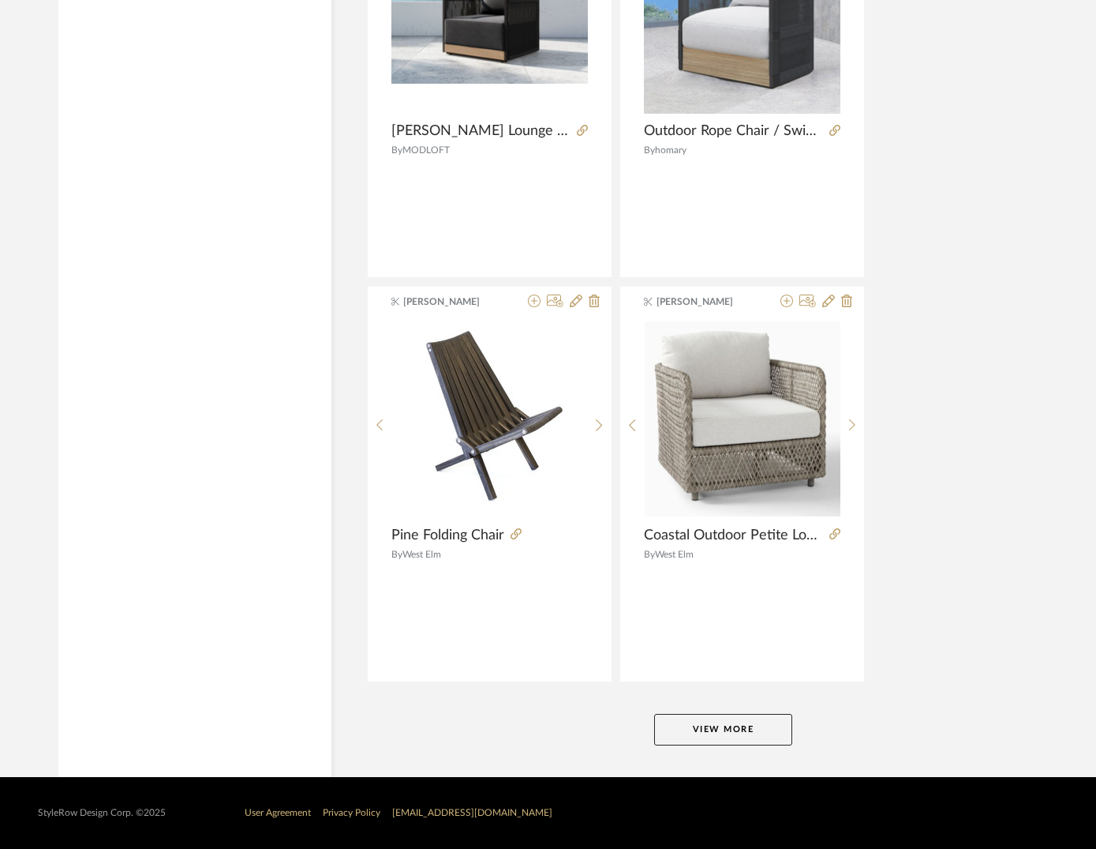
click at [738, 729] on button "View More" at bounding box center [723, 730] width 138 height 32
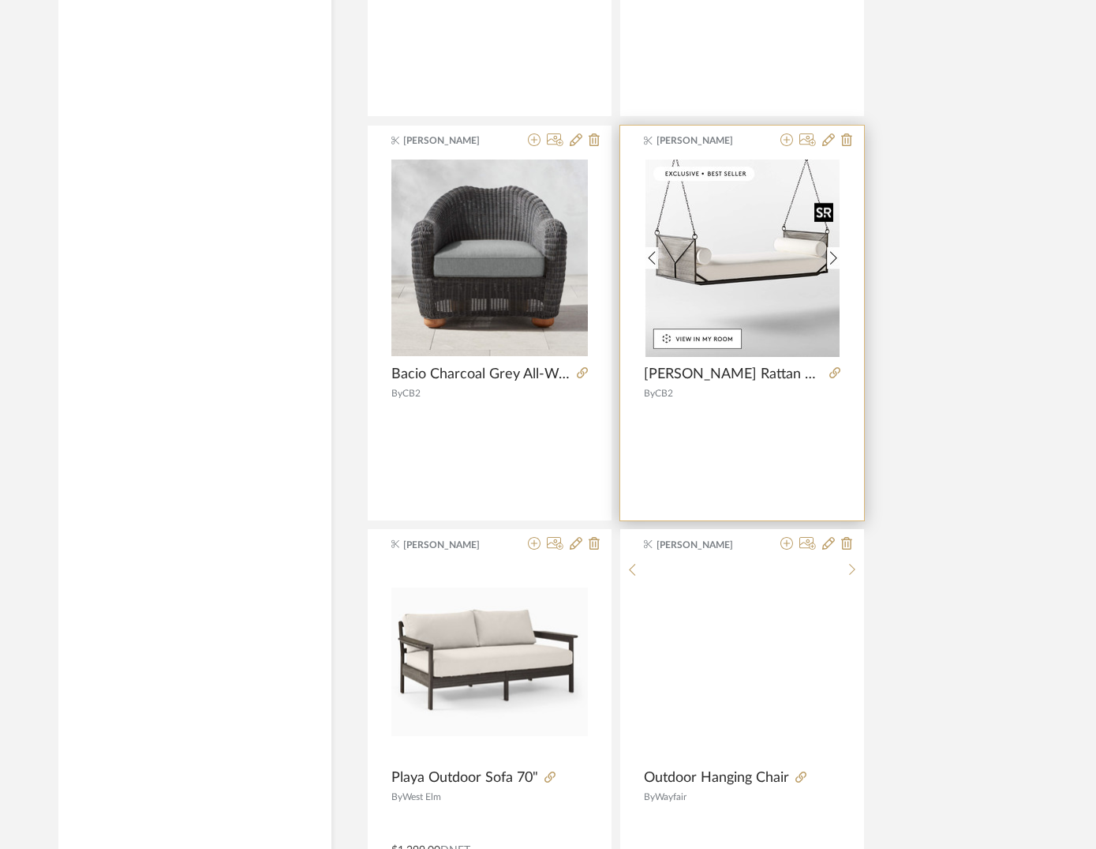
scroll to position [9511, 0]
